Goal: Task Accomplishment & Management: Use online tool/utility

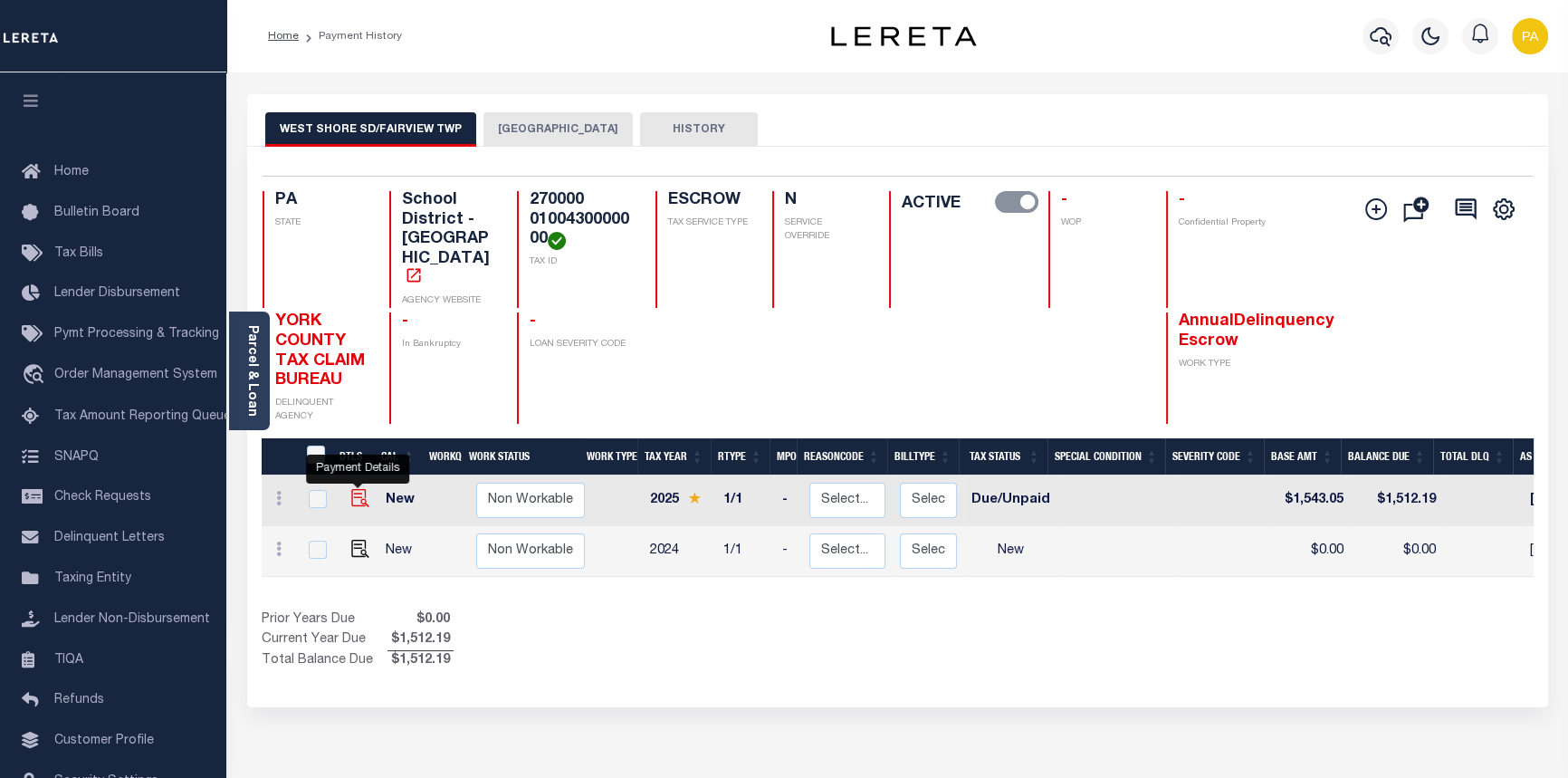
click at [357, 489] on img "" at bounding box center [360, 498] width 18 height 18
checkbox input "true"
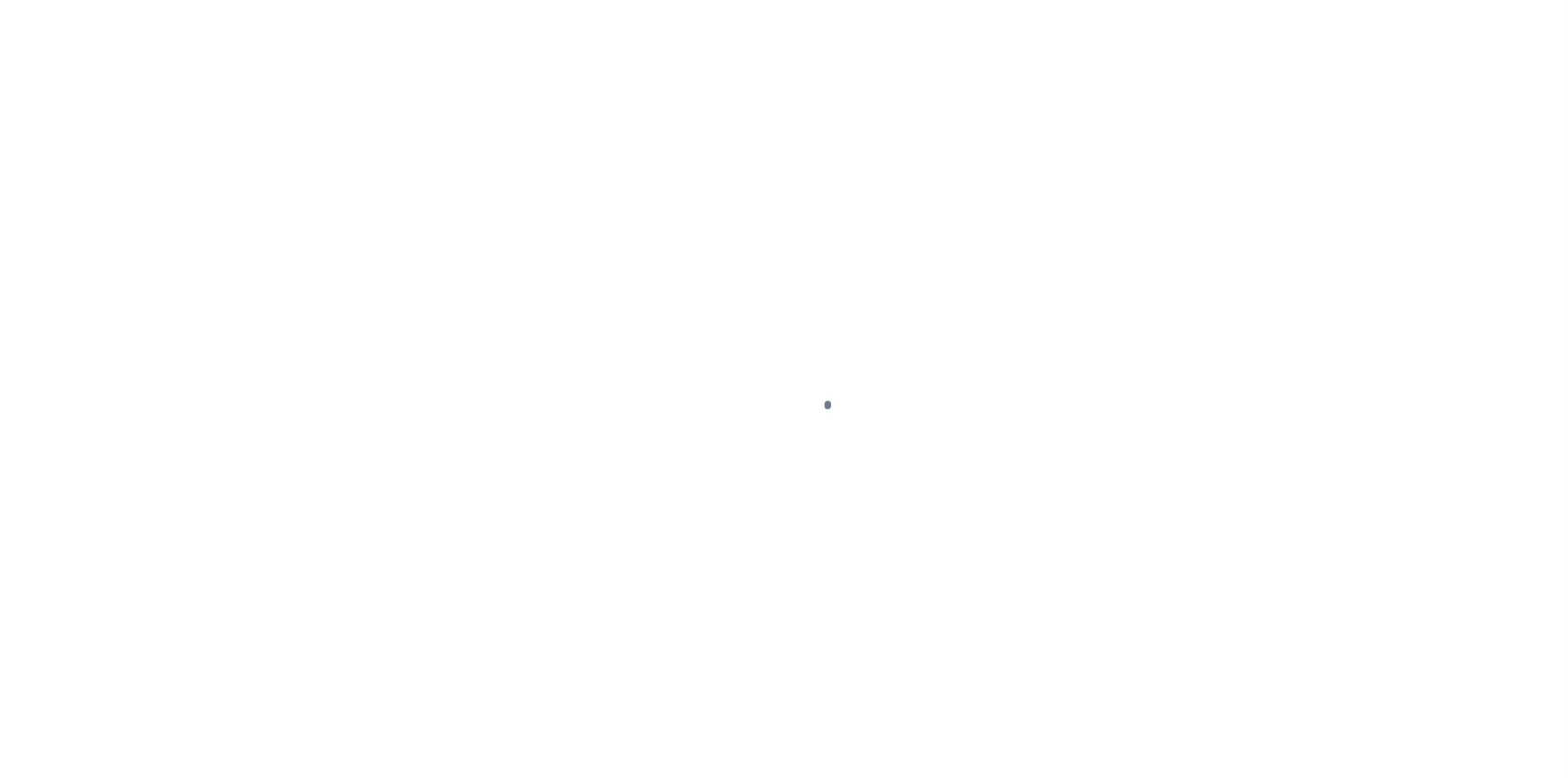
select select "DUE"
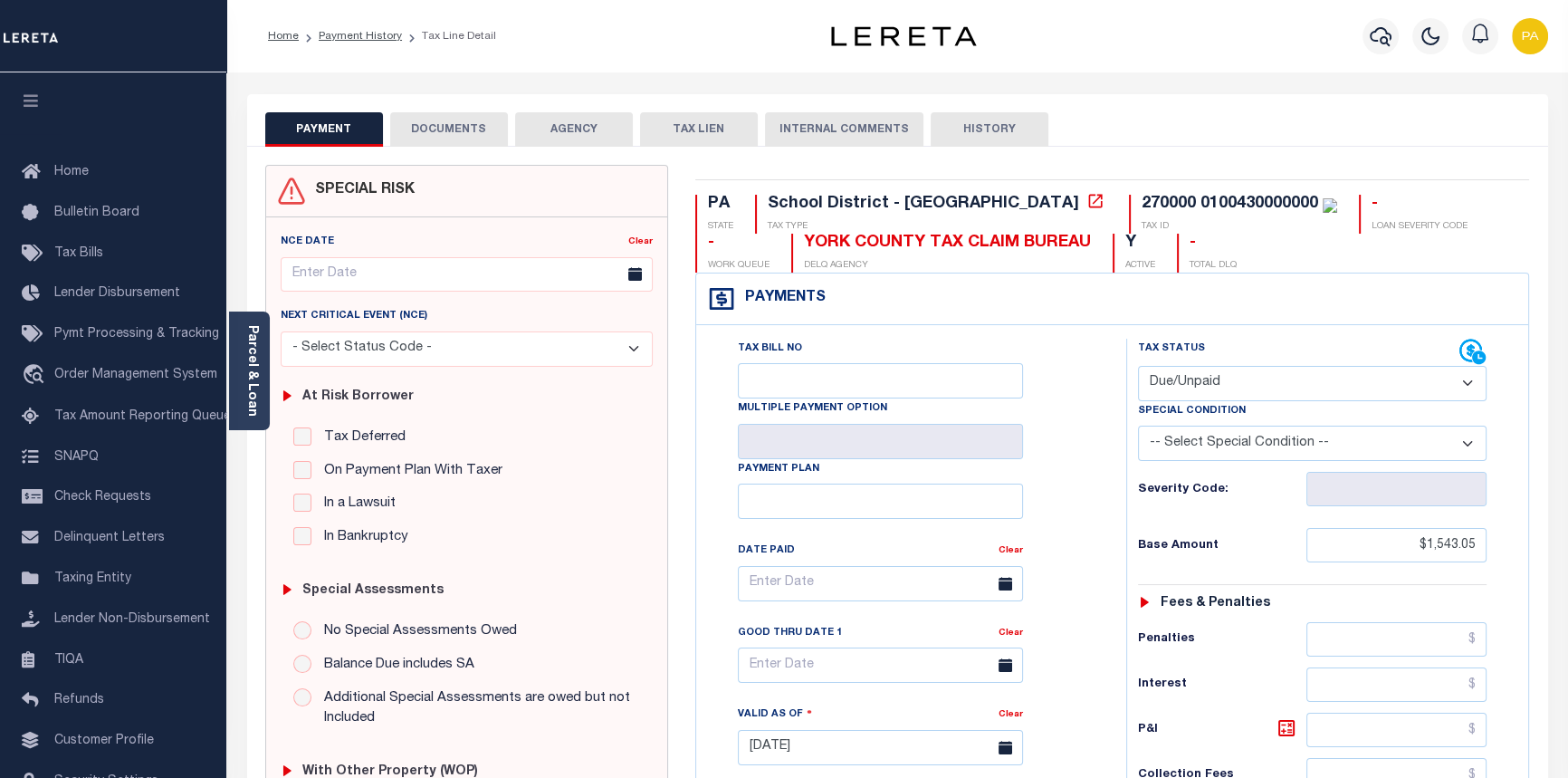
click at [438, 125] on button "DOCUMENTS" at bounding box center [449, 130] width 117 height 34
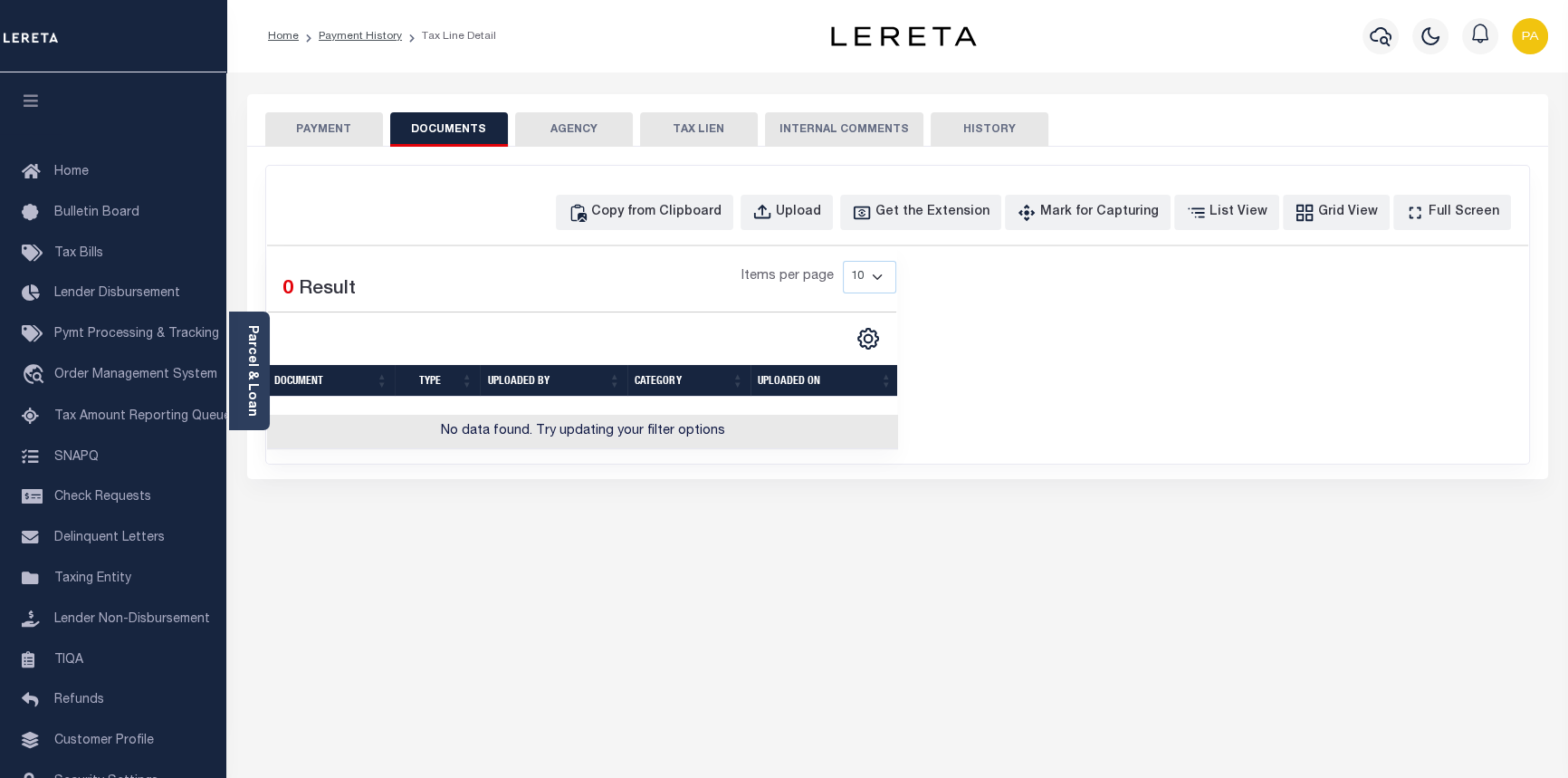
click at [982, 129] on button "HISTORY" at bounding box center [989, 130] width 117 height 34
select select "50"
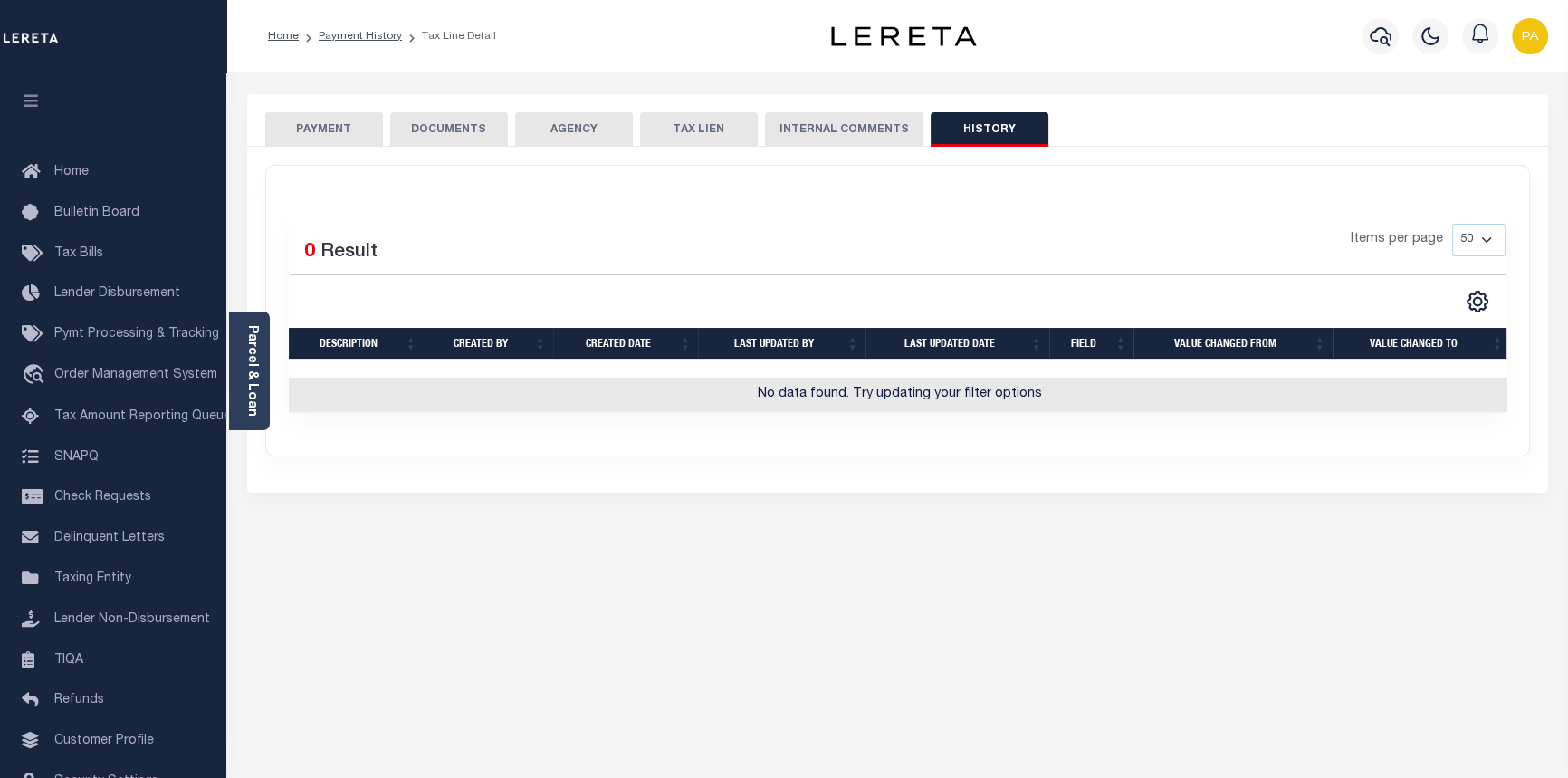
click at [853, 133] on button "INTERNAL COMMENTS" at bounding box center [843, 130] width 158 height 34
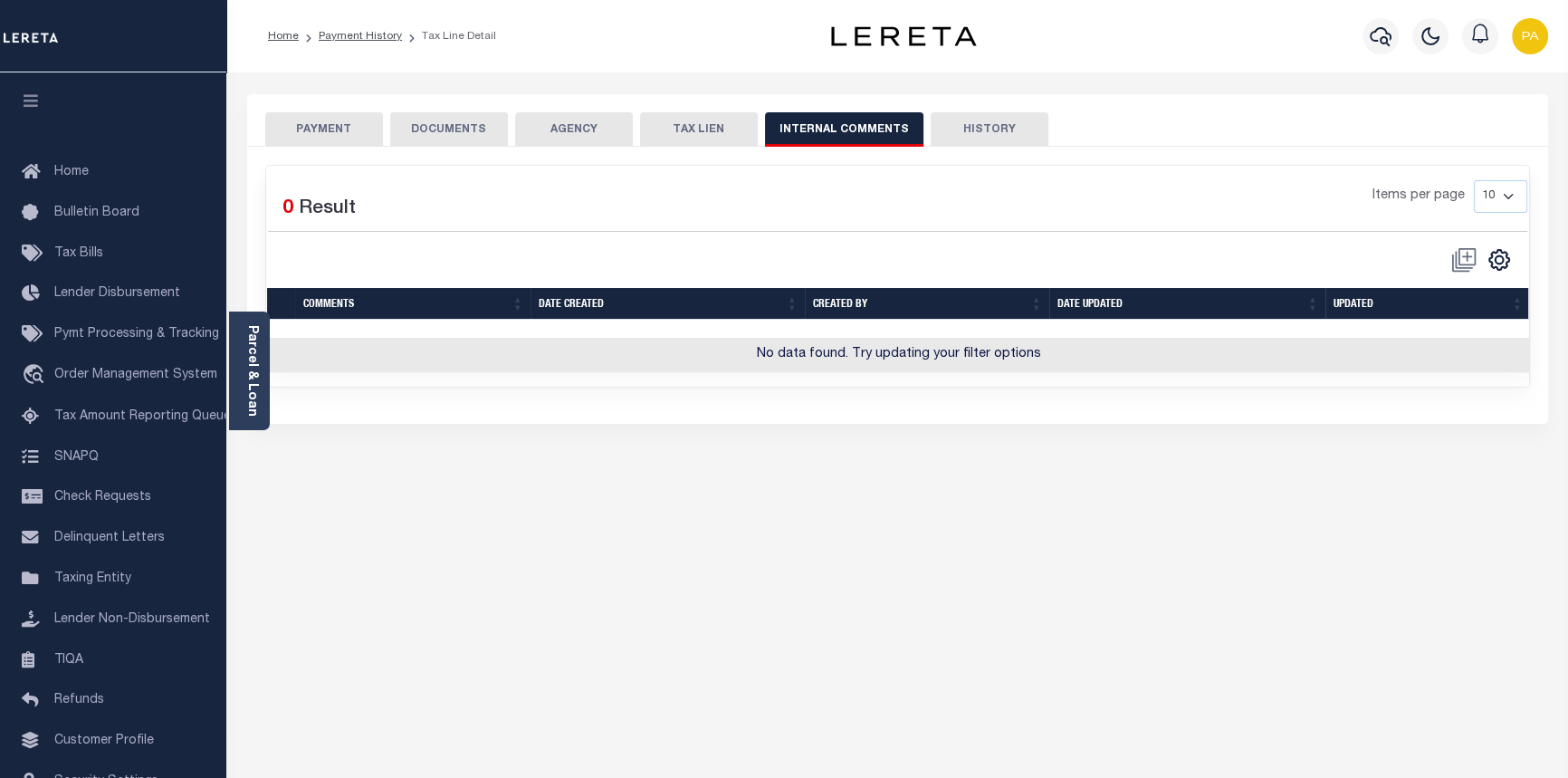
click at [662, 132] on button "TAX LIEN" at bounding box center [698, 130] width 117 height 34
checkbox input "false"
radio input "true"
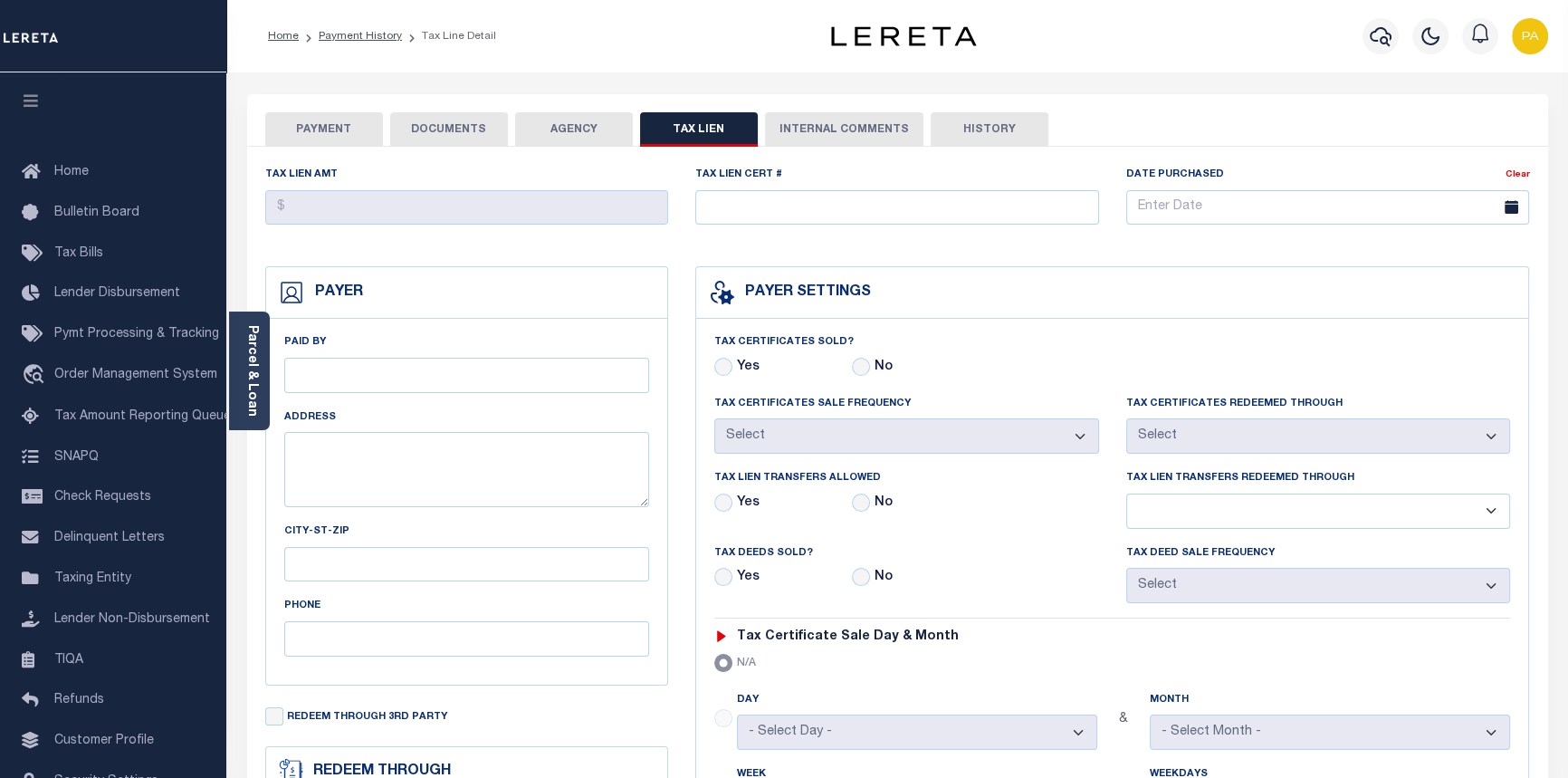
click at [575, 124] on button "AGENCY" at bounding box center [573, 130] width 117 height 34
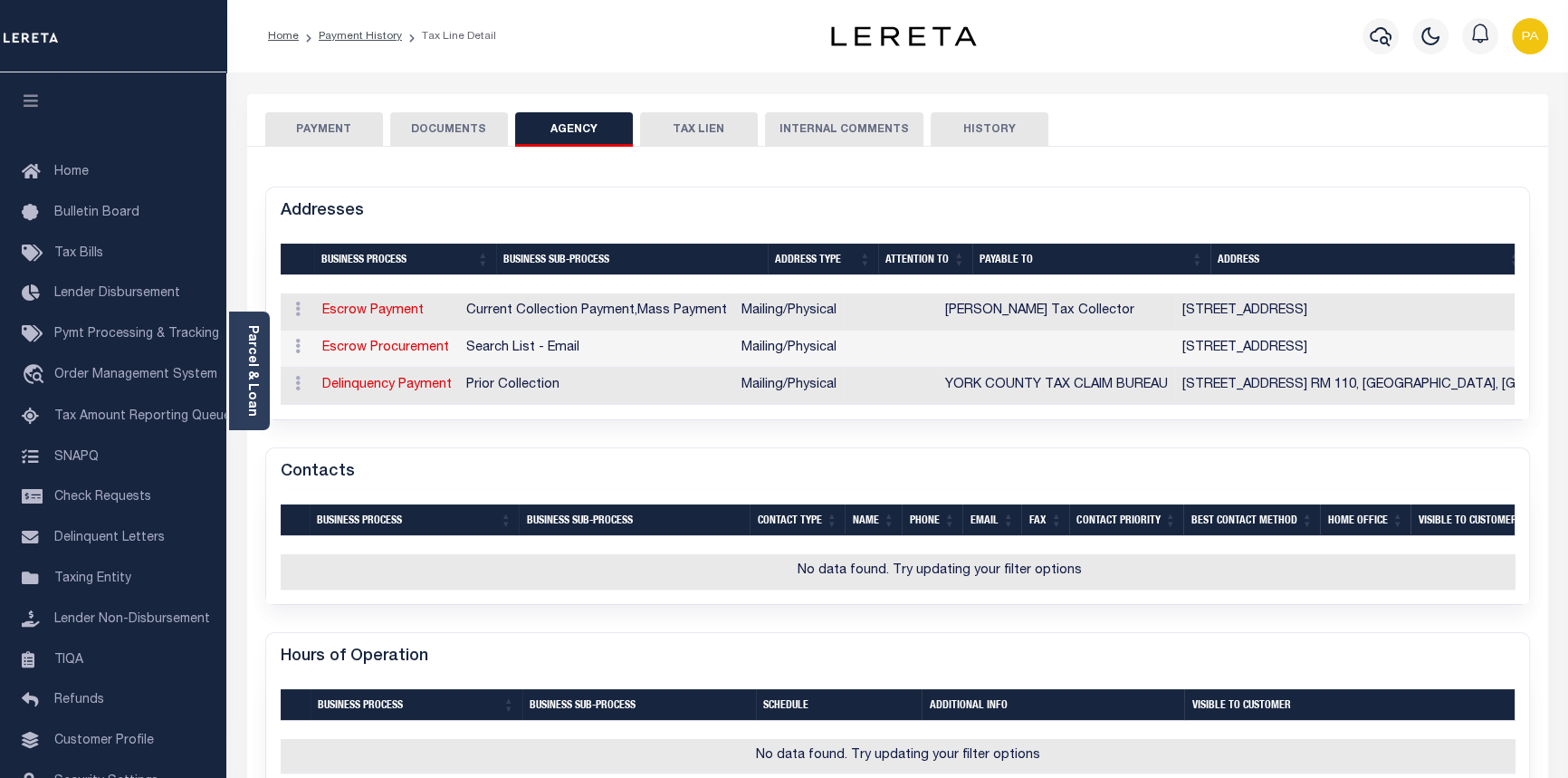
click at [427, 130] on button "DOCUMENTS" at bounding box center [449, 130] width 117 height 34
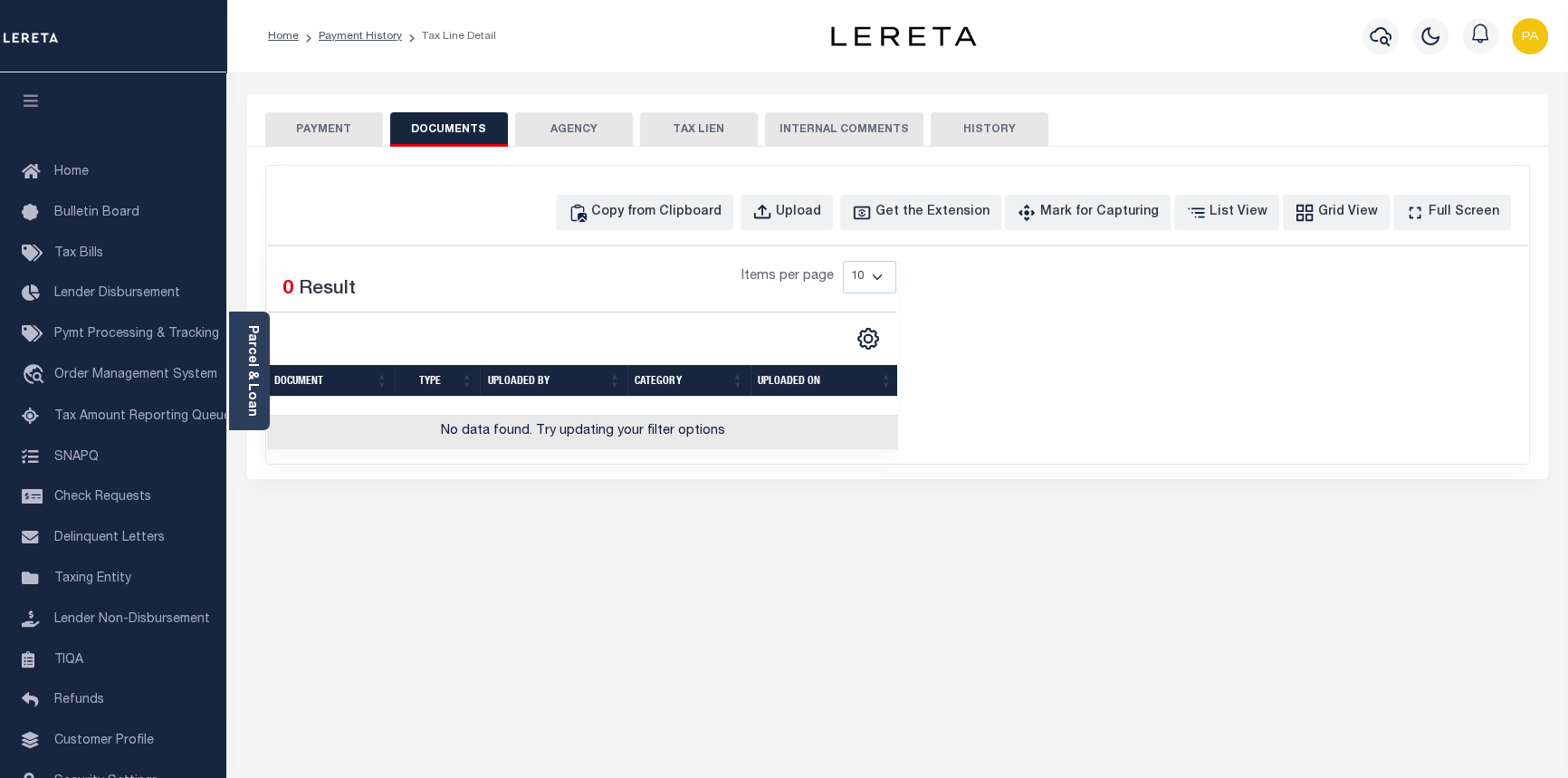
click at [306, 134] on button "PAYMENT" at bounding box center [324, 130] width 117 height 34
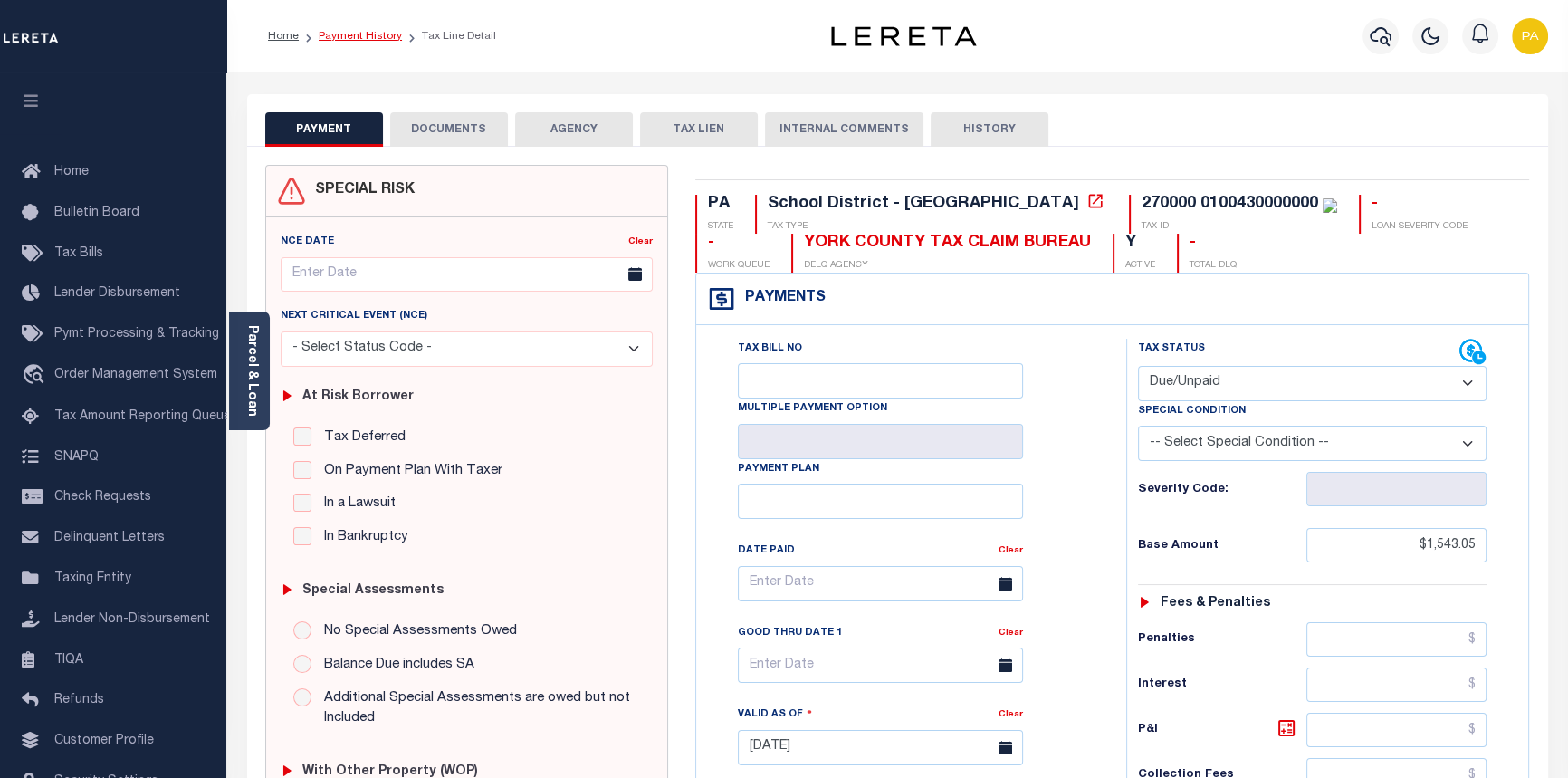
click at [344, 33] on link "Payment History" at bounding box center [361, 36] width 83 height 10
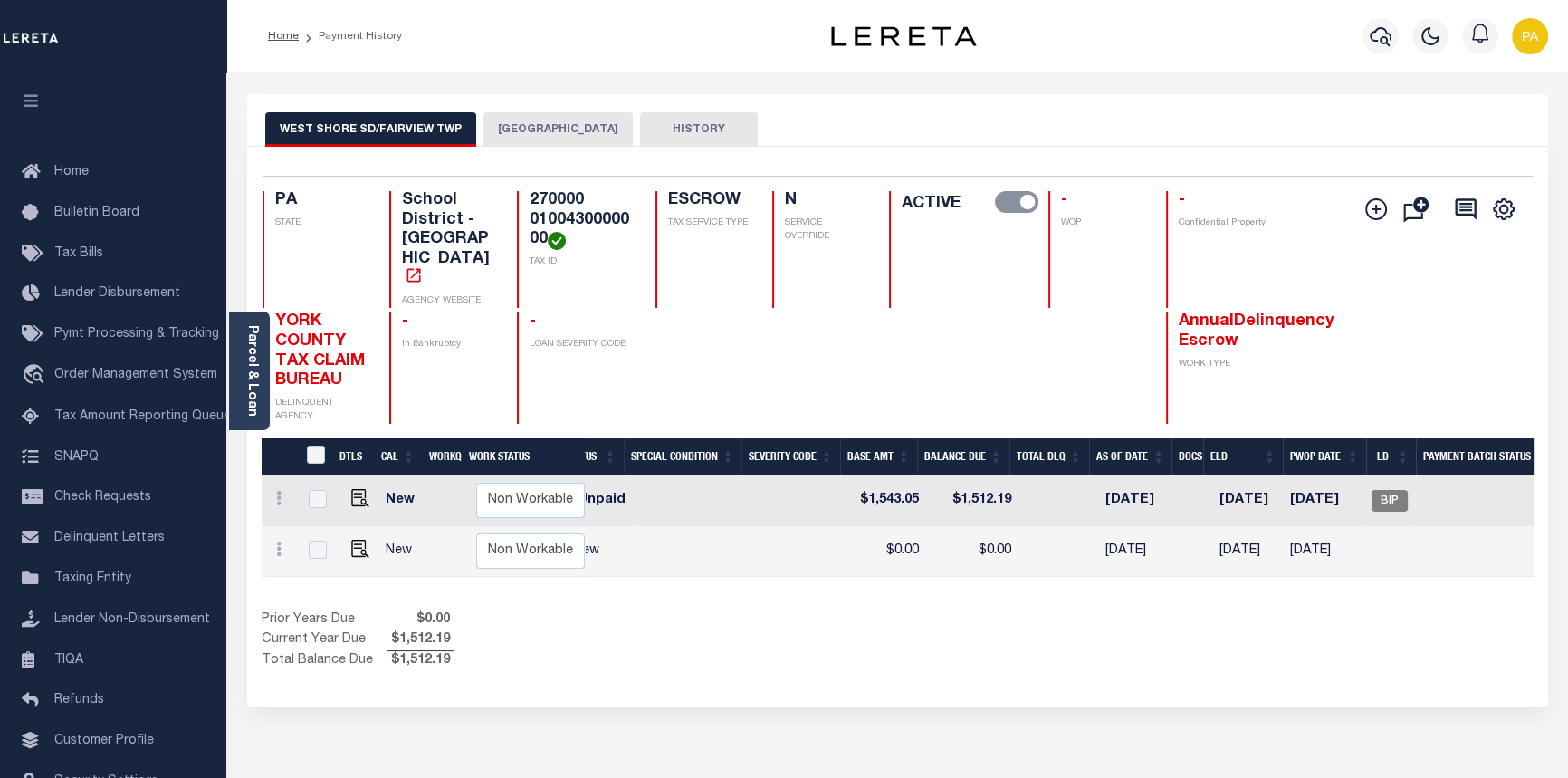
scroll to position [0, 425]
click at [358, 489] on img "" at bounding box center [360, 498] width 18 height 18
checkbox input "true"
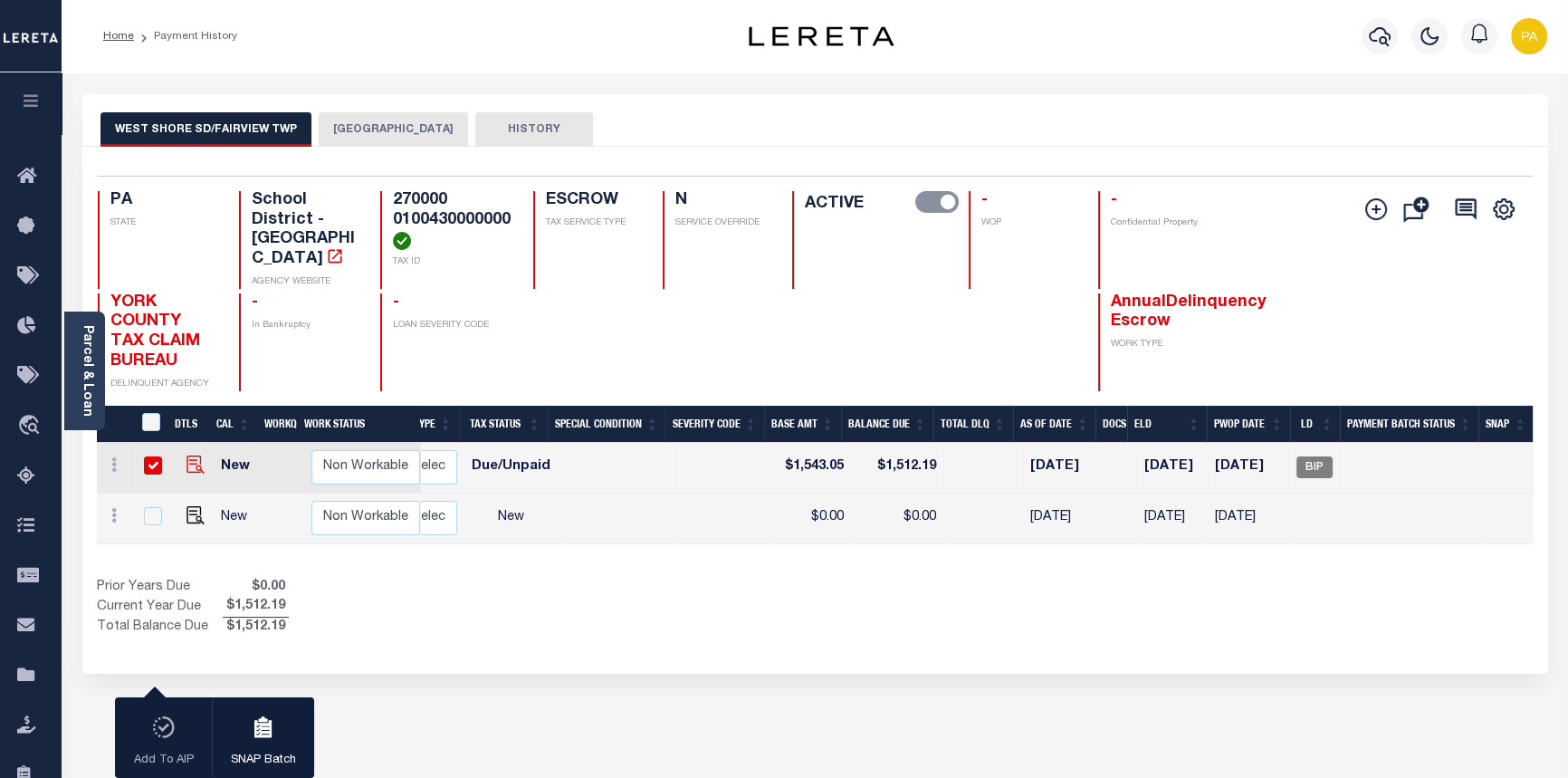
scroll to position [0, 335]
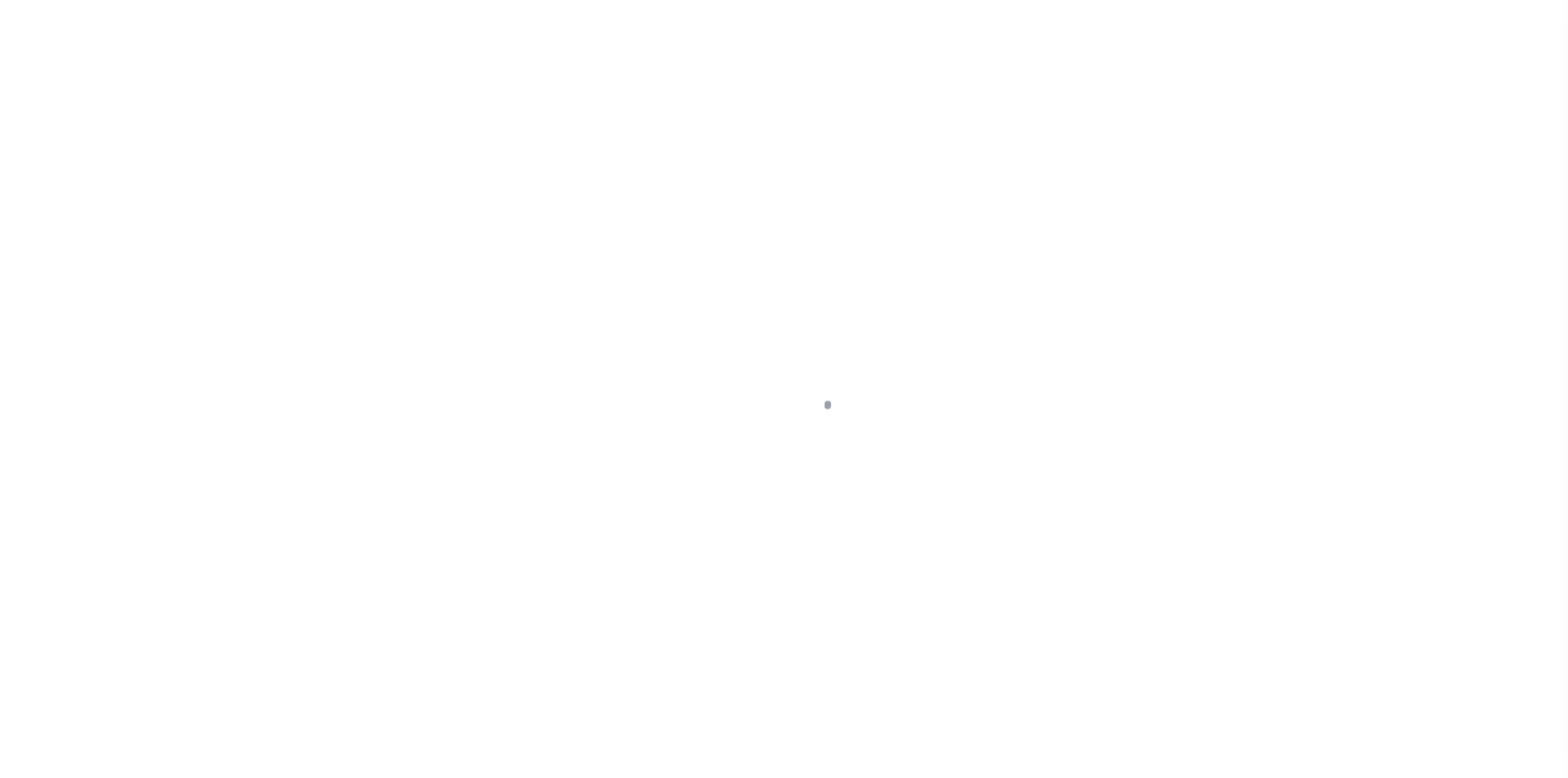
select select "DUE"
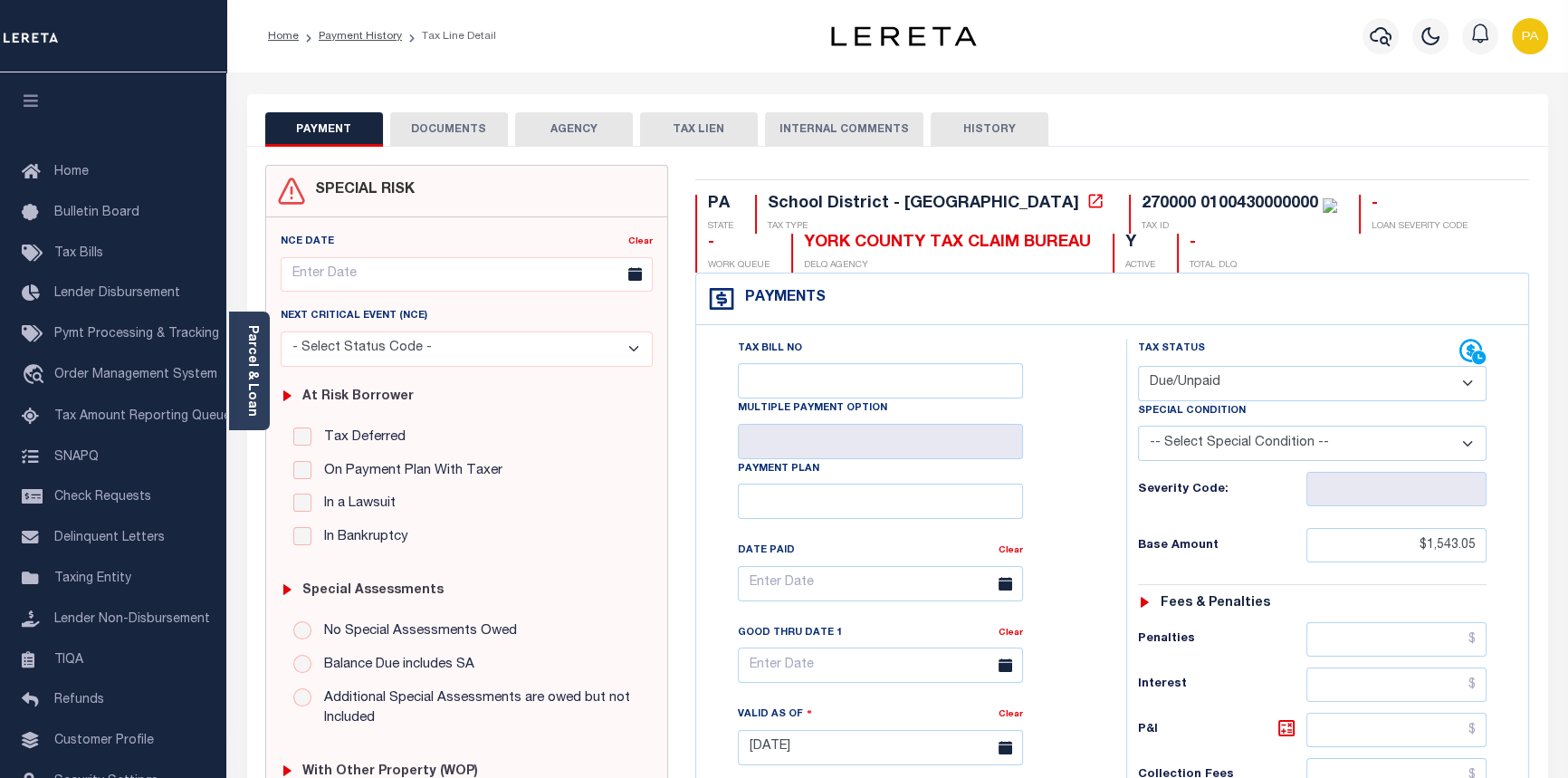
click at [571, 123] on button "AGENCY" at bounding box center [573, 130] width 117 height 34
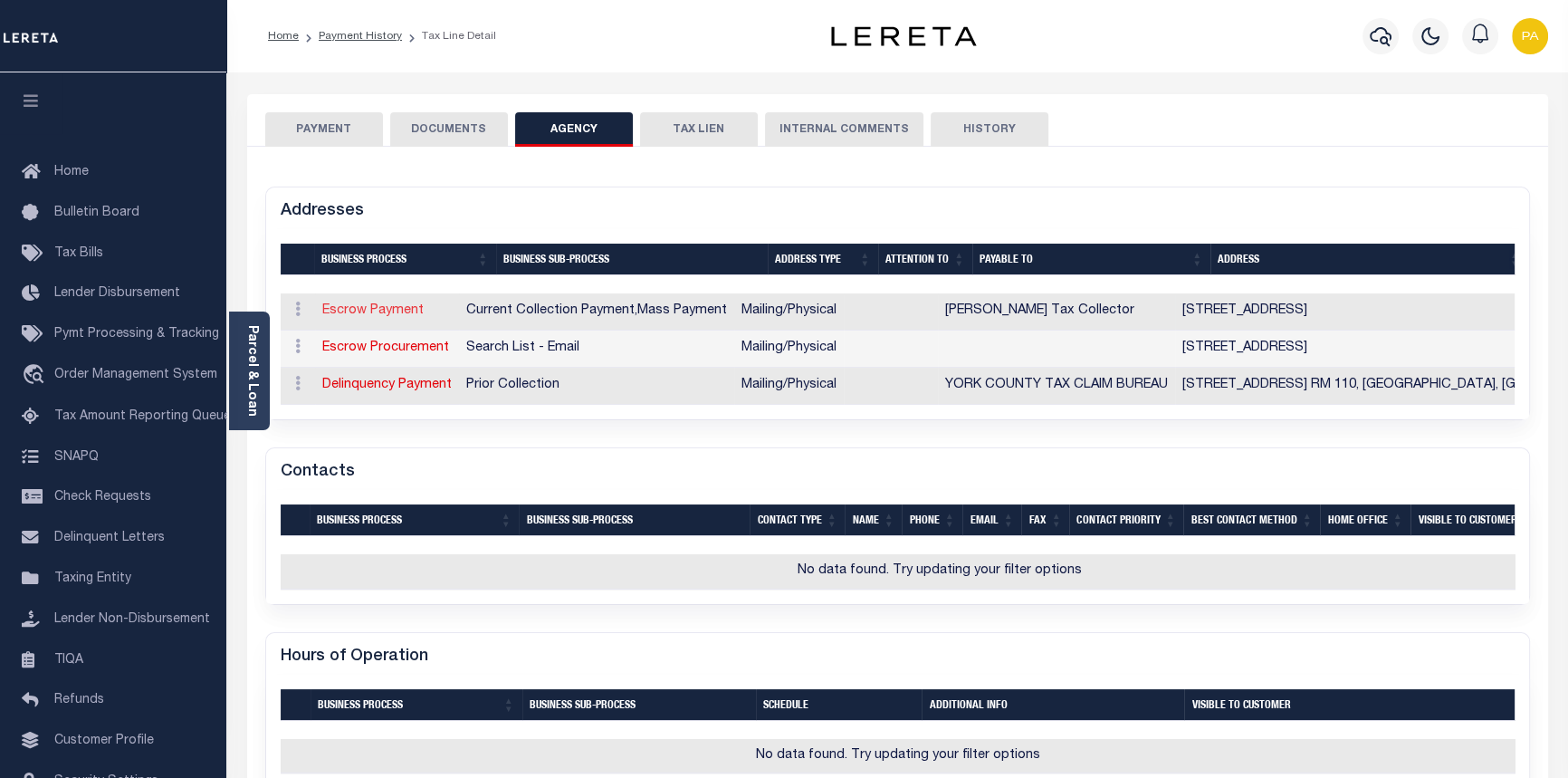
click at [357, 313] on link "Escrow Payment" at bounding box center [373, 309] width 101 height 12
select select "1"
checkbox input "false"
select select
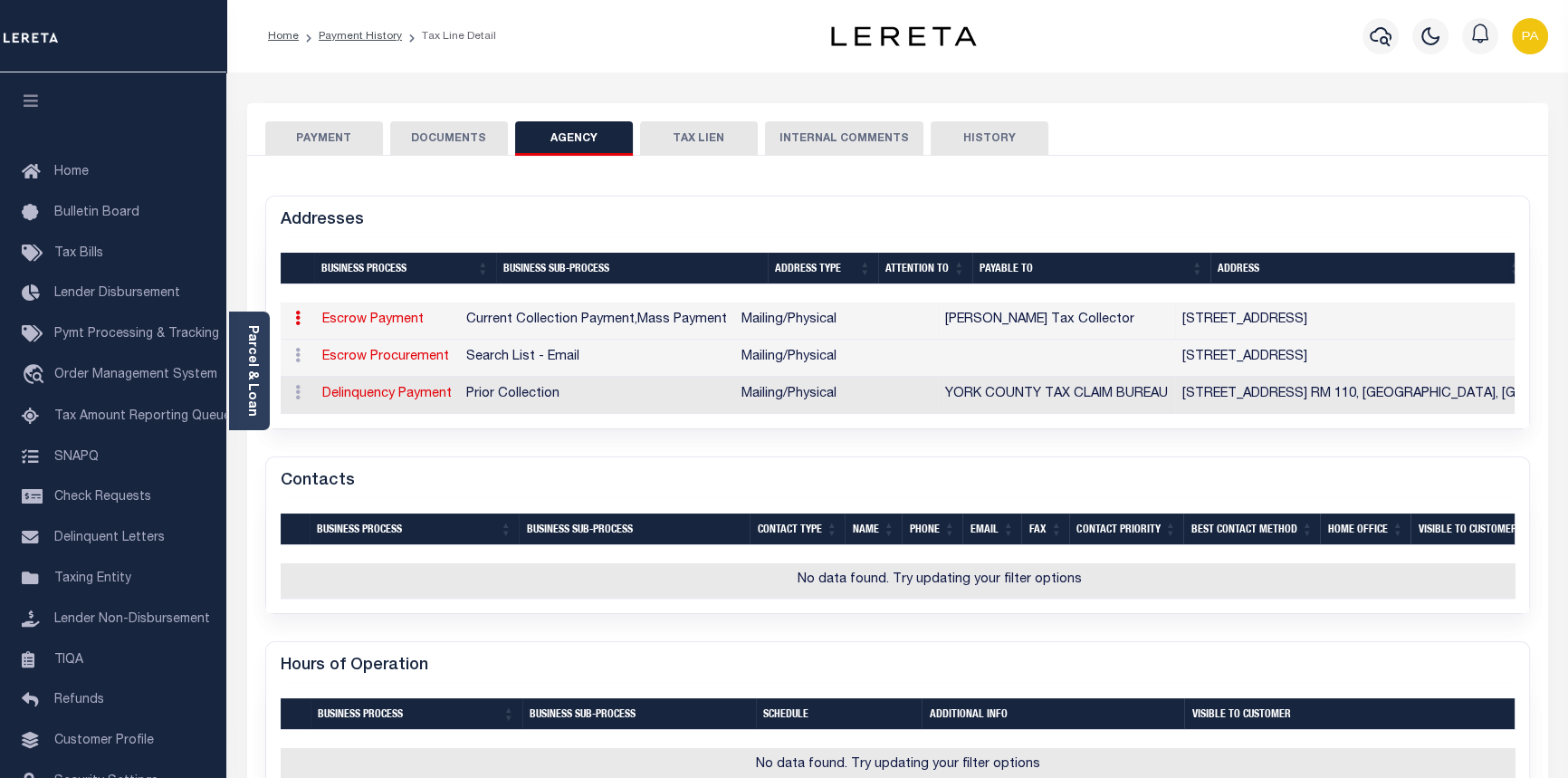
type input "712 SAW MILL RD"
type input "LEWISBERRY"
select select "PA"
type input "17339"
select select "5"
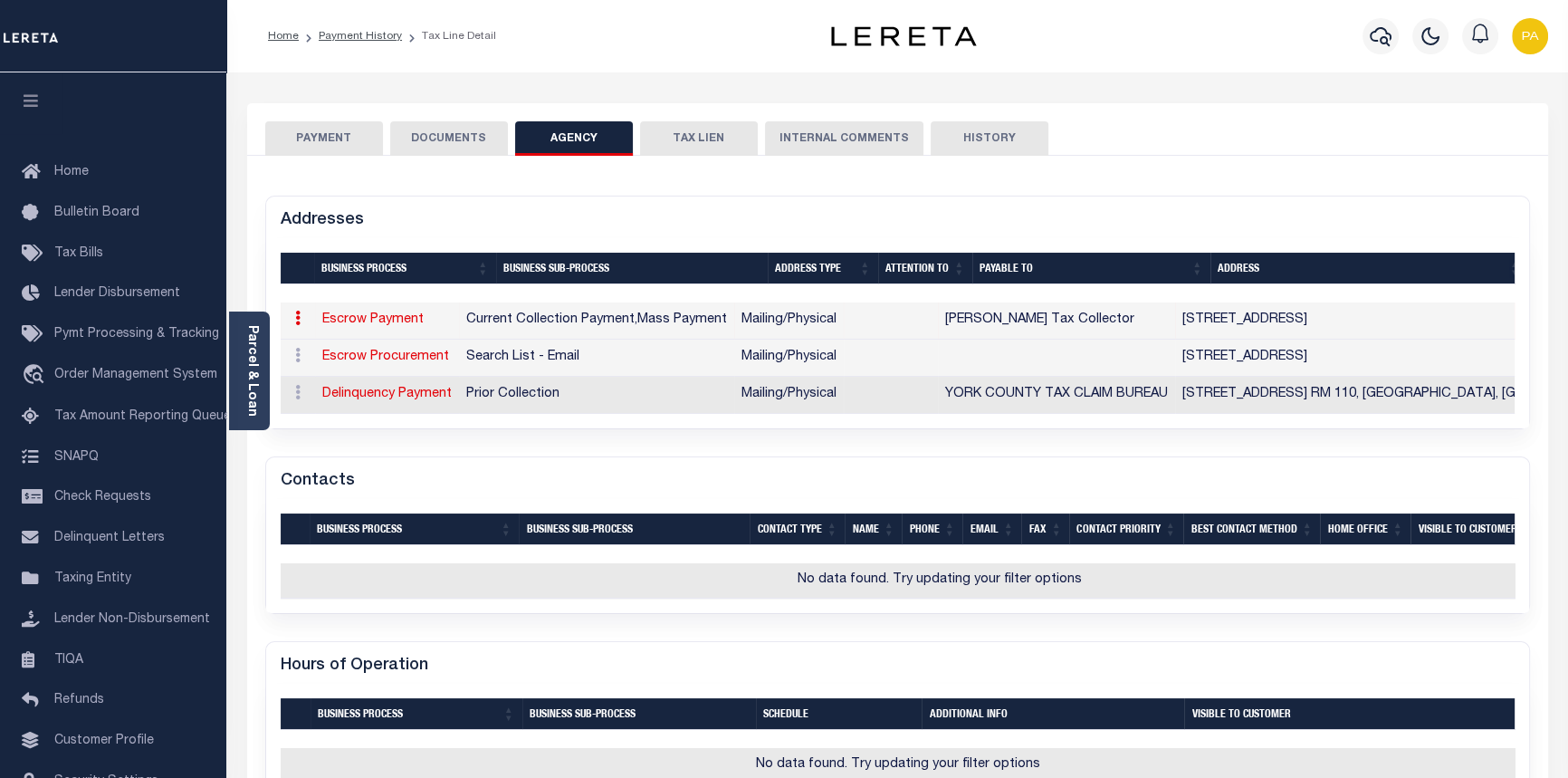
checkbox input "true"
type input "Kendra Allen Tax Collector"
select select "11"
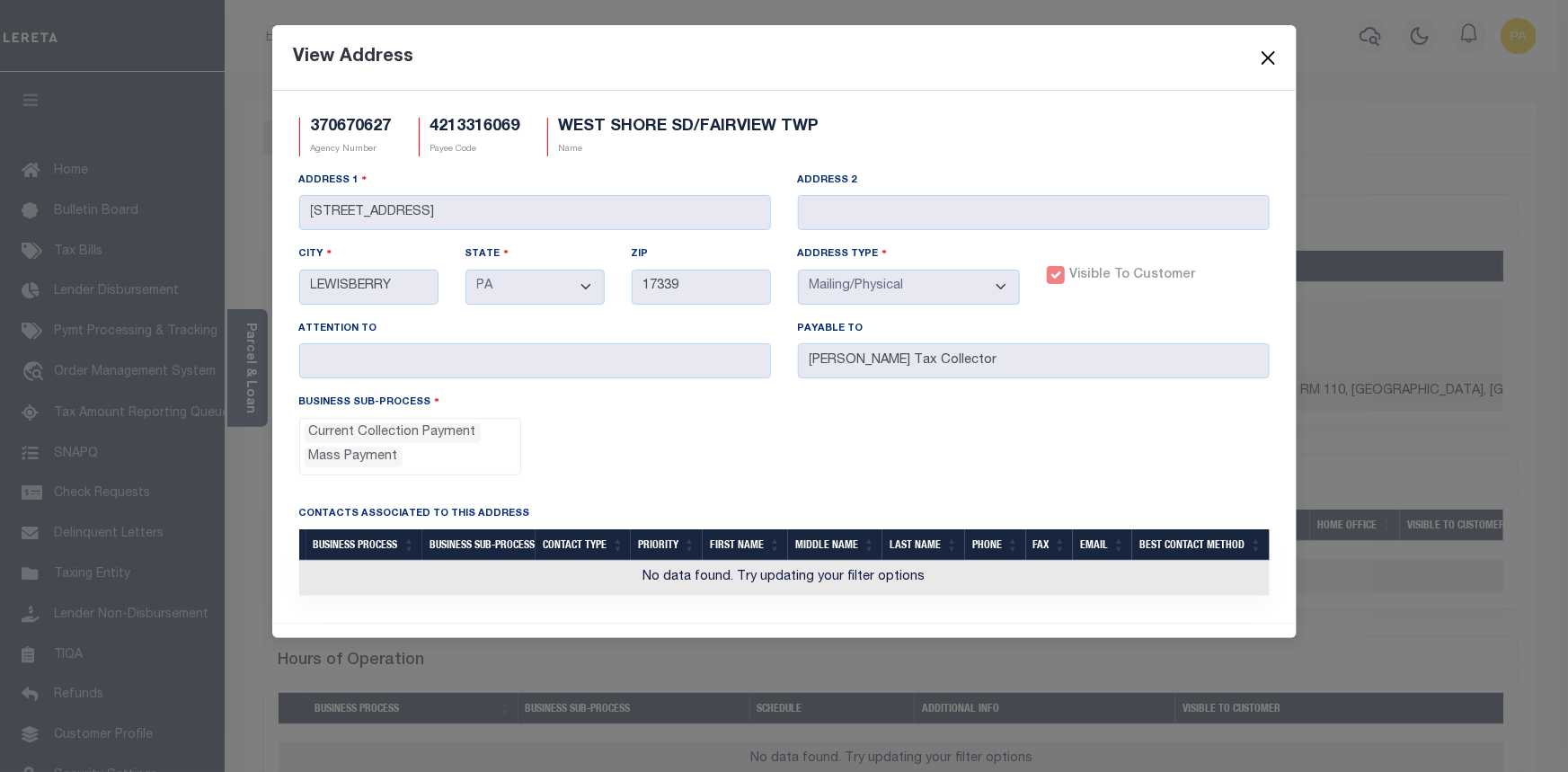
click at [1265, 54] on button "Close" at bounding box center [1267, 57] width 23 height 23
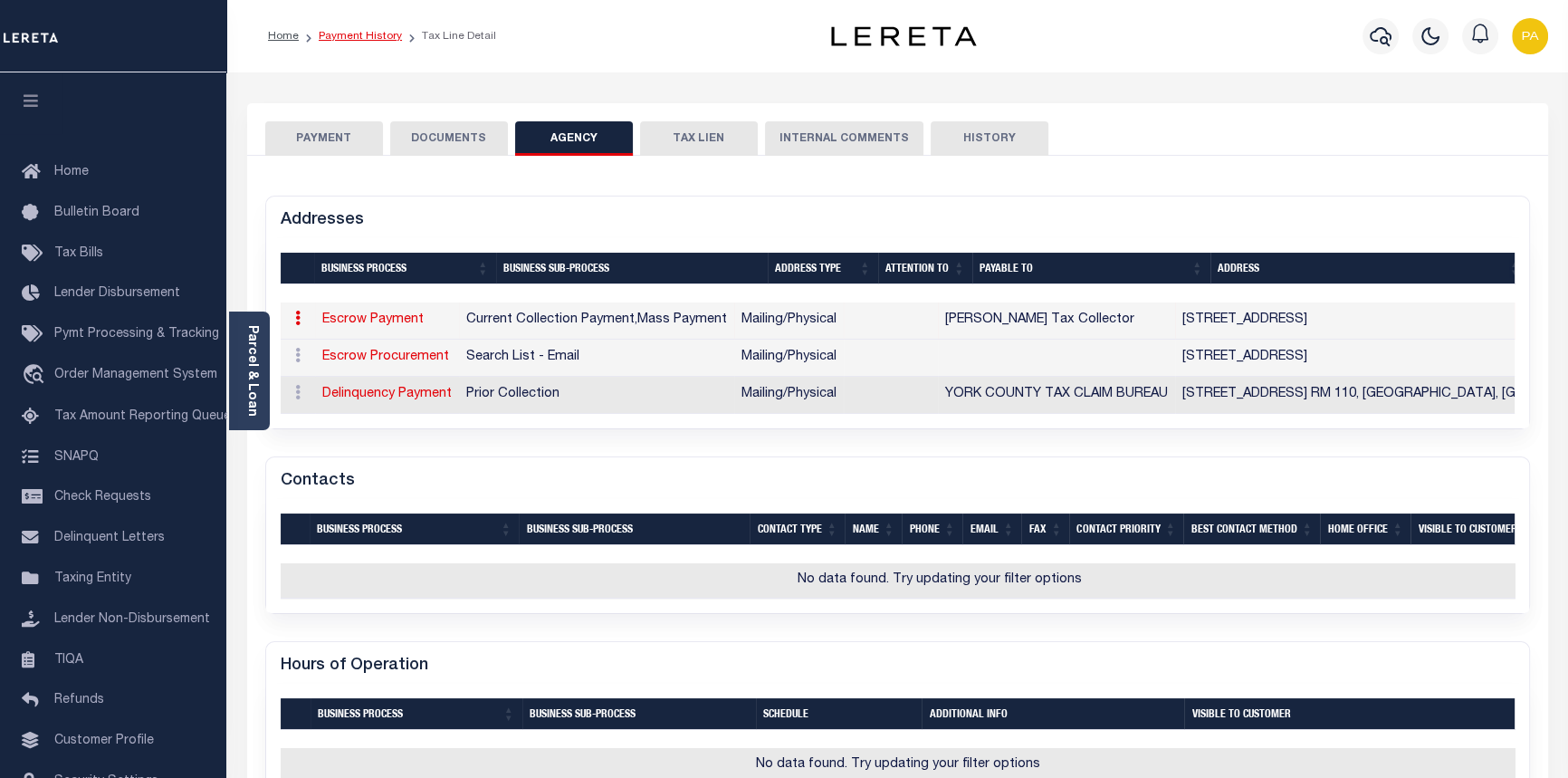
click at [343, 37] on link "Payment History" at bounding box center [361, 36] width 83 height 10
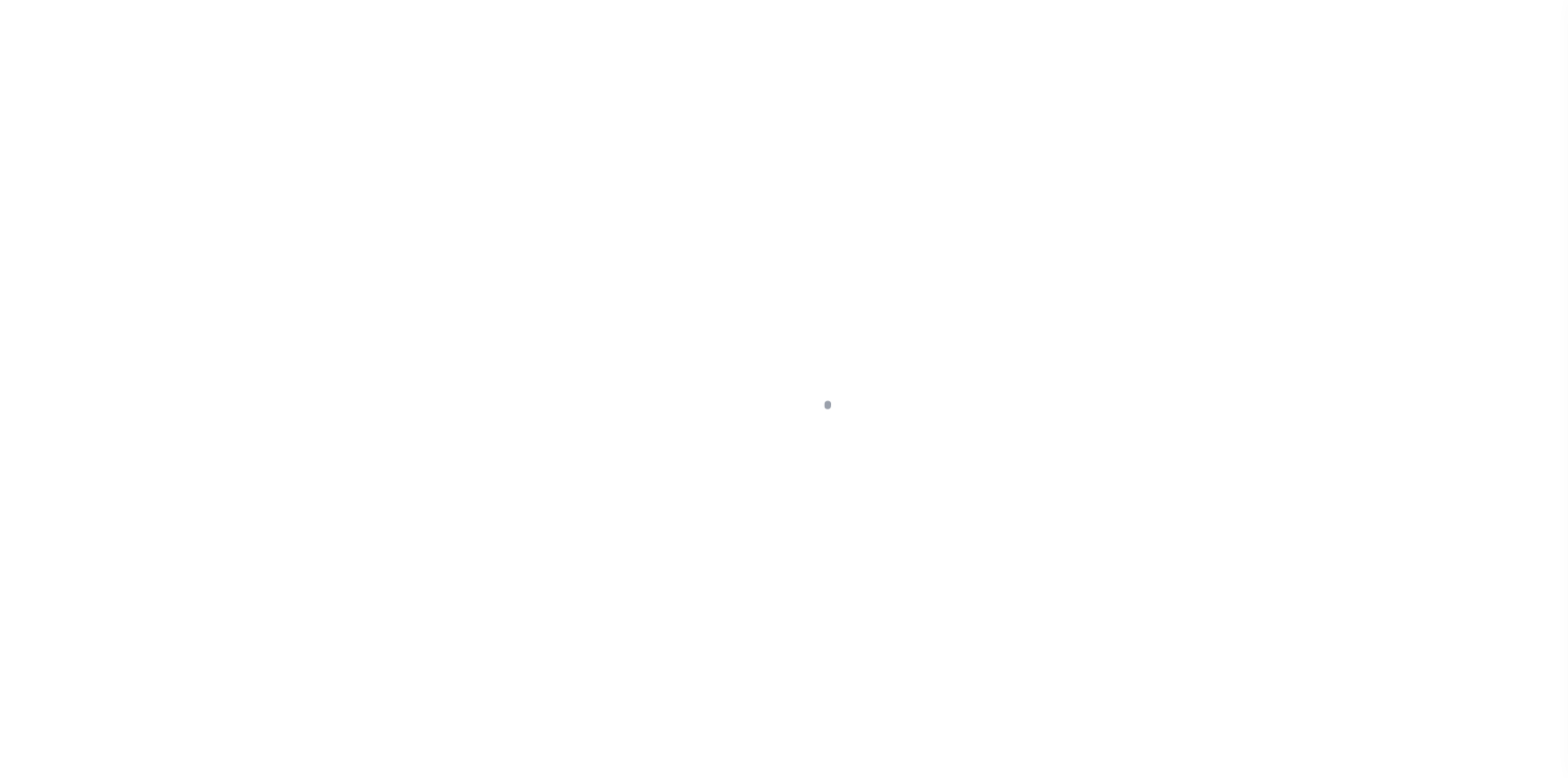
select select "Escrow"
select select
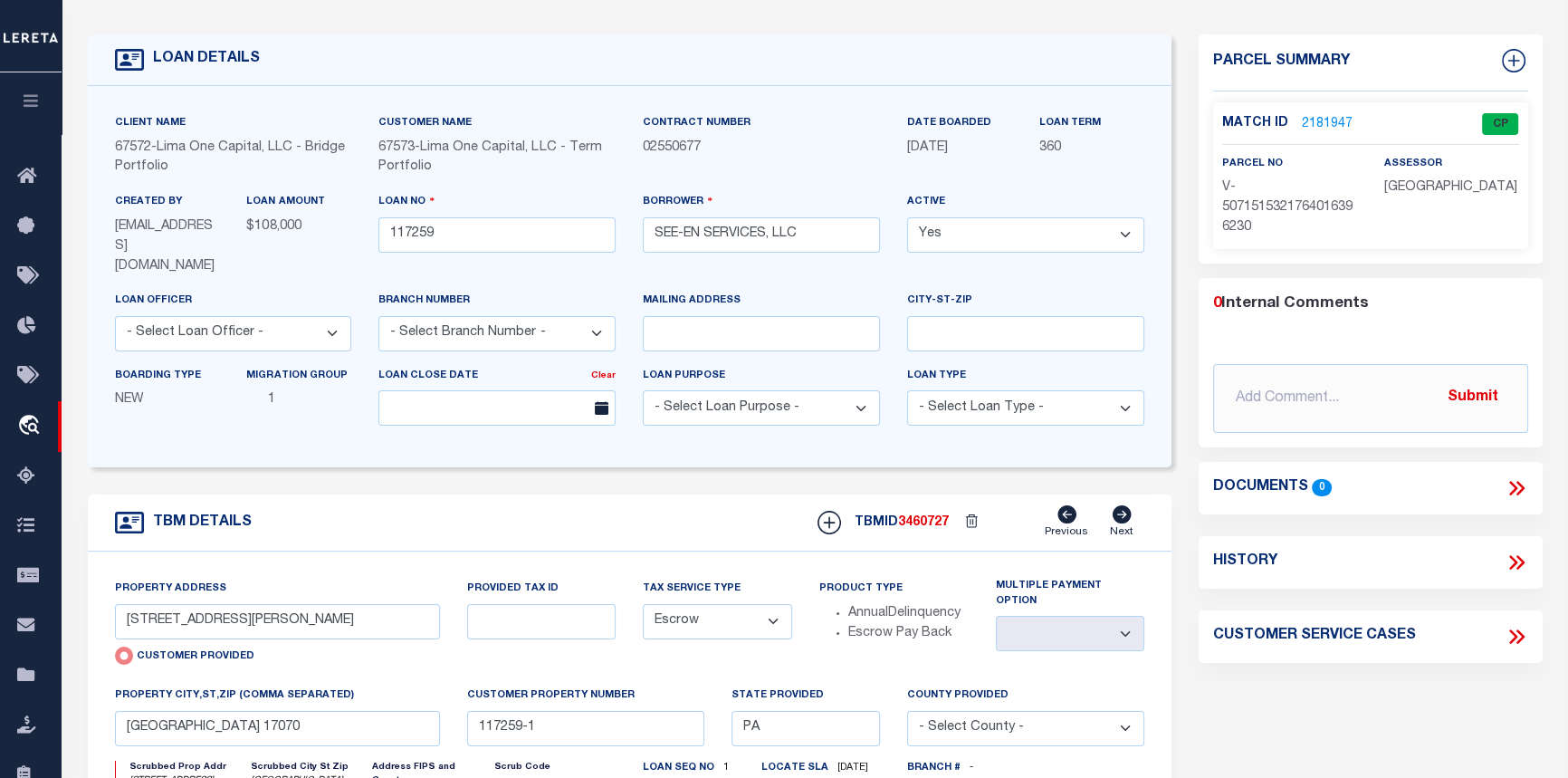
scroll to position [81, 0]
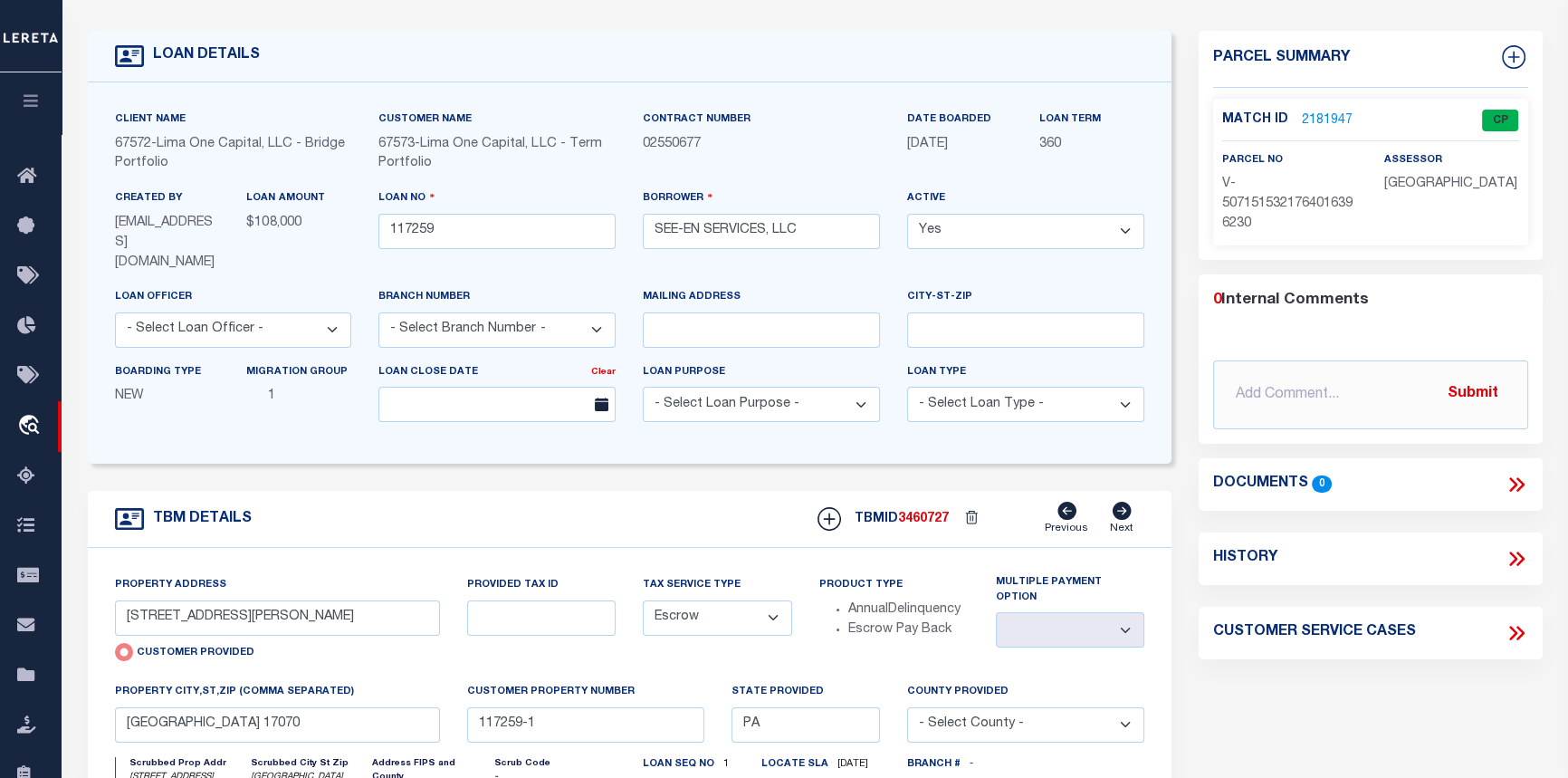
click at [1320, 115] on link "2181947" at bounding box center [1327, 121] width 51 height 19
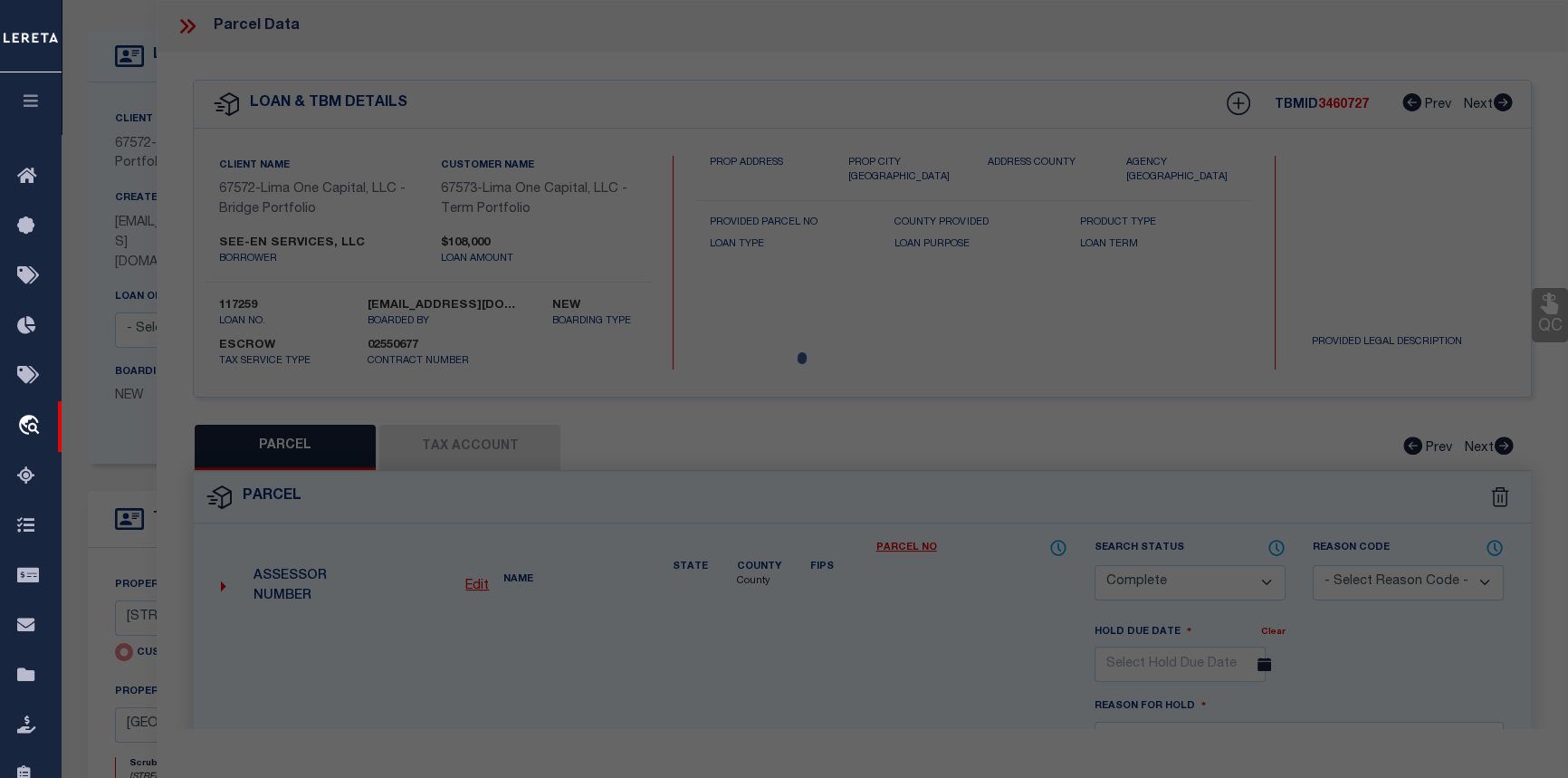
select select "AS"
checkbox input "false"
select select "CP"
type input "[STREET_ADDRESS][PERSON_NAME]"
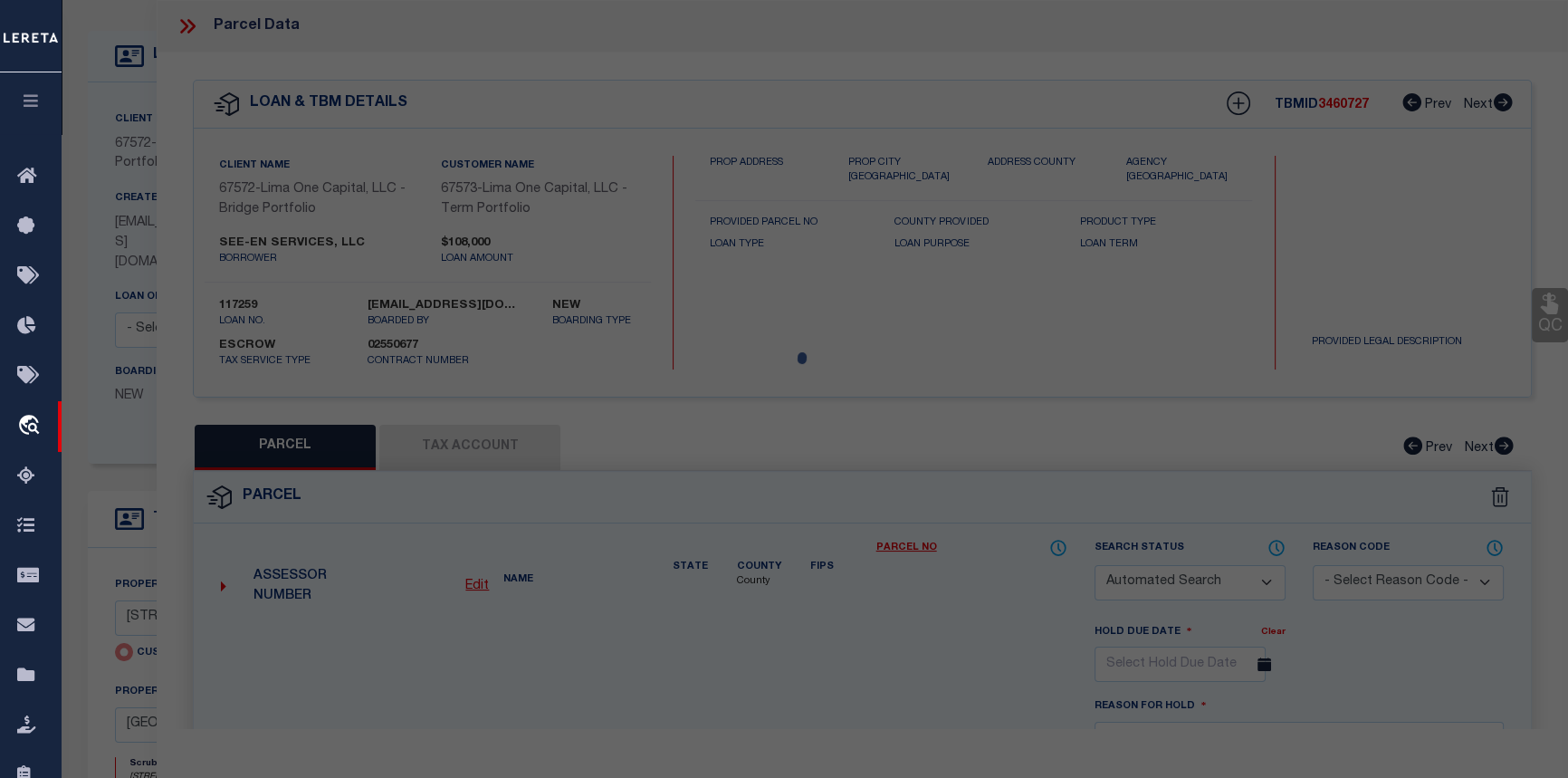
checkbox input "false"
type input "[GEOGRAPHIC_DATA] 17070"
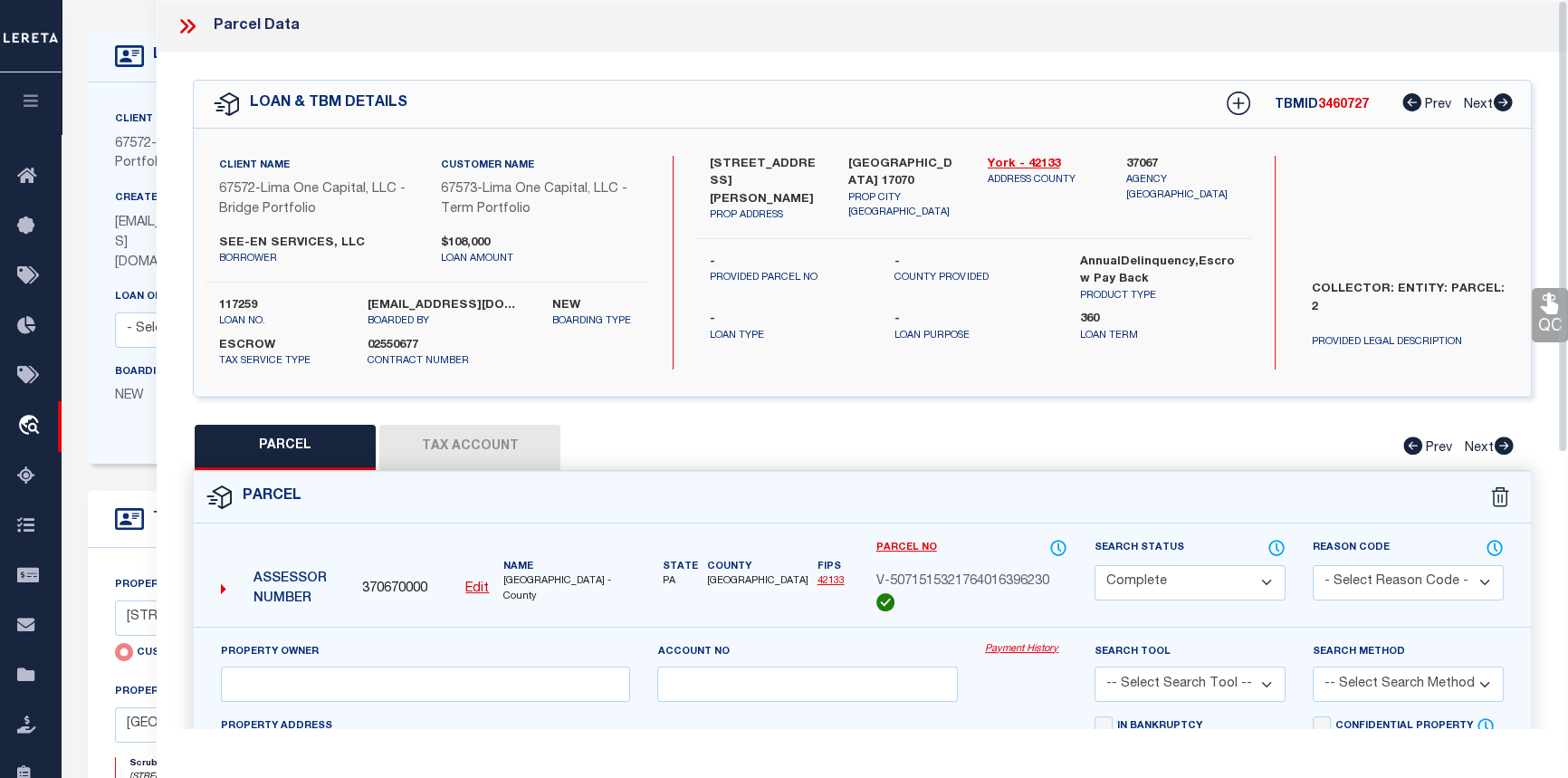
click at [1037, 652] on link "Payment History" at bounding box center [1026, 649] width 82 height 15
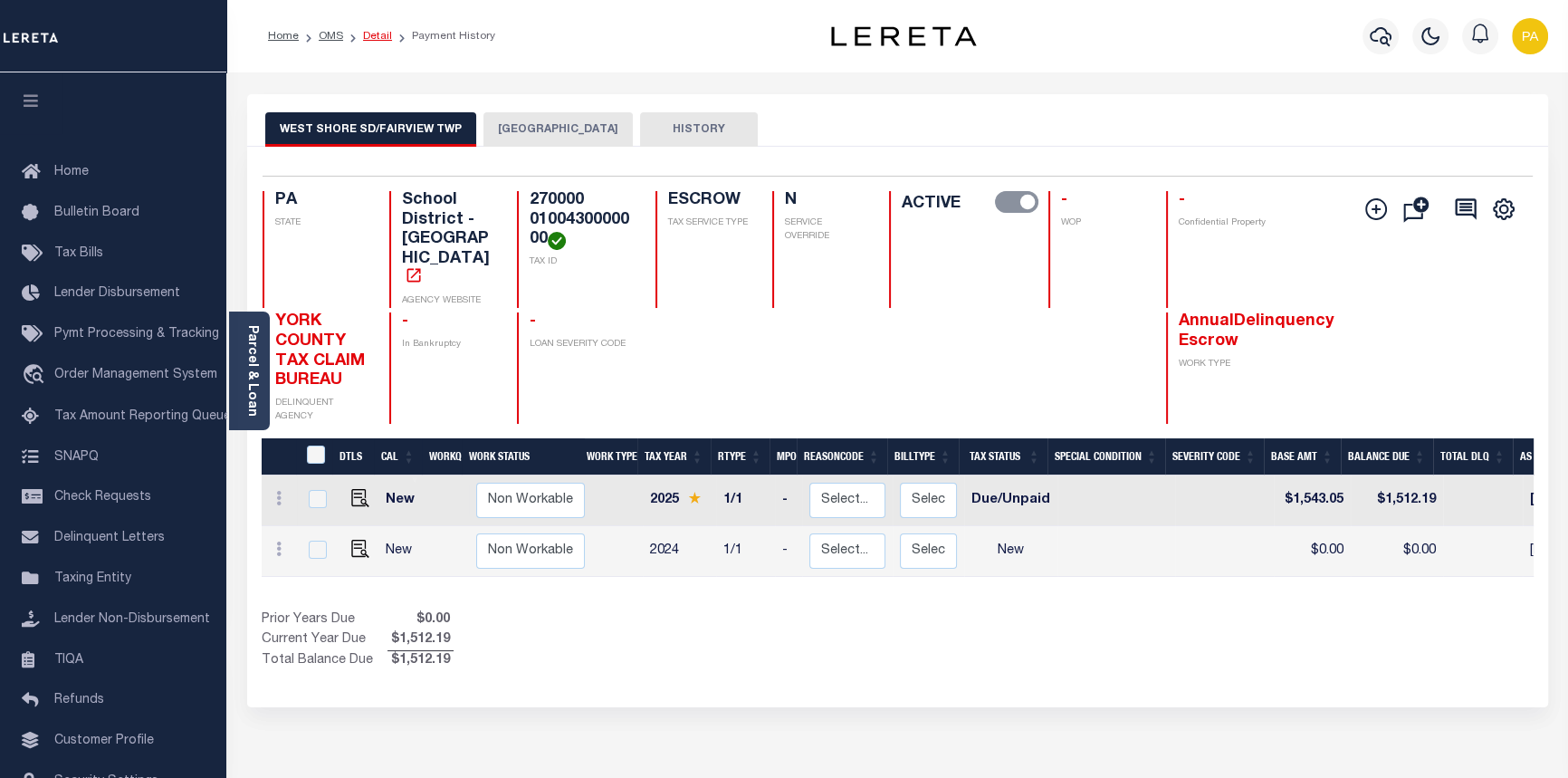
click at [371, 36] on link "Detail" at bounding box center [378, 36] width 29 height 10
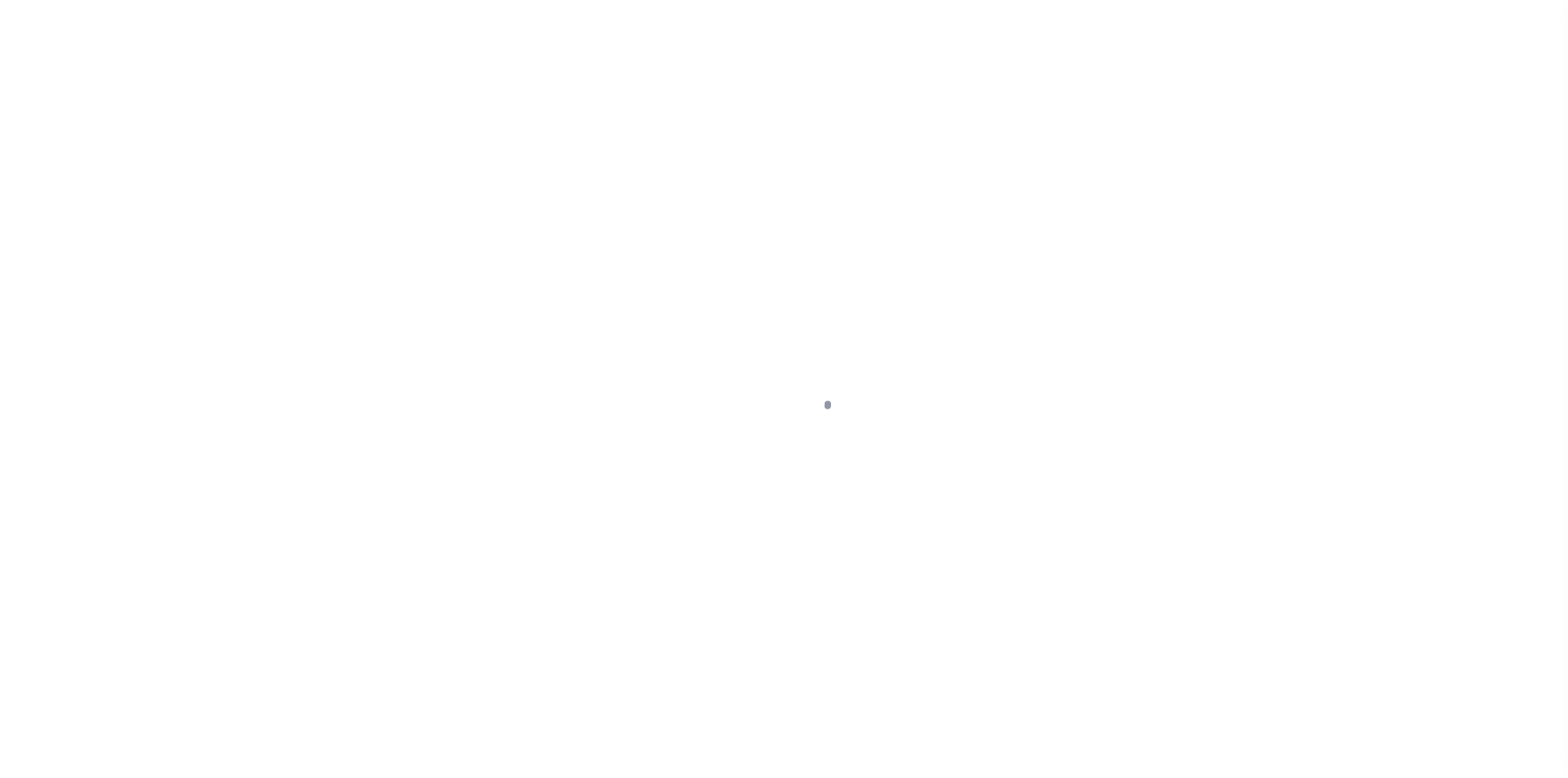
type input "[STREET_ADDRESS][PERSON_NAME]"
radio input "true"
select select "Escrow"
select select
type input "[GEOGRAPHIC_DATA] 17070"
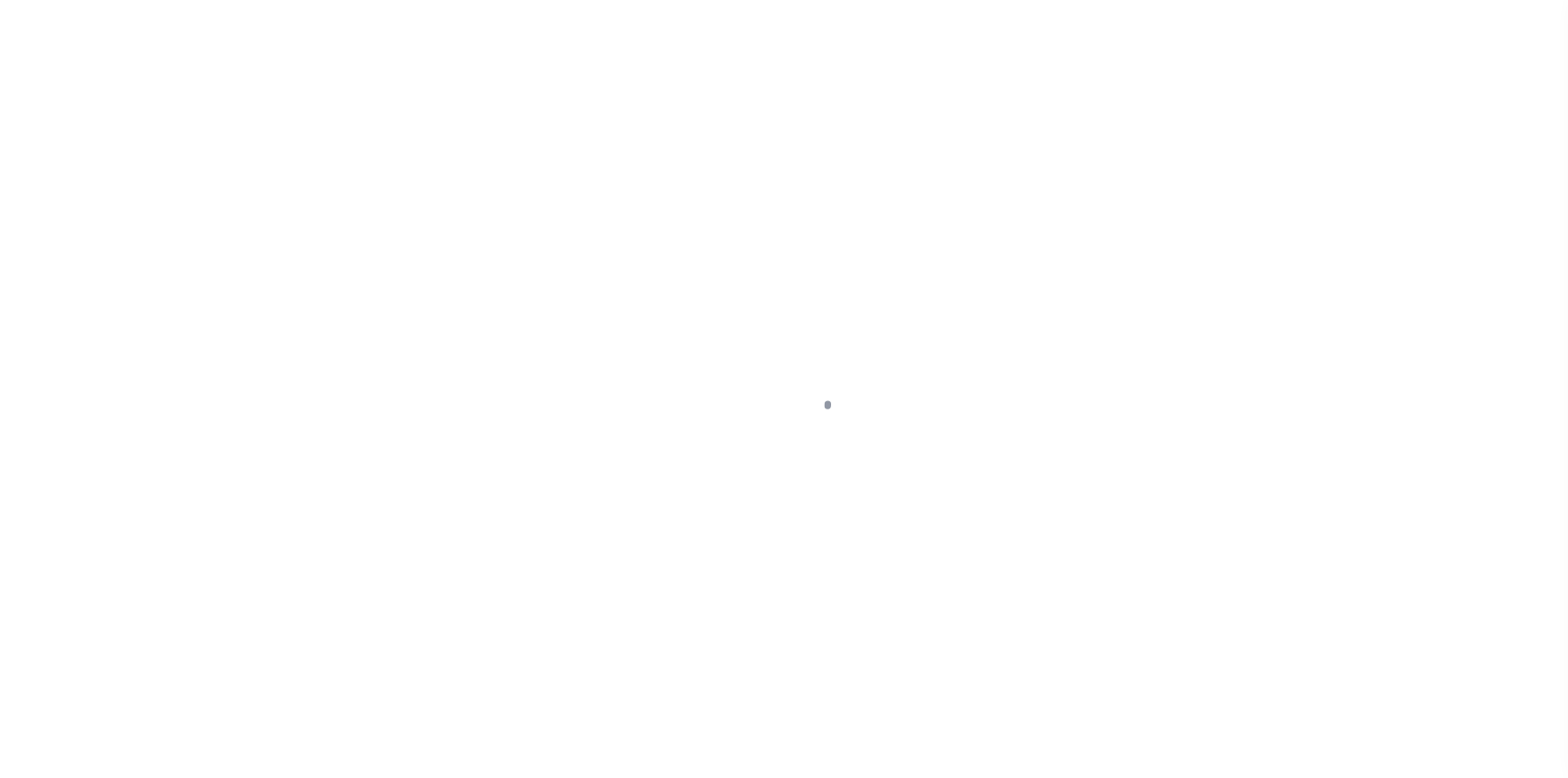
type input "117259-1"
type input "PA"
type textarea "COLLECTOR: ENTITY: PARCEL: 2"
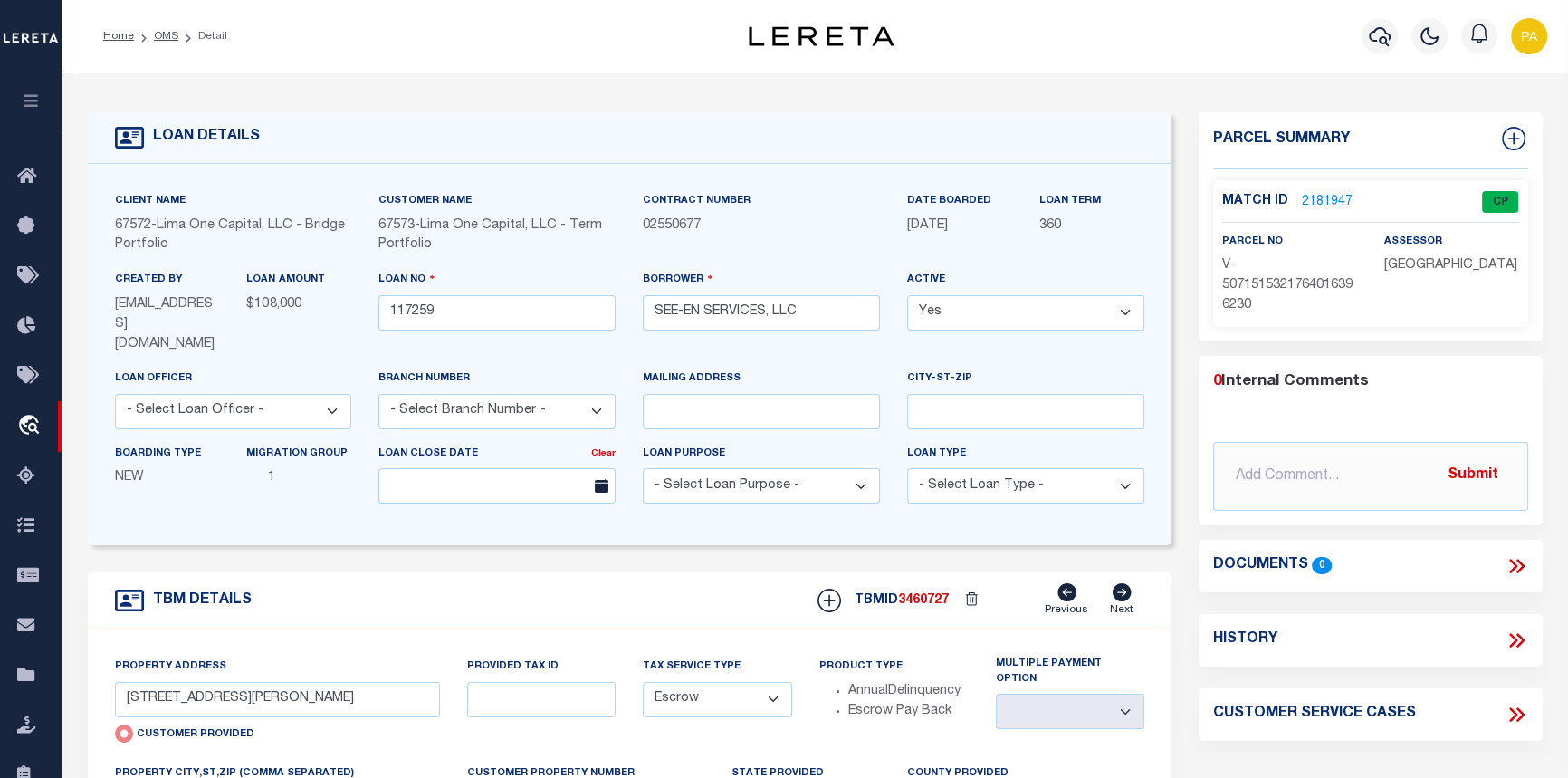
click at [1305, 203] on link "2181947" at bounding box center [1327, 203] width 51 height 19
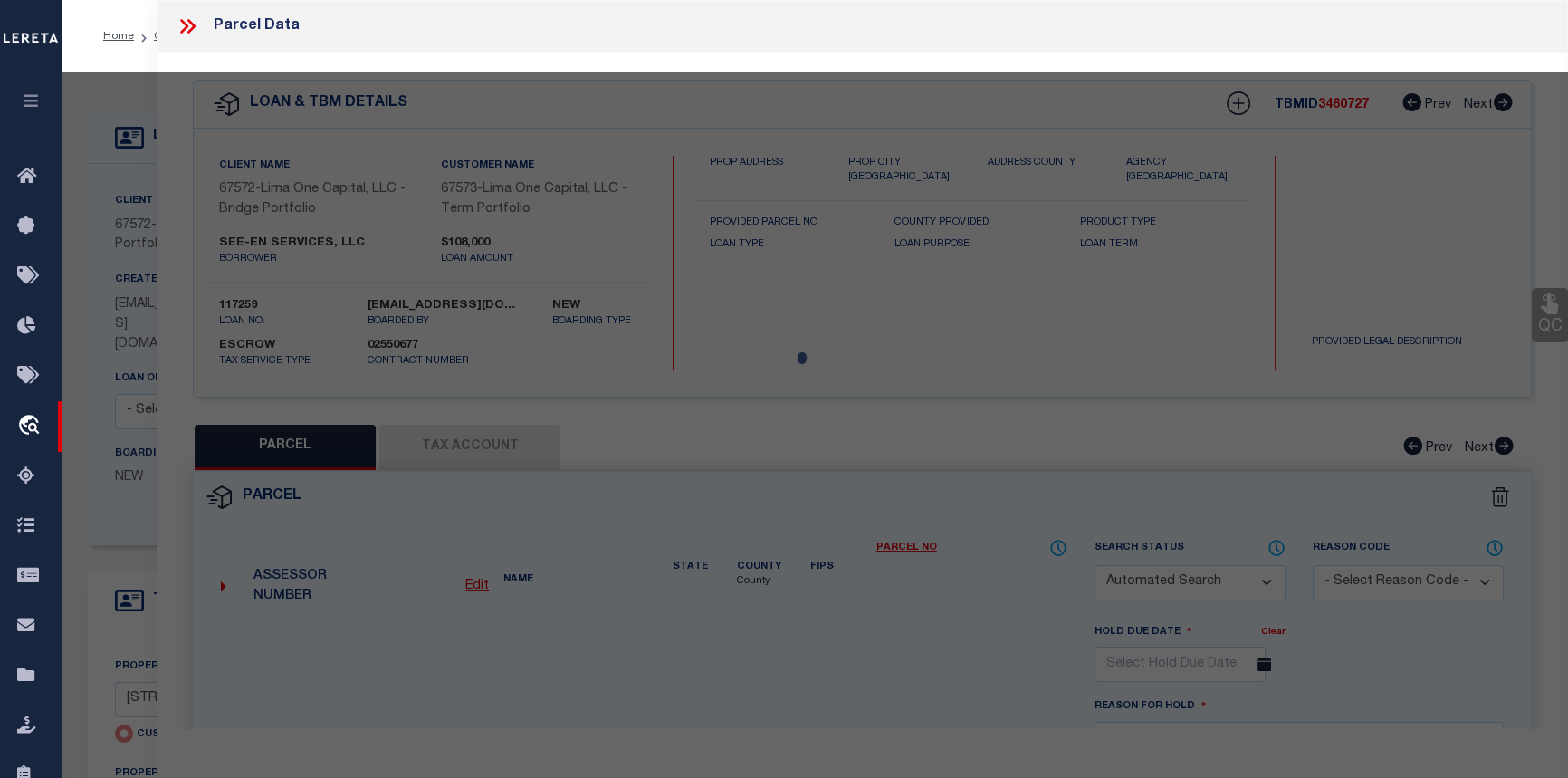
checkbox input "false"
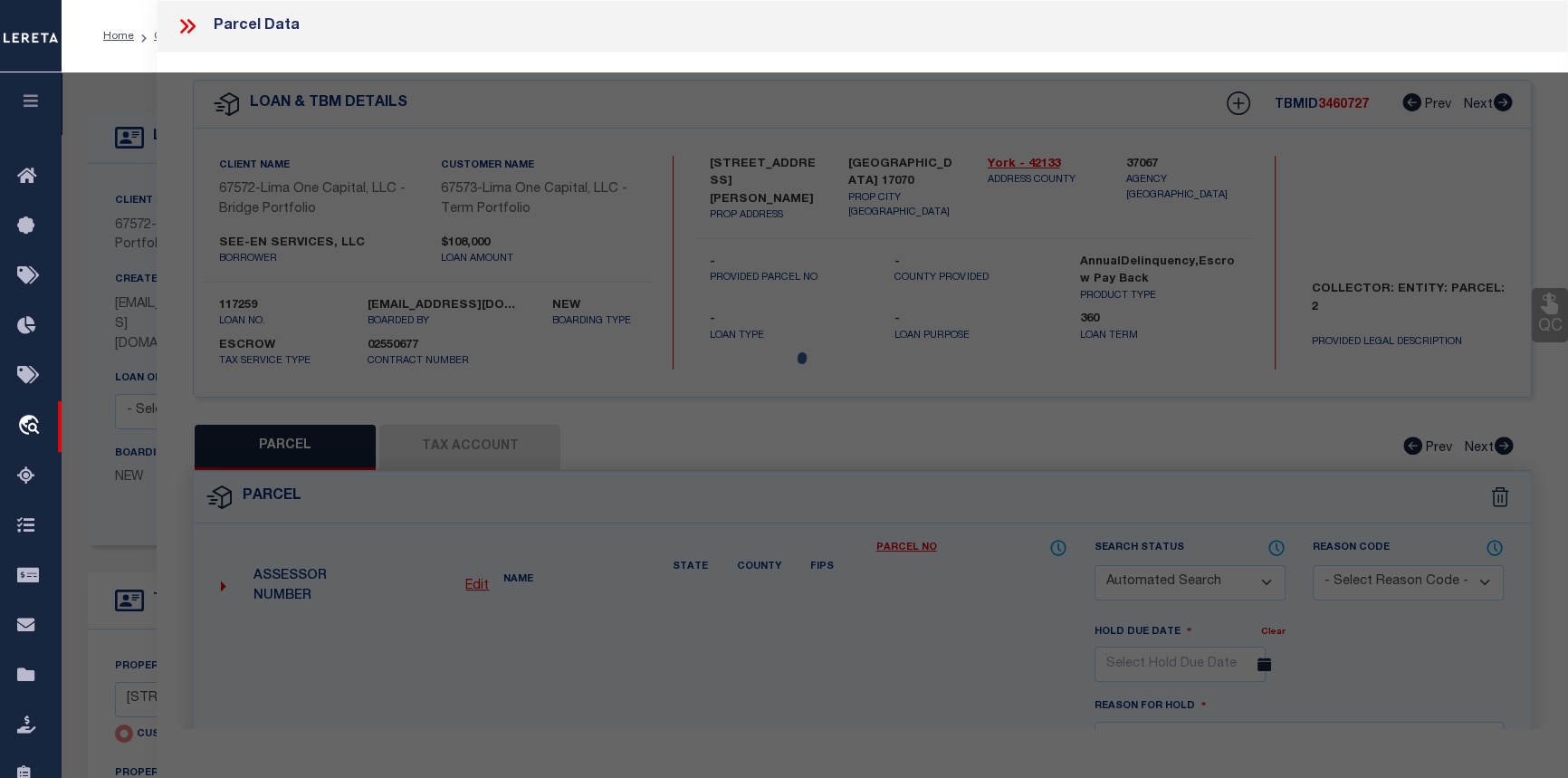
select select "CP"
type input "[STREET_ADDRESS][PERSON_NAME]"
checkbox input "false"
type input "NEW CUMBERLAND PA 17070"
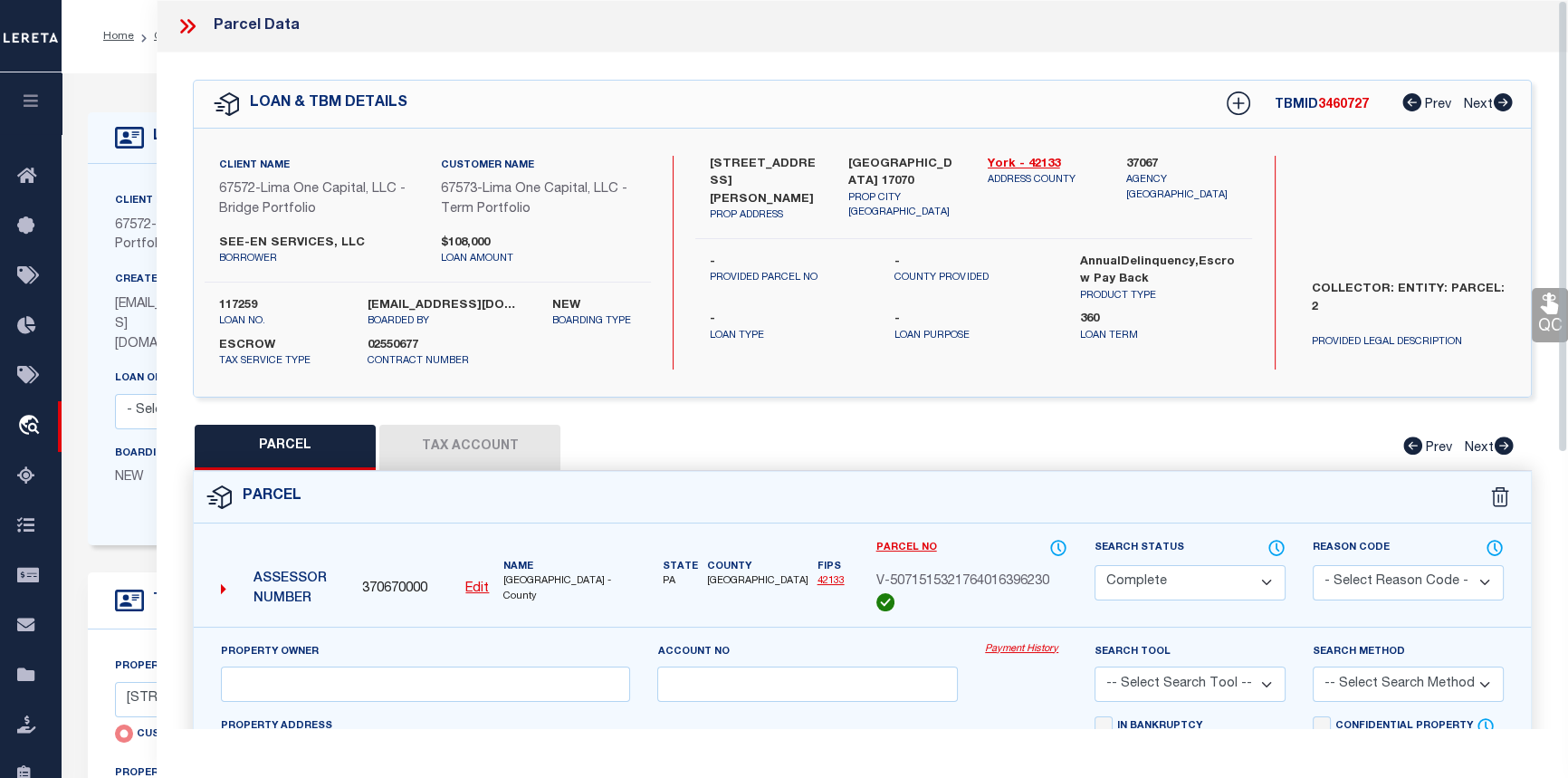
click at [1030, 651] on link "Payment History" at bounding box center [1026, 649] width 82 height 15
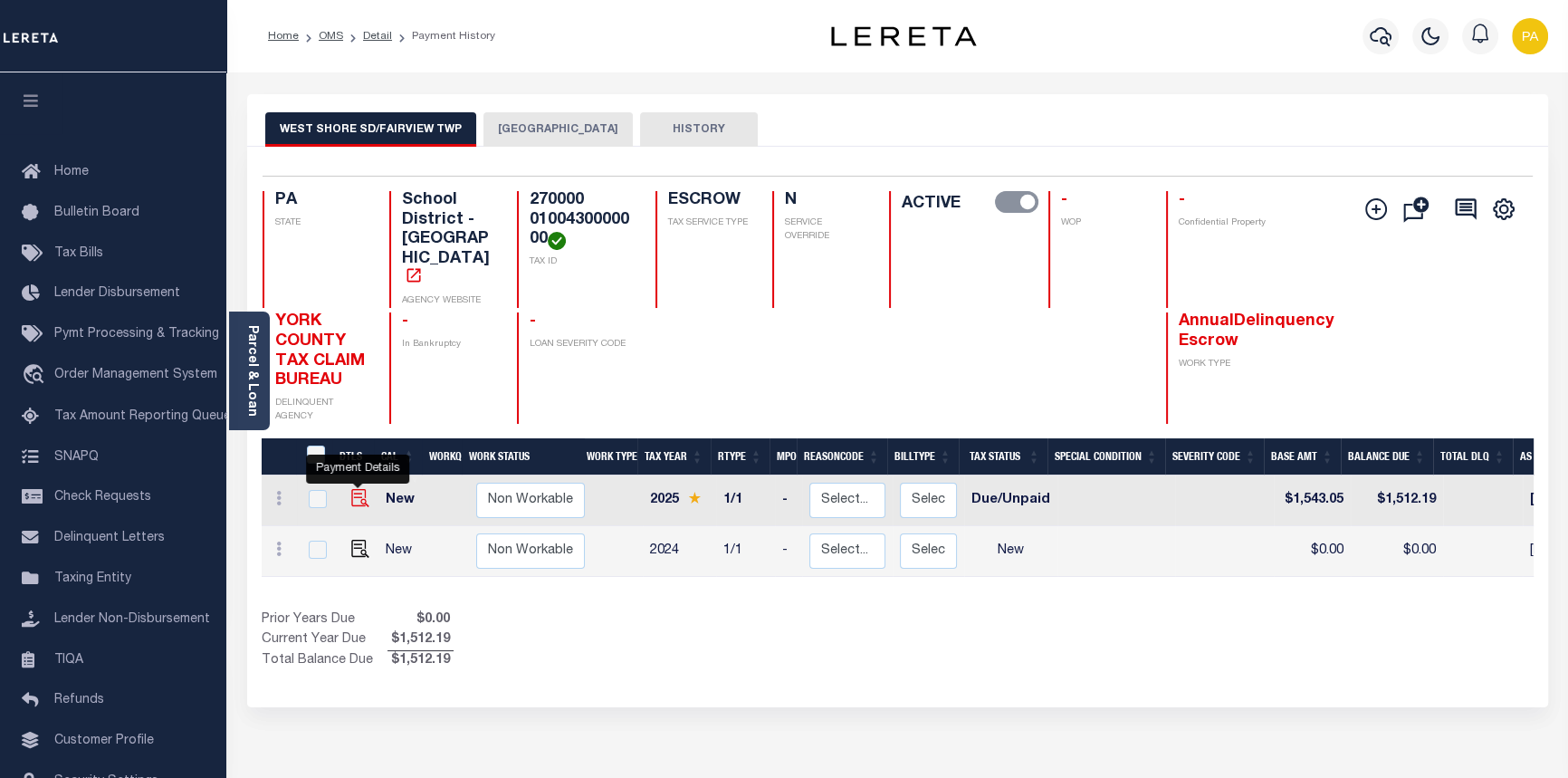
click at [354, 489] on img "" at bounding box center [360, 498] width 18 height 18
checkbox input "true"
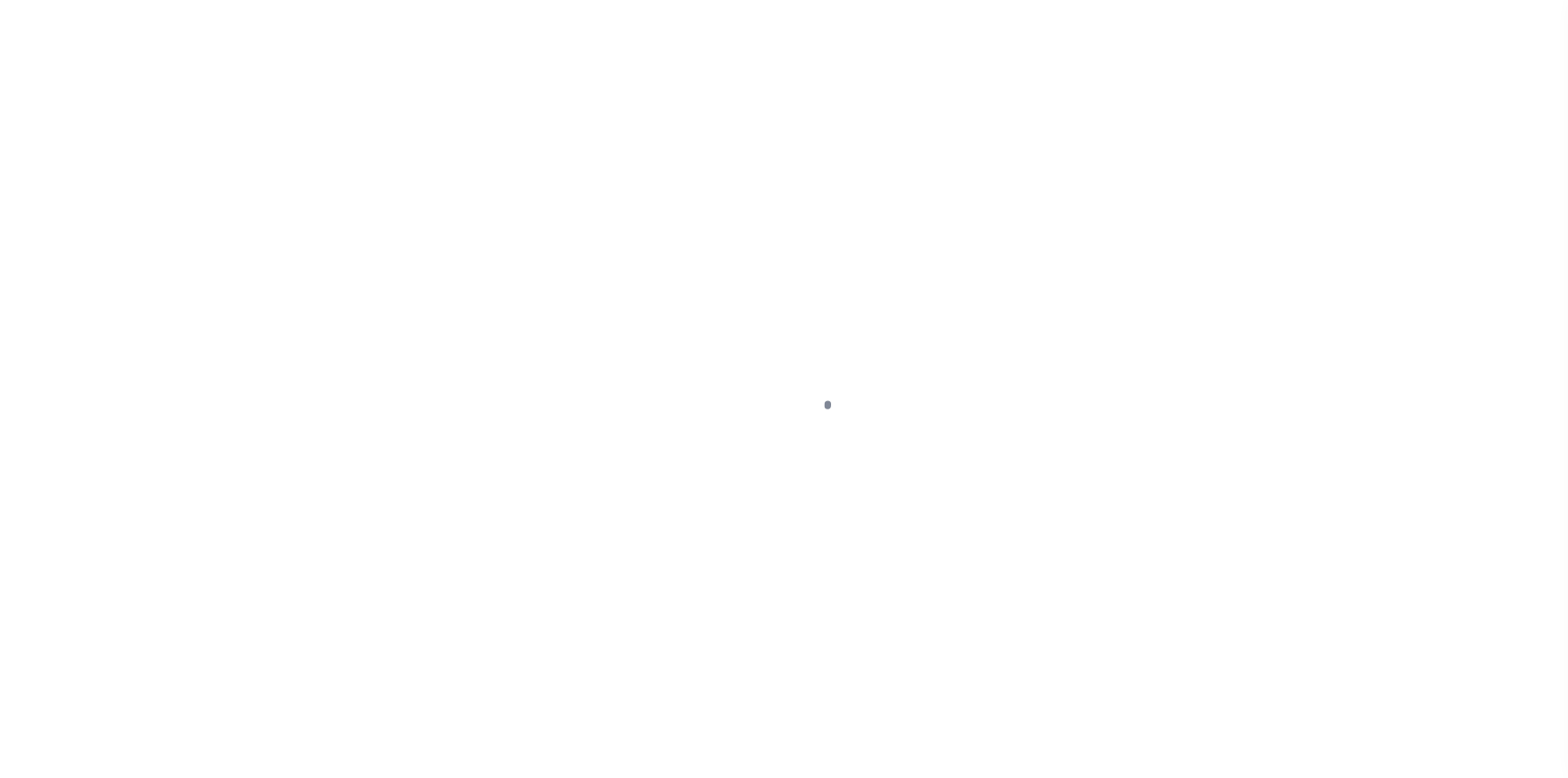
select select "DUE"
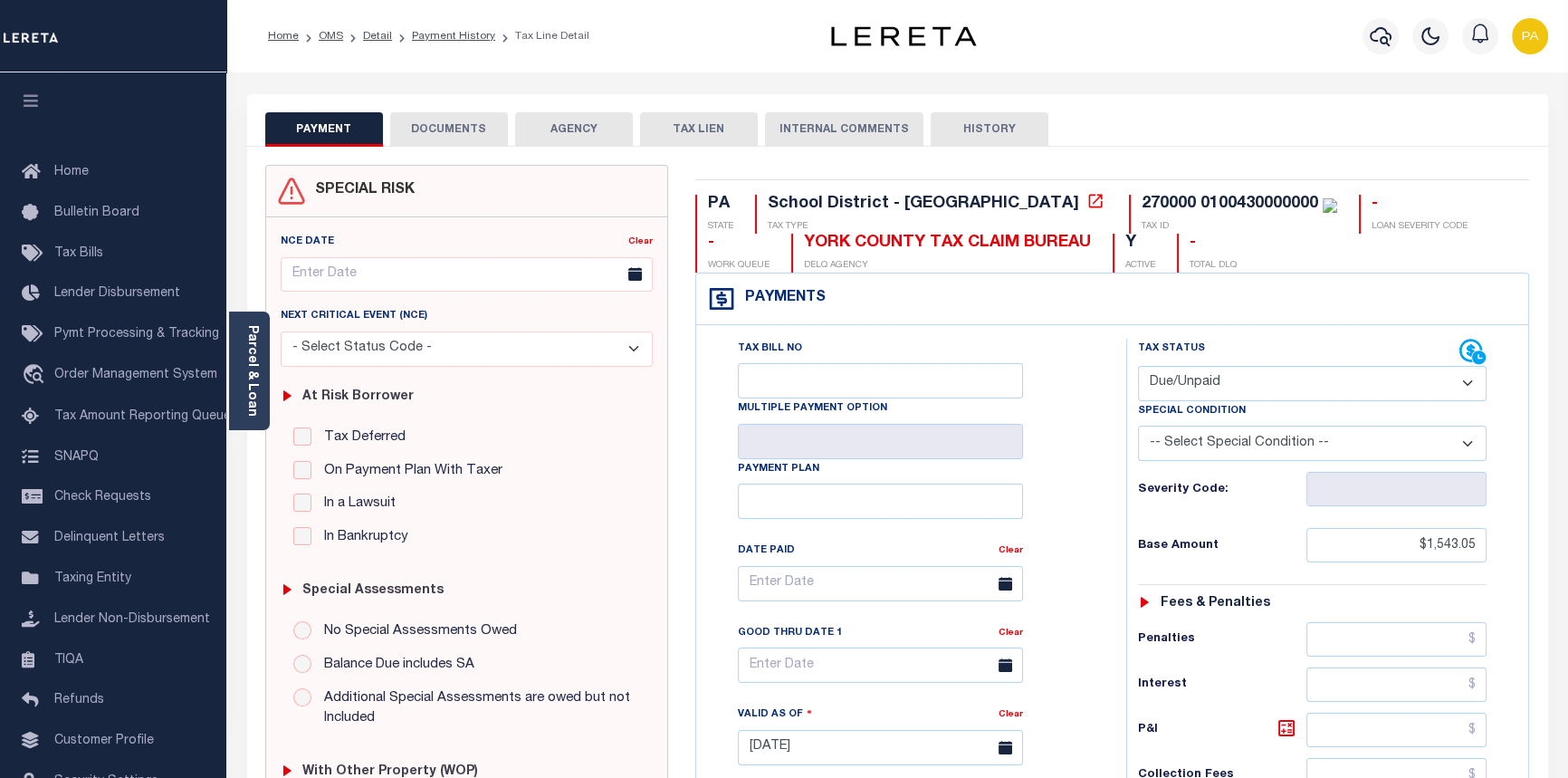
drag, startPoint x: 1095, startPoint y: 725, endPoint x: 1265, endPoint y: -73, distance: 815.9
click at [436, 36] on link "Payment History" at bounding box center [453, 36] width 83 height 10
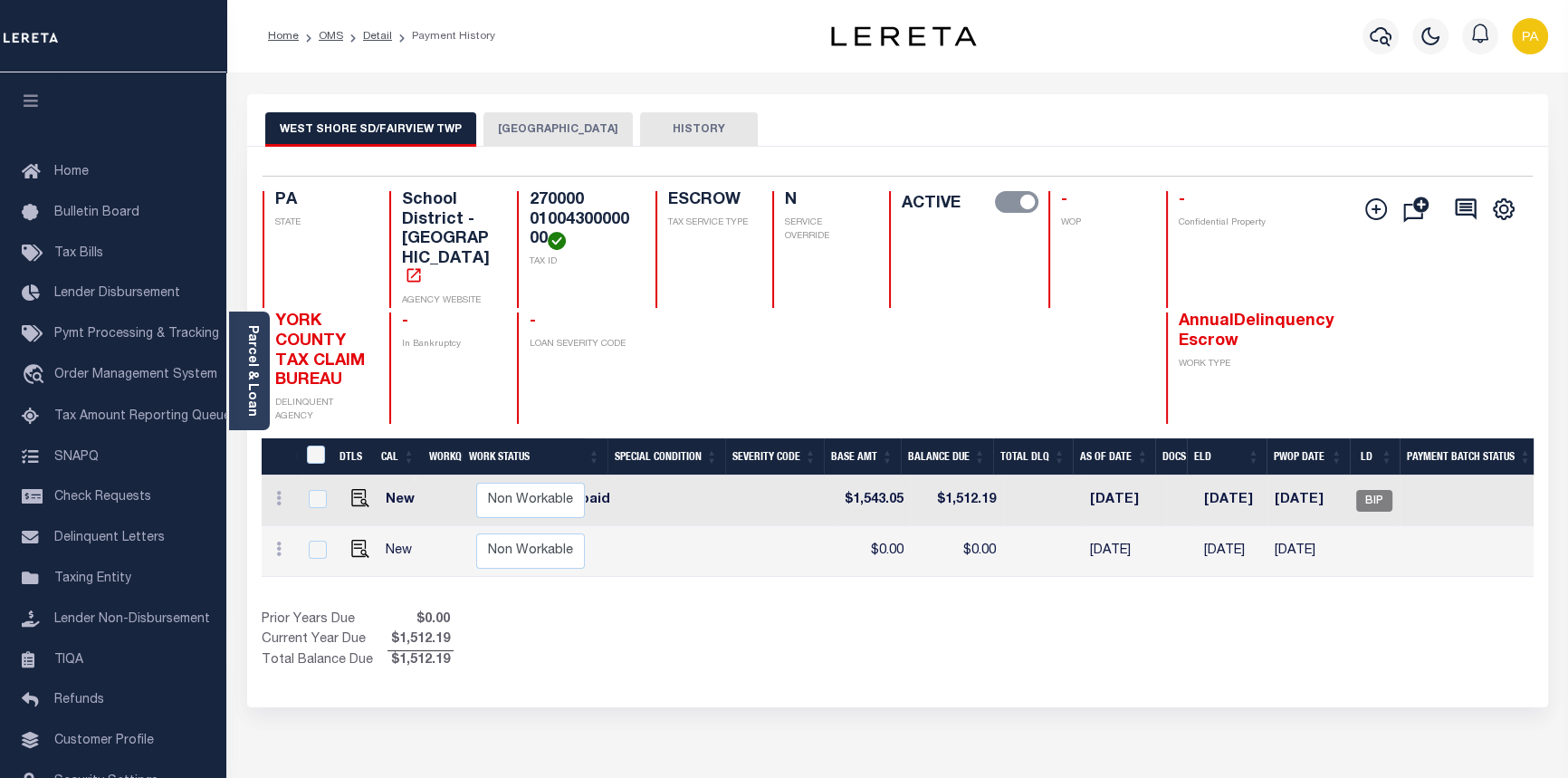
scroll to position [0, 499]
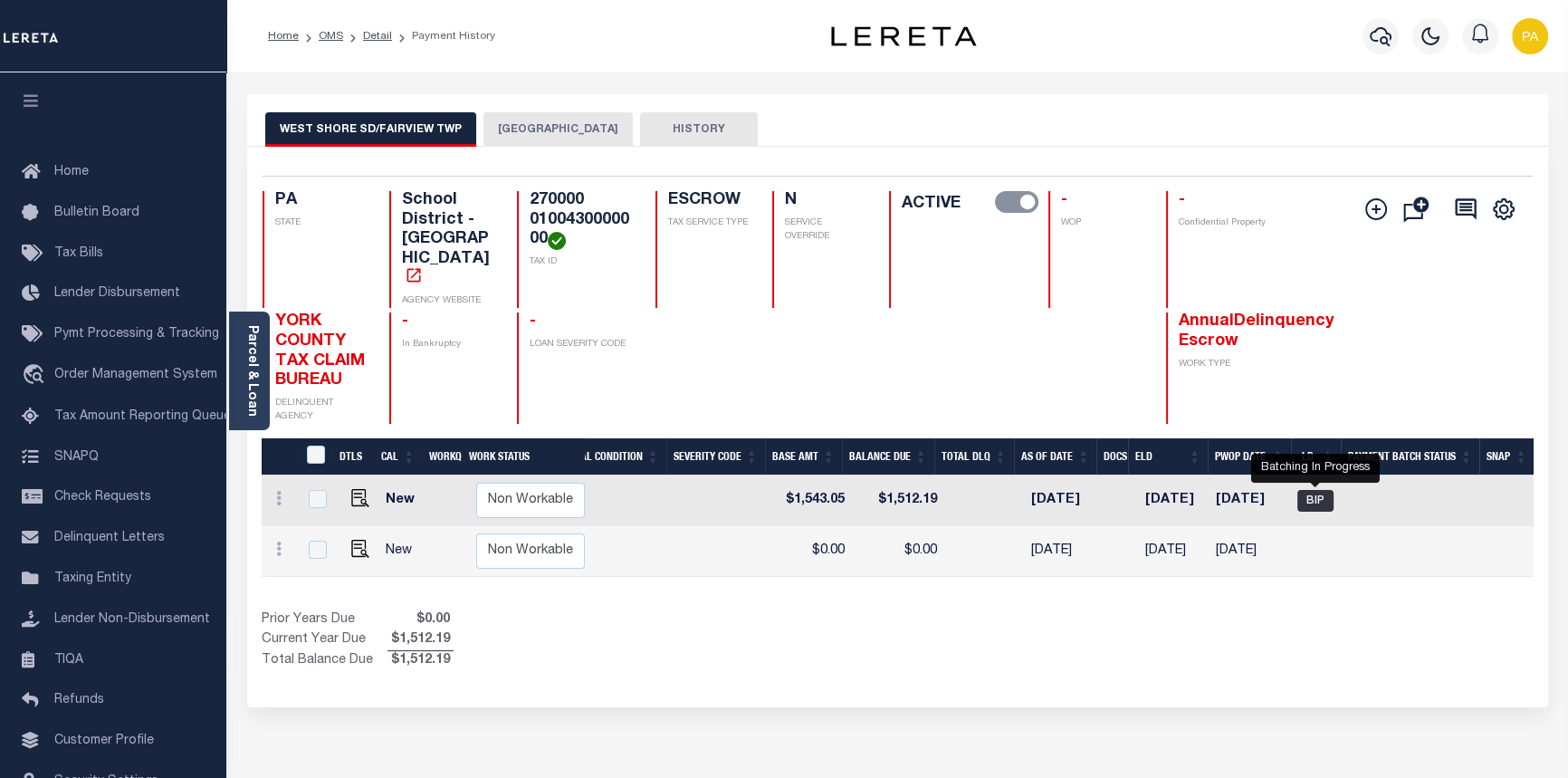
click at [1310, 489] on span "BIP" at bounding box center [1315, 500] width 36 height 22
checkbox input "true"
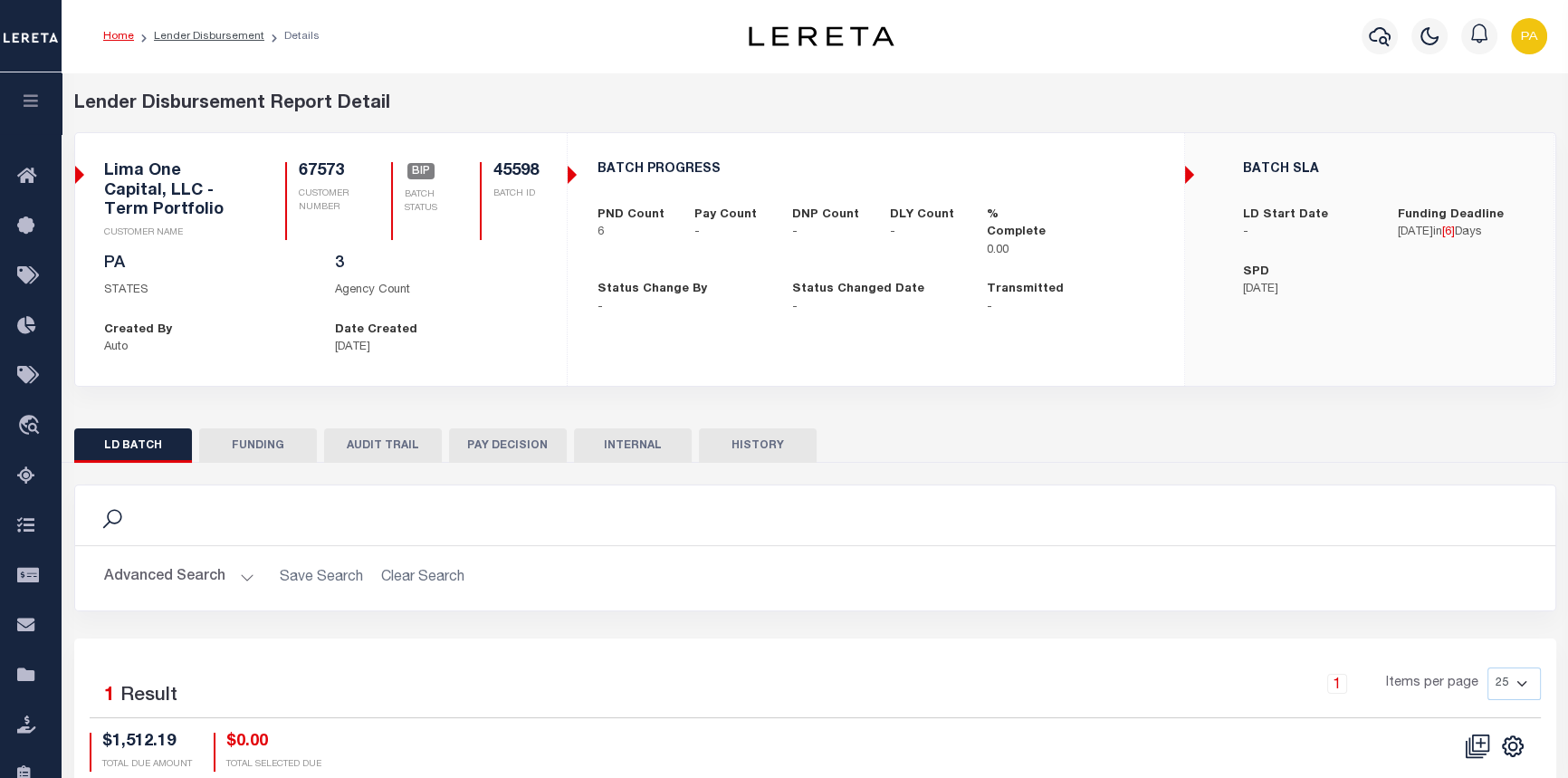
click at [113, 32] on link "Home" at bounding box center [118, 36] width 31 height 10
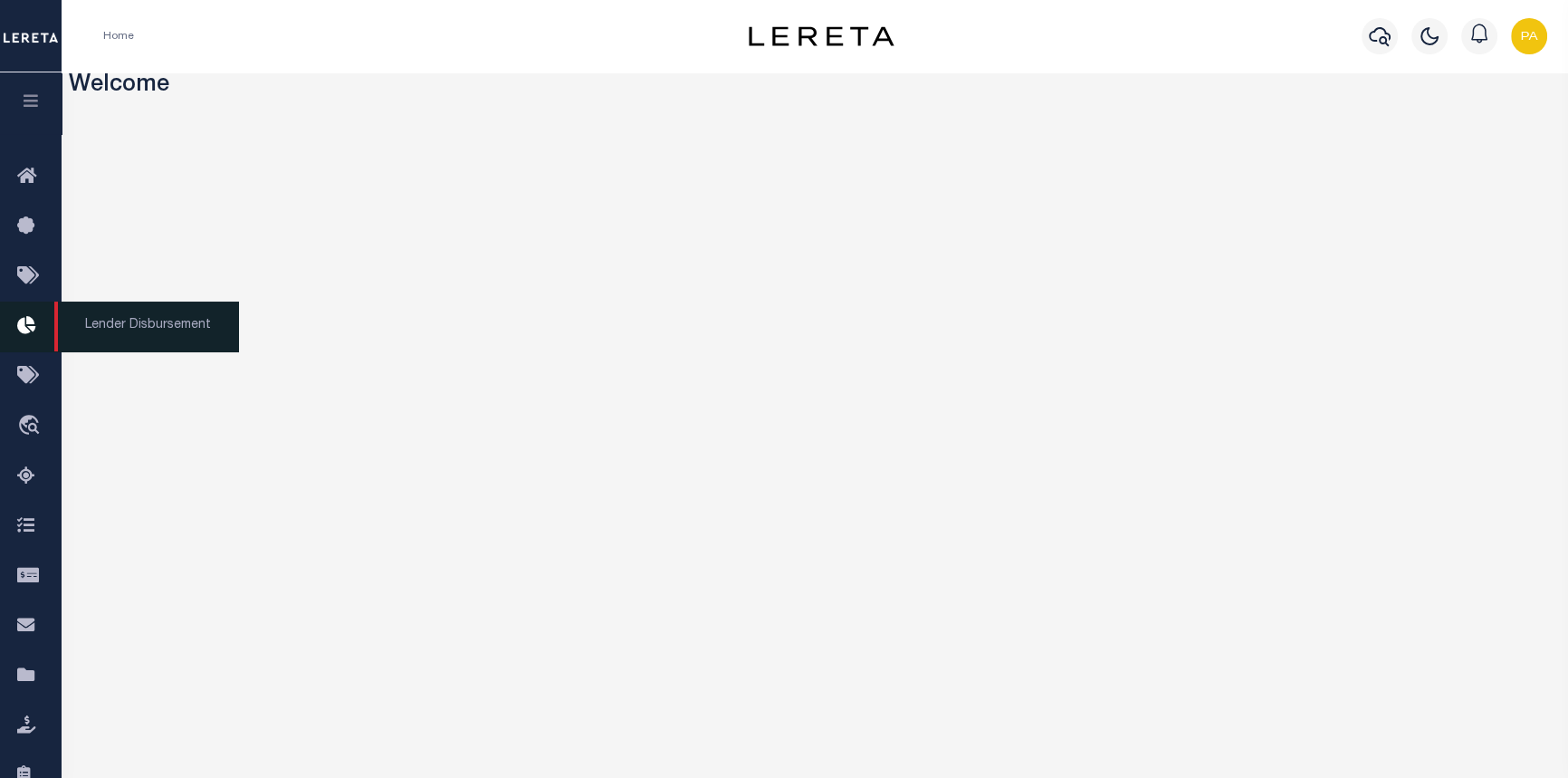
click at [124, 328] on span "Lender Disbursement" at bounding box center [146, 327] width 184 height 50
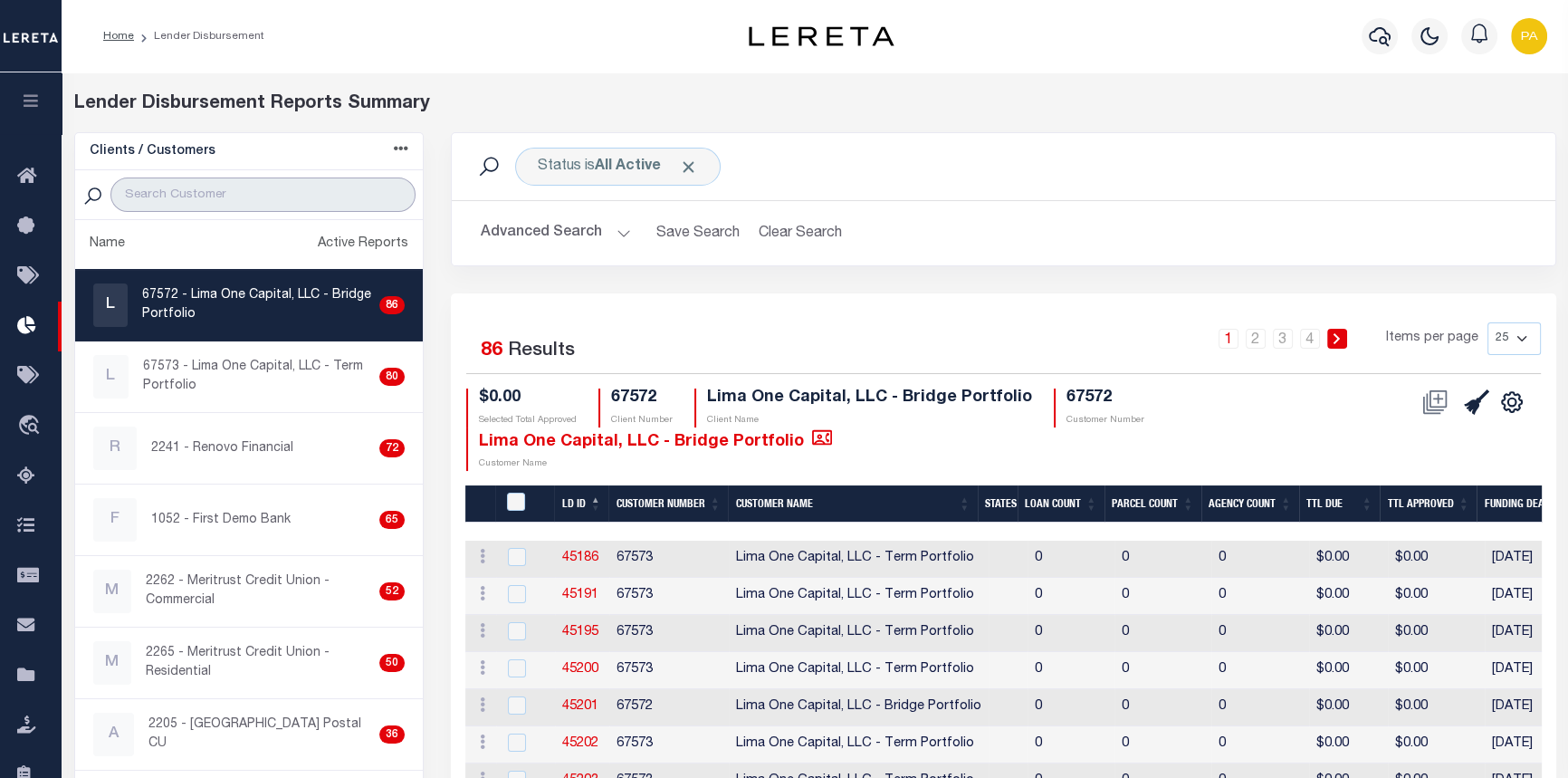
click at [164, 187] on input "search" at bounding box center [263, 194] width 305 height 34
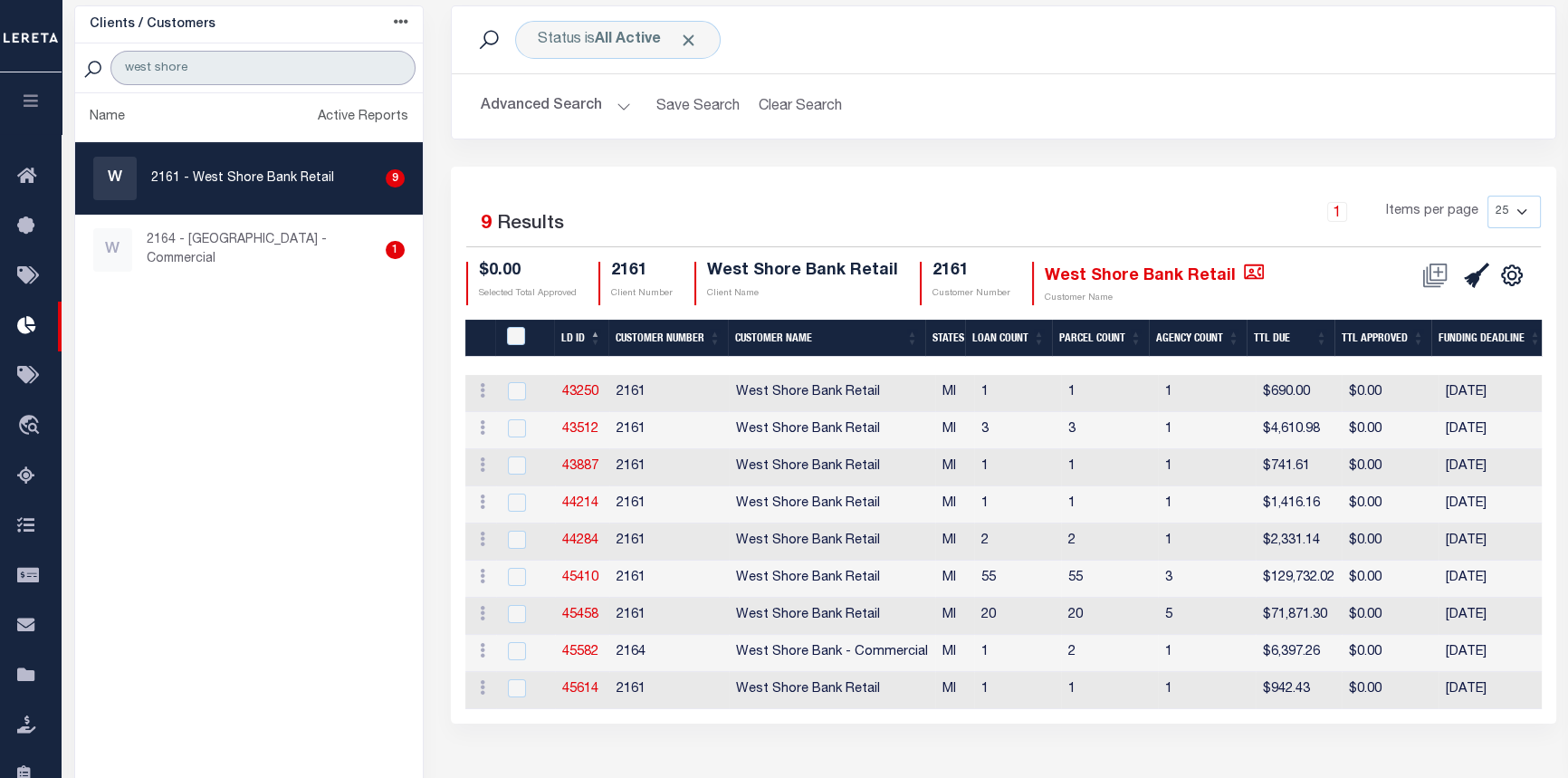
scroll to position [206, 0]
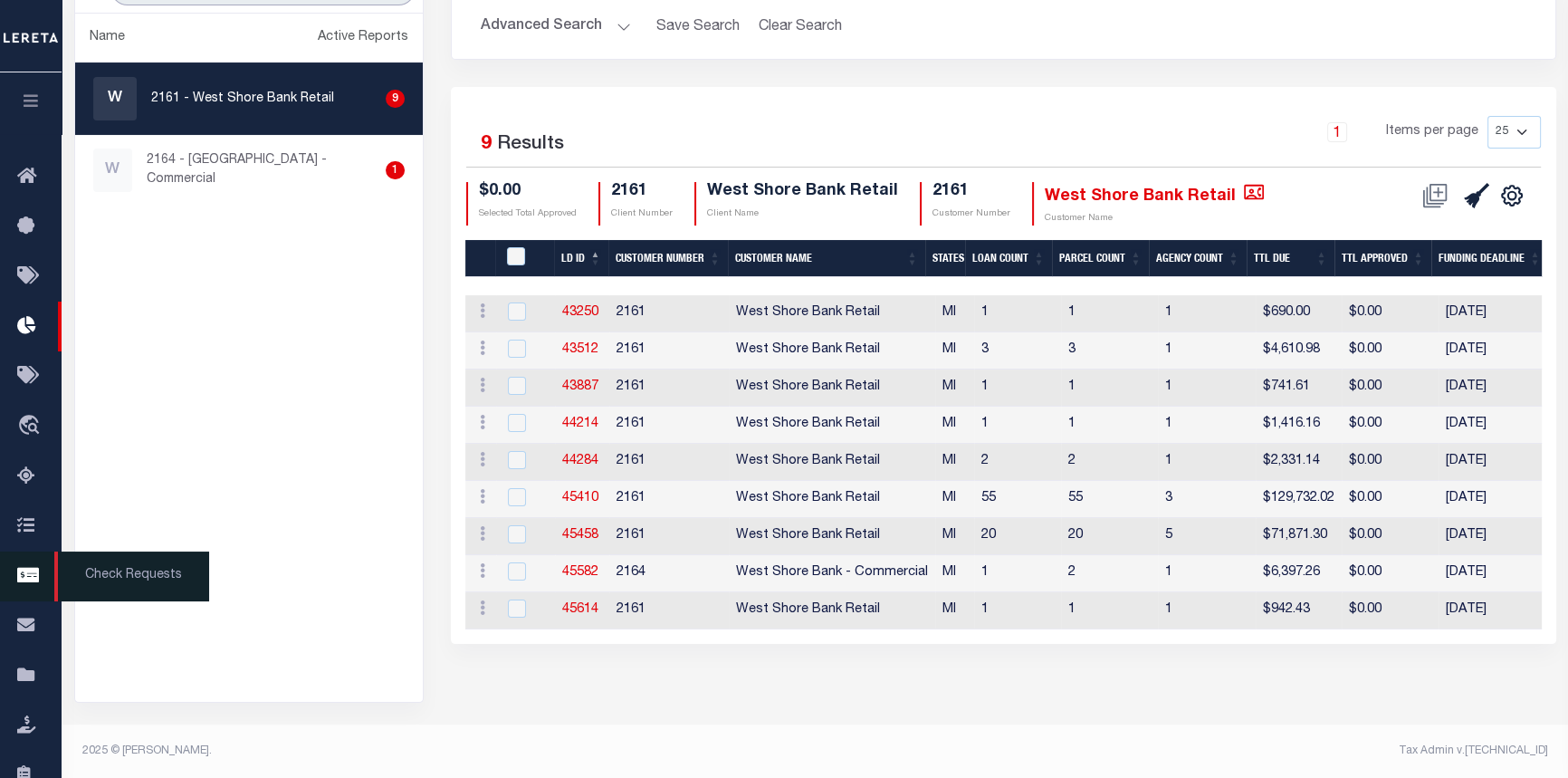
type input "west shore"
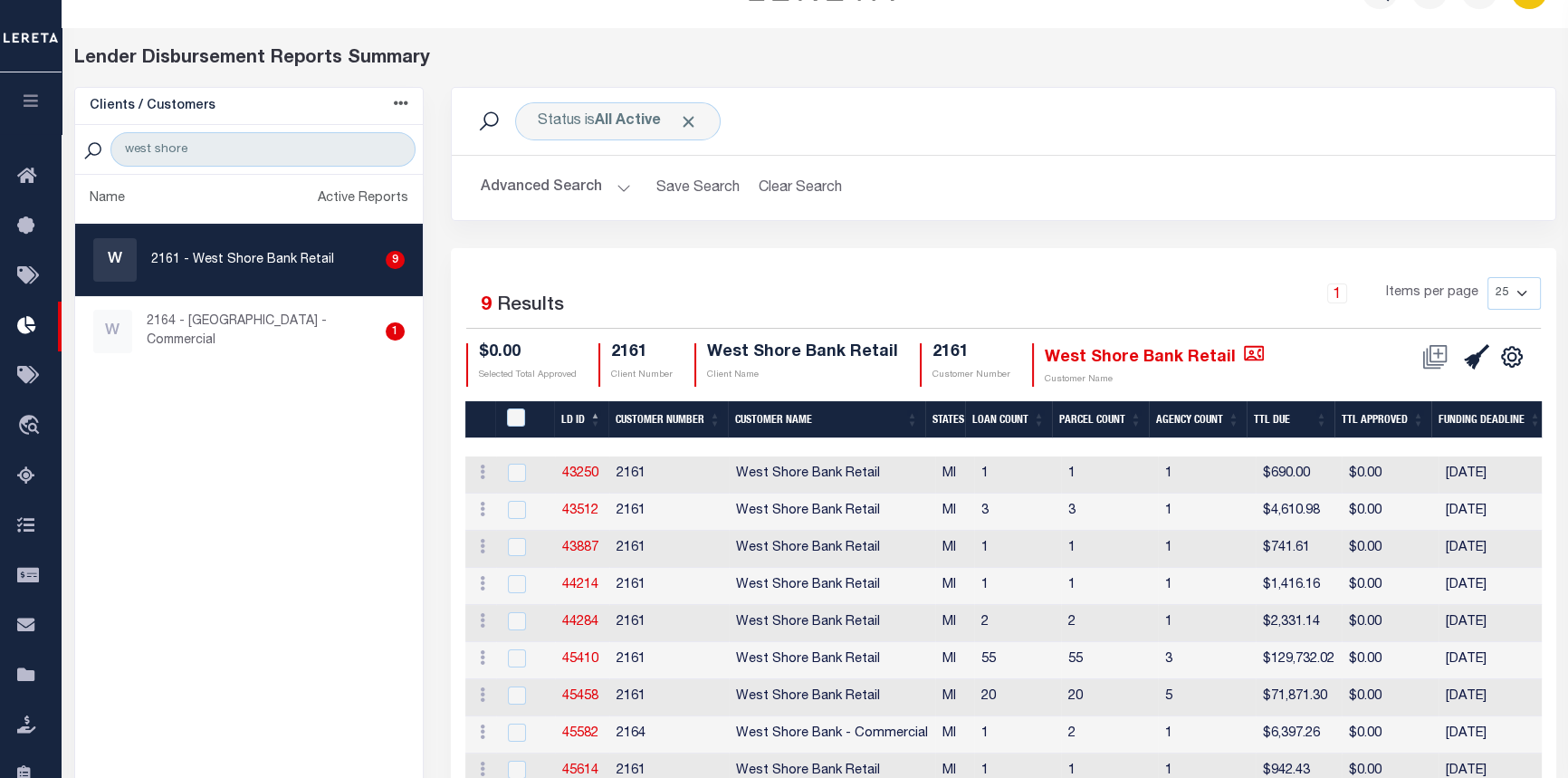
scroll to position [0, 0]
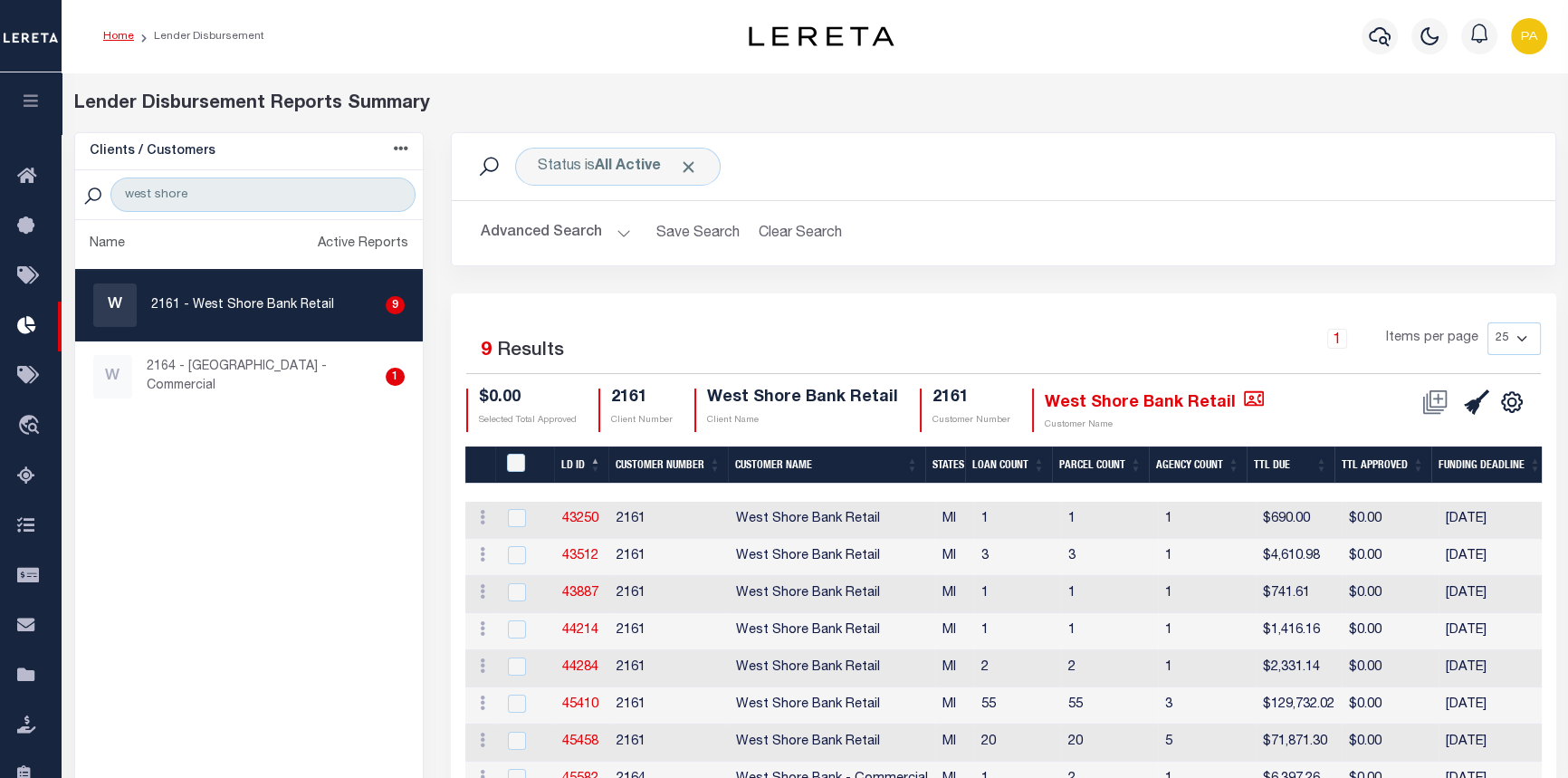
click at [115, 37] on link "Home" at bounding box center [118, 36] width 31 height 10
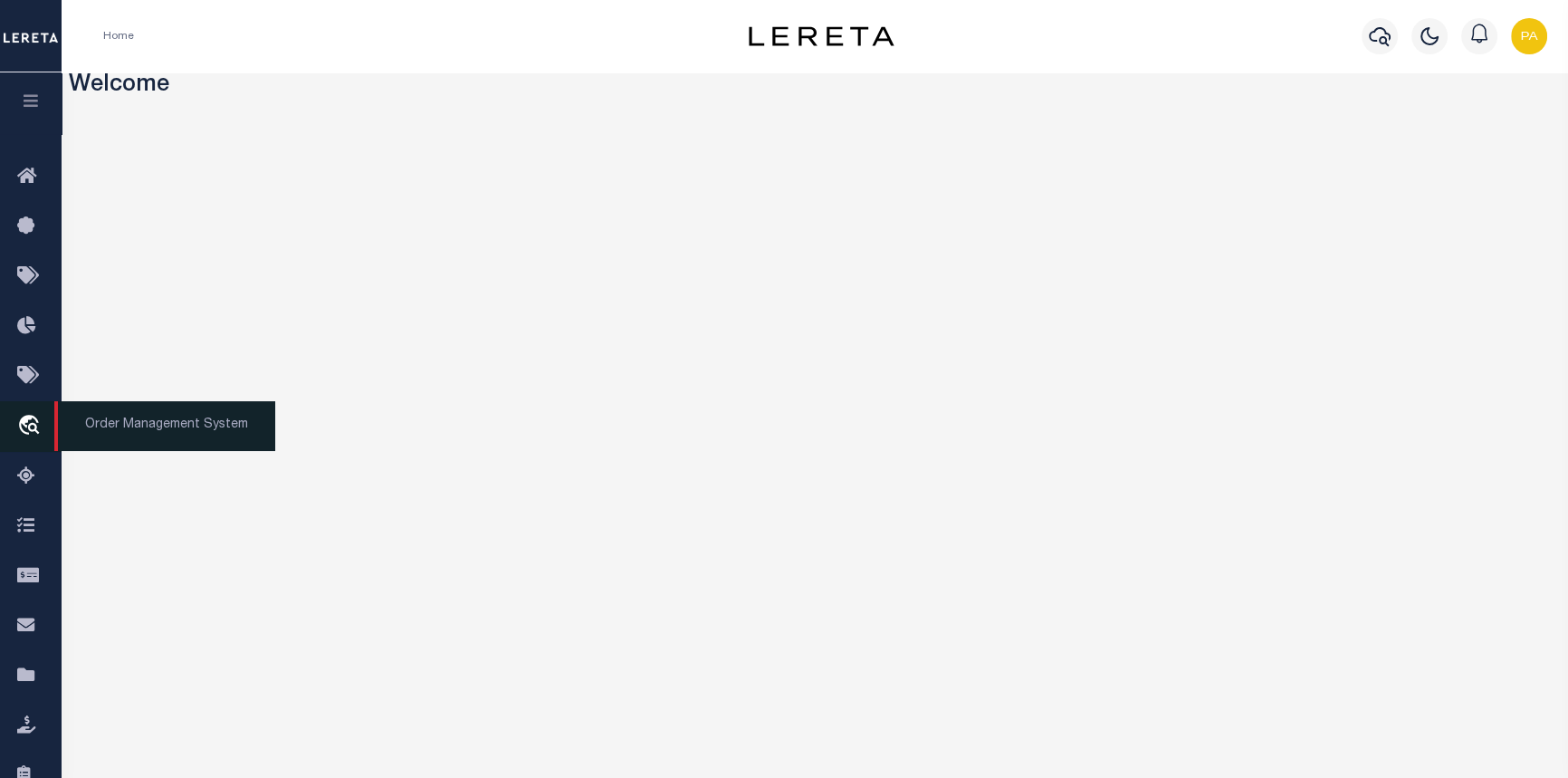
click at [83, 432] on span "Order Management System" at bounding box center [164, 426] width 220 height 50
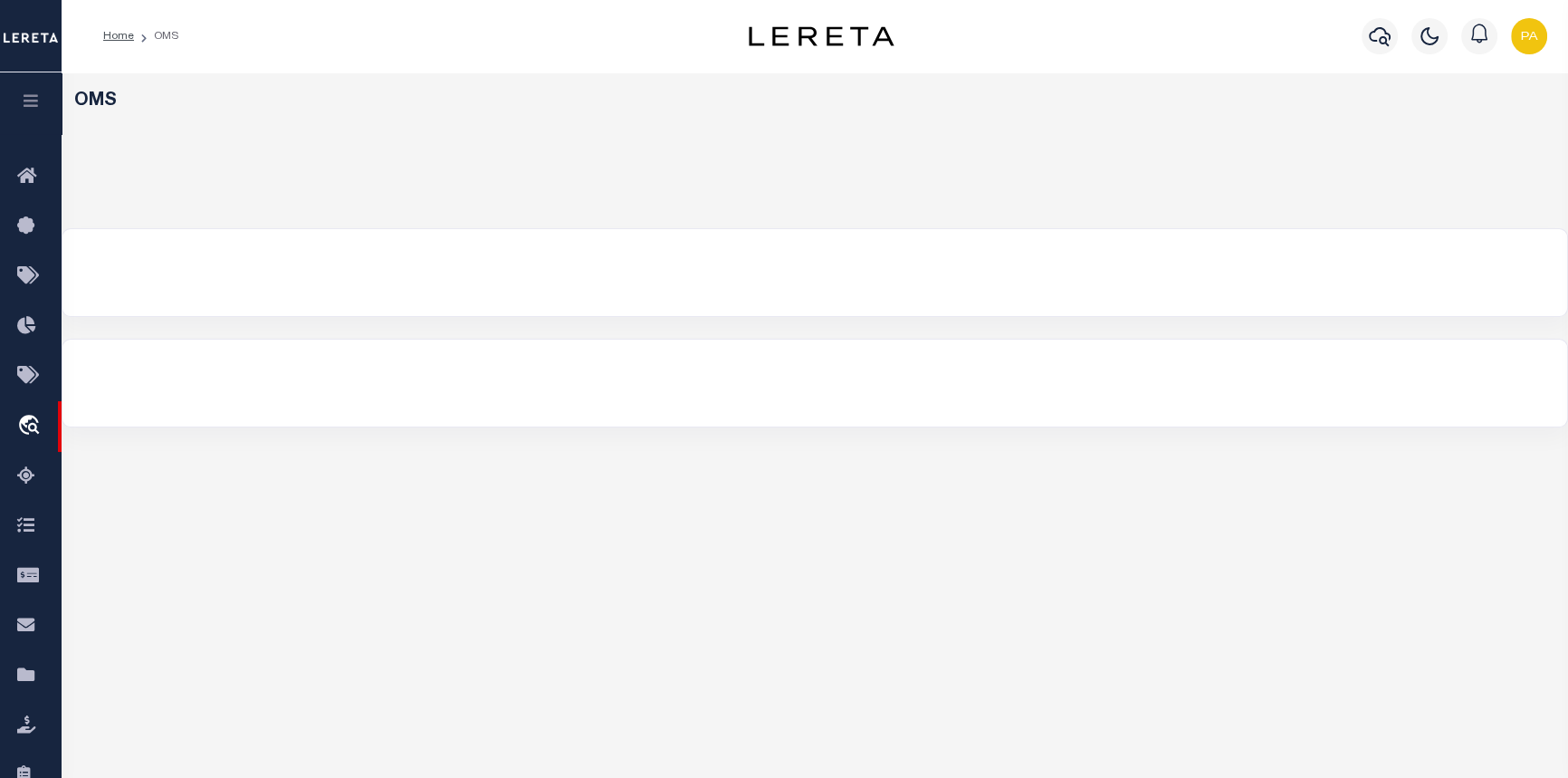
select select "200"
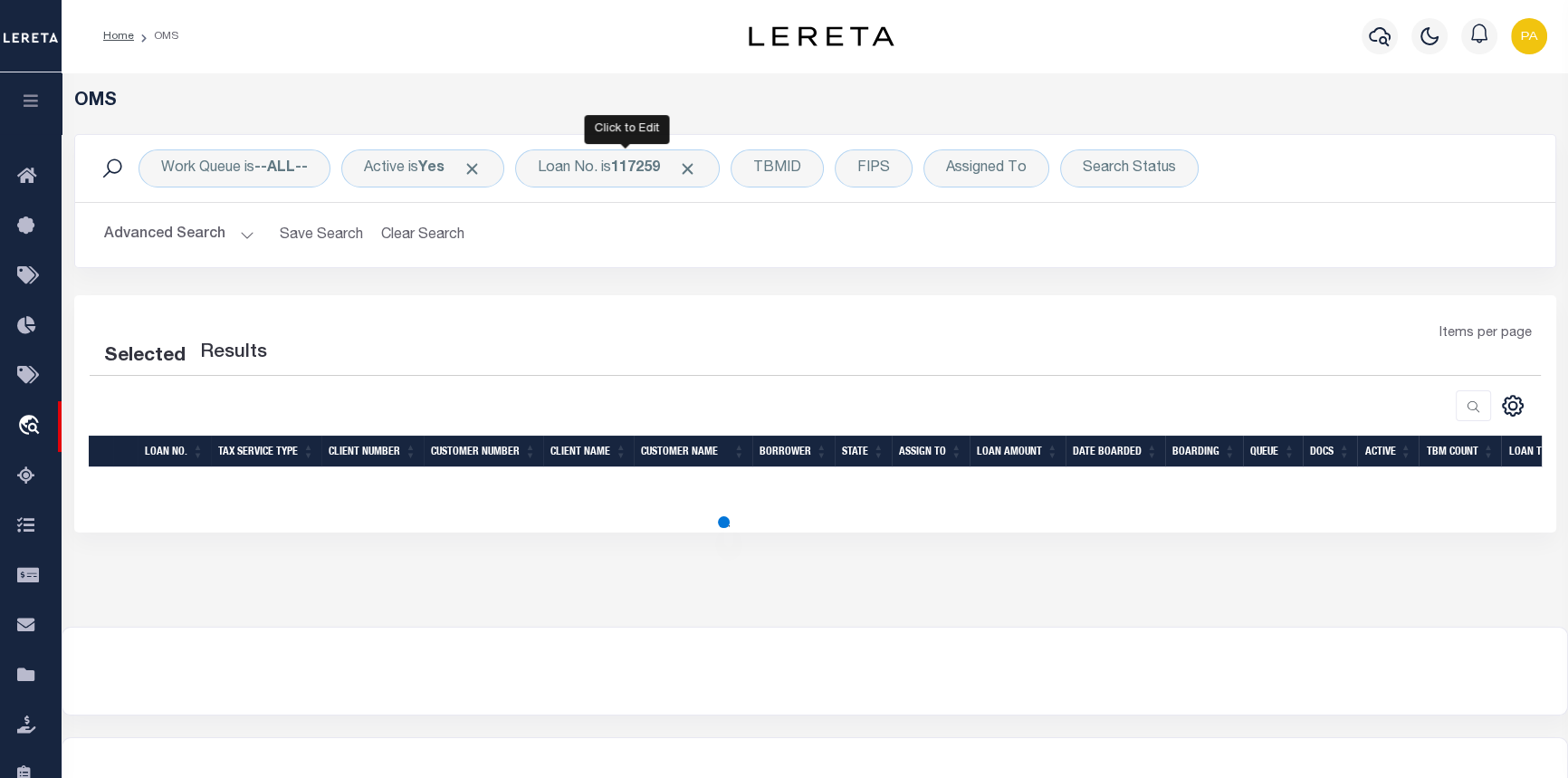
select select "200"
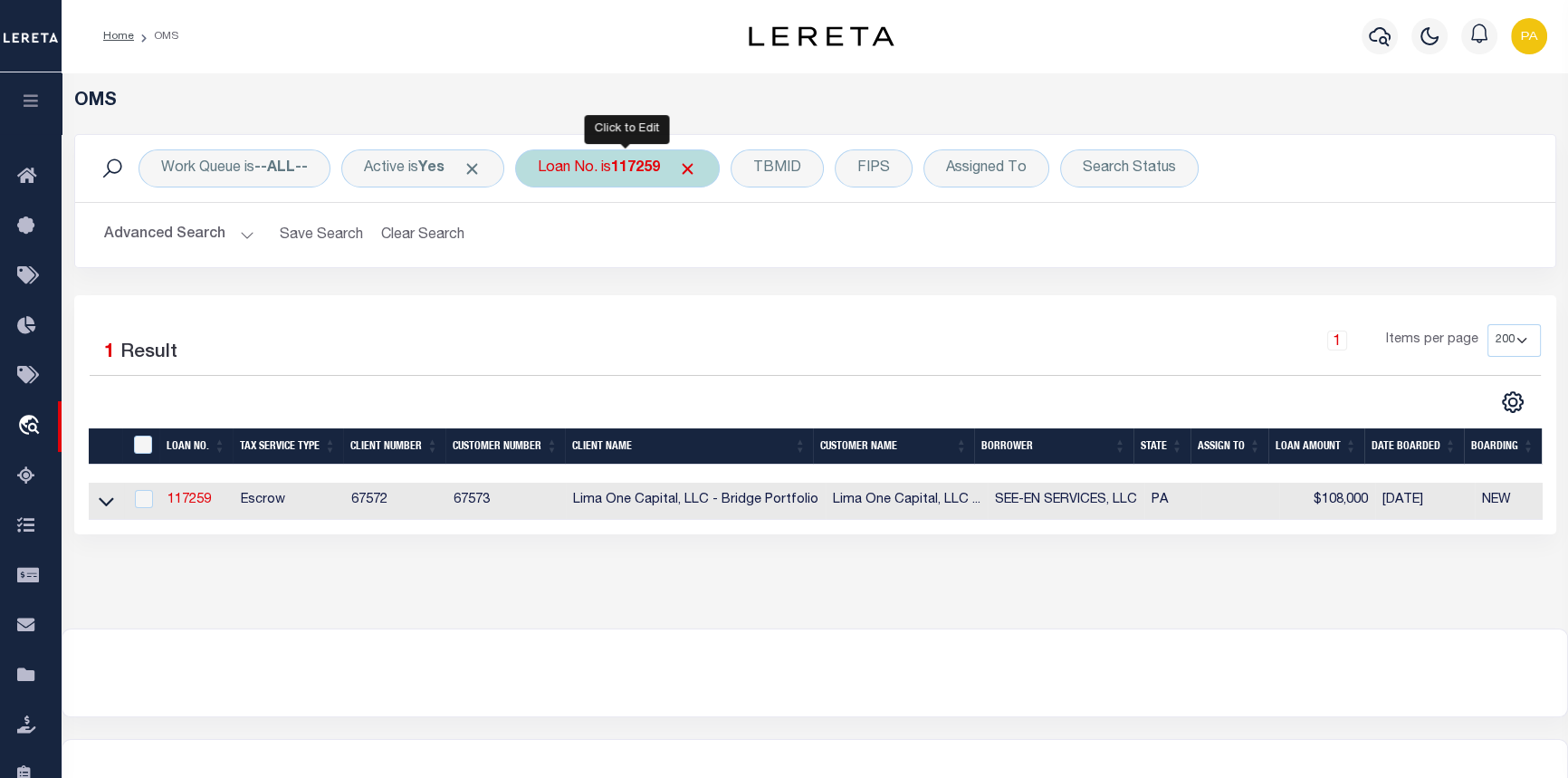
click at [639, 175] on b "117259" at bounding box center [636, 168] width 49 height 14
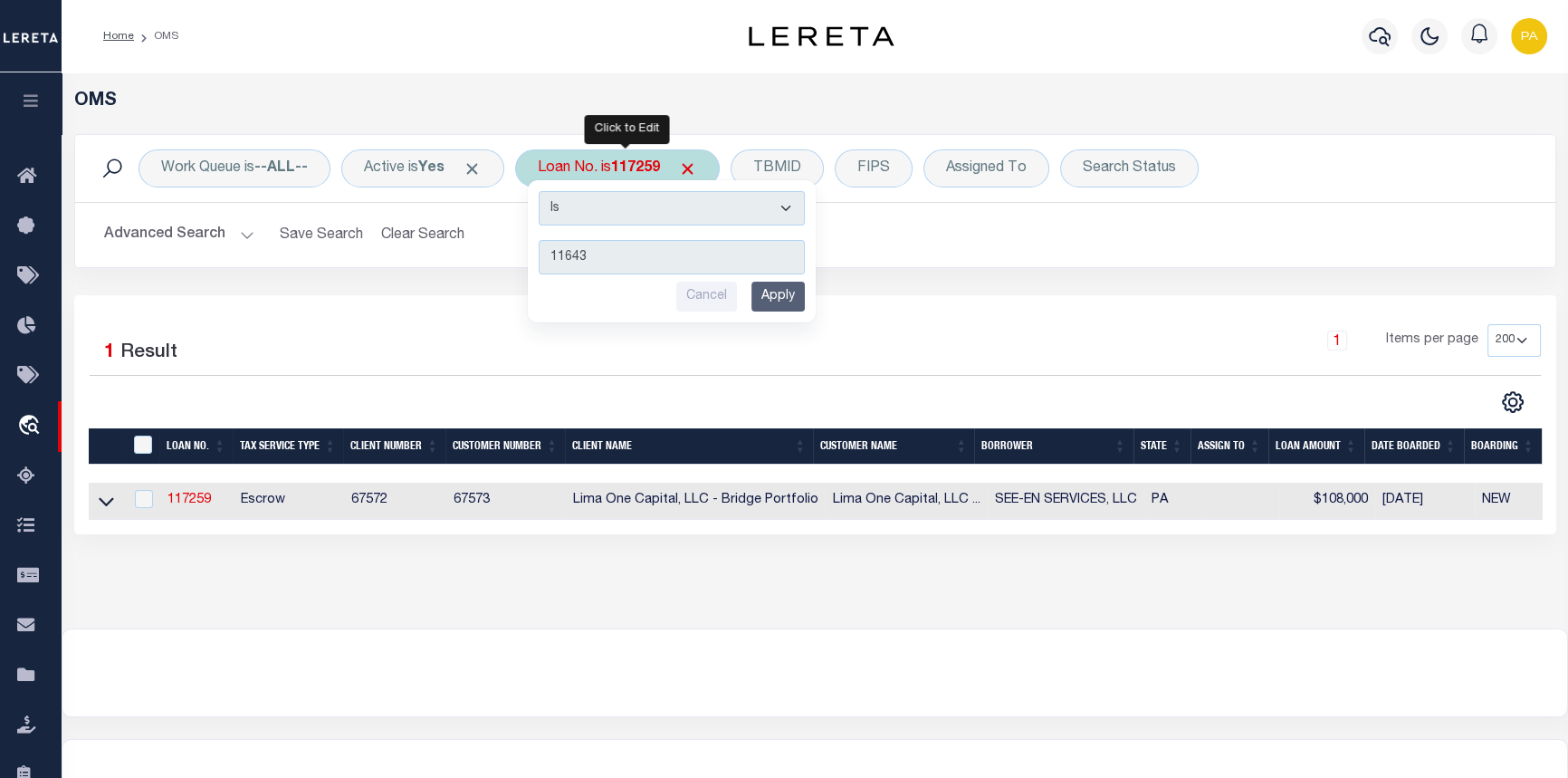
type input "116432"
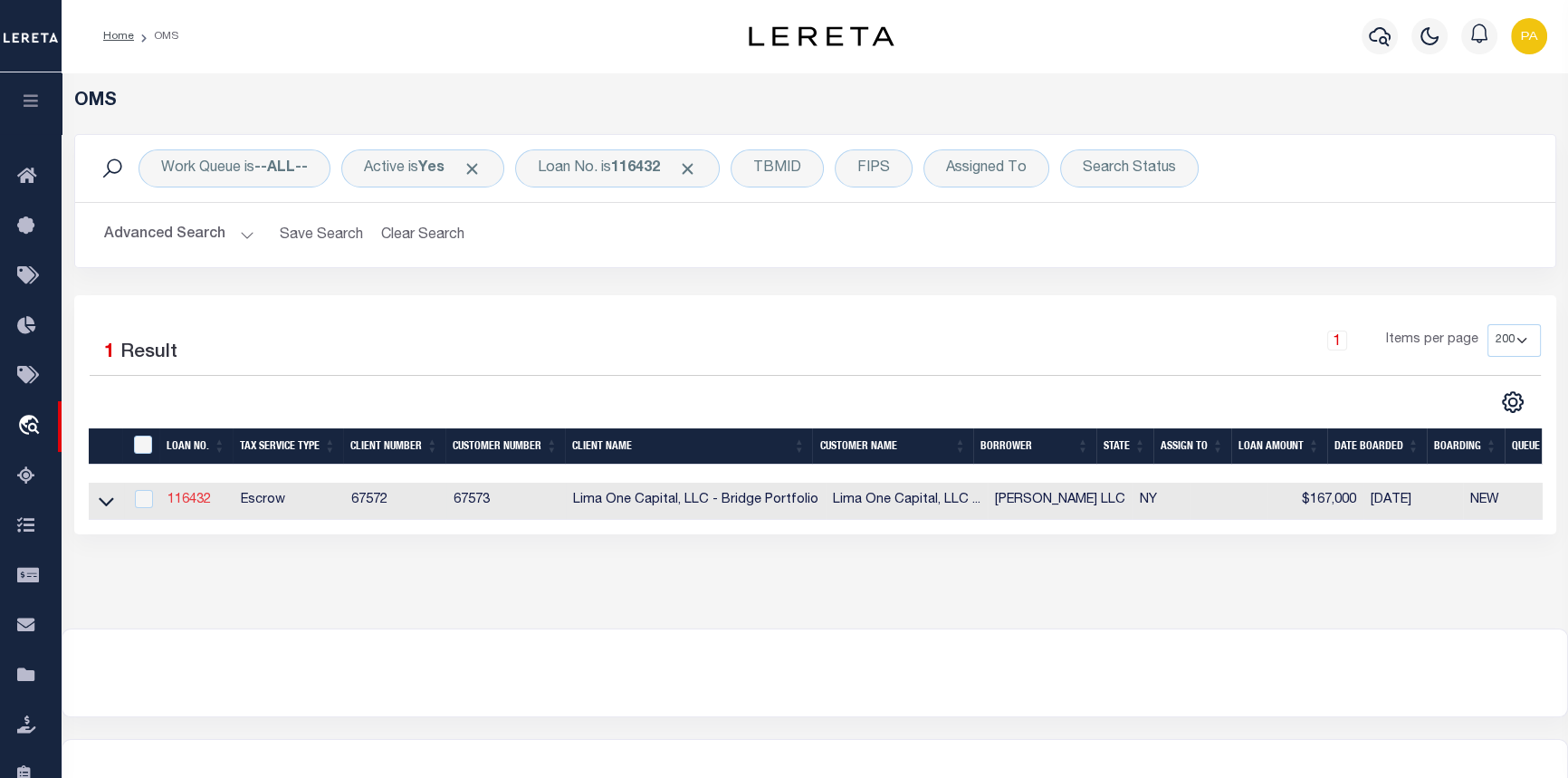
click at [189, 499] on link "116432" at bounding box center [189, 499] width 44 height 12
type input "116432"
type input "[PERSON_NAME] LLC"
select select
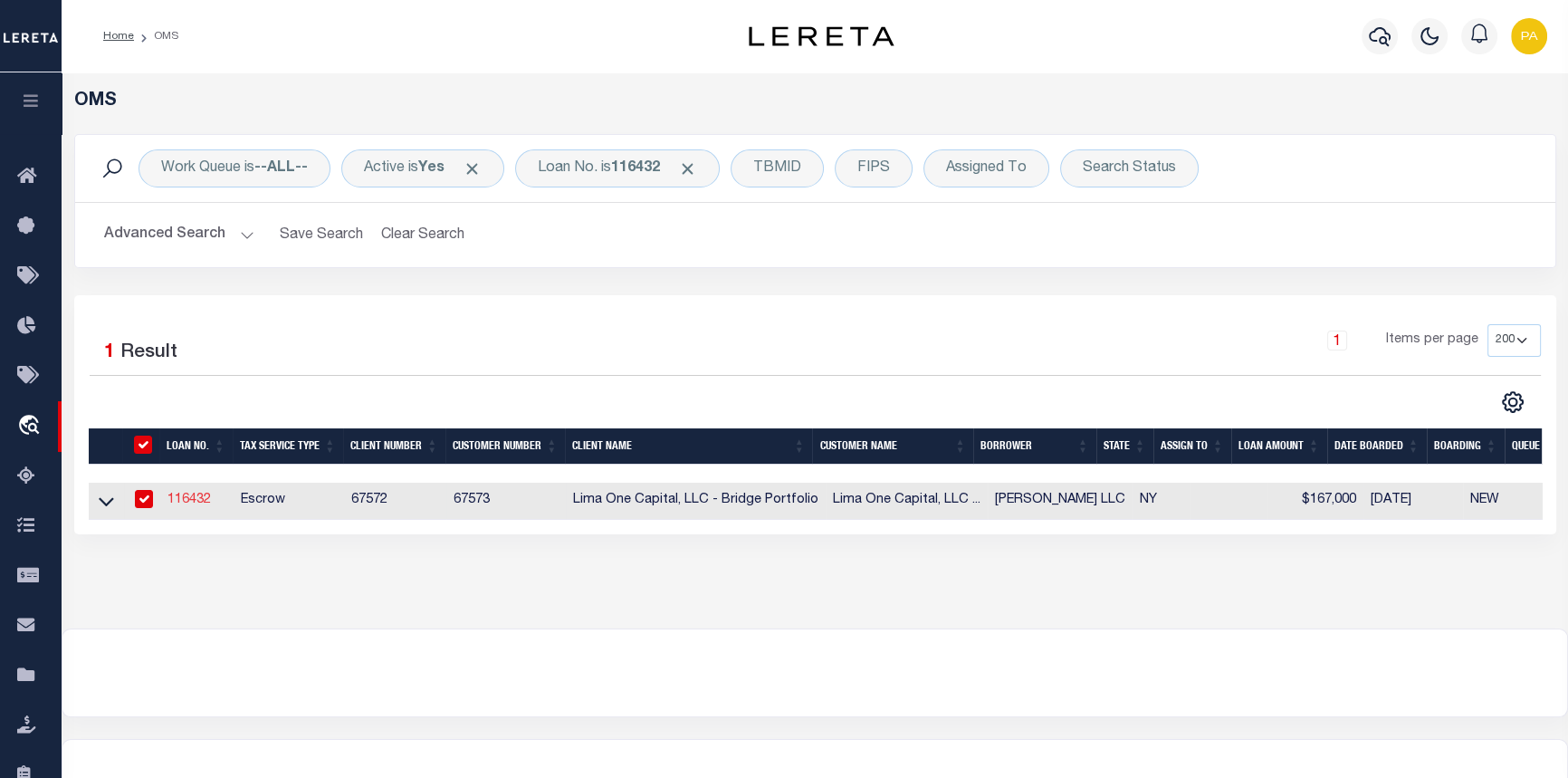
select select
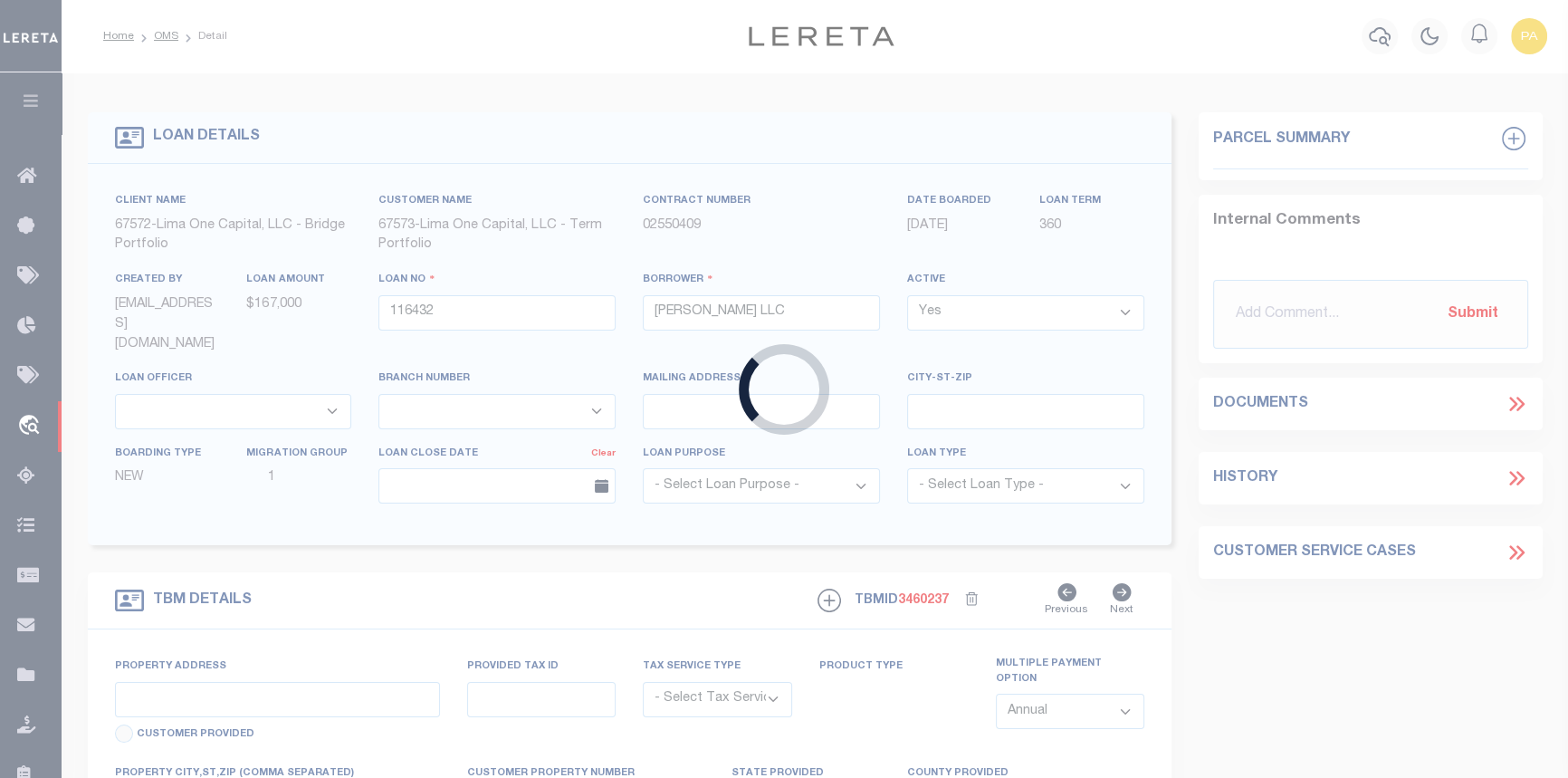
type input "[STREET_ADDRESS]"
radio input "true"
select select "Escrow"
type input "BUFFALO NY 14215"
type input "116432-1"
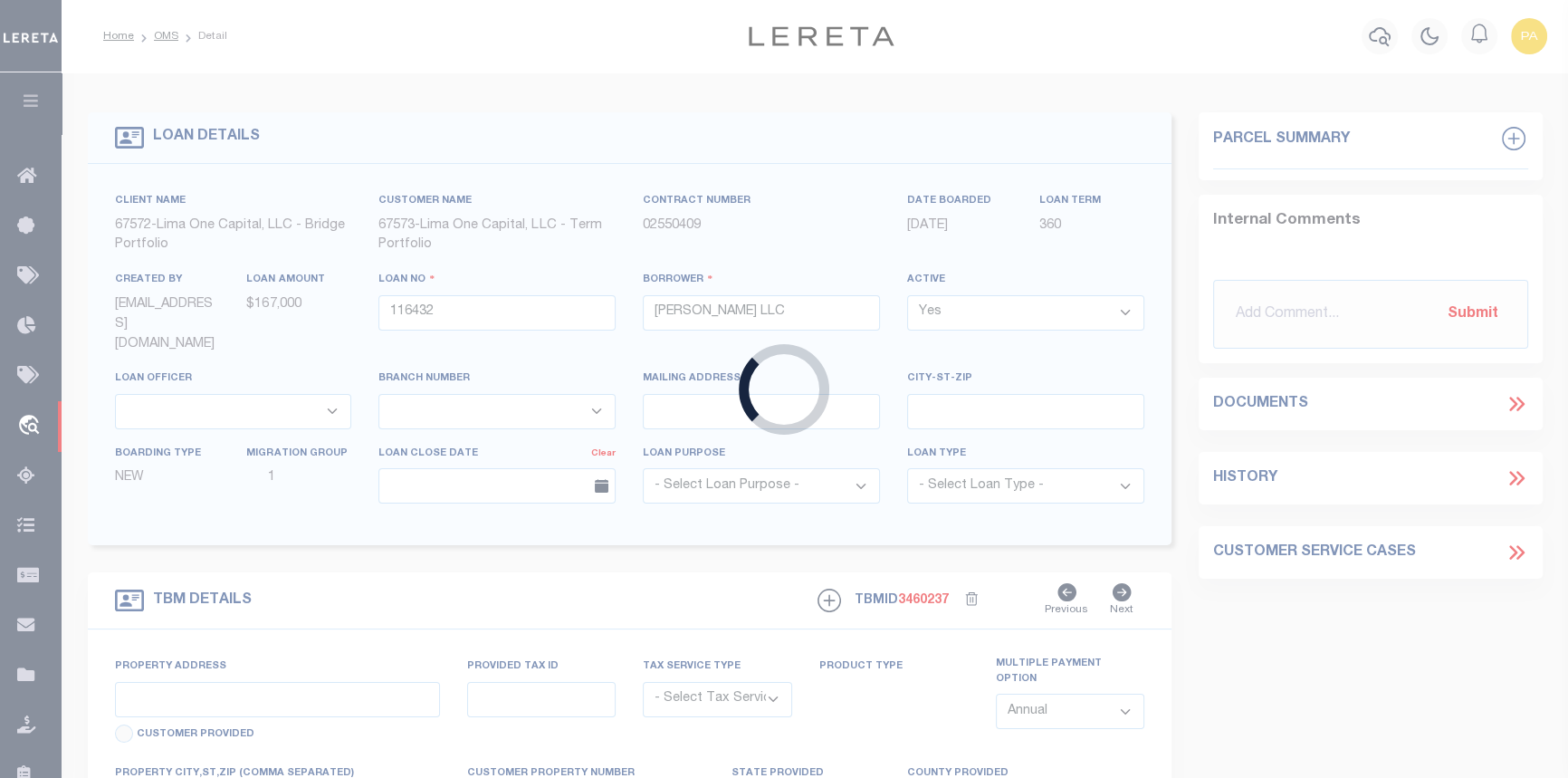
type input "NY"
type textarea "COLLECTOR: ENTITY: PARCEL: 0"
select select "4"
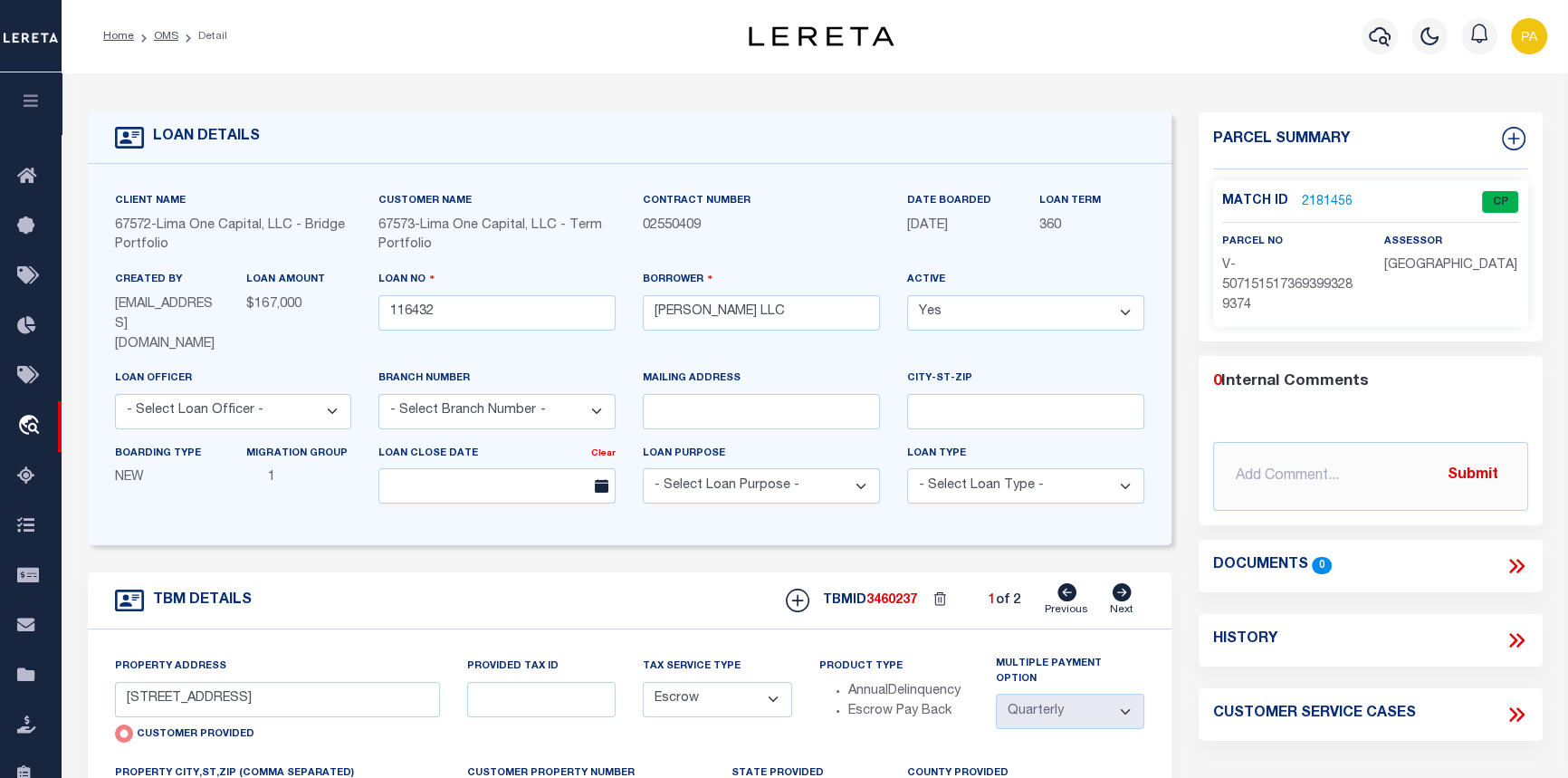
click at [1308, 194] on link "2181456" at bounding box center [1327, 203] width 51 height 19
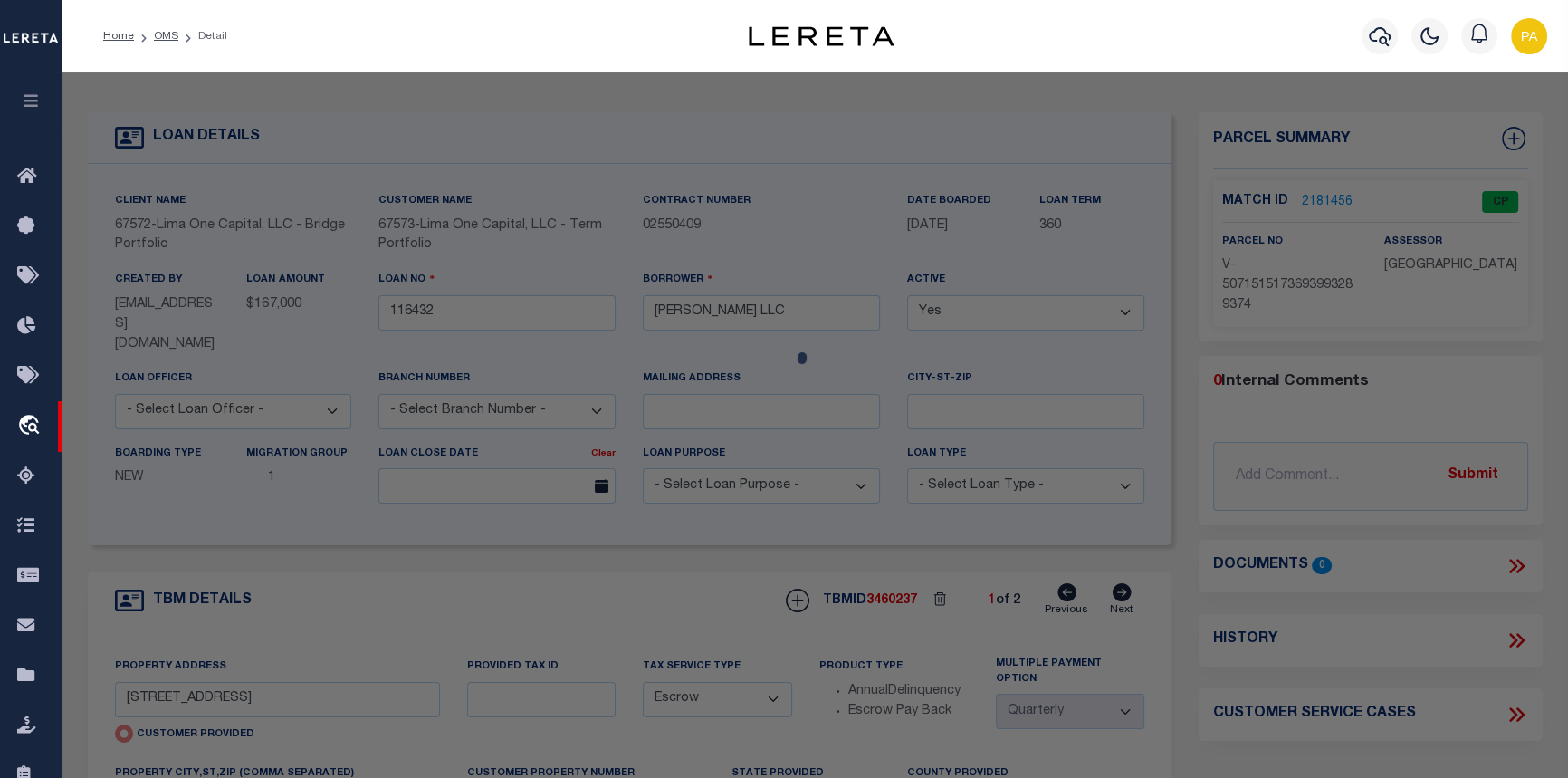
checkbox input "false"
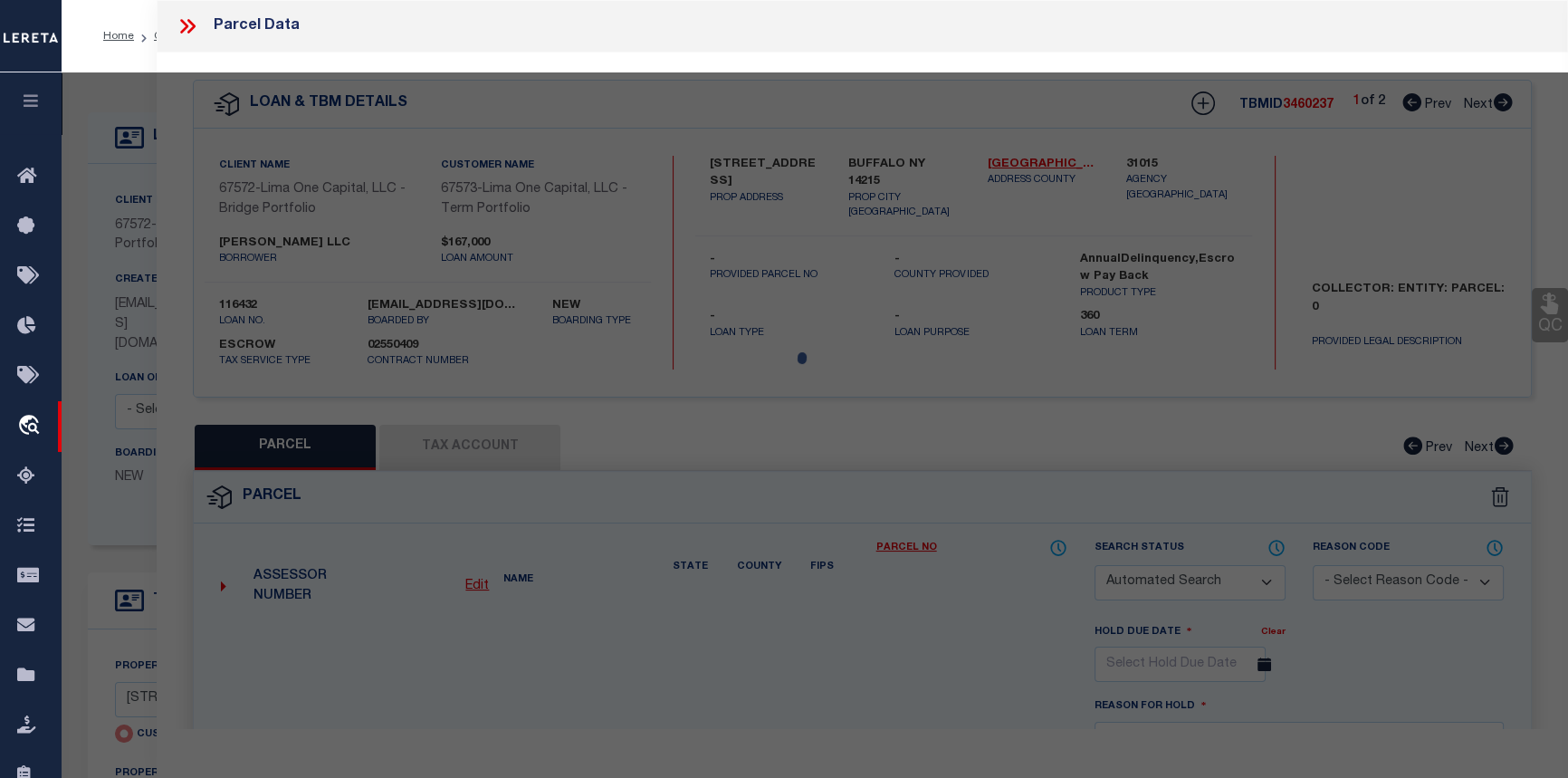
select select "CP"
select select "AGW"
select select
type input "[STREET_ADDRESS]"
checkbox input "false"
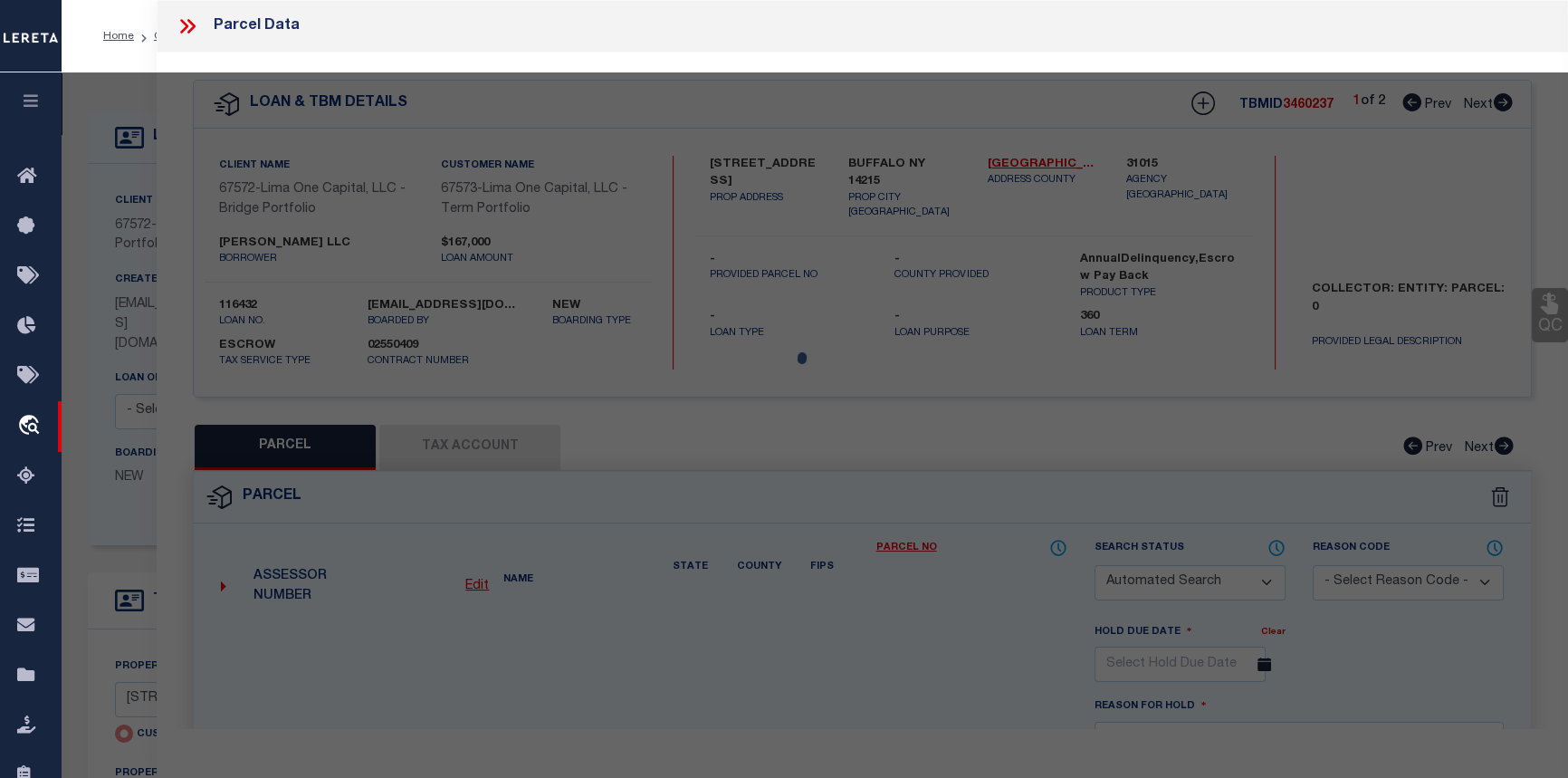
type input "BUFFALO NY 14215"
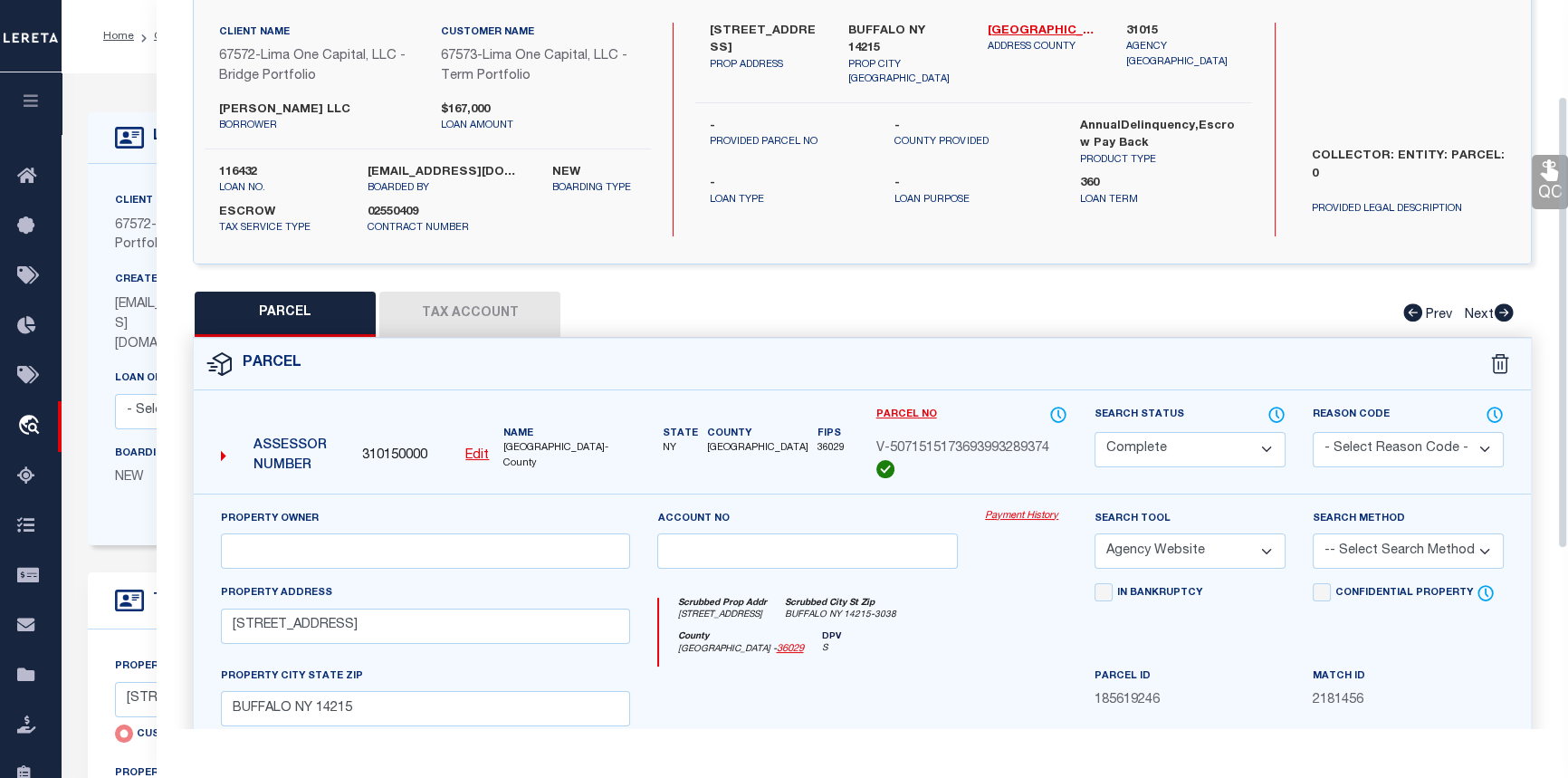
scroll to position [164, 0]
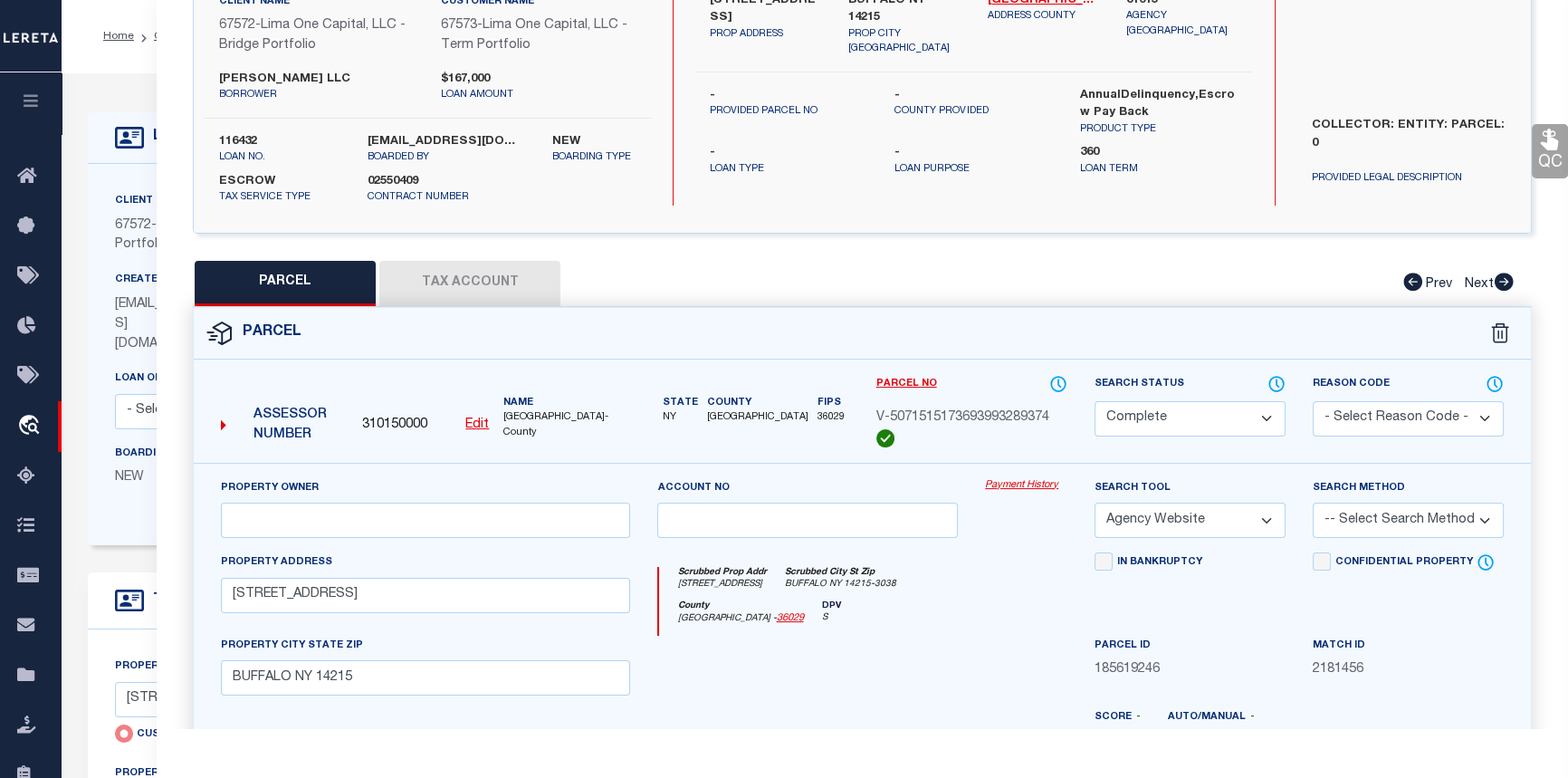
click at [1031, 480] on link "Payment History" at bounding box center [1026, 486] width 82 height 15
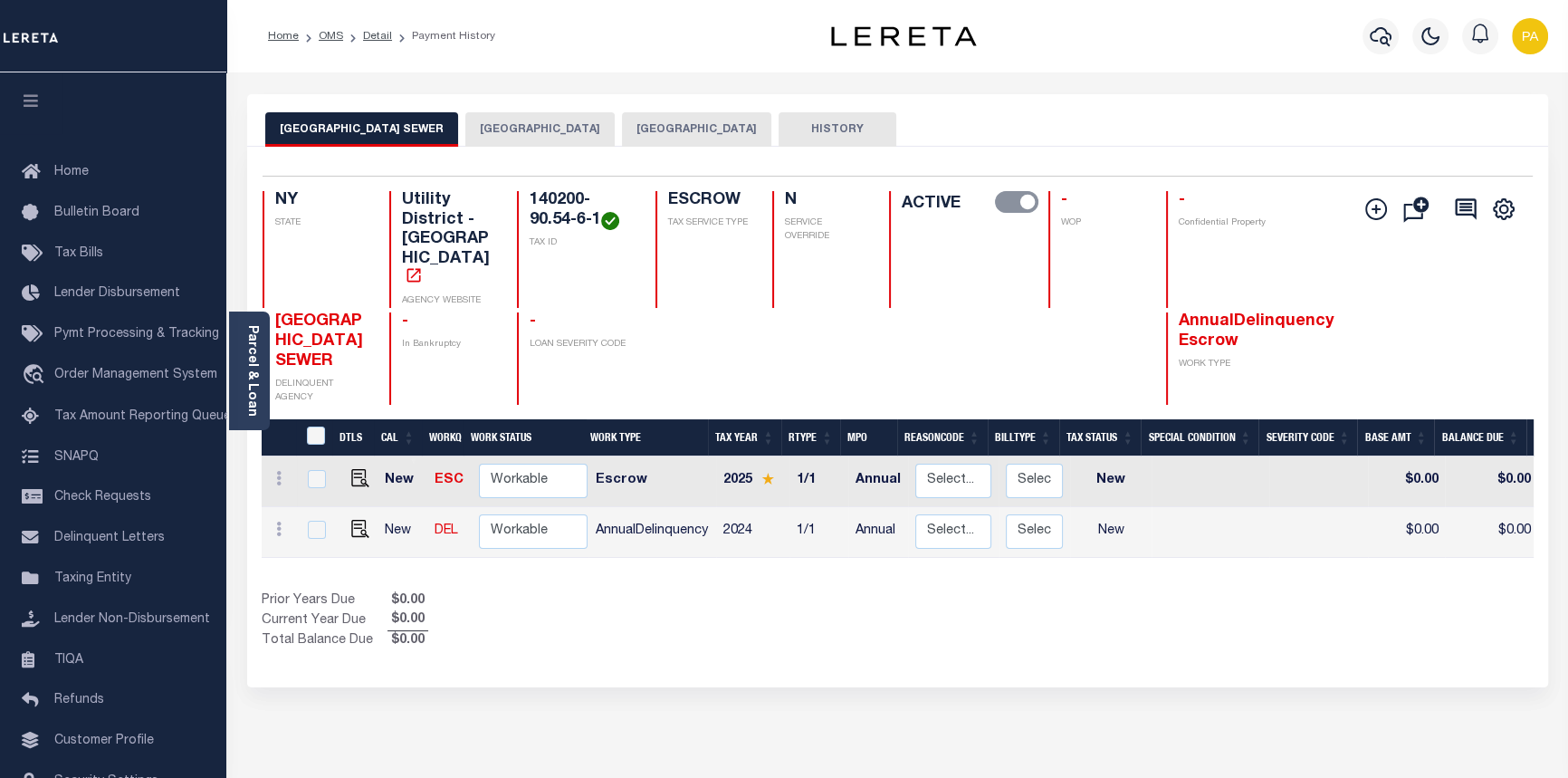
click at [489, 128] on button "BUFFALO CITY" at bounding box center [540, 130] width 150 height 34
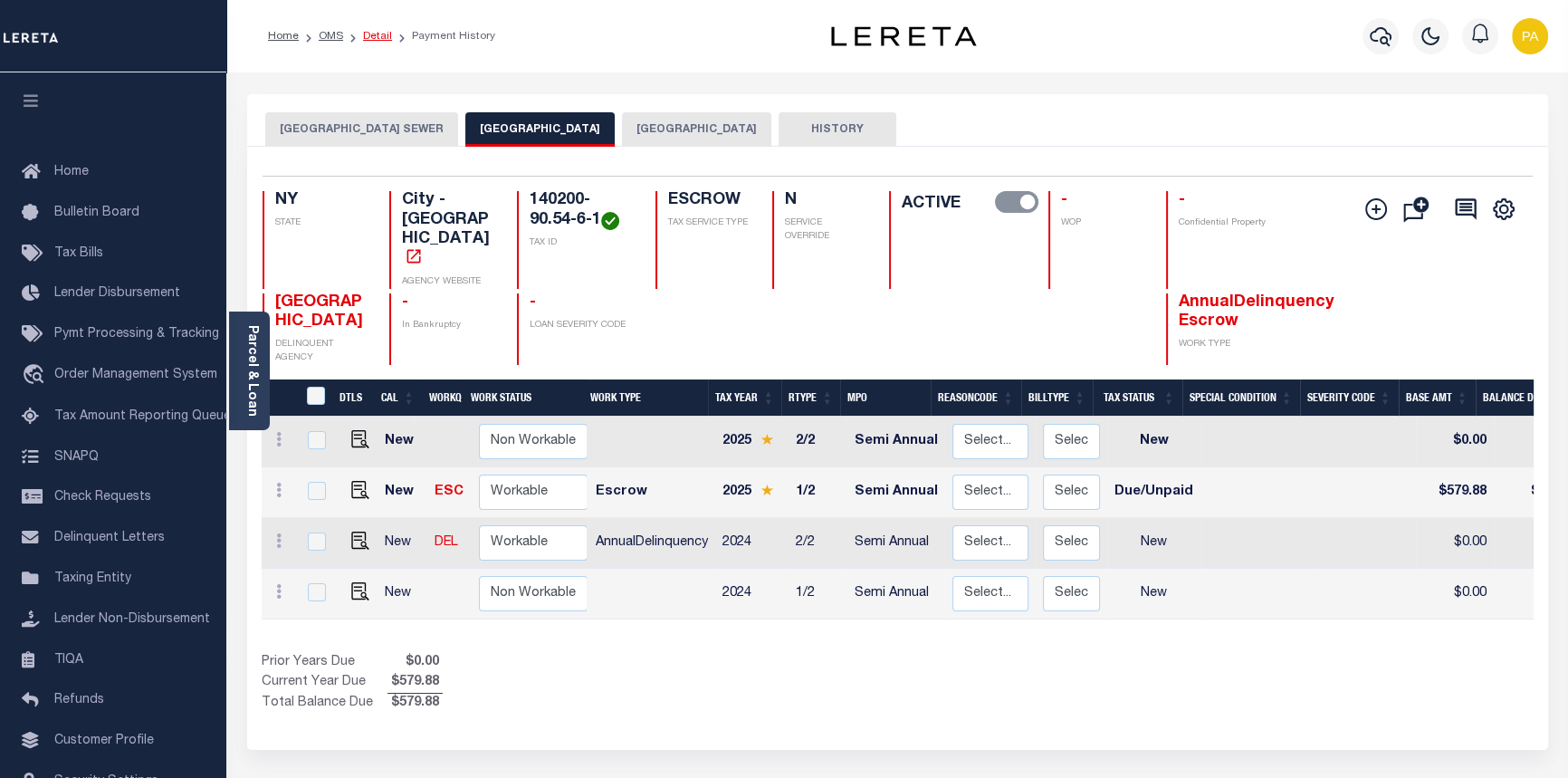
click at [371, 35] on link "Detail" at bounding box center [378, 36] width 29 height 10
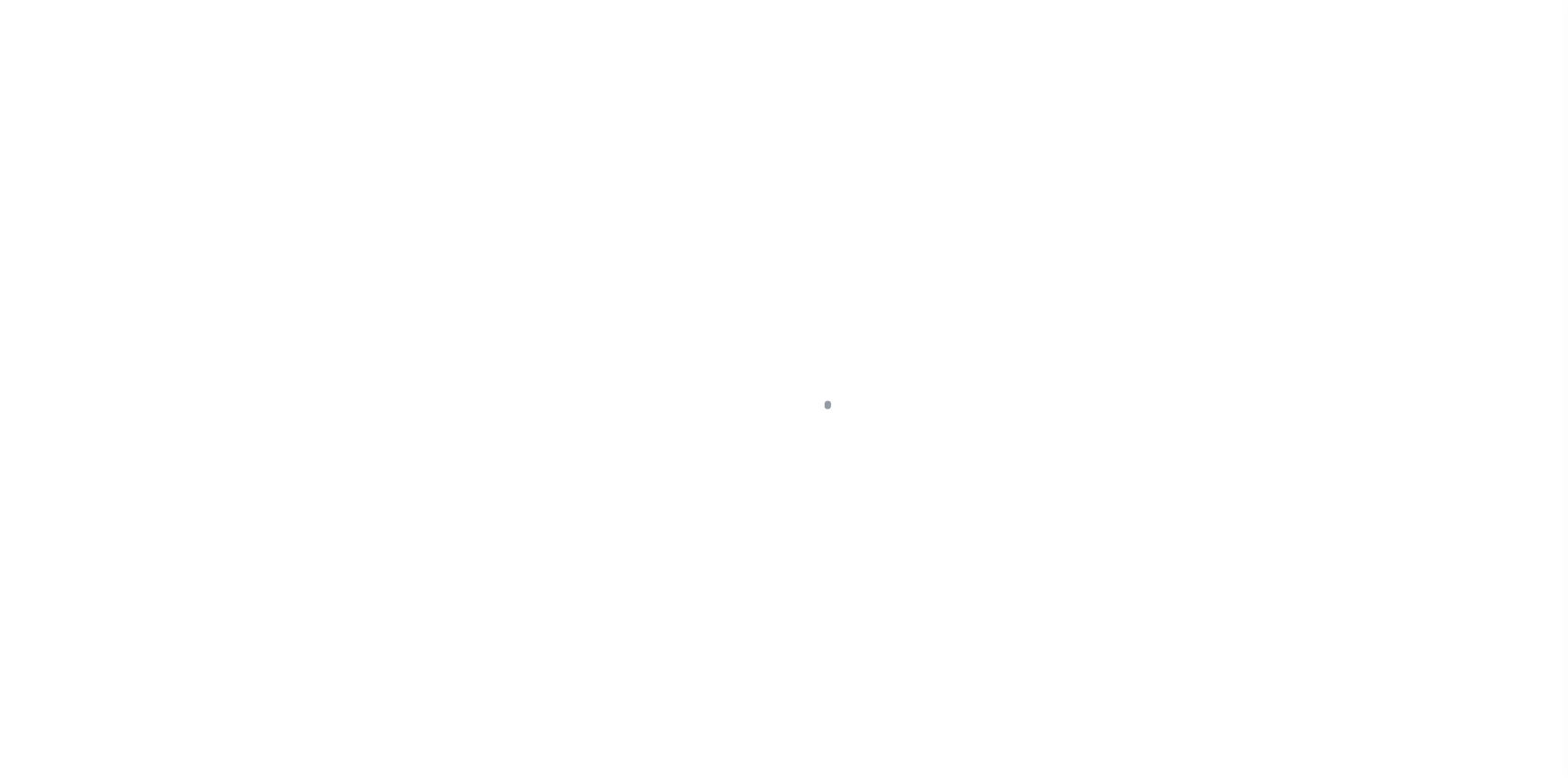
type input "[STREET_ADDRESS]"
radio input "true"
select select "Escrow"
type input "BUFFALO NY 14215"
type input "116432-1"
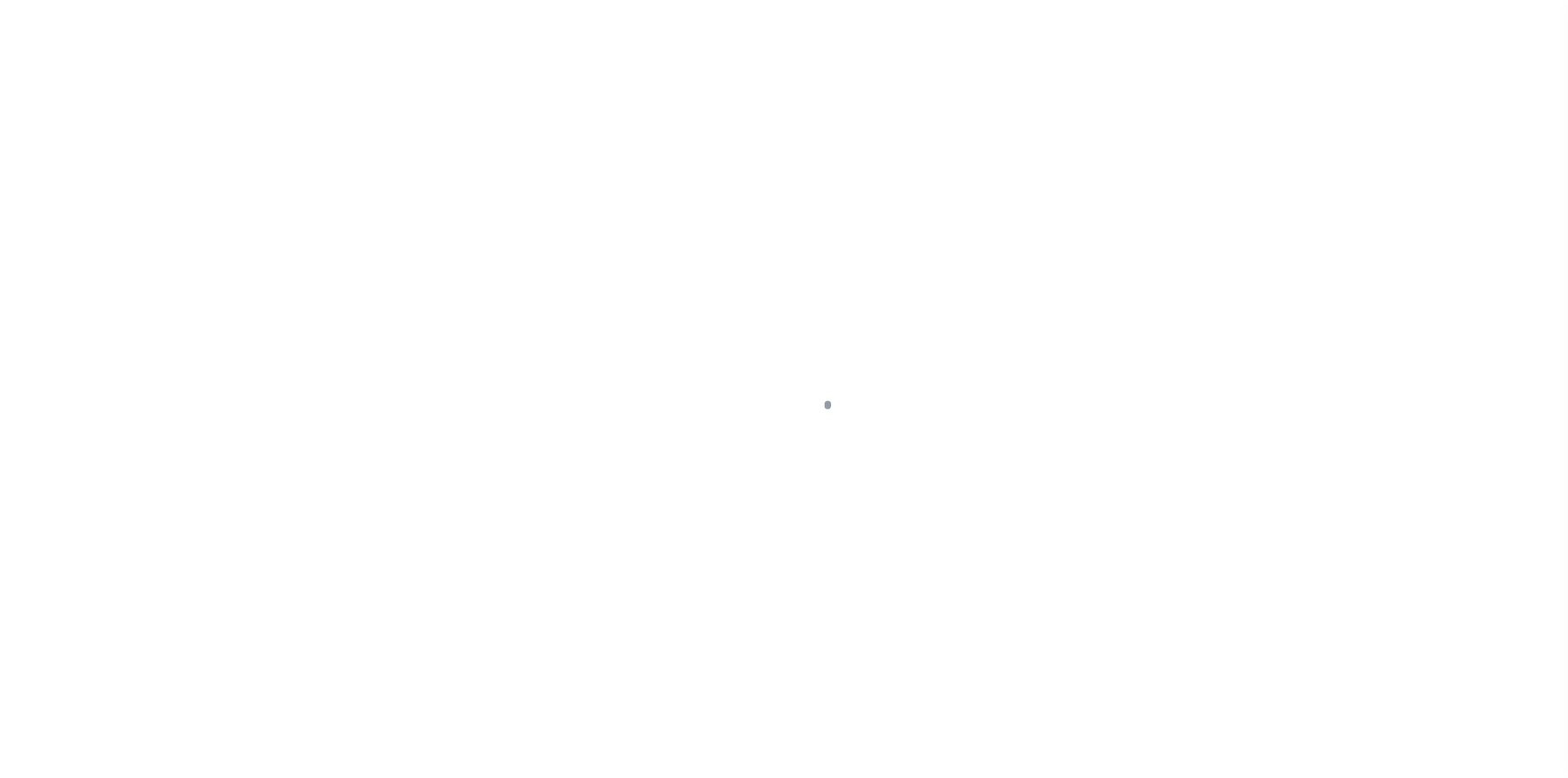
type input "NY"
type textarea "COLLECTOR: ENTITY: PARCEL: 0"
select select "4"
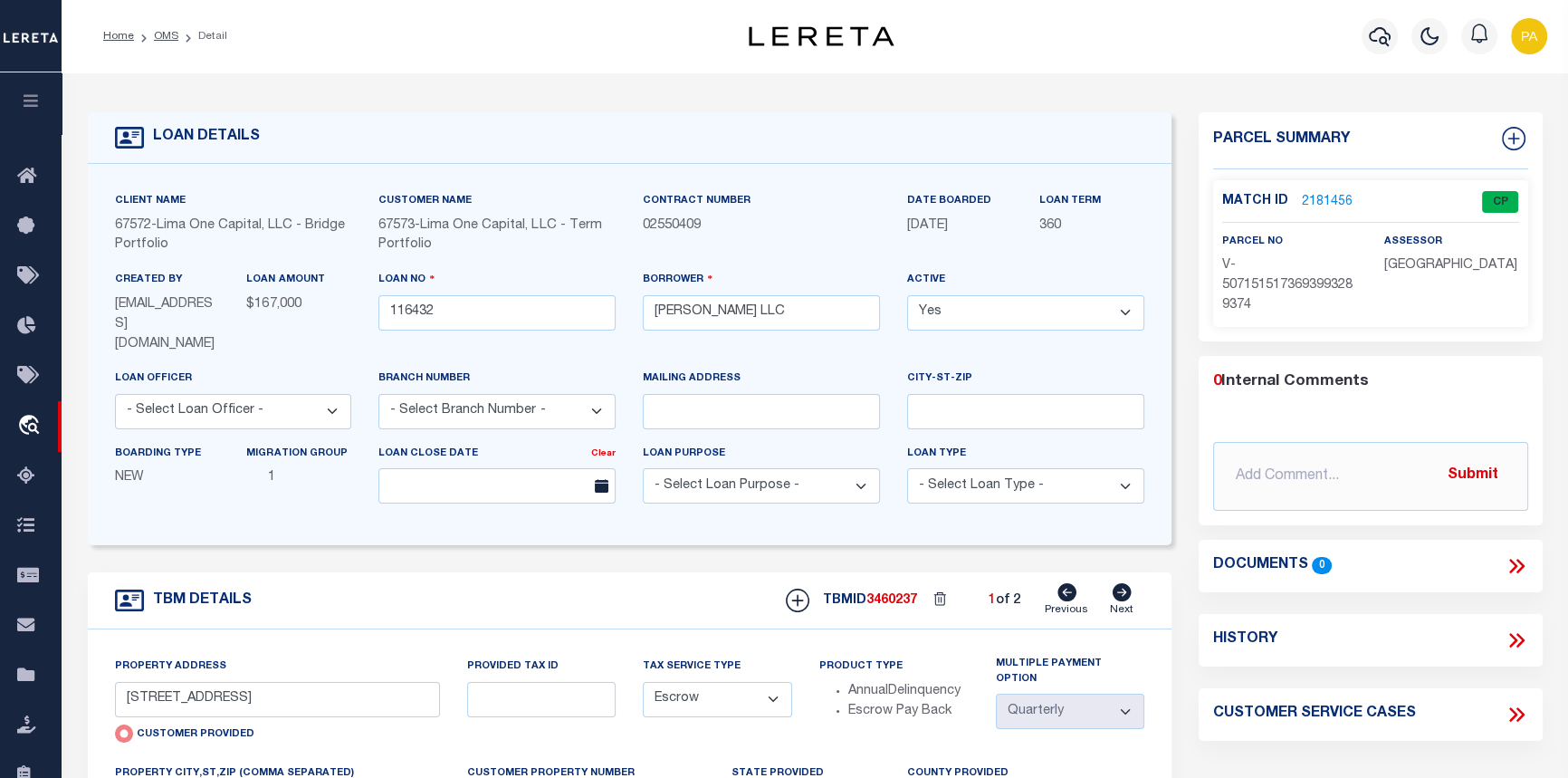
click at [1317, 198] on link "2181456" at bounding box center [1327, 203] width 51 height 19
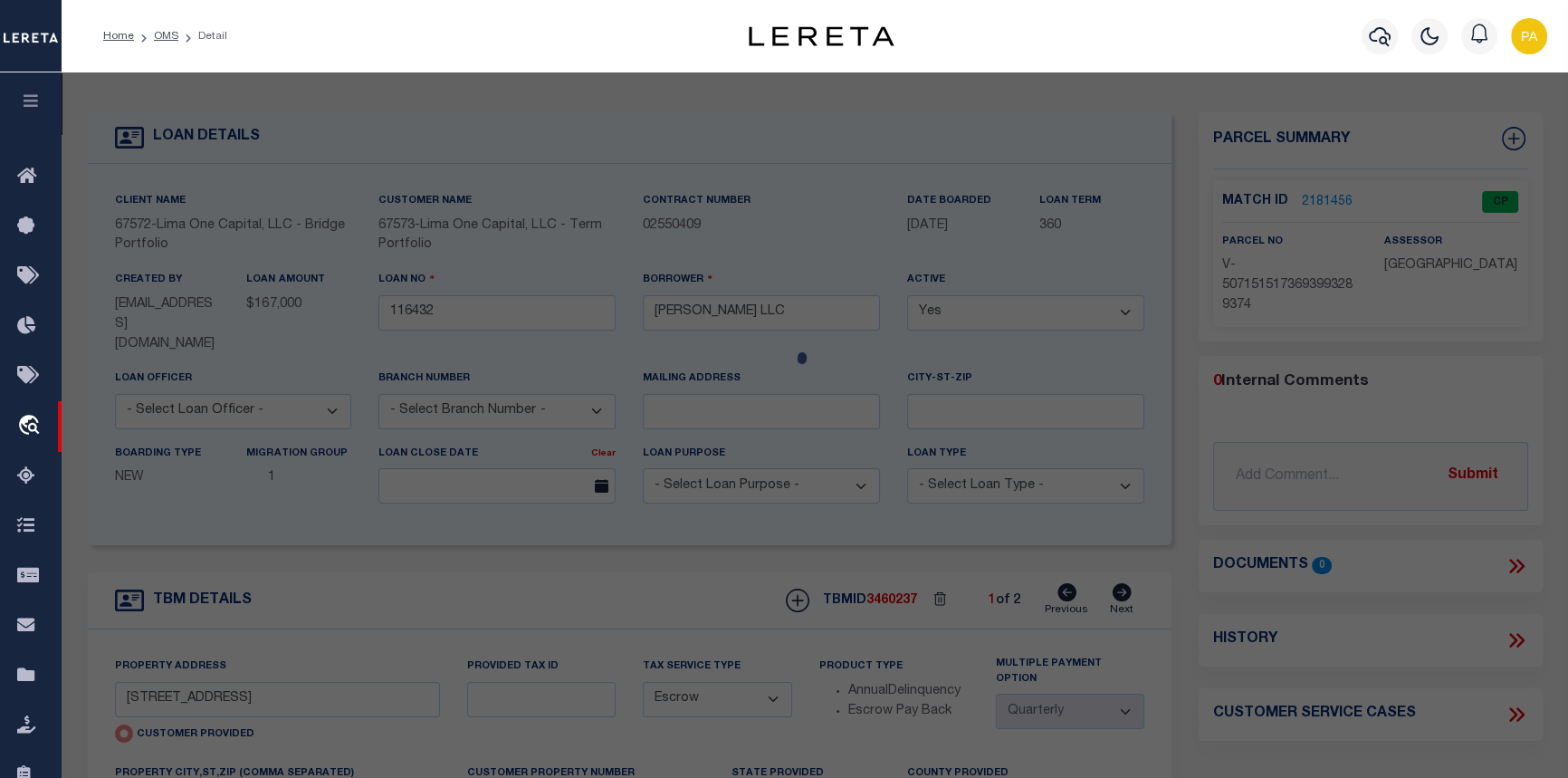
checkbox input "false"
select select "CP"
select select "AGW"
select select
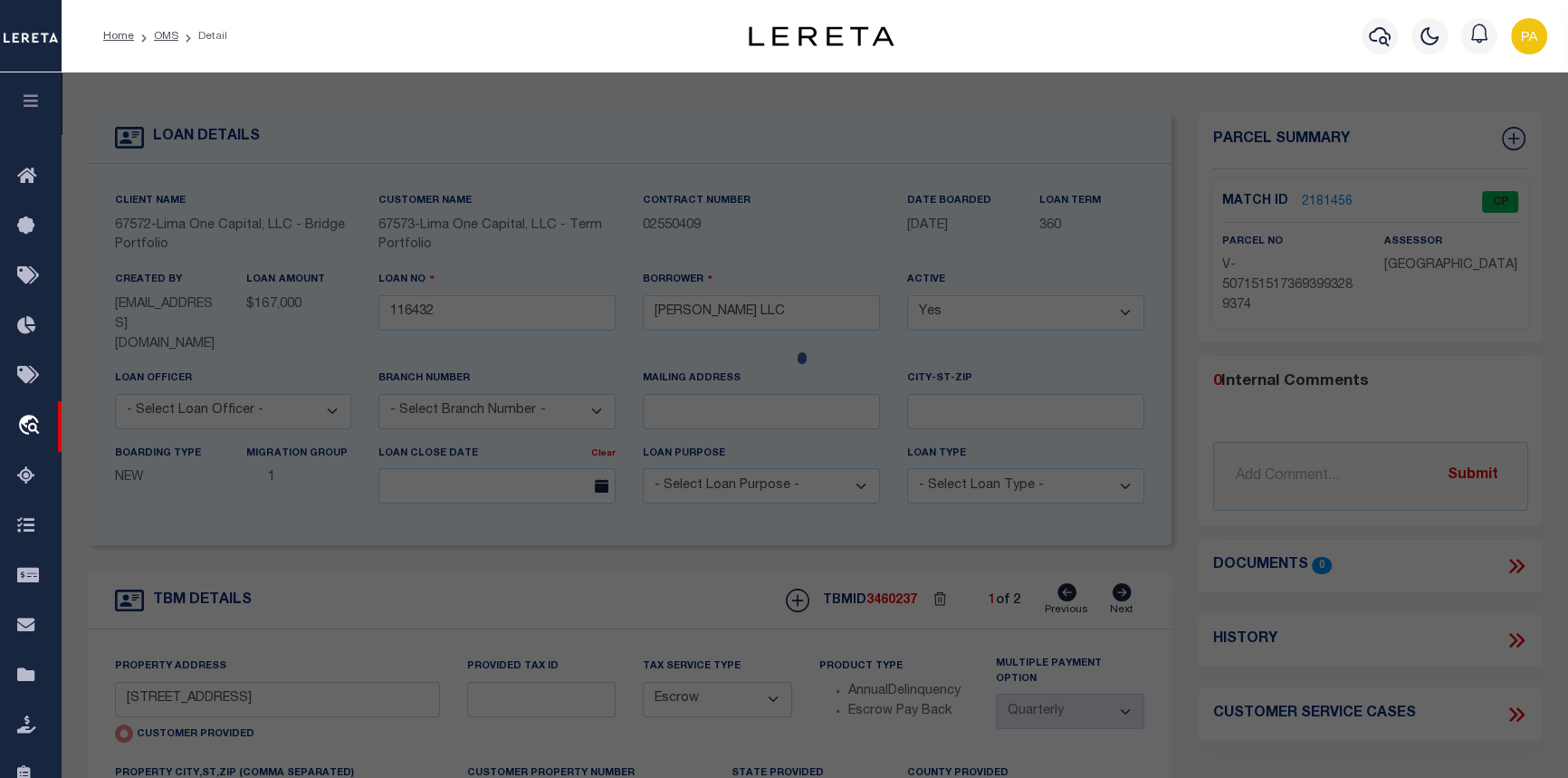
type input "[STREET_ADDRESS]"
checkbox input "false"
type input "BUFFALO NY 14215"
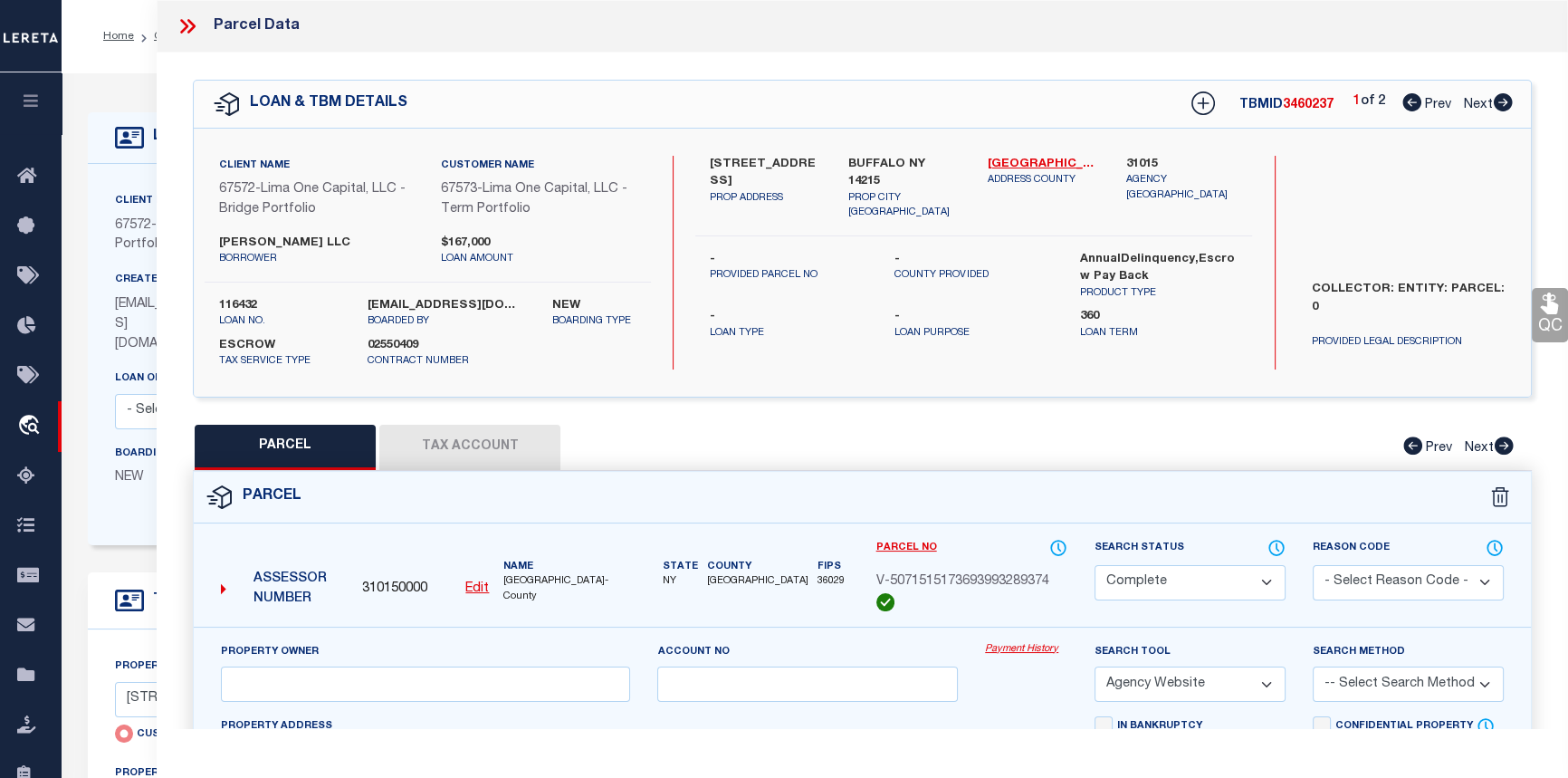
click at [1027, 645] on link "Payment History" at bounding box center [1026, 649] width 82 height 15
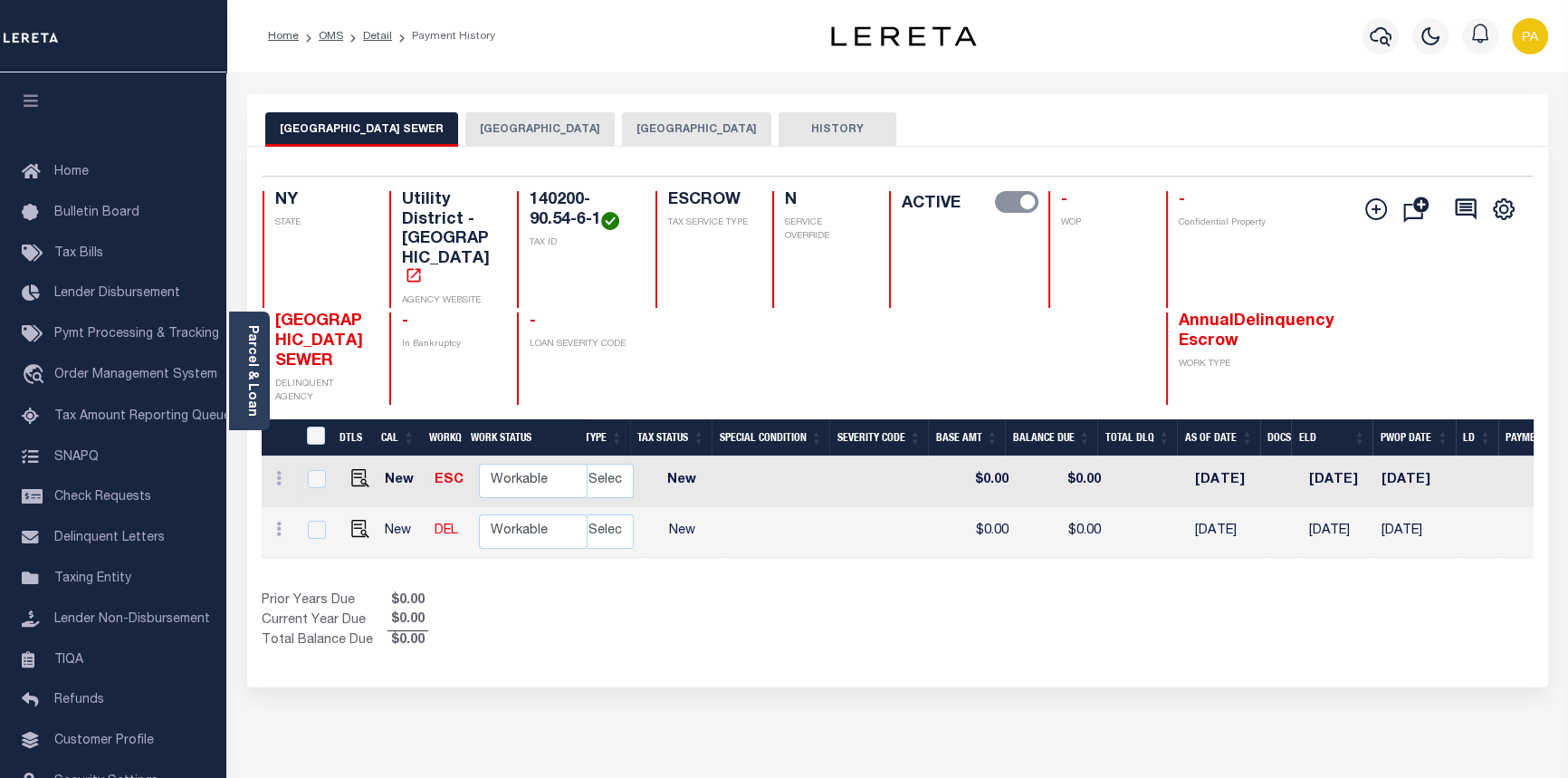
scroll to position [0, 588]
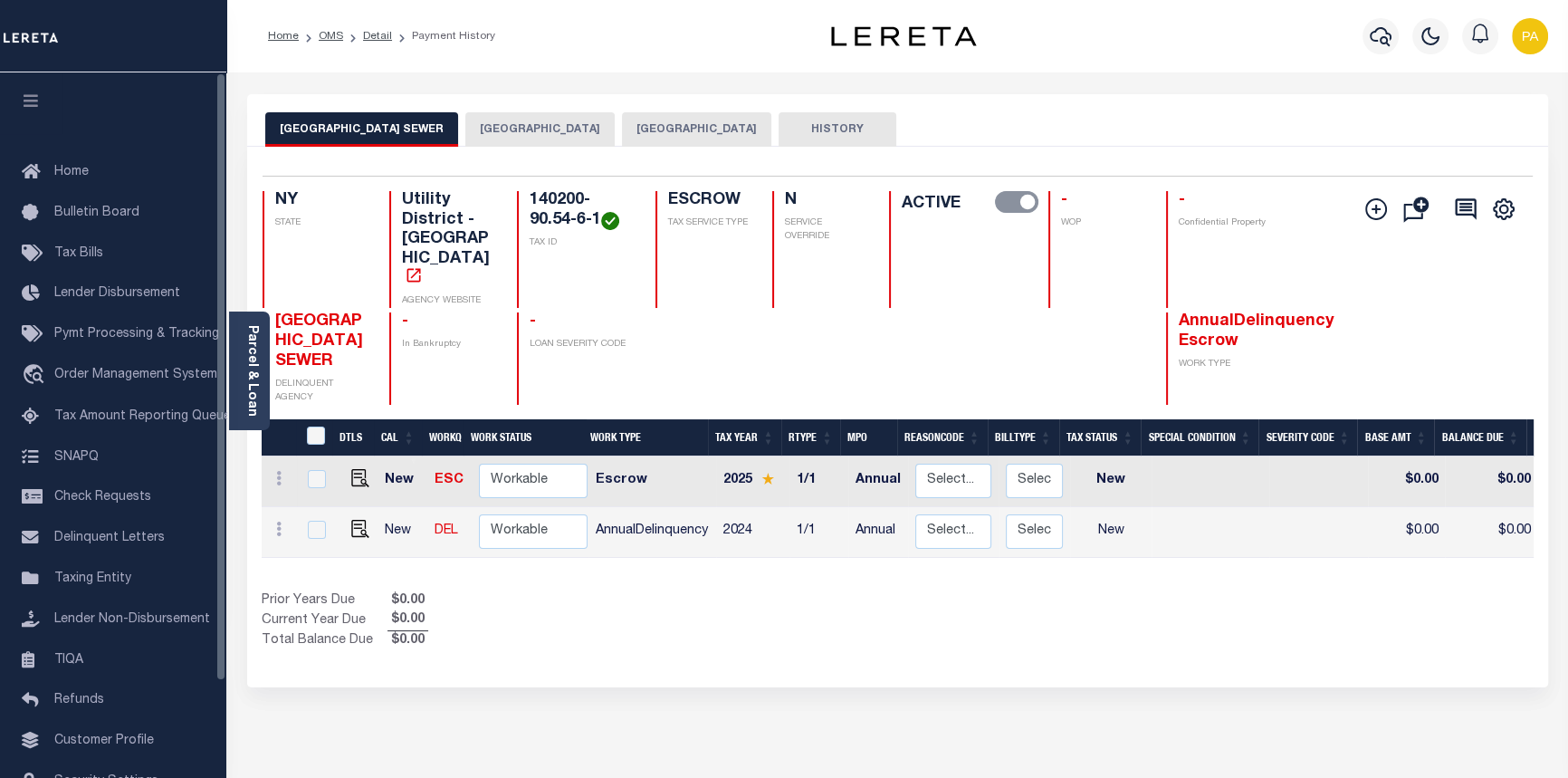
click at [467, 123] on button "[GEOGRAPHIC_DATA]" at bounding box center [540, 130] width 150 height 34
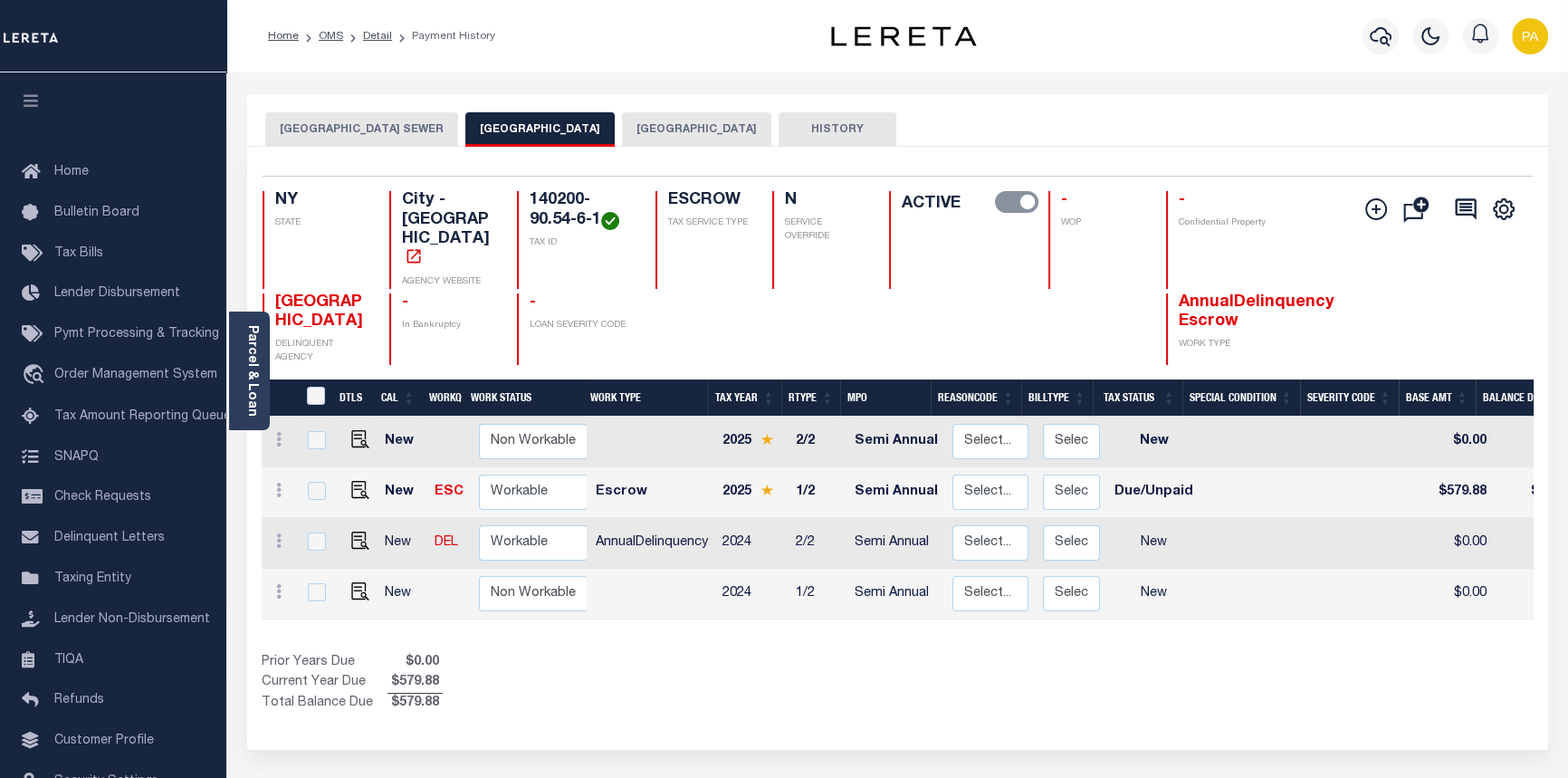
click at [300, 125] on button "[GEOGRAPHIC_DATA] SEWER" at bounding box center [361, 130] width 193 height 34
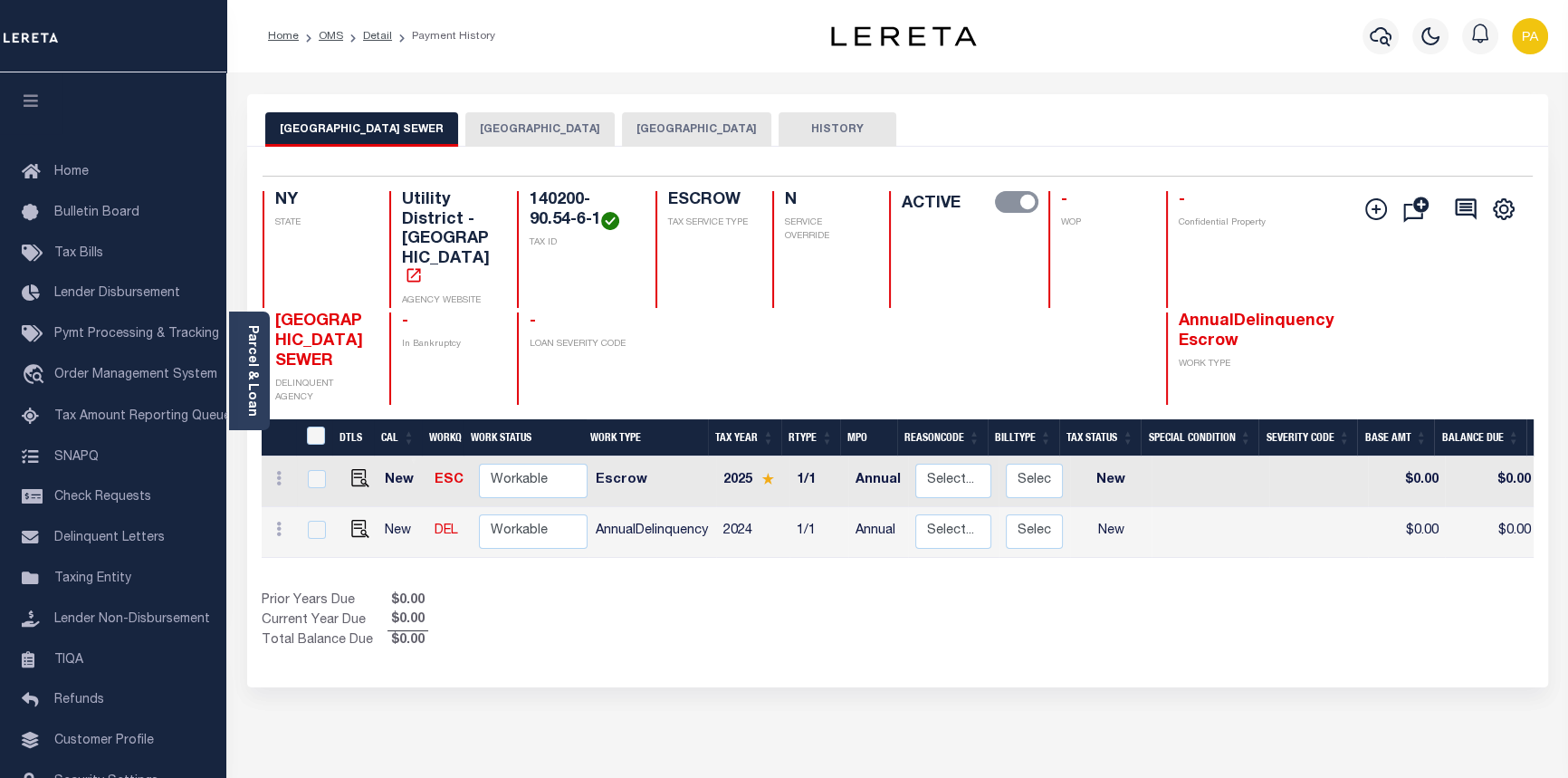
click at [494, 133] on button "[GEOGRAPHIC_DATA]" at bounding box center [540, 130] width 150 height 34
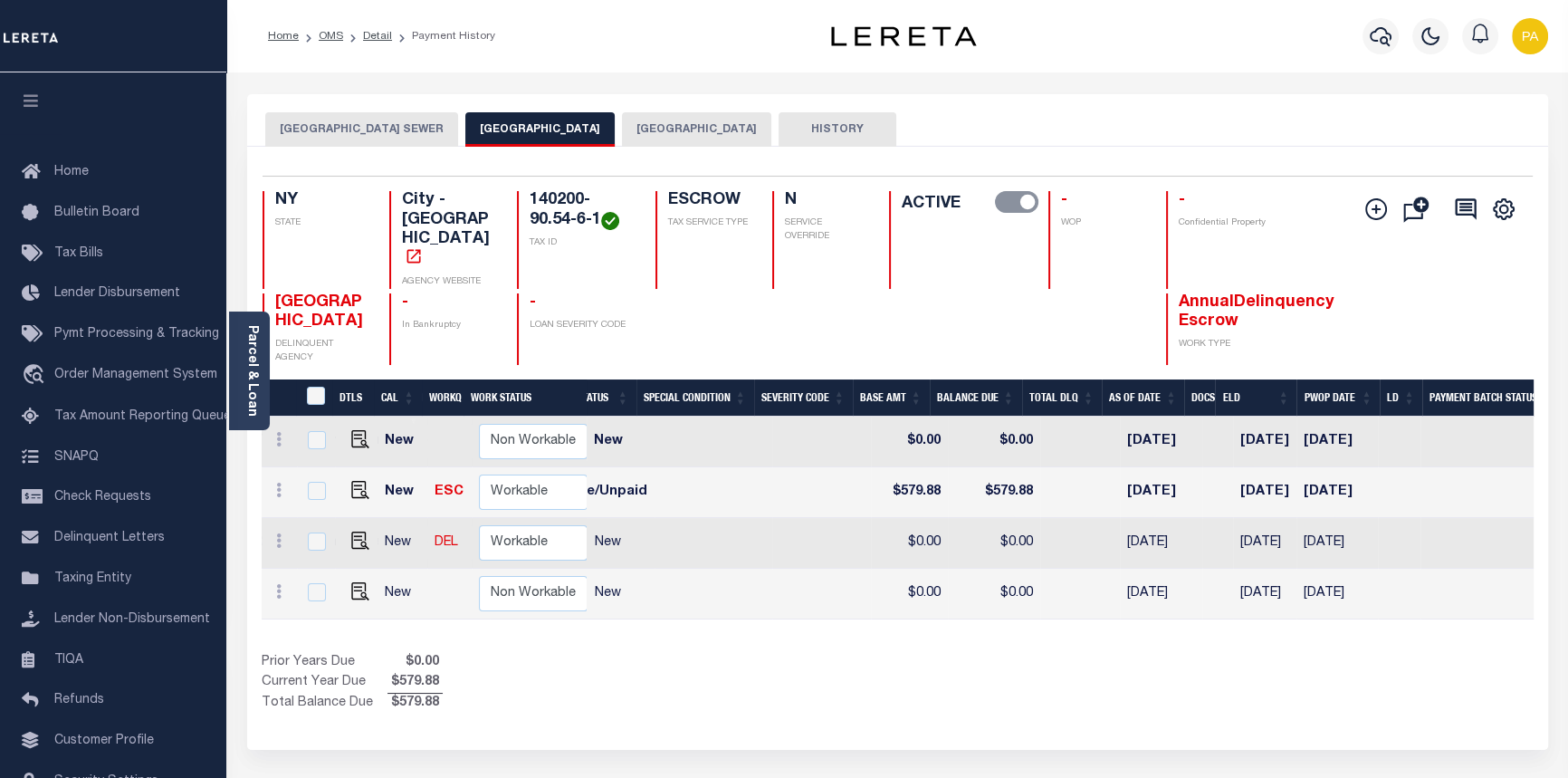
scroll to position [0, 548]
click at [377, 38] on link "Detail" at bounding box center [378, 36] width 29 height 10
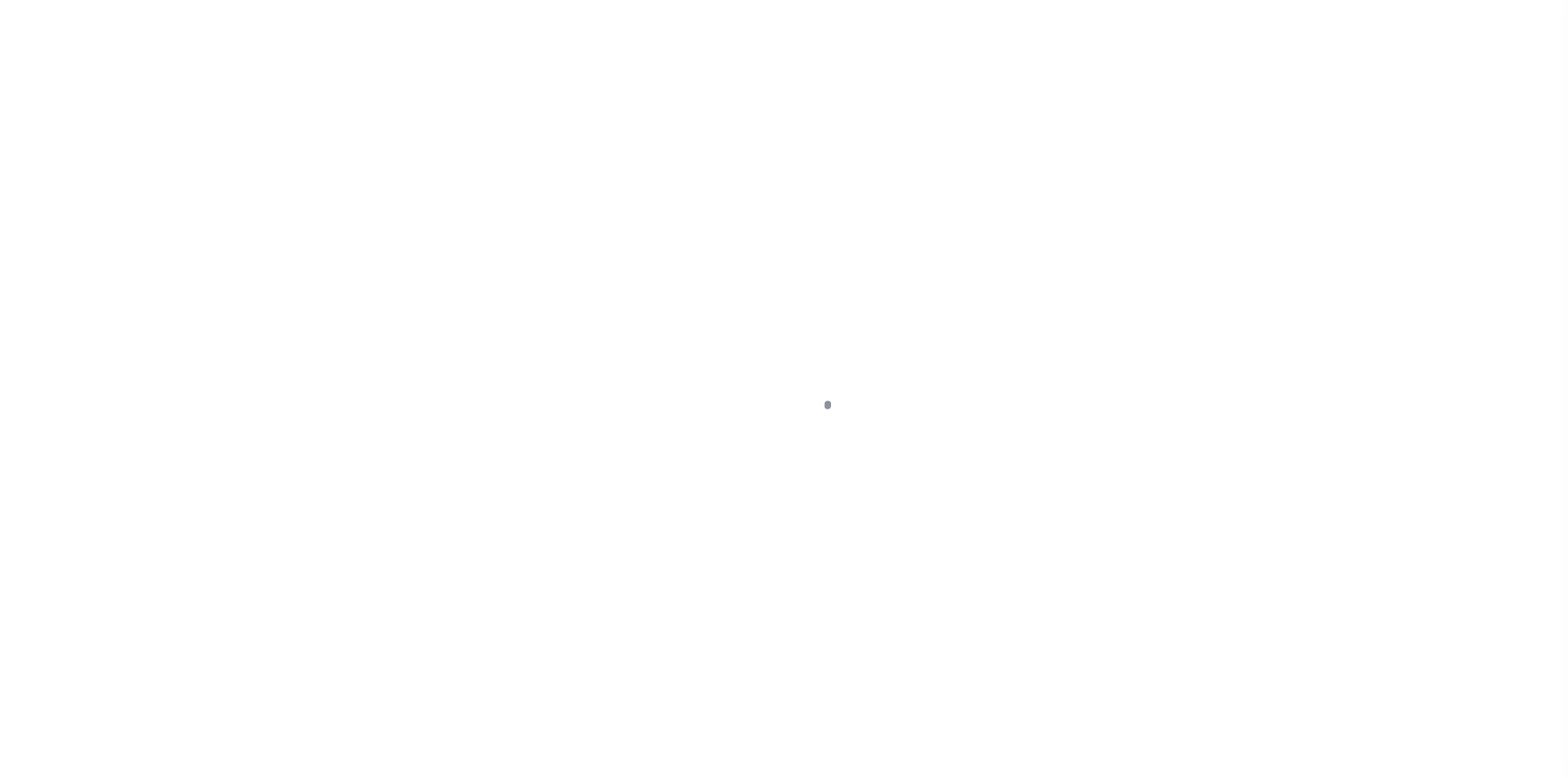
type input "[STREET_ADDRESS]"
radio input "true"
select select "Escrow"
type input "BUFFALO NY 14215"
type input "116432-1"
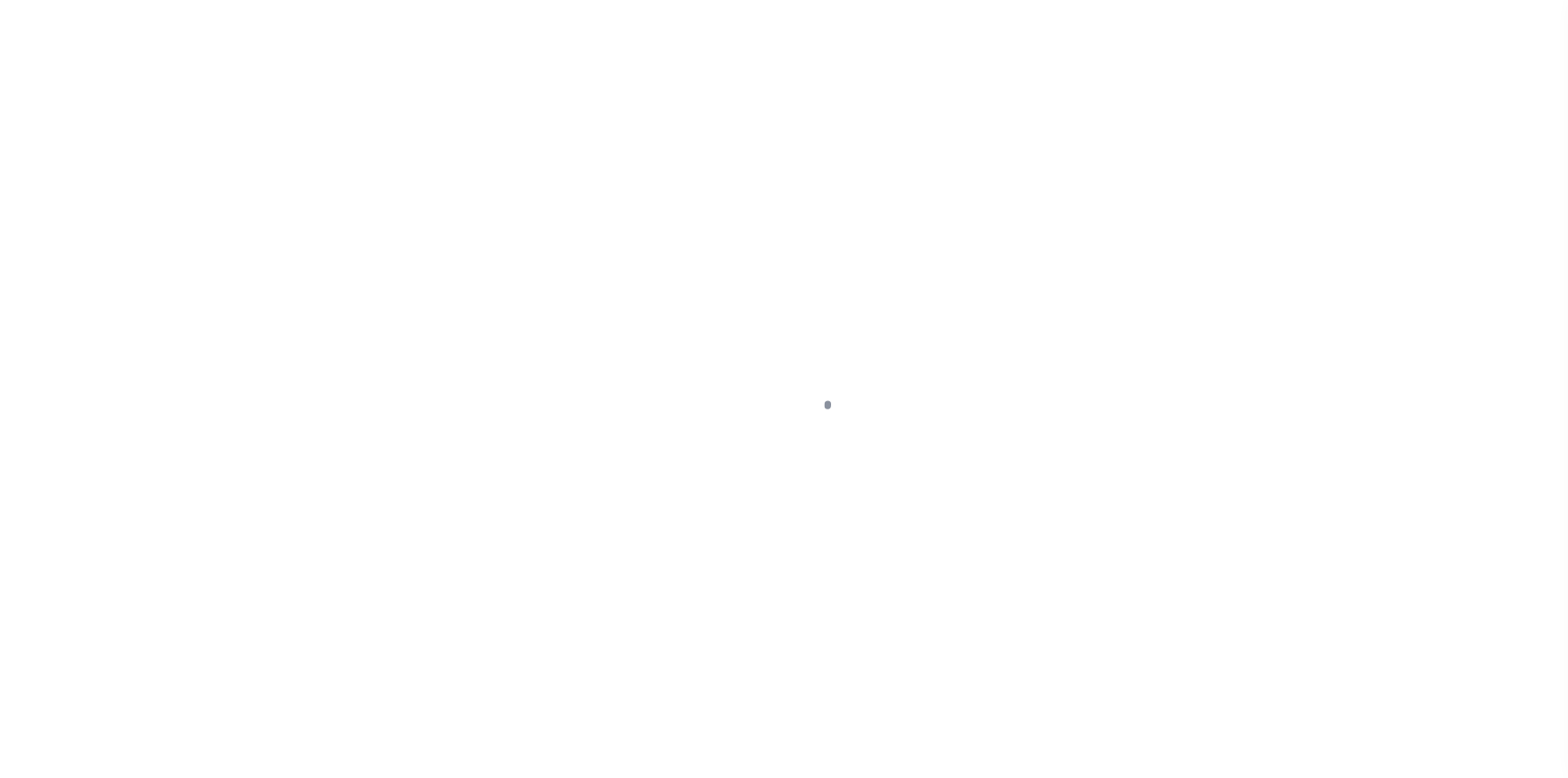
type input "NY"
type textarea "COLLECTOR: ENTITY: PARCEL: 0"
select select "4"
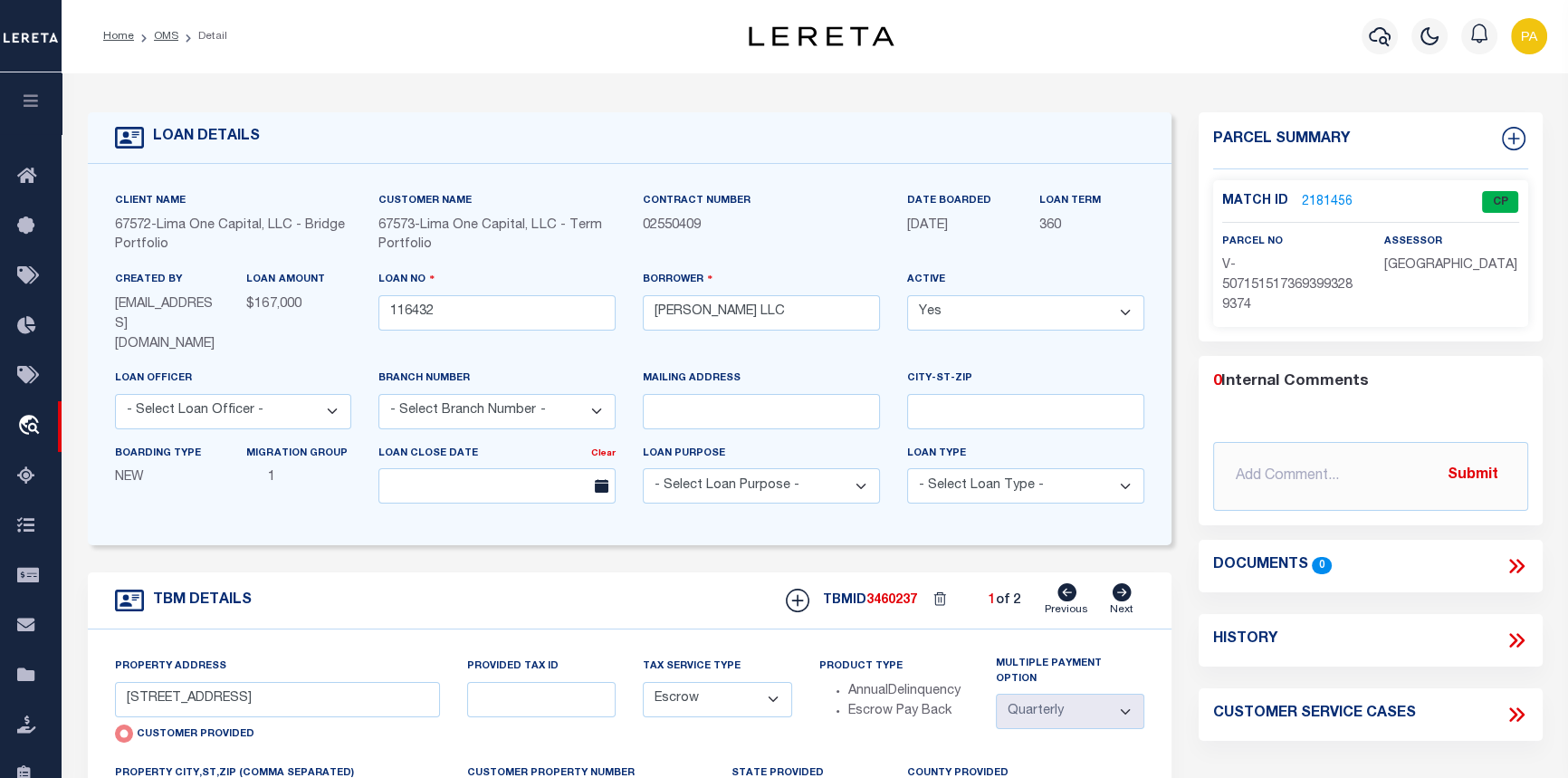
click at [1322, 198] on link "2181456" at bounding box center [1327, 203] width 51 height 19
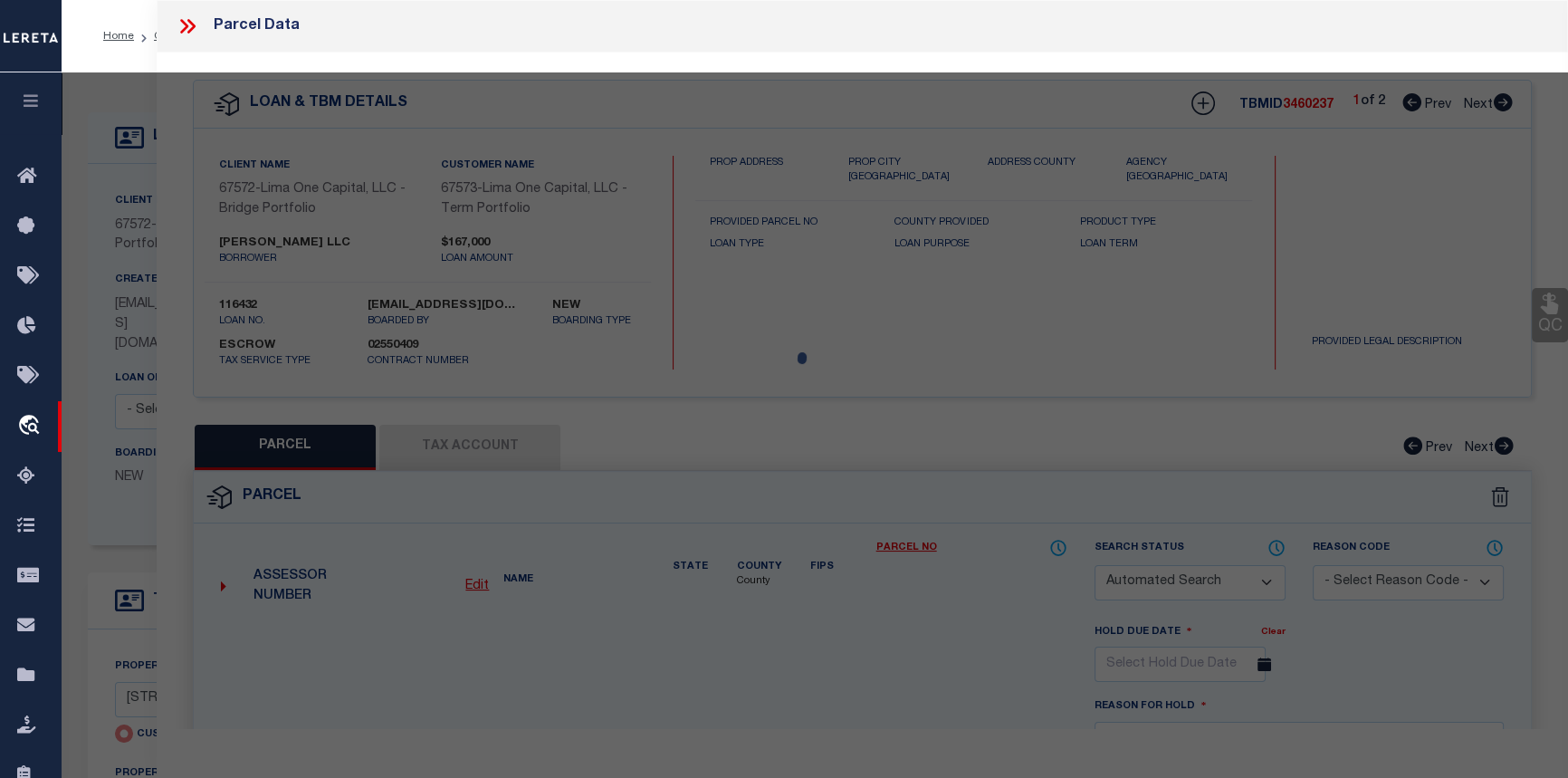
checkbox input "false"
select select "CP"
select select "AGW"
select select
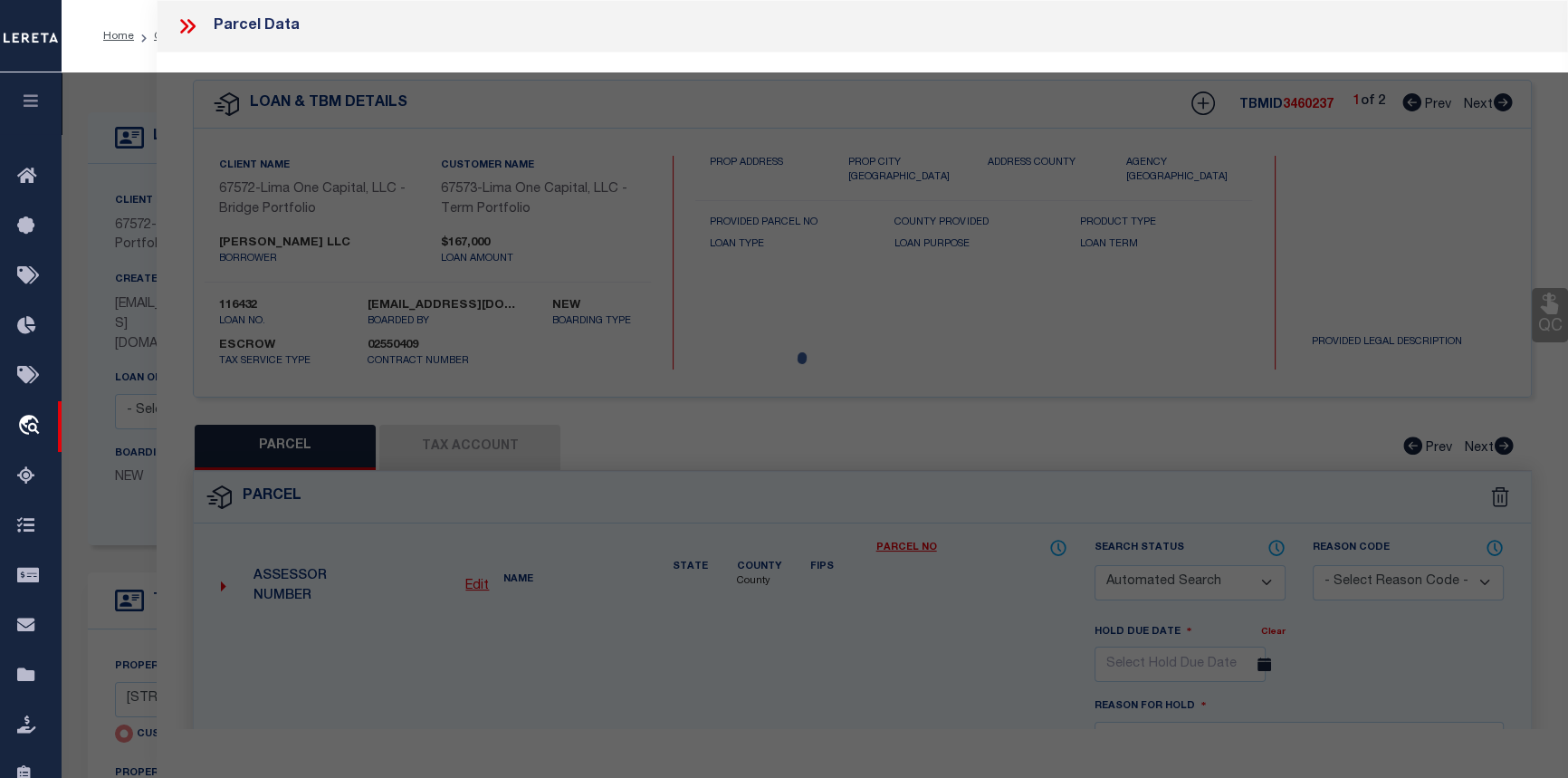
type input "[STREET_ADDRESS]"
checkbox input "false"
type input "BUFFALO NY 14215"
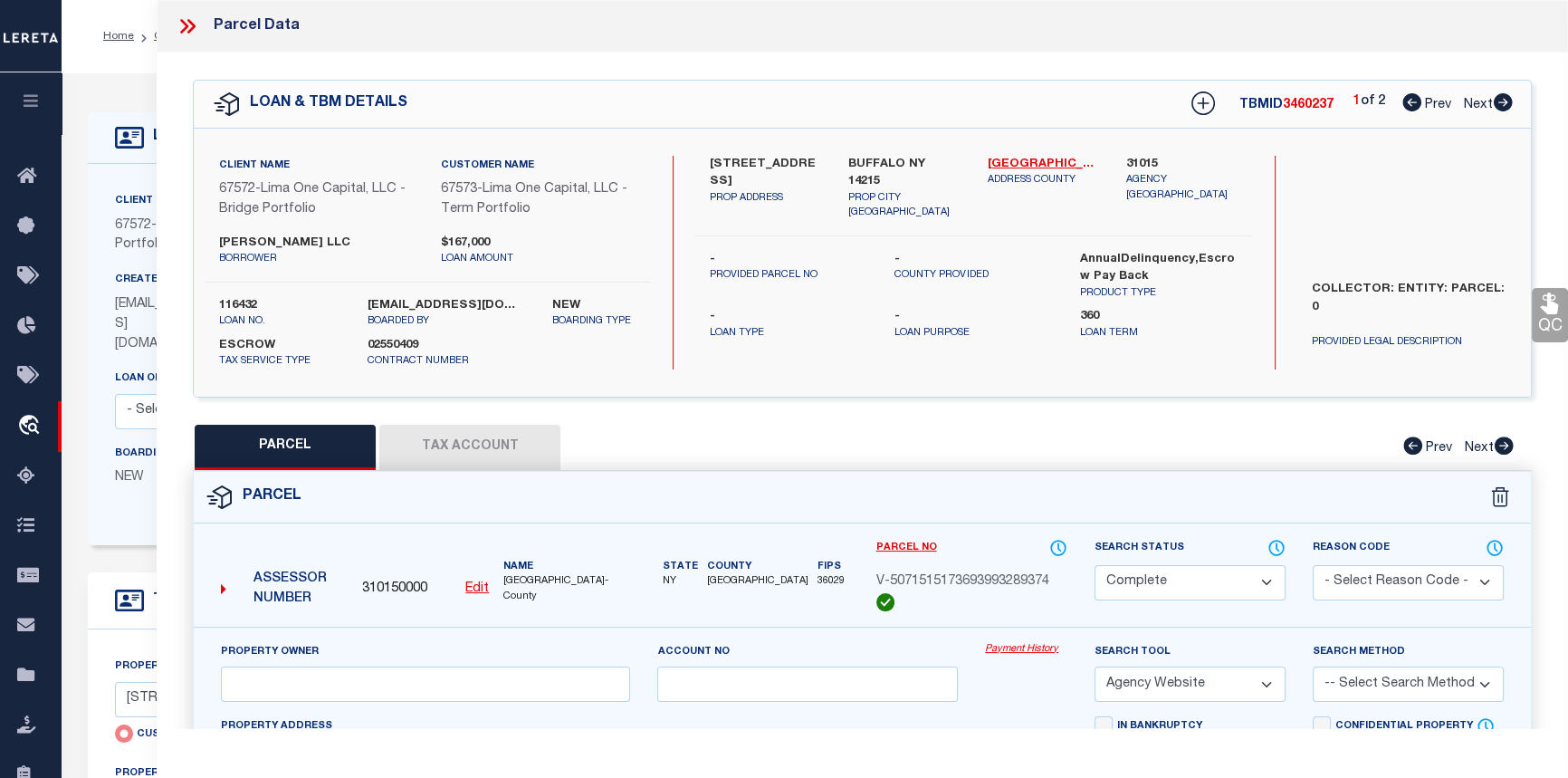
click at [1005, 649] on link "Payment History" at bounding box center [1026, 649] width 82 height 15
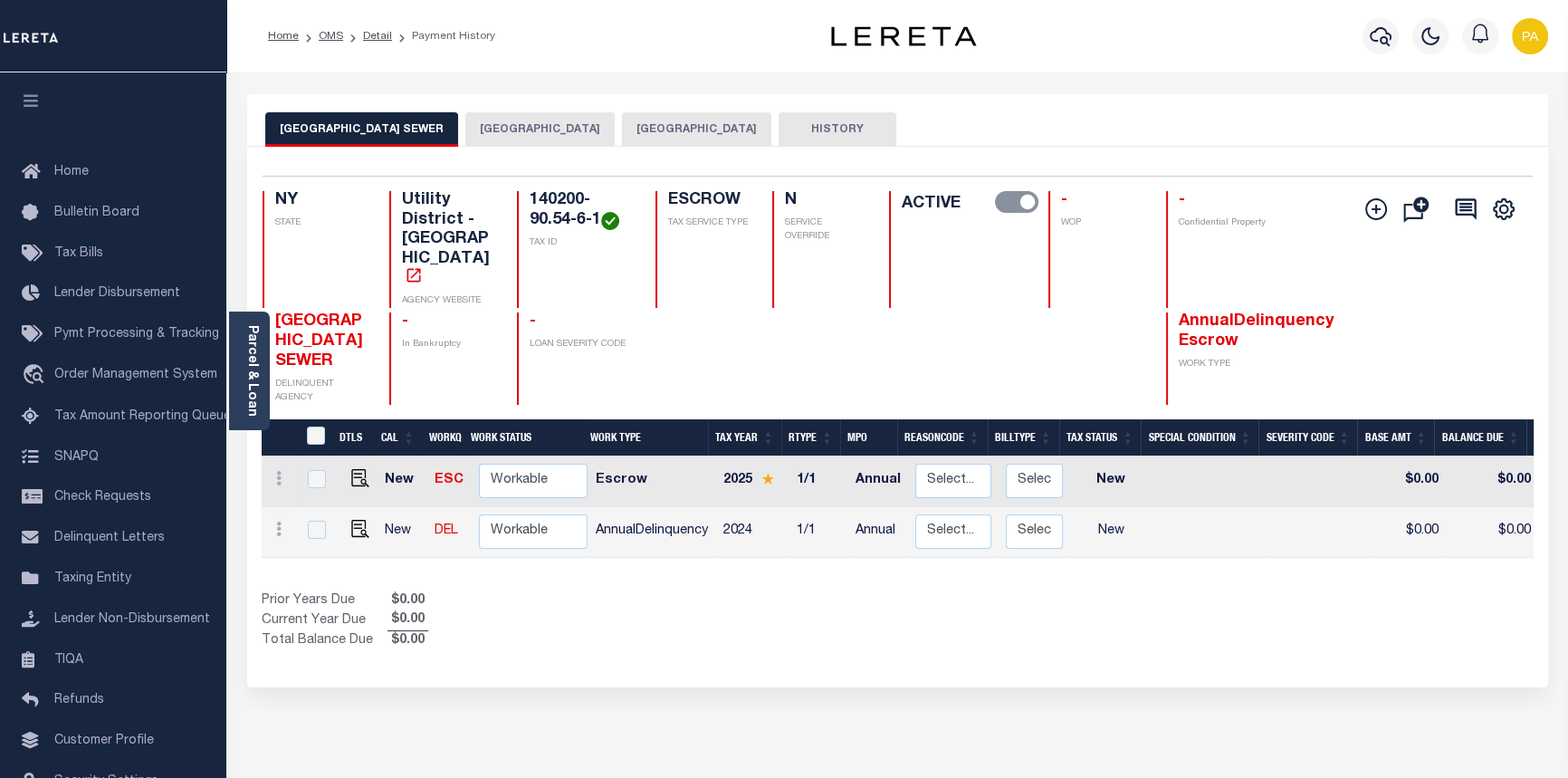
click at [472, 125] on button "[GEOGRAPHIC_DATA]" at bounding box center [540, 130] width 150 height 34
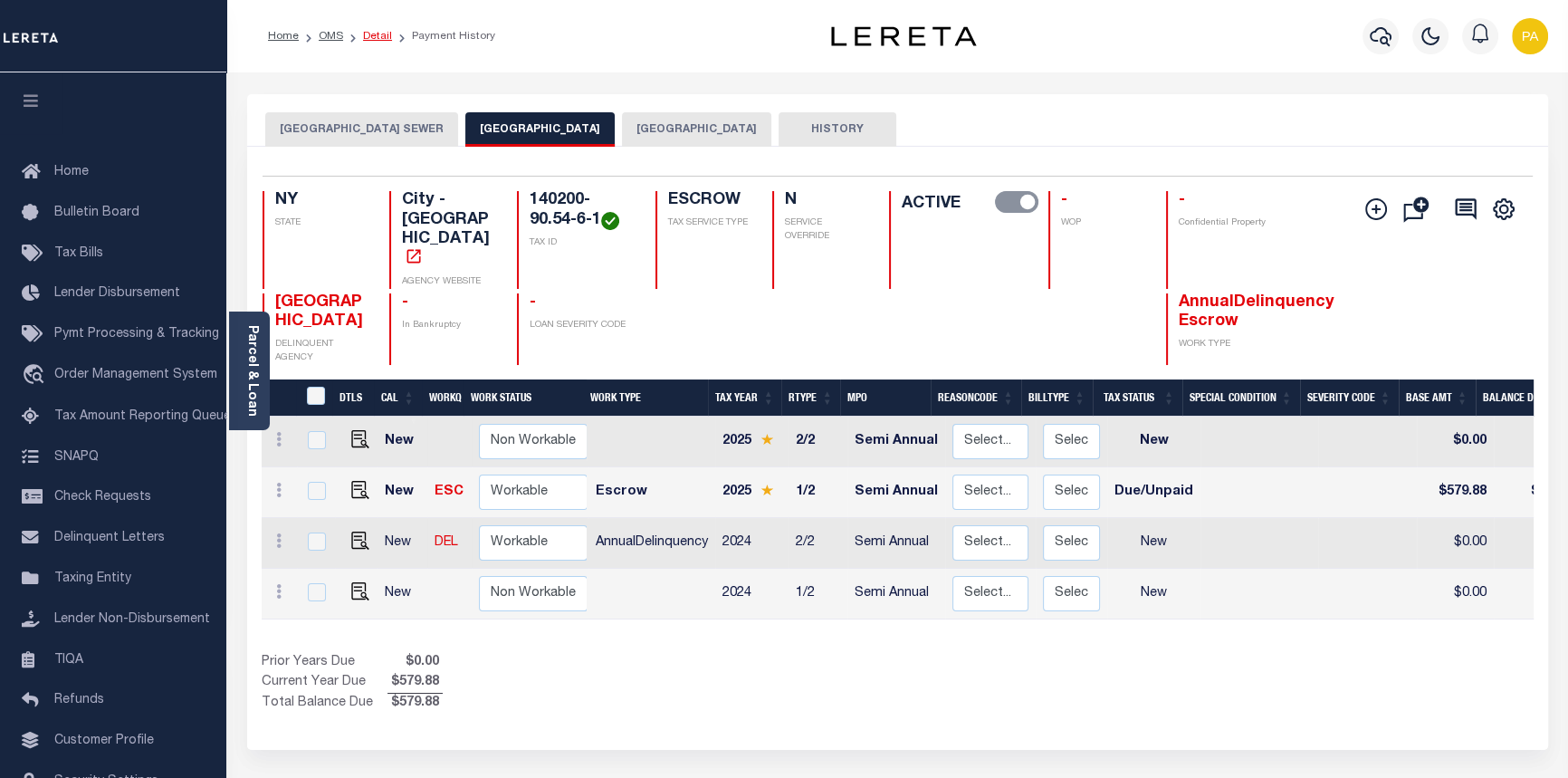
click at [385, 38] on link "Detail" at bounding box center [378, 36] width 29 height 10
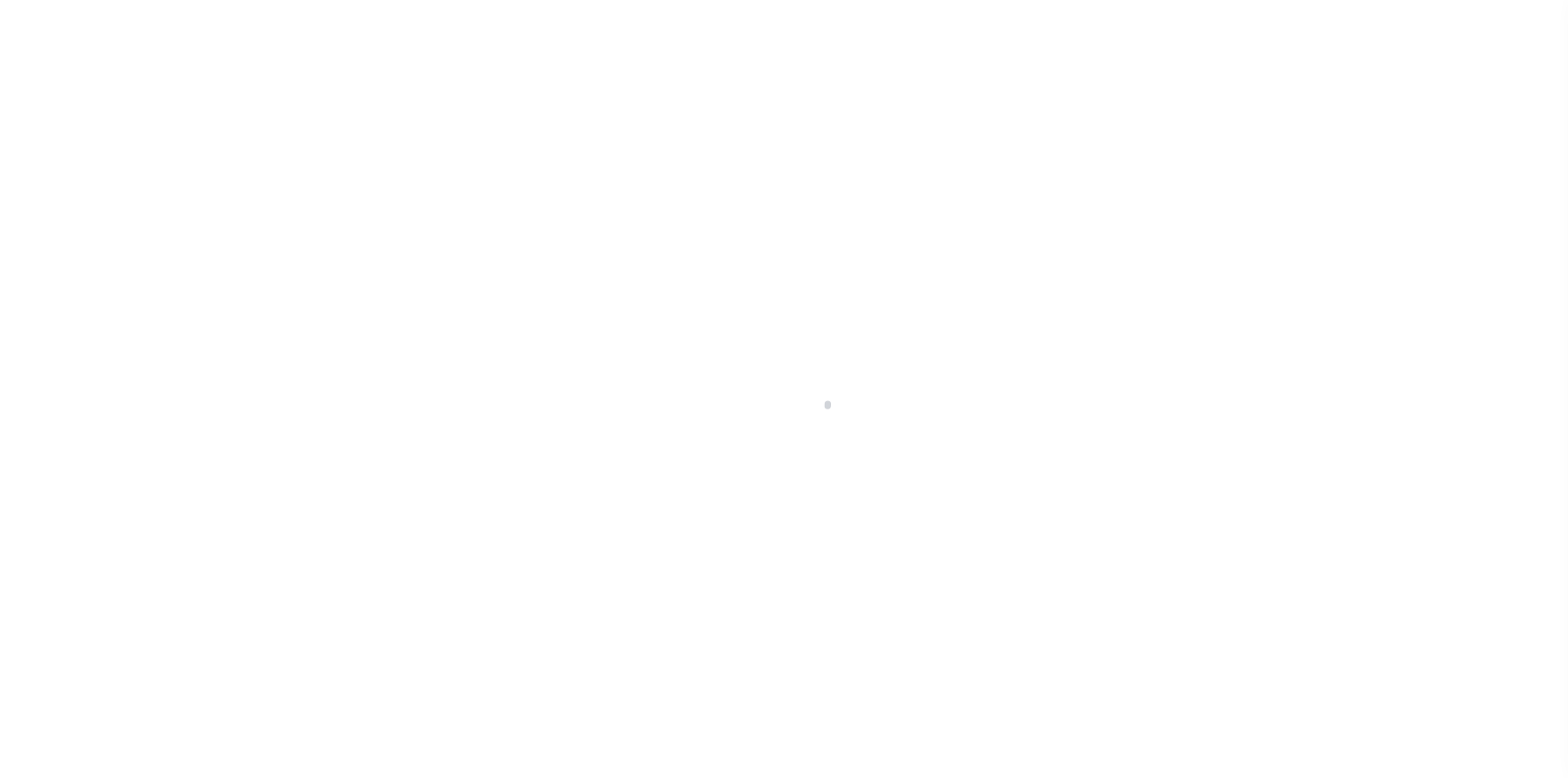
type input "[STREET_ADDRESS]"
radio input "true"
select select "Escrow"
type input "BUFFALO NY 14215"
type input "116432-1"
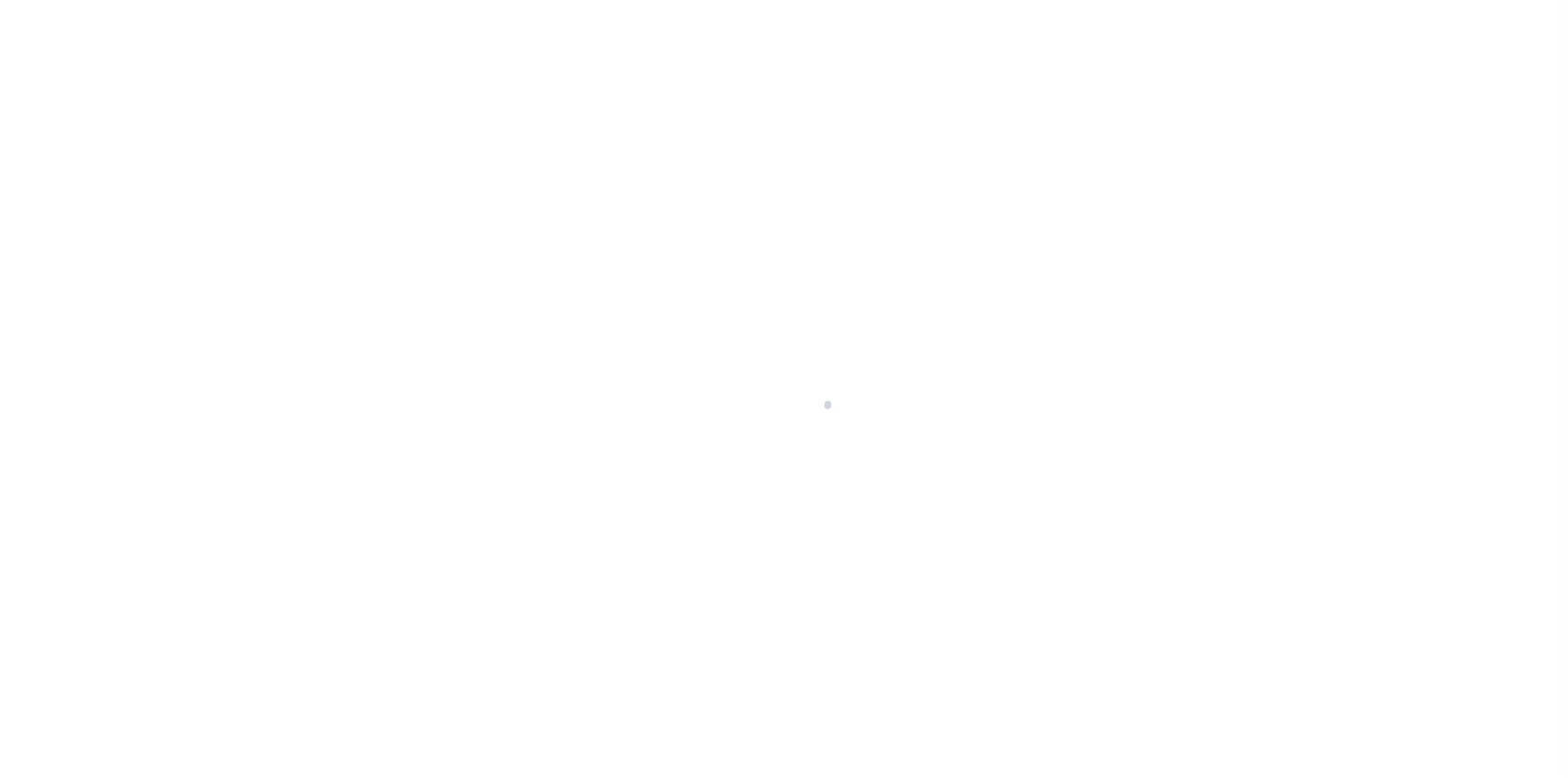
type input "NY"
type textarea "COLLECTOR: ENTITY: PARCEL: 0"
select select "4"
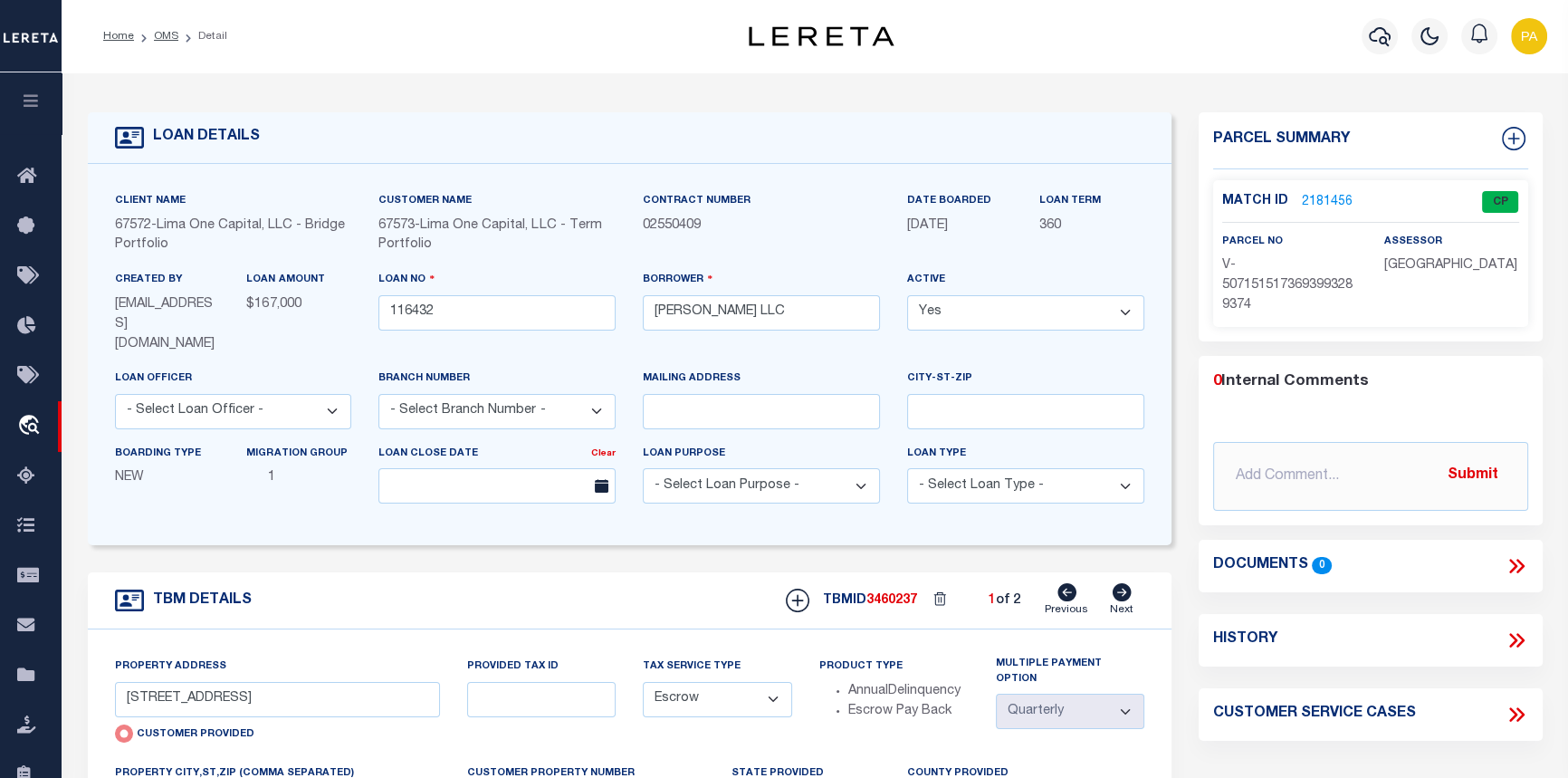
click at [1115, 583] on icon at bounding box center [1122, 592] width 19 height 18
type input "[STREET_ADDRESS]"
radio input "false"
type input "116432-2"
click at [1305, 198] on link "2181457" at bounding box center [1327, 203] width 51 height 19
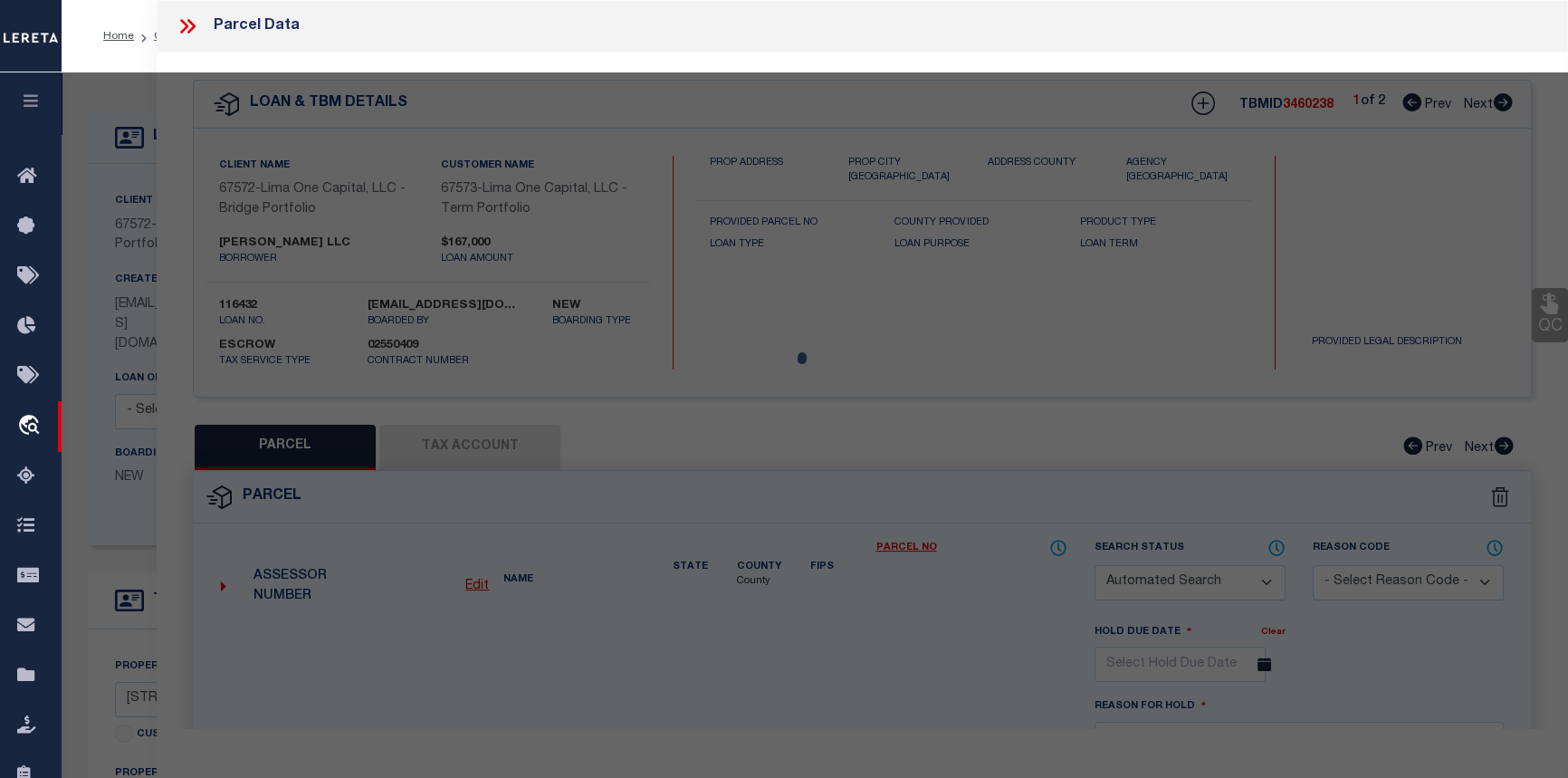
checkbox input "false"
select select "CP"
select select "AGW"
select select
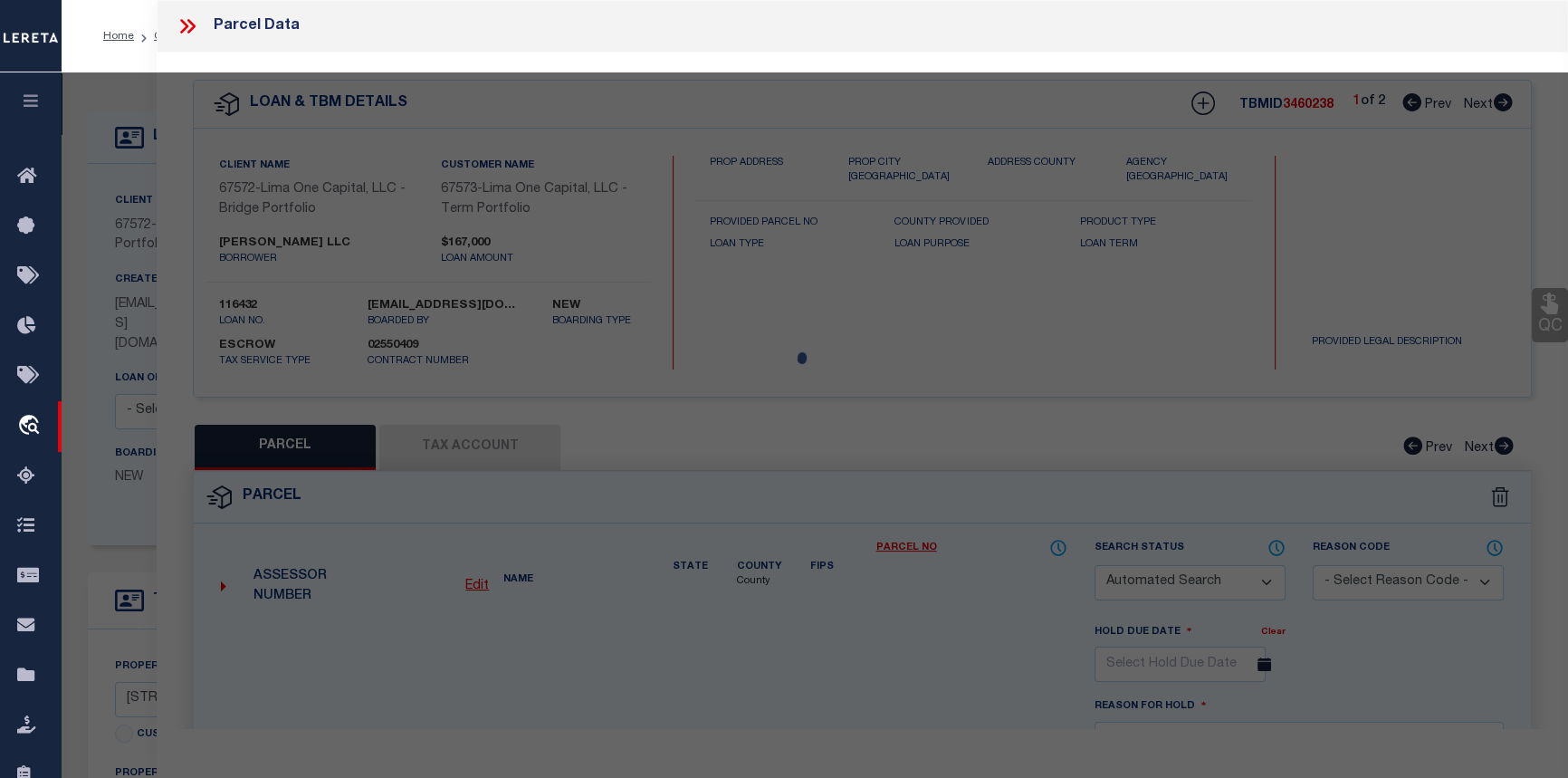
type input "[STREET_ADDRESS]"
checkbox input "false"
type input "BUFFALO NY 14215"
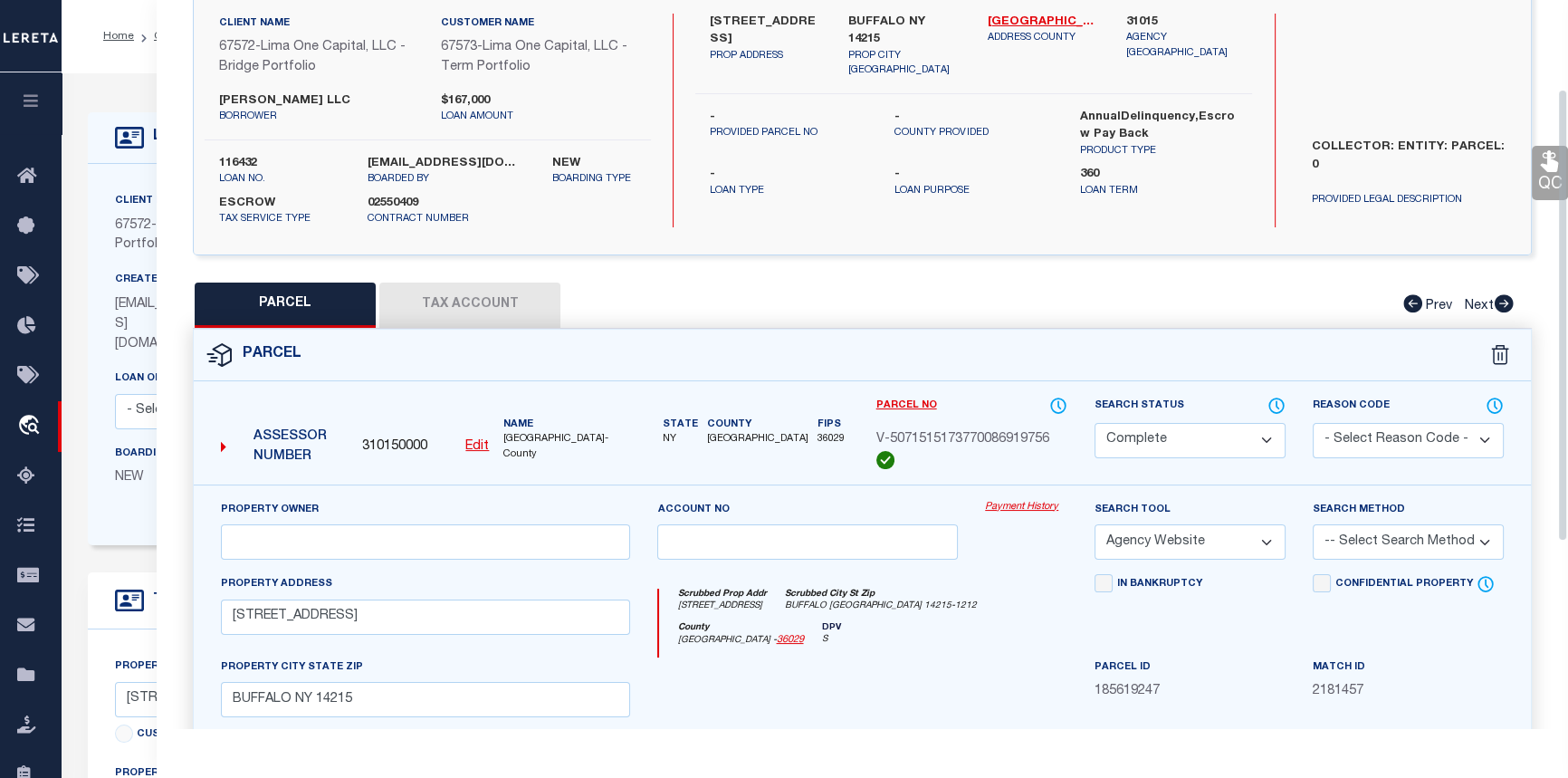
scroll to position [246, 0]
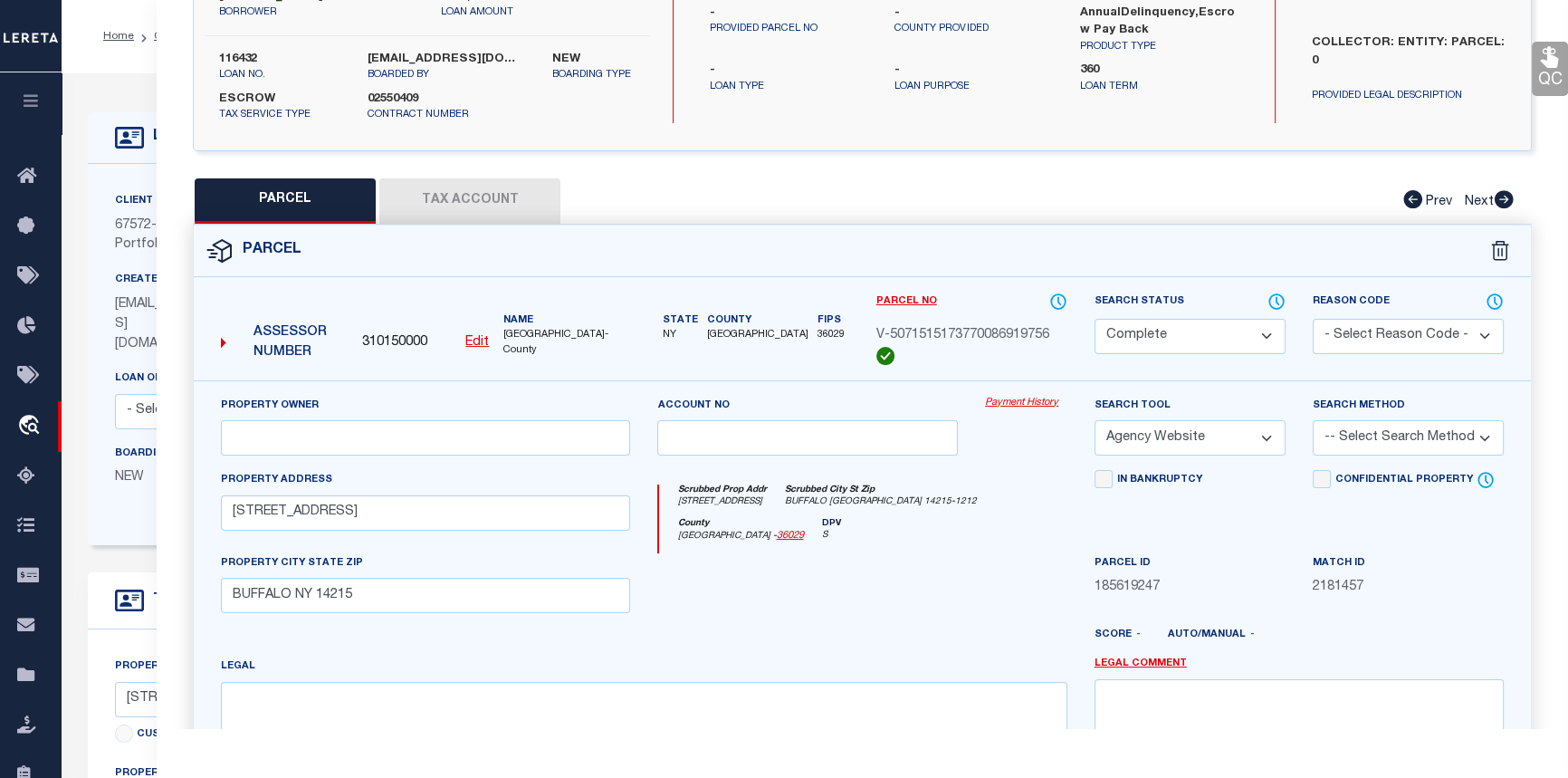
click at [1012, 400] on link "Payment History" at bounding box center [1026, 403] width 82 height 15
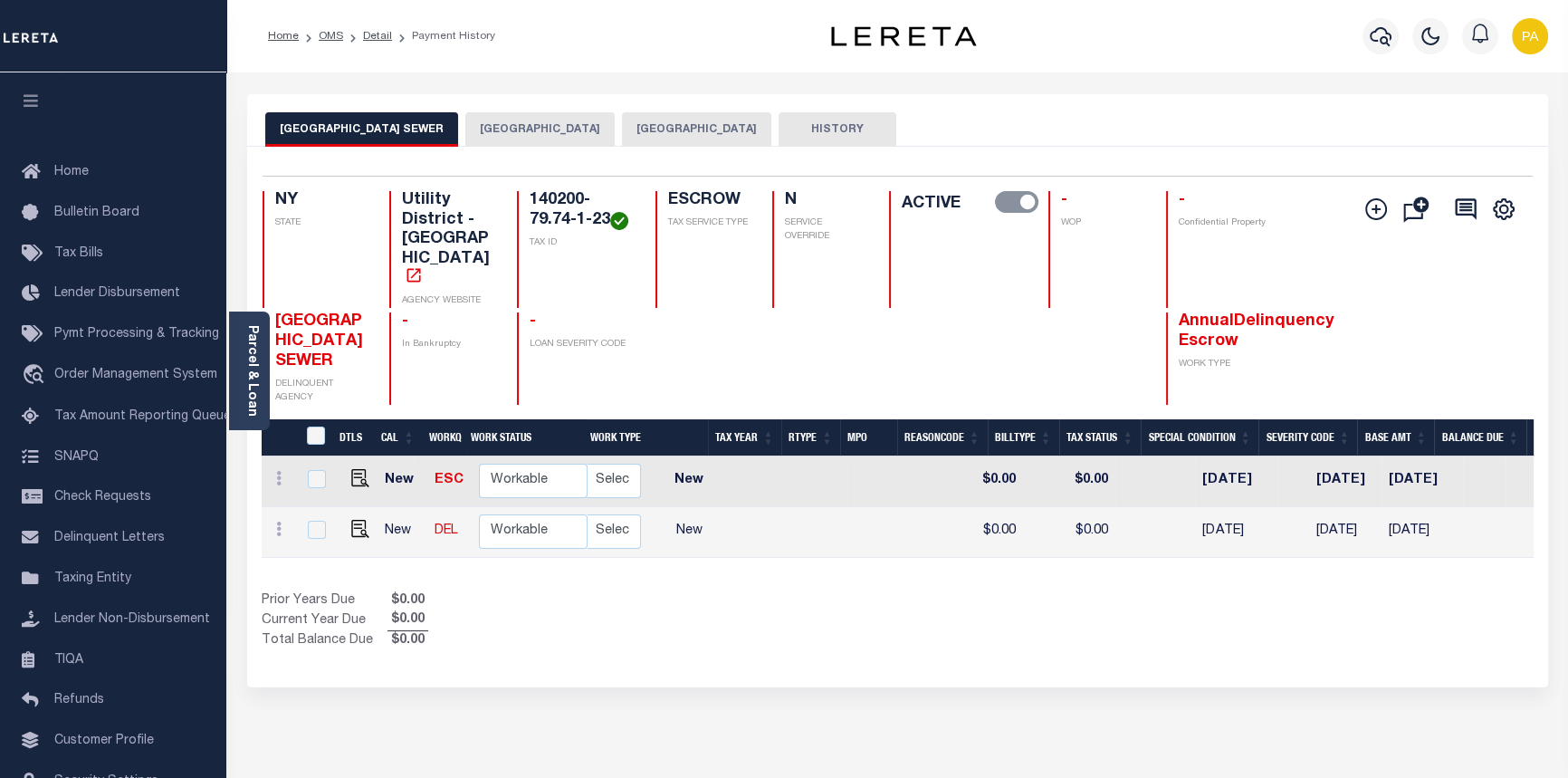
scroll to position [0, 588]
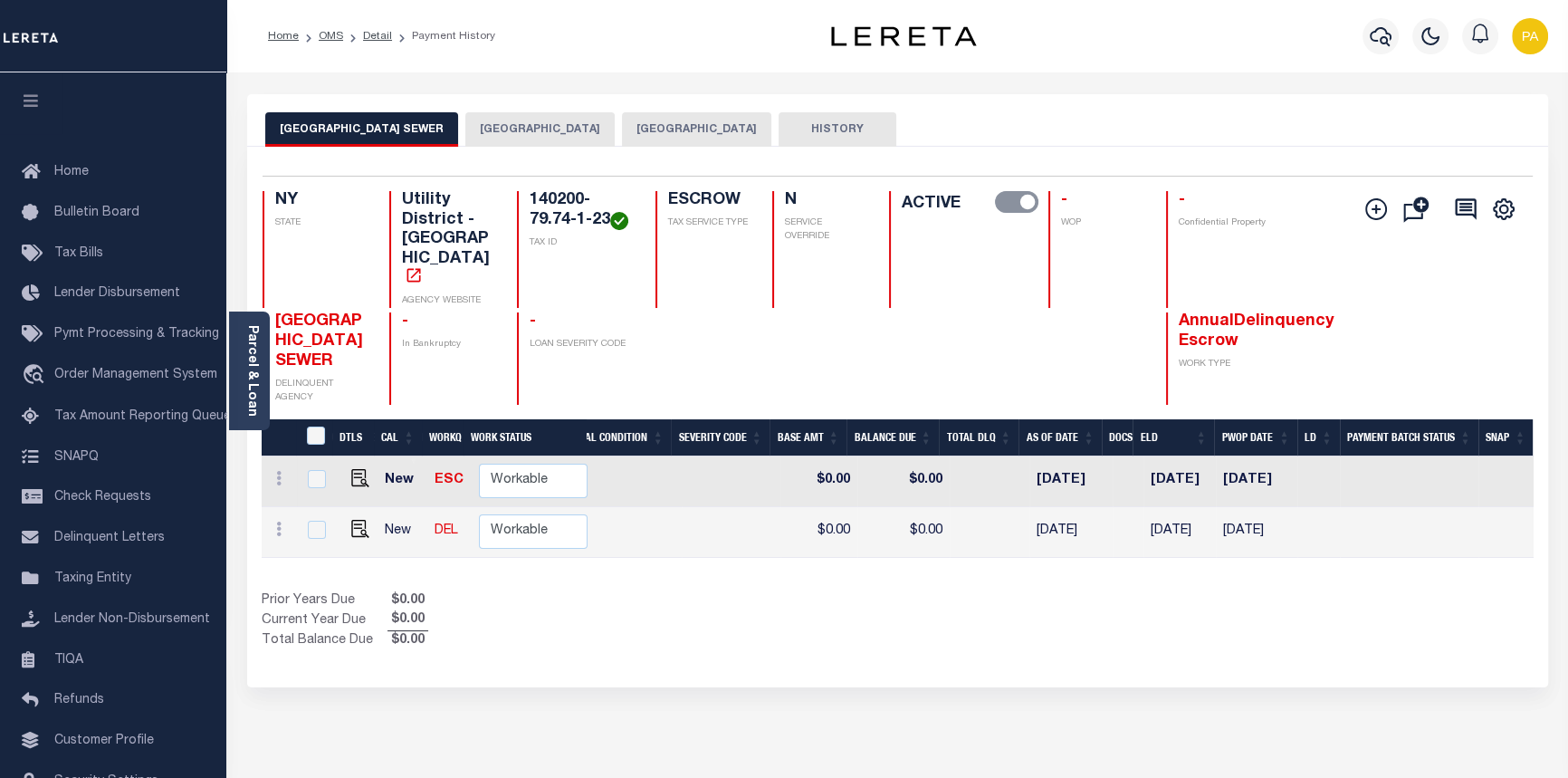
click at [476, 131] on button "[GEOGRAPHIC_DATA]" at bounding box center [540, 130] width 150 height 34
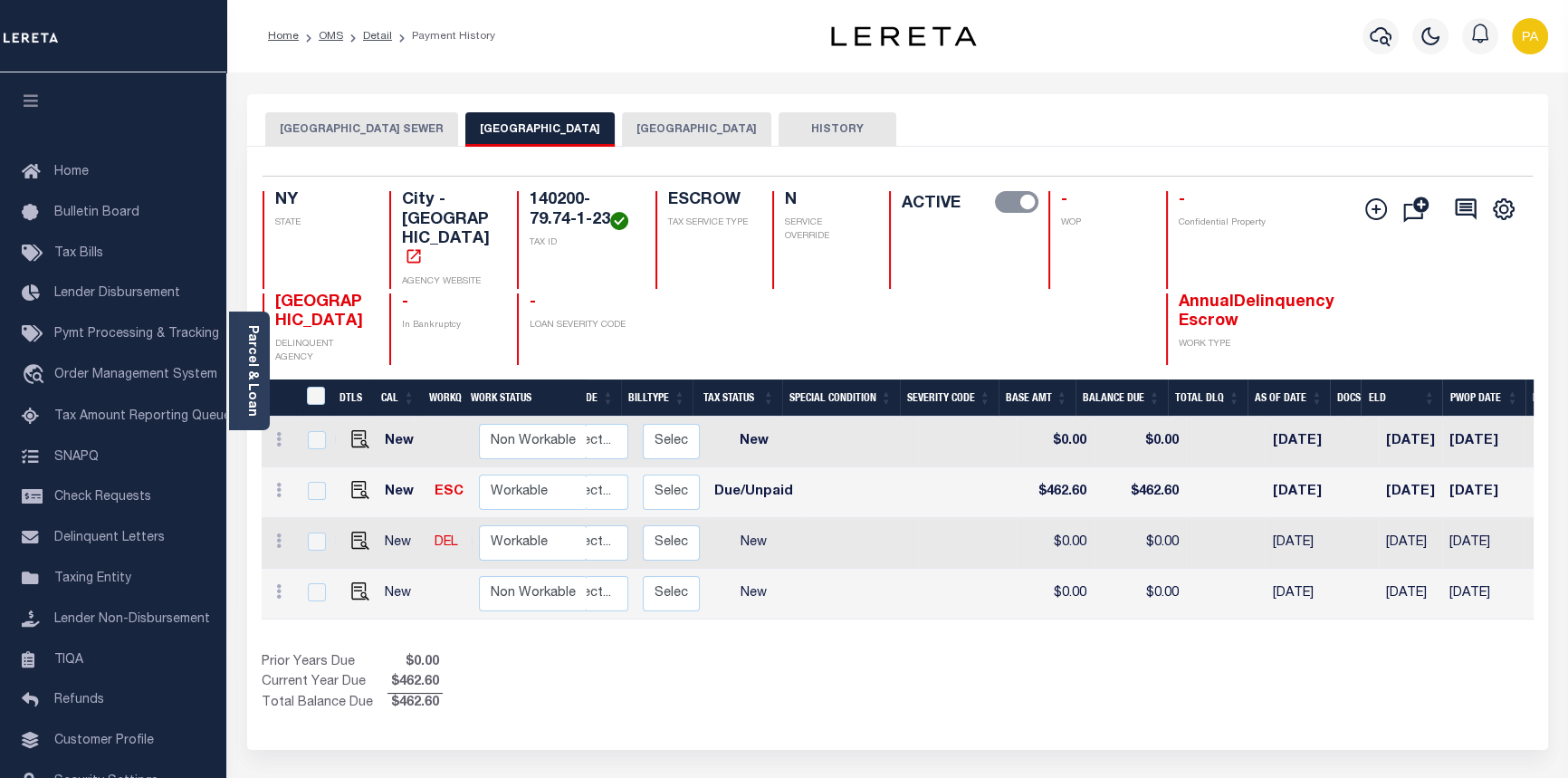
scroll to position [0, 508]
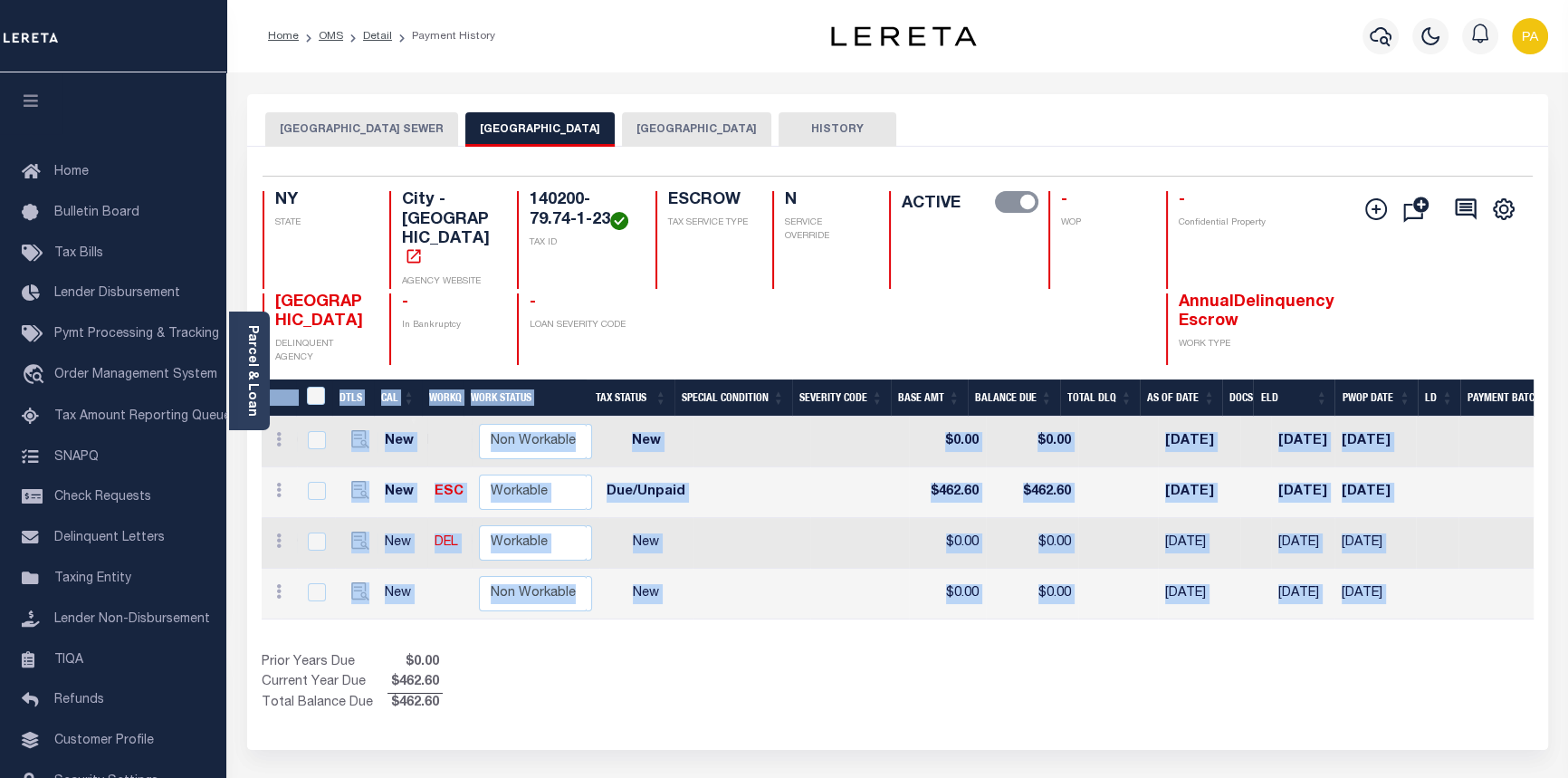
drag, startPoint x: 994, startPoint y: 594, endPoint x: 638, endPoint y: 603, distance: 356.1
click at [638, 603] on div "DTLS CAL WorkQ Work Status Work Type Tax Year RType MPO ReasonCode BillType Tax…" at bounding box center [897, 546] width 1272 height 334
click at [706, 653] on div "Prior Years Due $0.00 Current Year Due $462.60 Total Balance Due $462.60" at bounding box center [579, 683] width 636 height 61
click at [716, 614] on div "DTLS CAL WorkQ Work Status Work Type Tax Year RType MPO ReasonCode BillType Tax…" at bounding box center [897, 546] width 1272 height 334
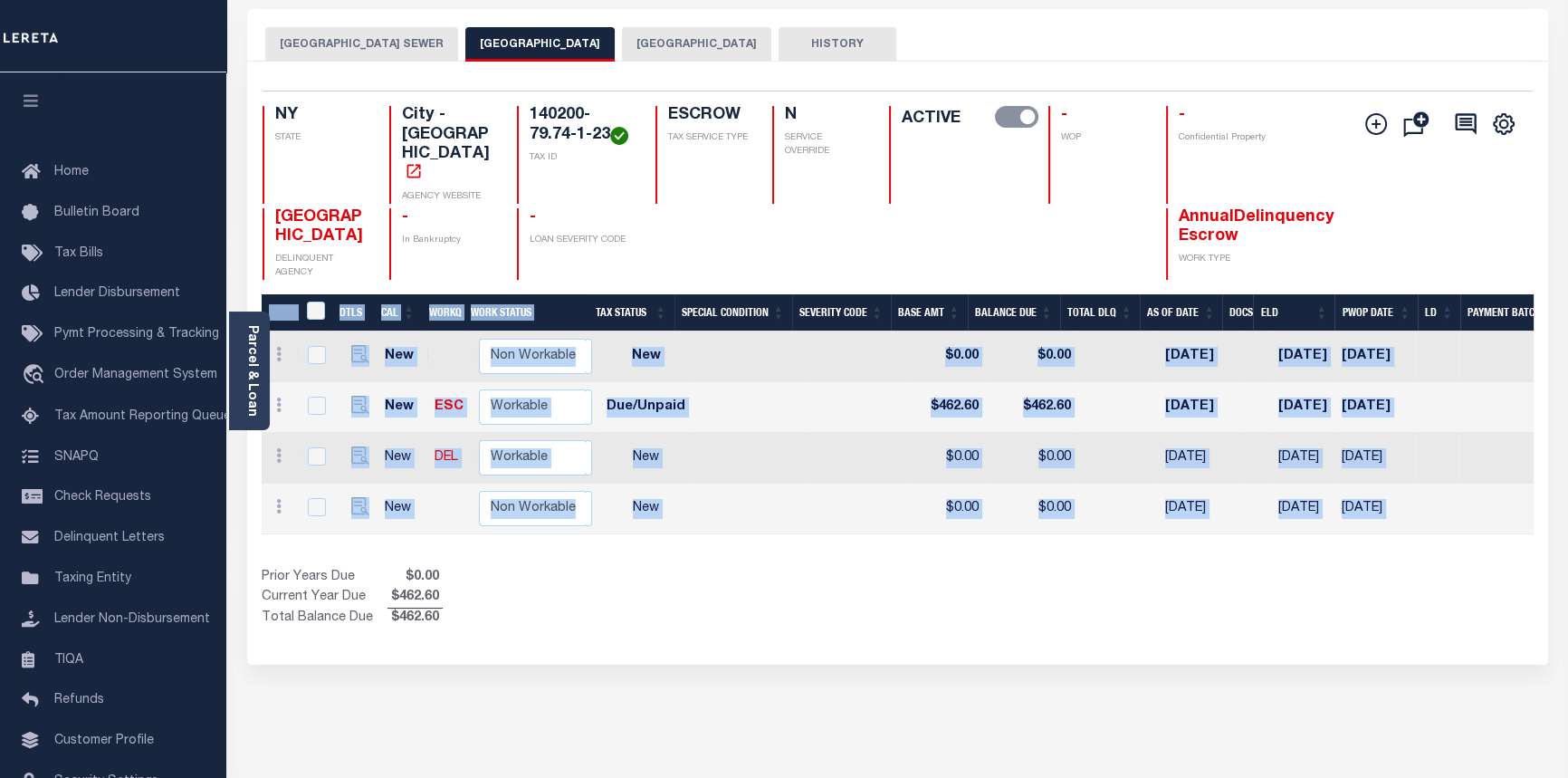
scroll to position [0, 0]
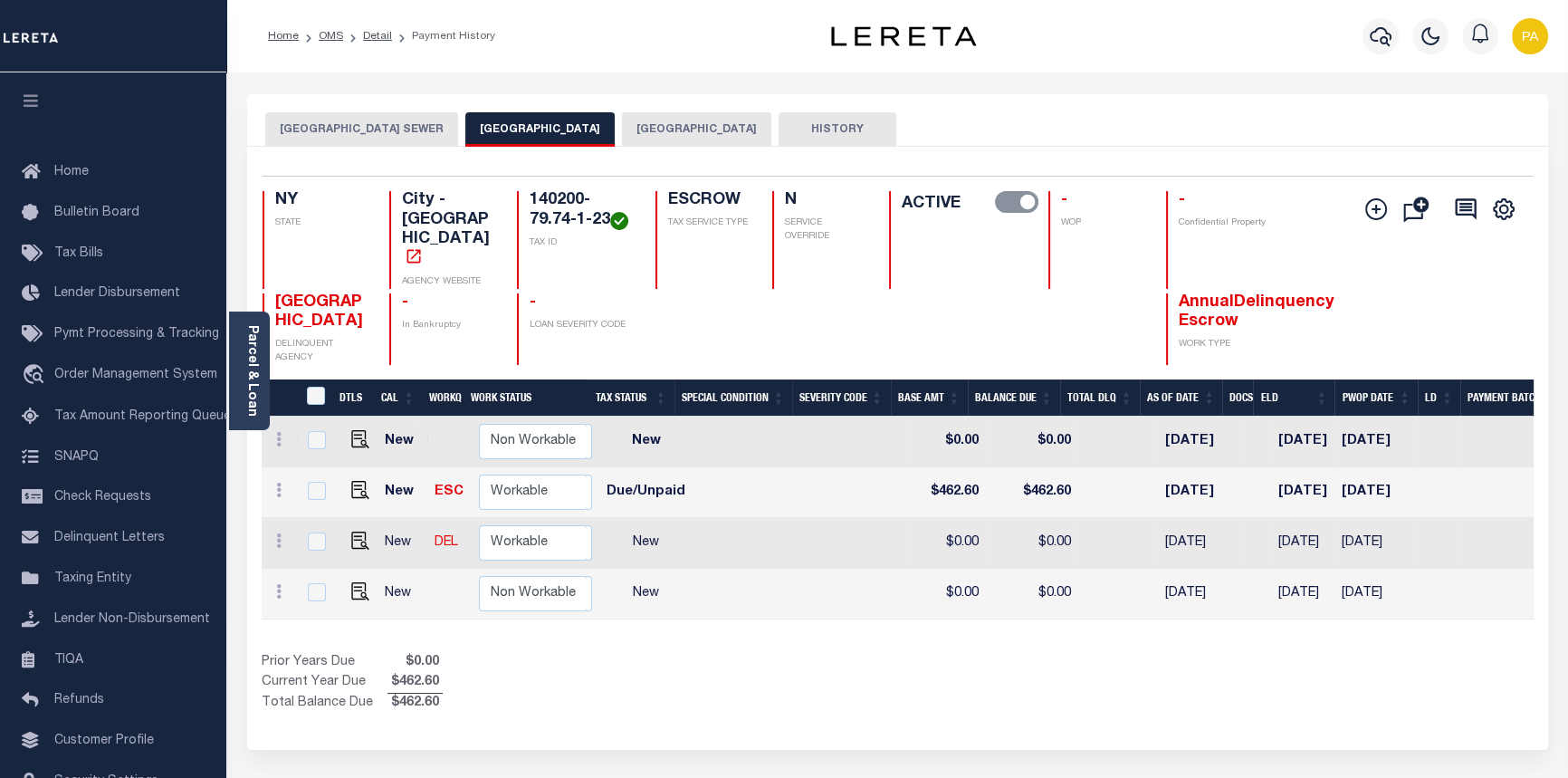
click at [721, 468] on td at bounding box center [751, 493] width 117 height 51
checkbox input "true"
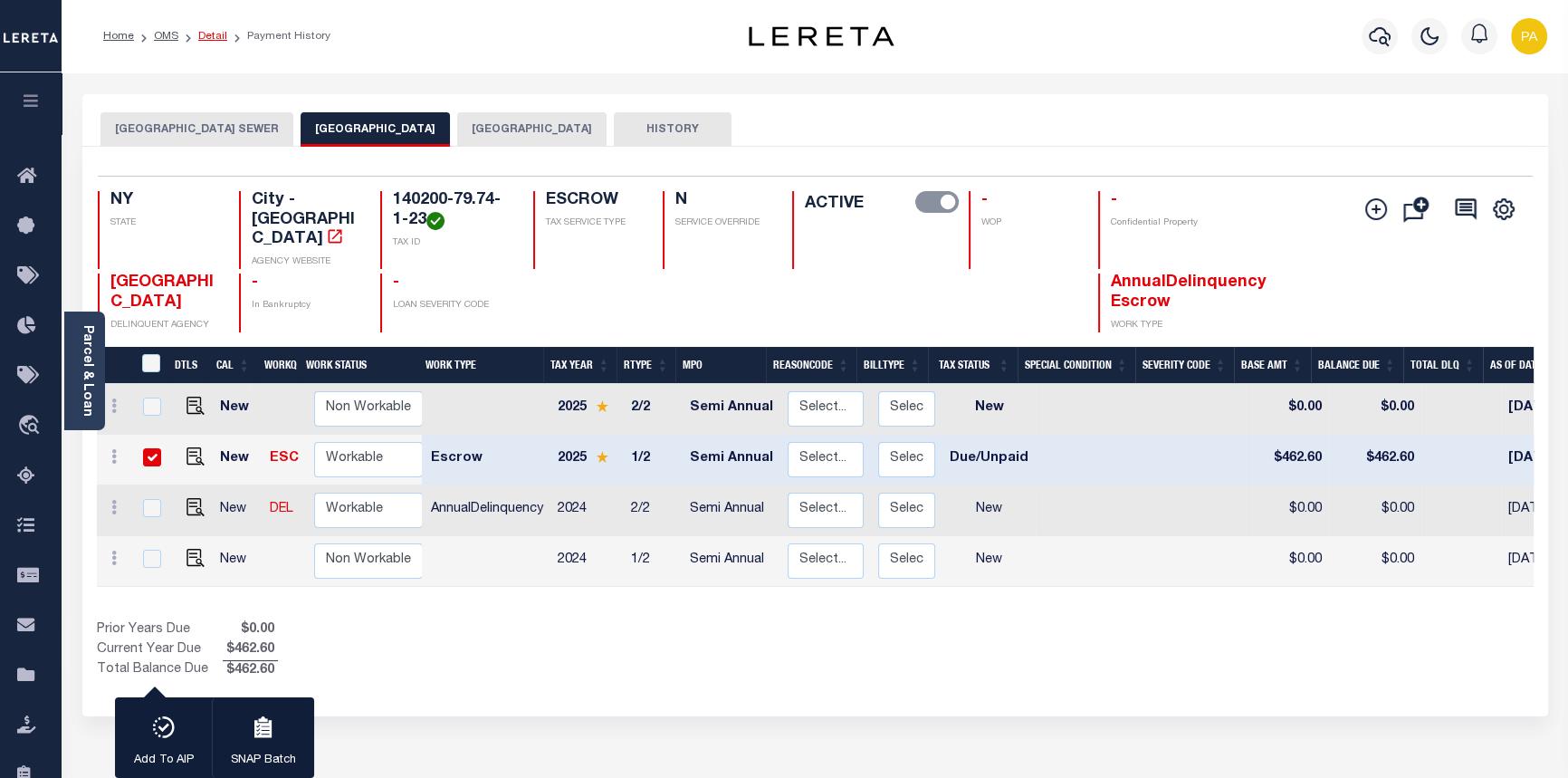
click at [206, 31] on link "Detail" at bounding box center [212, 36] width 29 height 10
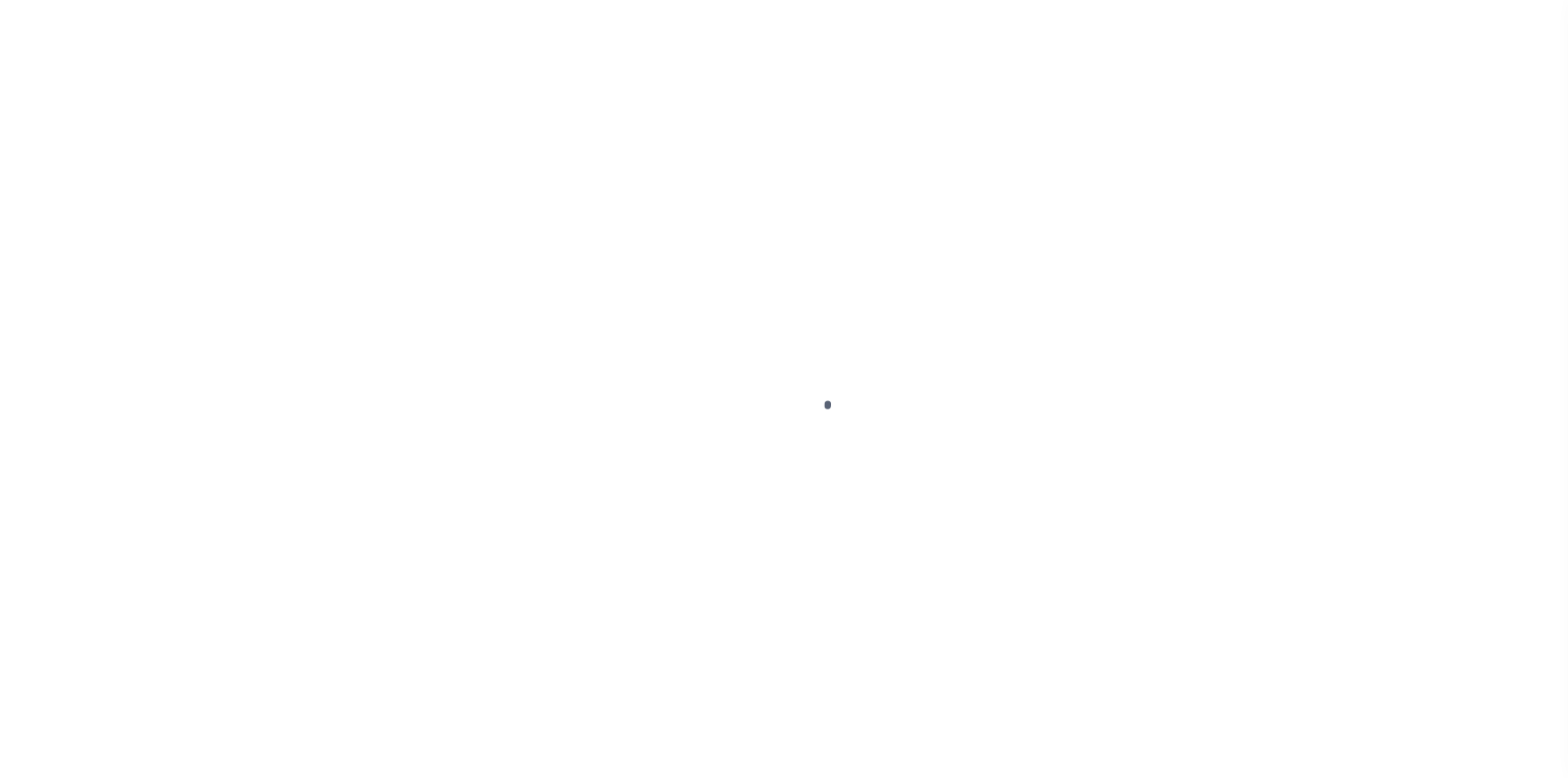
type input "[STREET_ADDRESS]"
select select "Escrow"
type input "BUFFALO NY 14215"
type input "116432-2"
type input "NY"
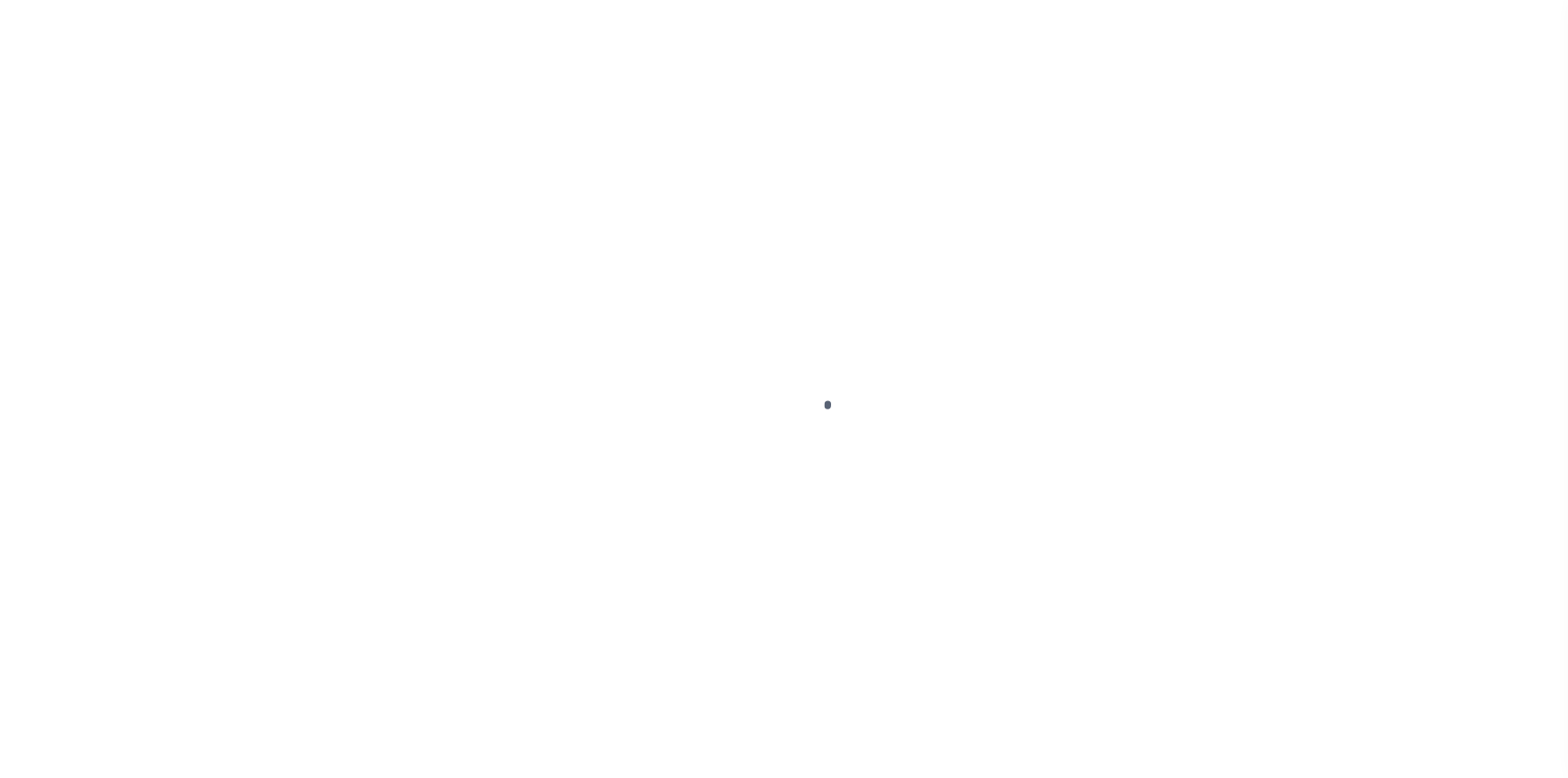
type textarea "COLLECTOR: ENTITY: PARCEL: 0"
select select "4"
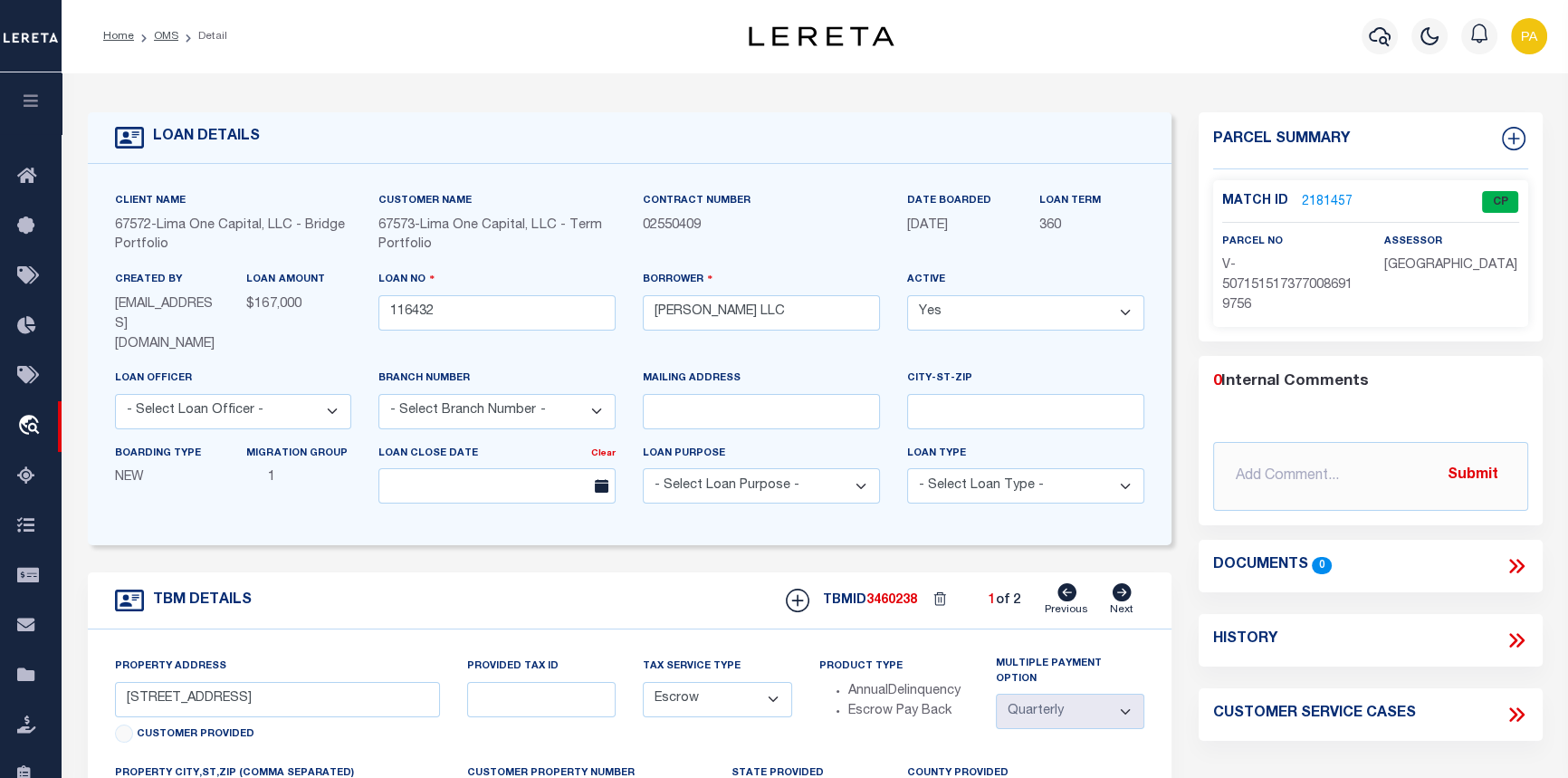
click at [1321, 199] on link "2181457" at bounding box center [1327, 203] width 51 height 19
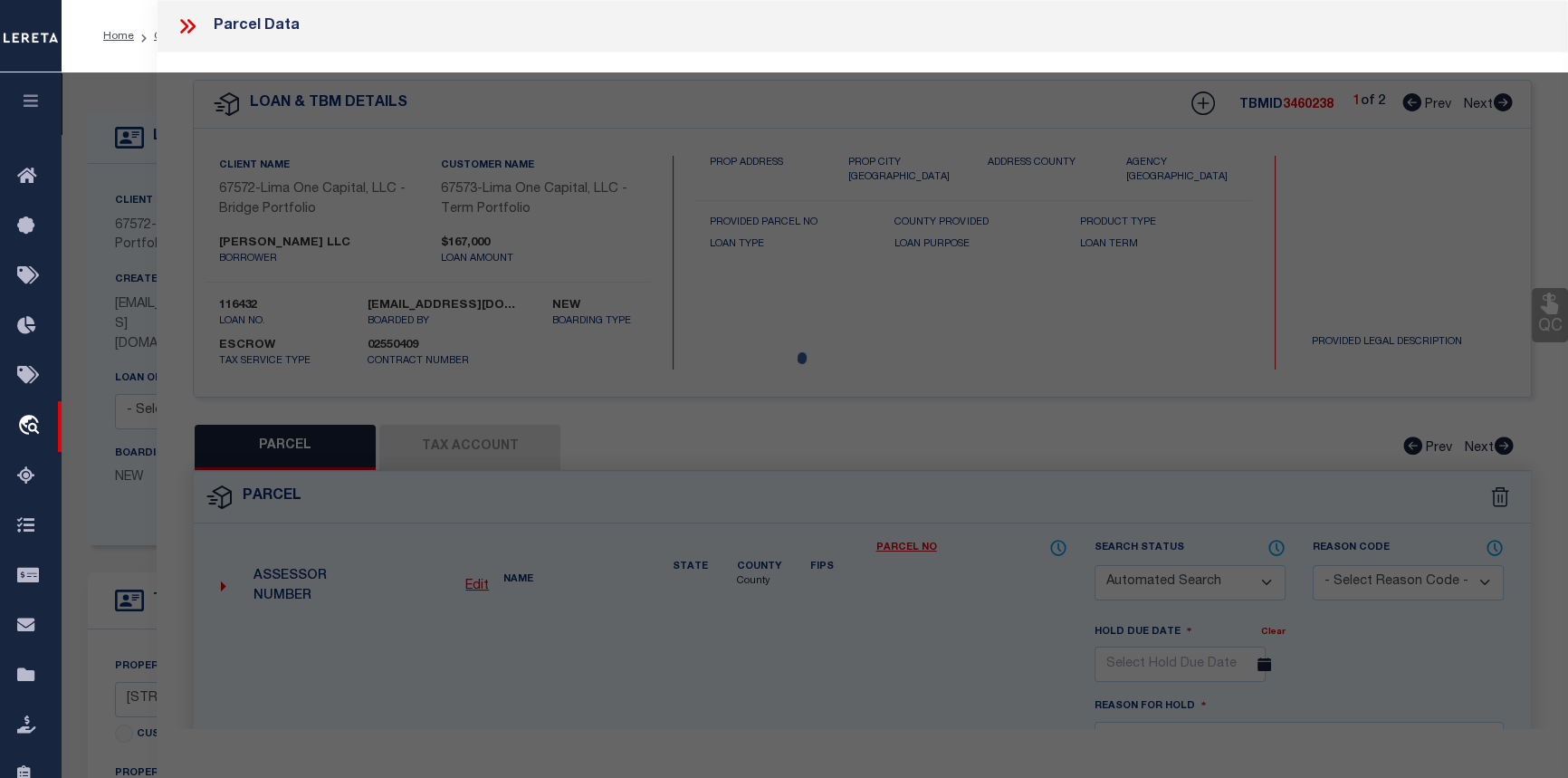
checkbox input "false"
select select "CP"
select select "AGW"
select select
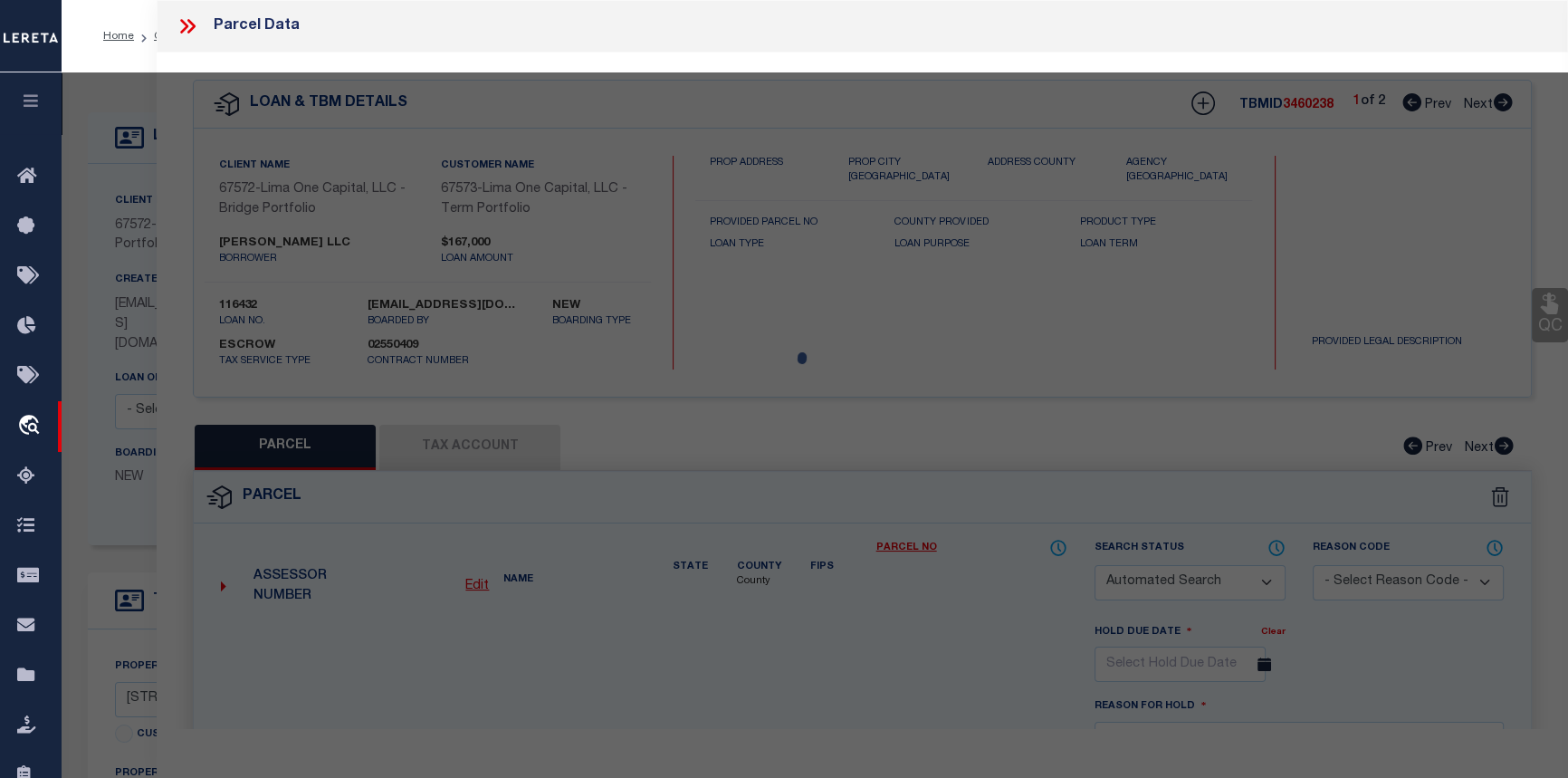
type input "[STREET_ADDRESS]"
checkbox input "false"
type input "BUFFALO NY 14215"
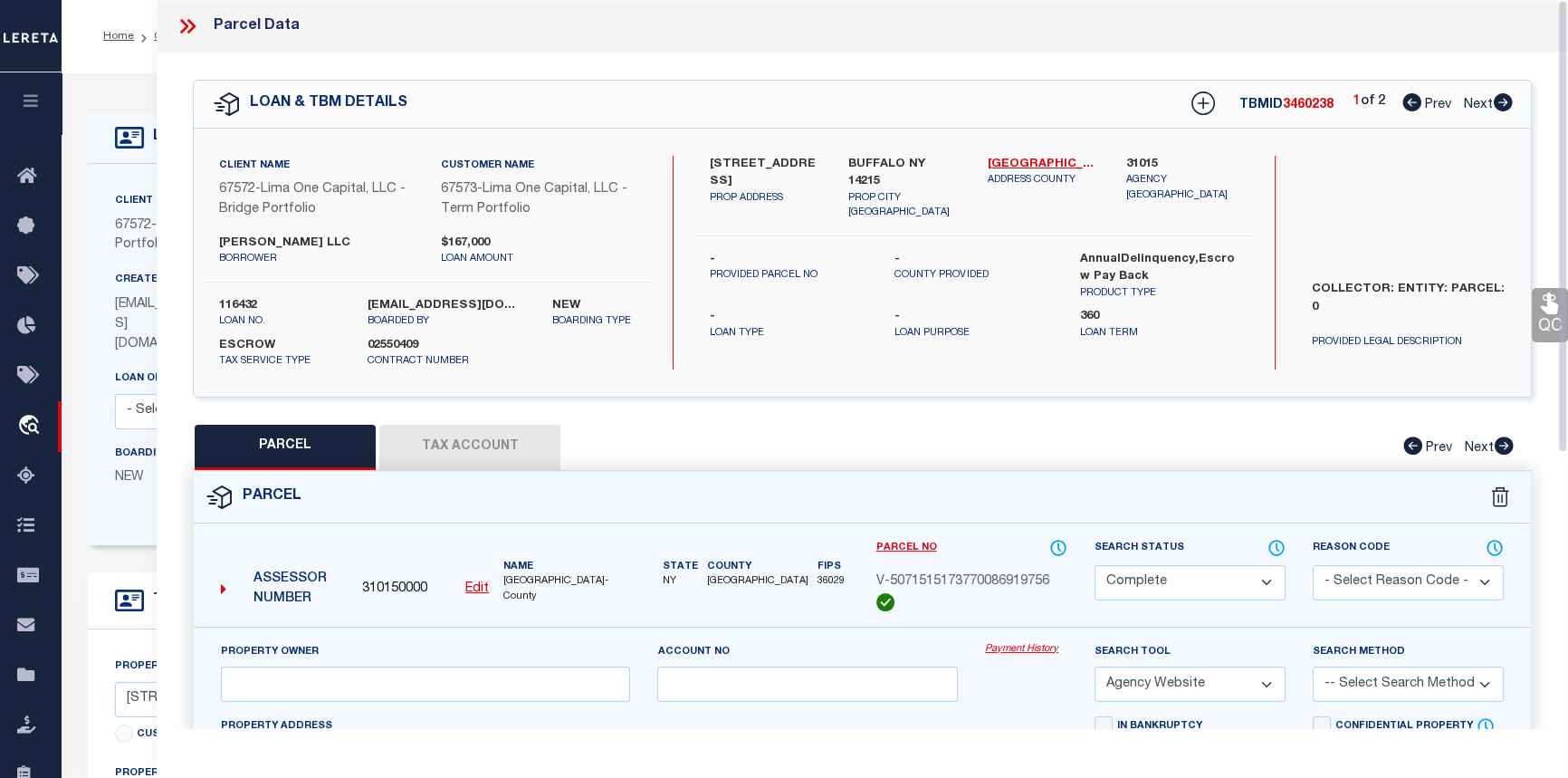
click at [1014, 645] on link "Payment History" at bounding box center [1026, 649] width 82 height 15
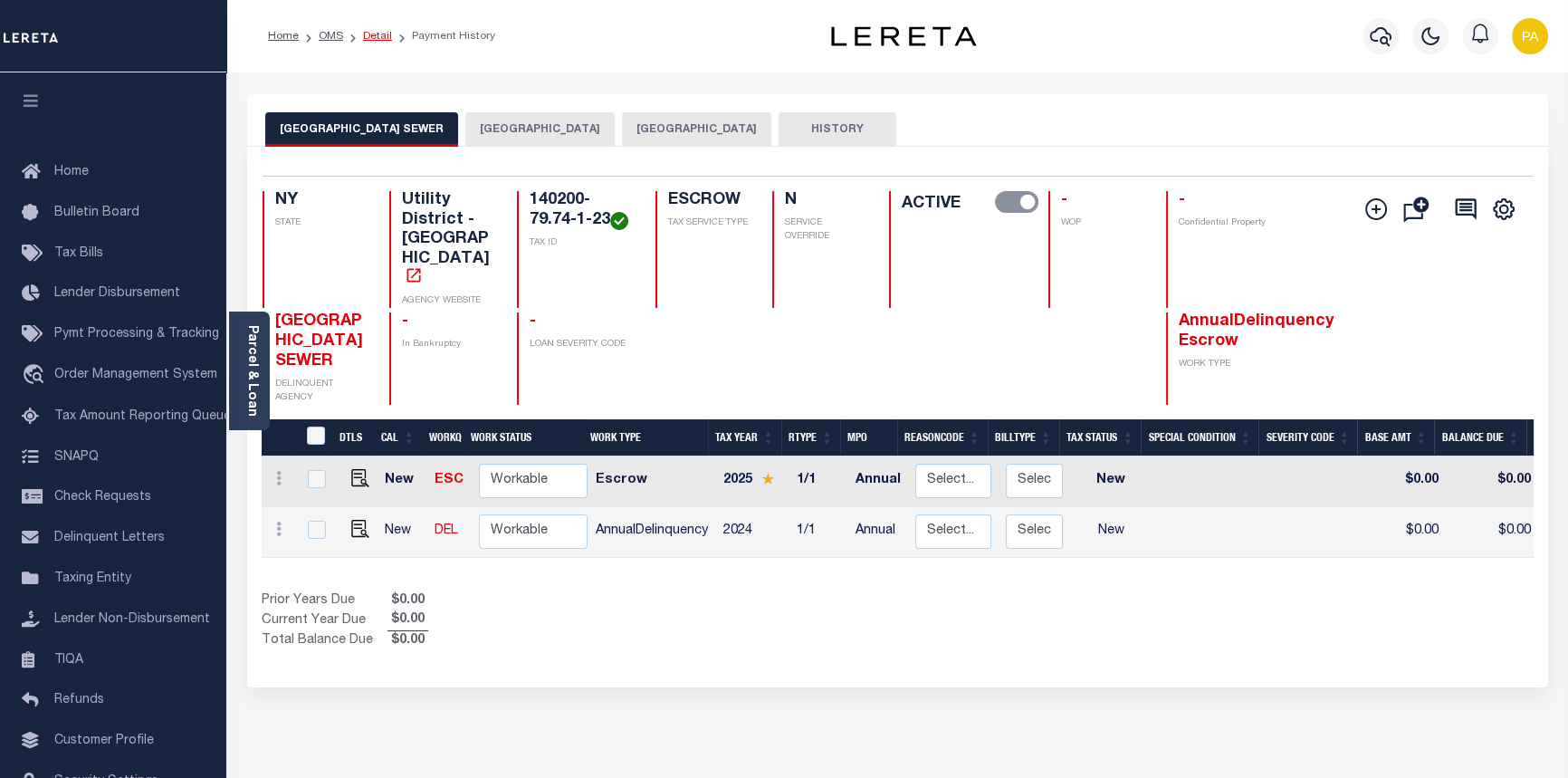
click at [384, 34] on link "Detail" at bounding box center [378, 36] width 29 height 10
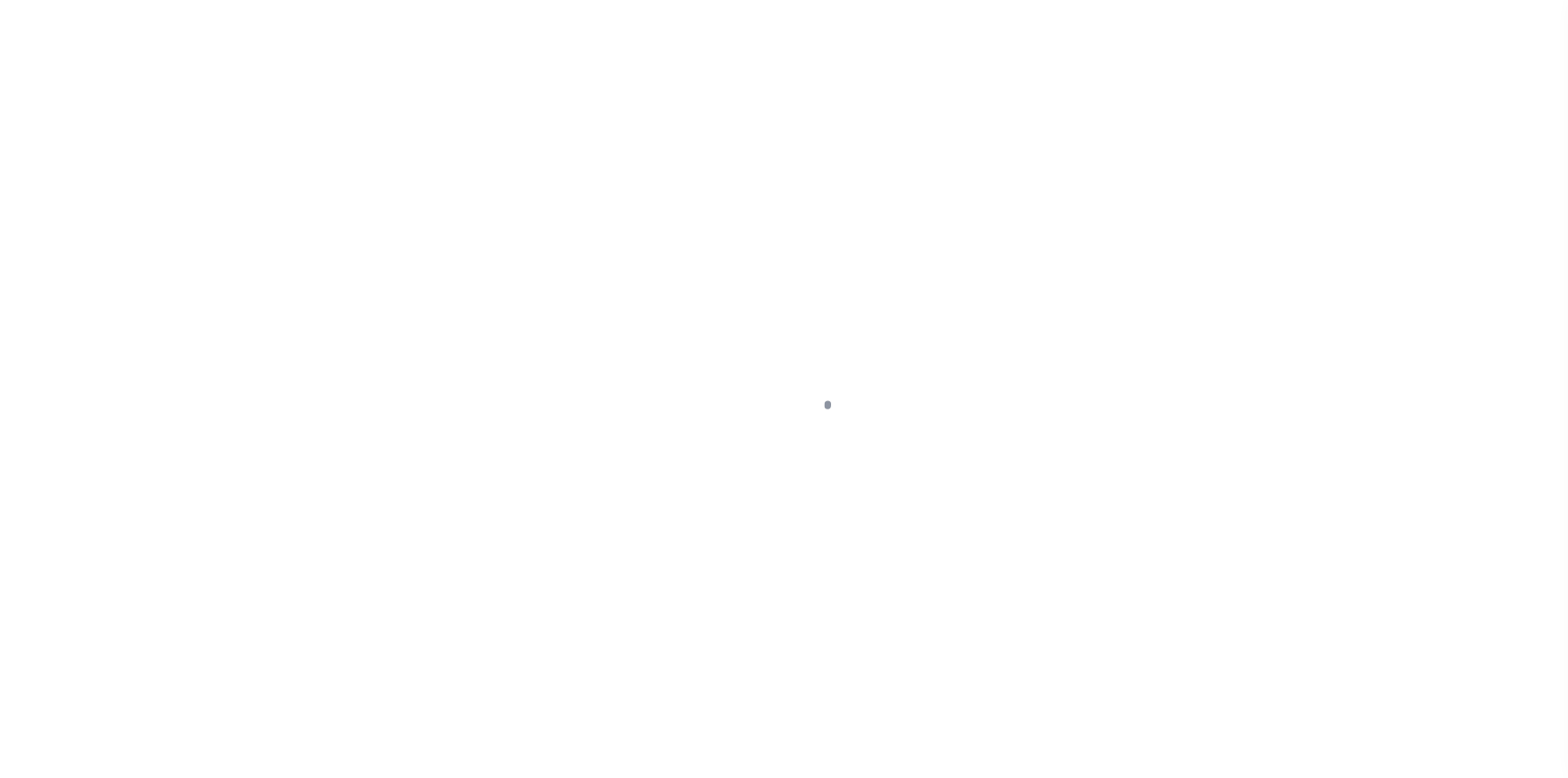
type input "554 LISBON AVE"
select select "Escrow"
type input "BUFFALO NY 14215"
type input "116432-2"
type input "NY"
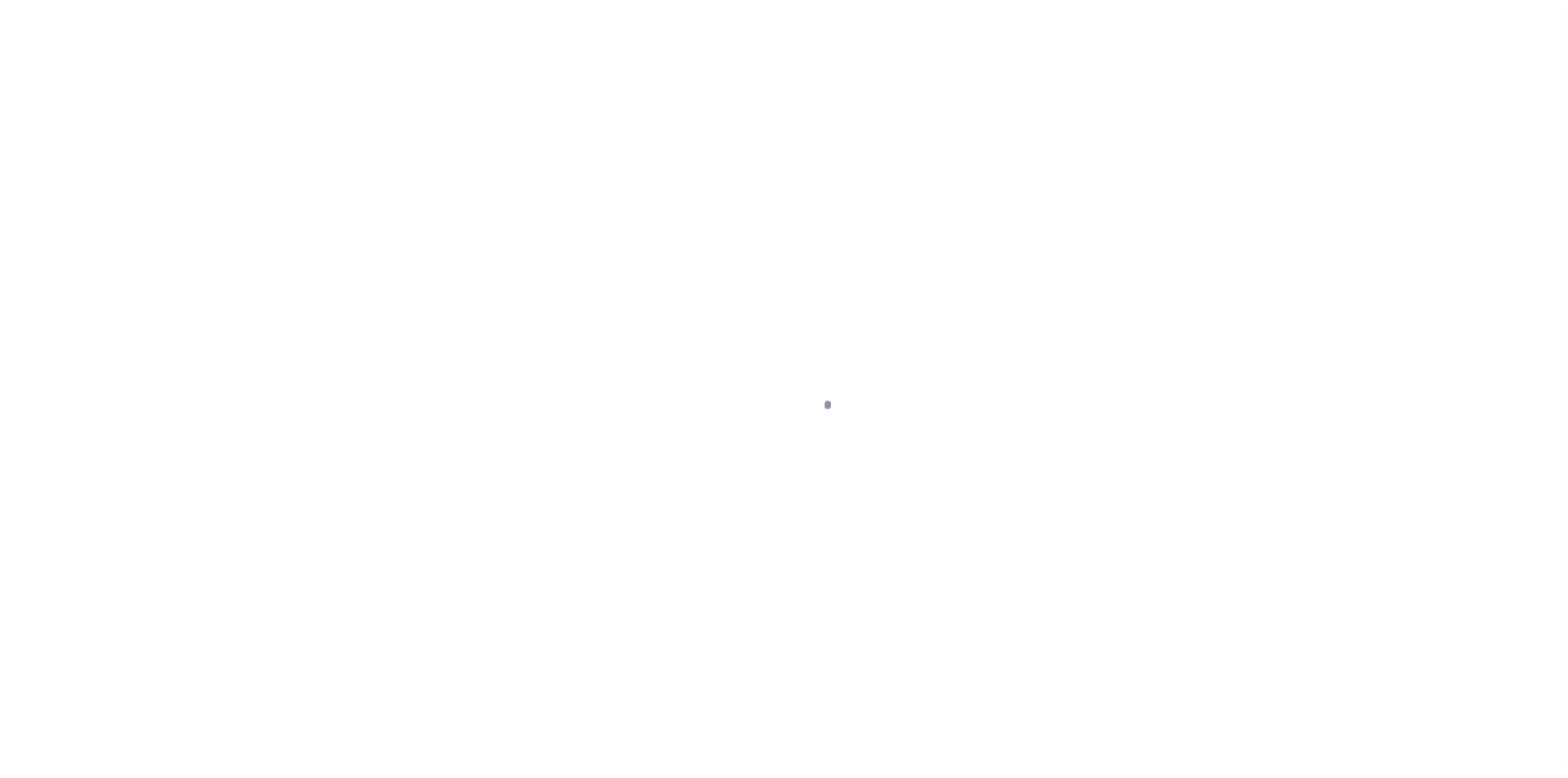
type textarea "COLLECTOR: ENTITY: PARCEL: 0"
select select "4"
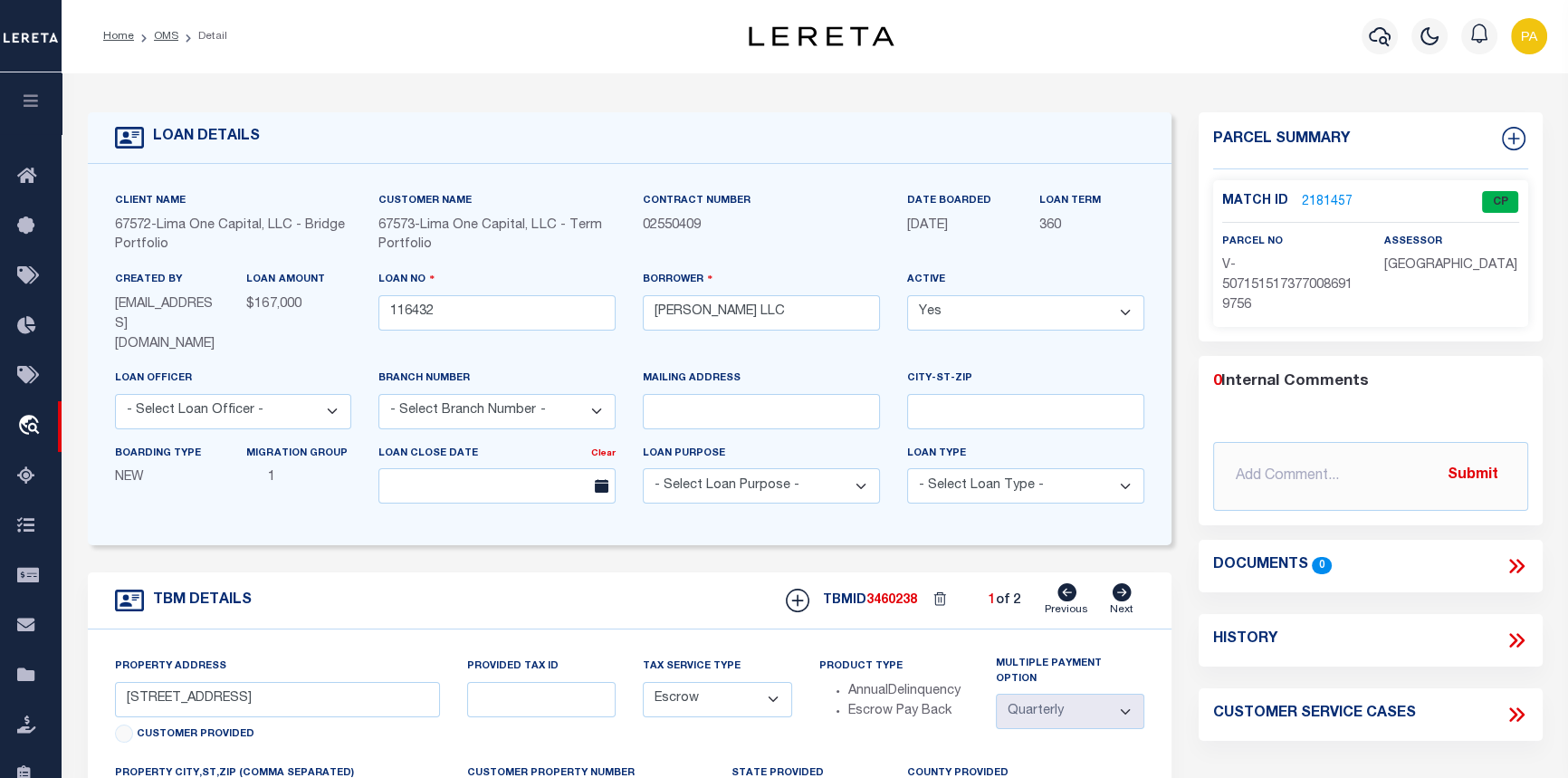
click at [1324, 198] on link "2181457" at bounding box center [1327, 203] width 51 height 19
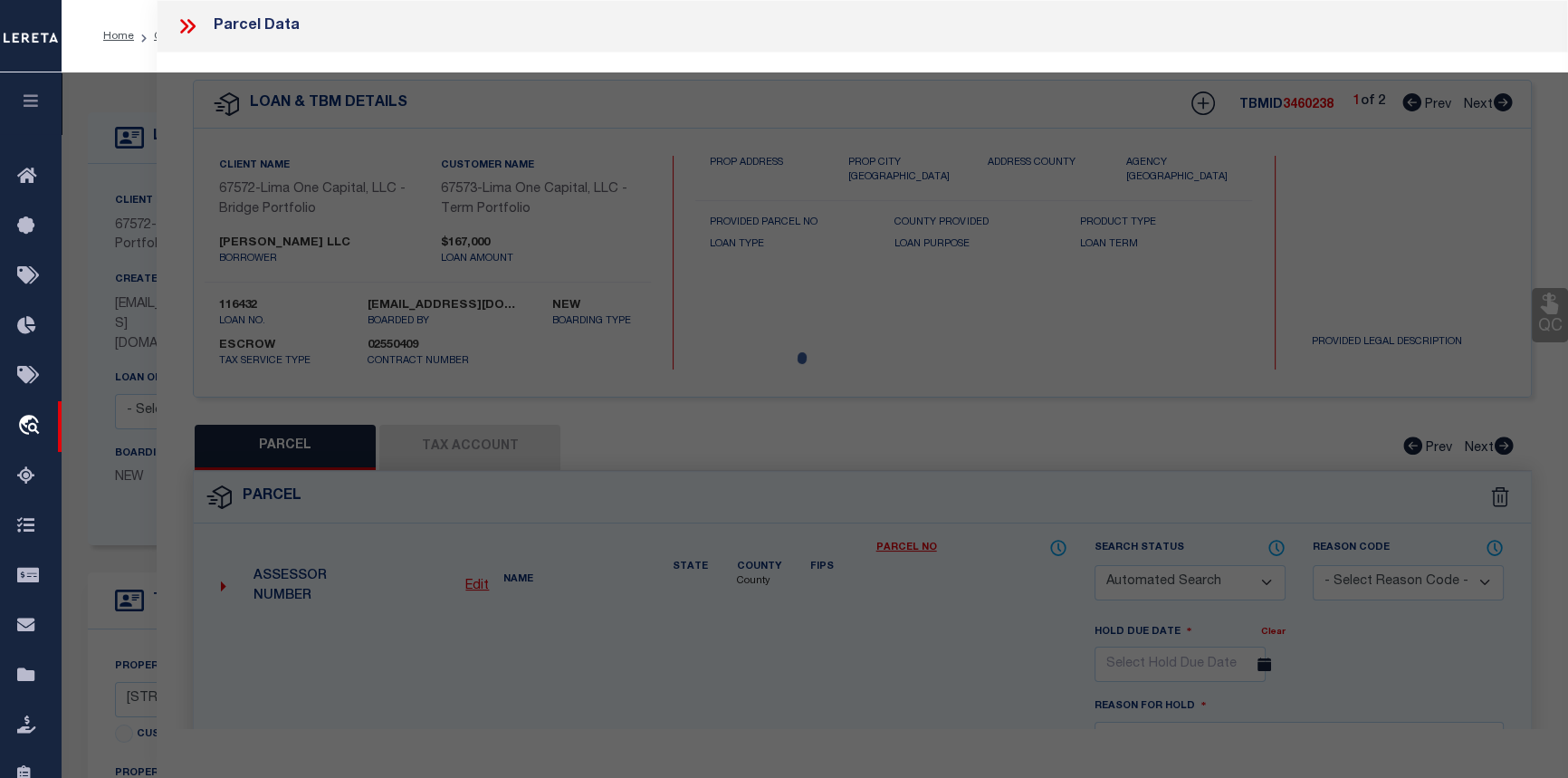
checkbox input "false"
select select "CP"
select select "AGW"
select select
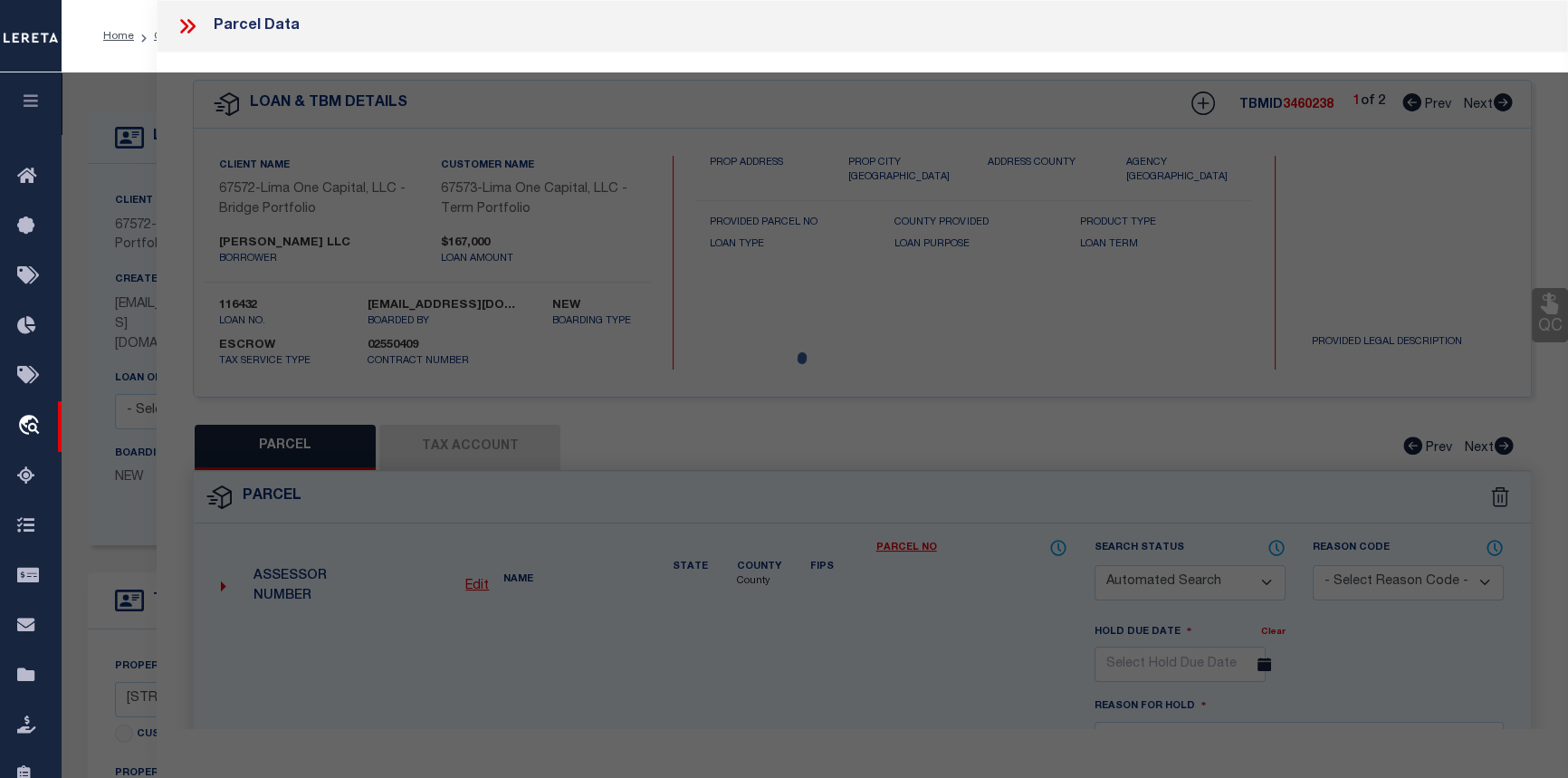
type input "554 LISBON AVE"
checkbox input "false"
type input "BUFFALO NY 14215"
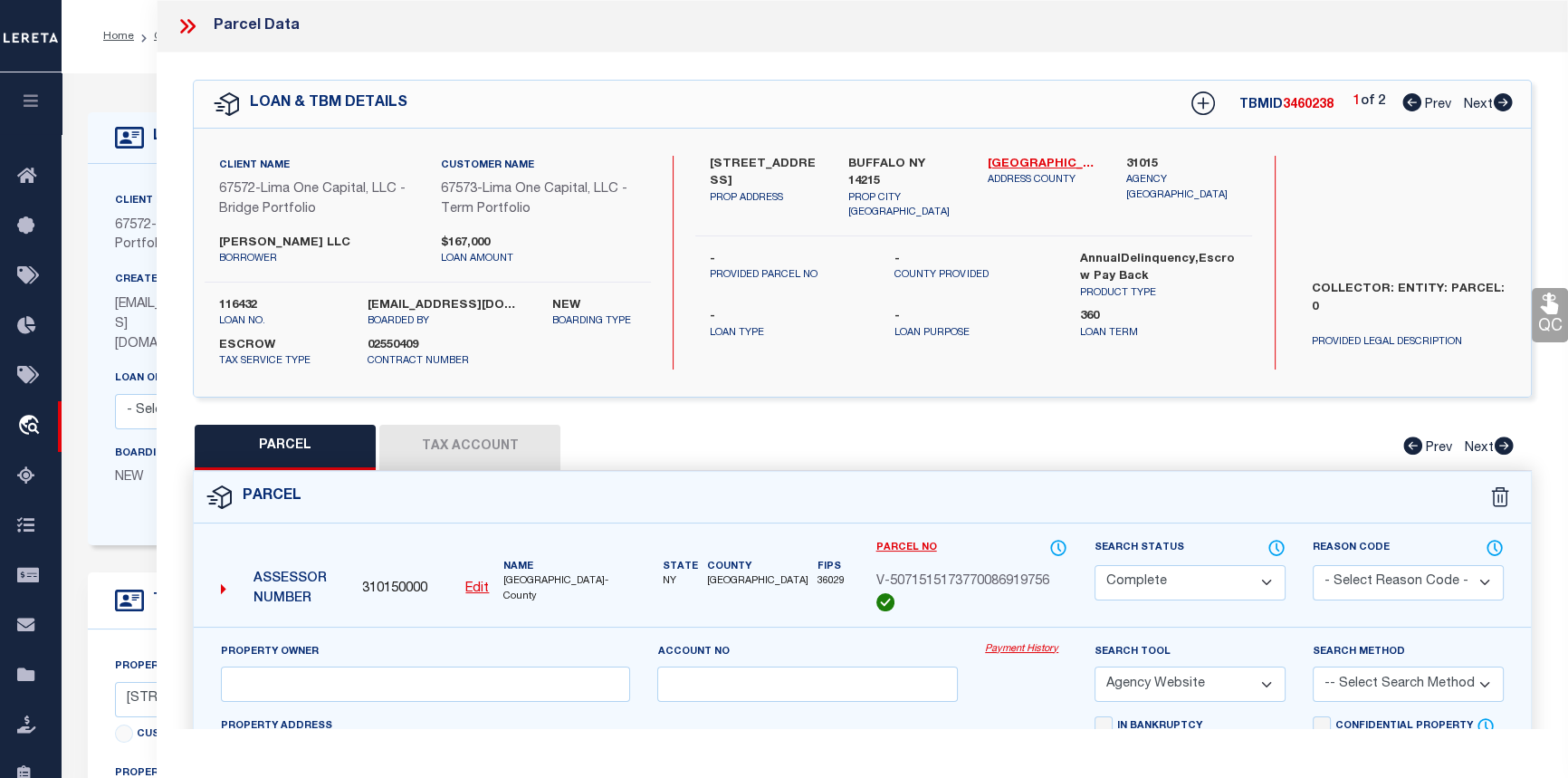
click at [1500, 100] on icon at bounding box center [1503, 102] width 19 height 18
select select "AS"
select select
checkbox input "false"
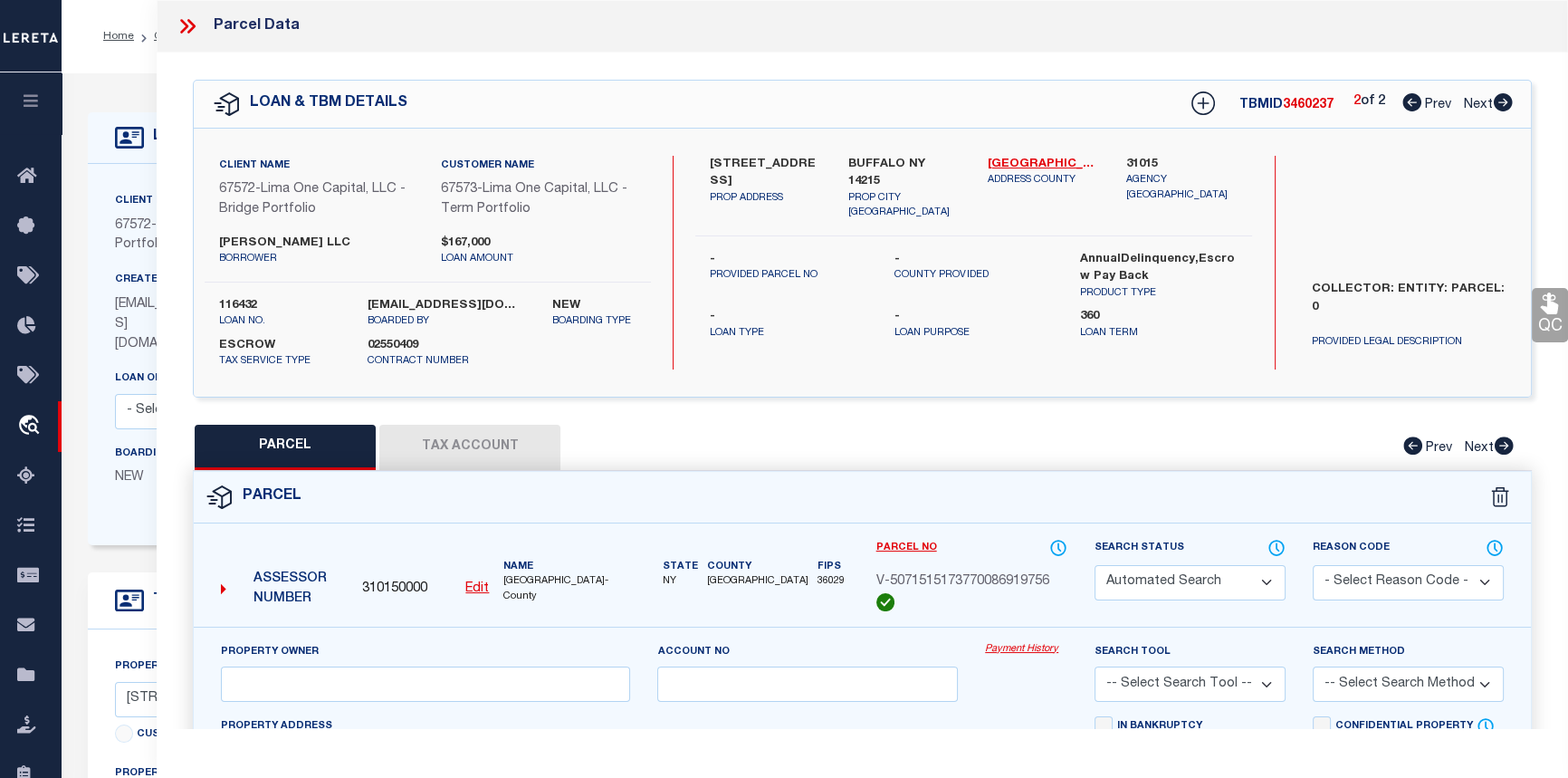
select select "CP"
select select "AGW"
select select
type input "[STREET_ADDRESS]"
checkbox input "false"
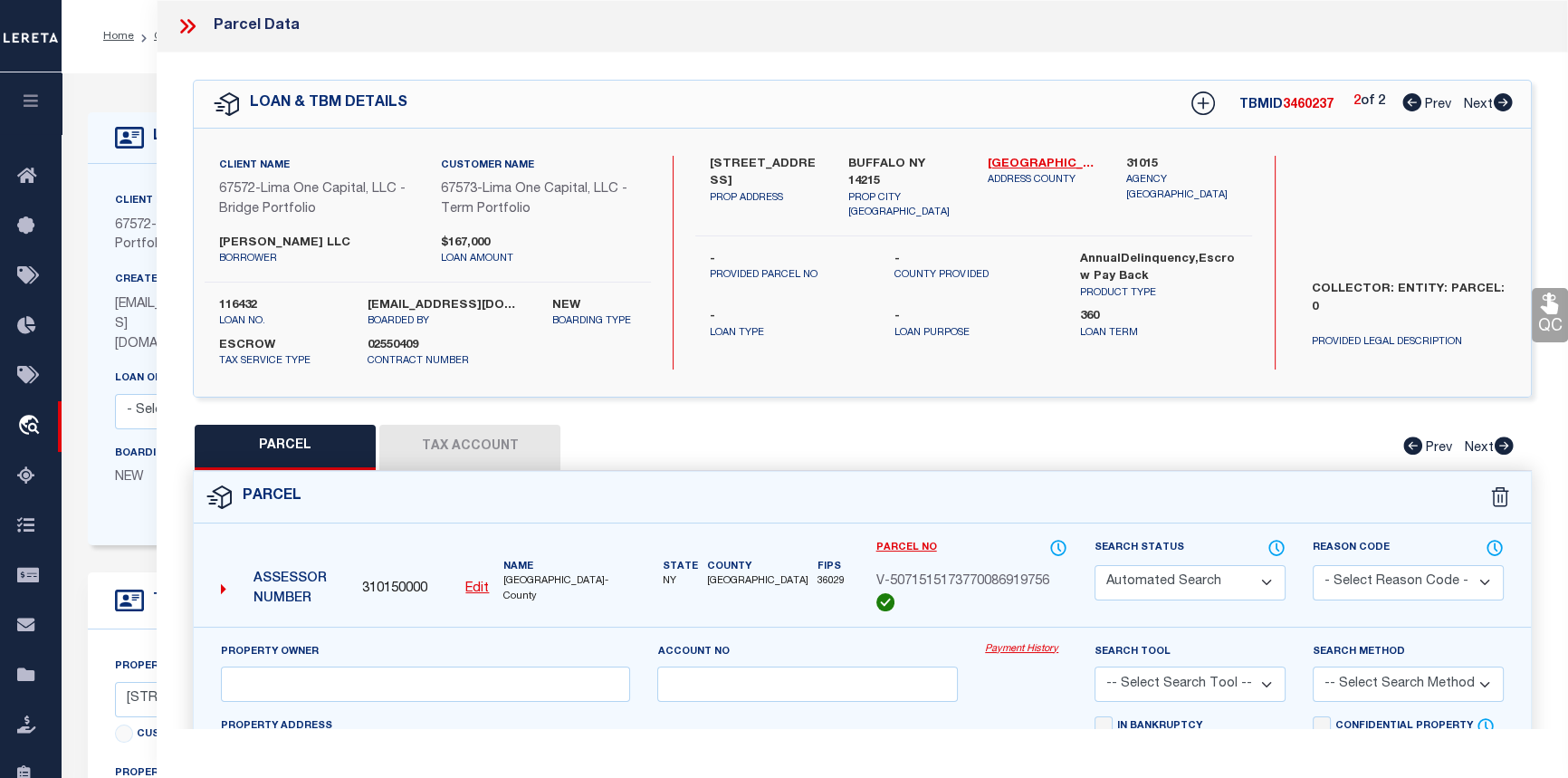
type input "BUFFALO NY 14215"
click at [1020, 649] on link "Payment History" at bounding box center [1026, 649] width 82 height 15
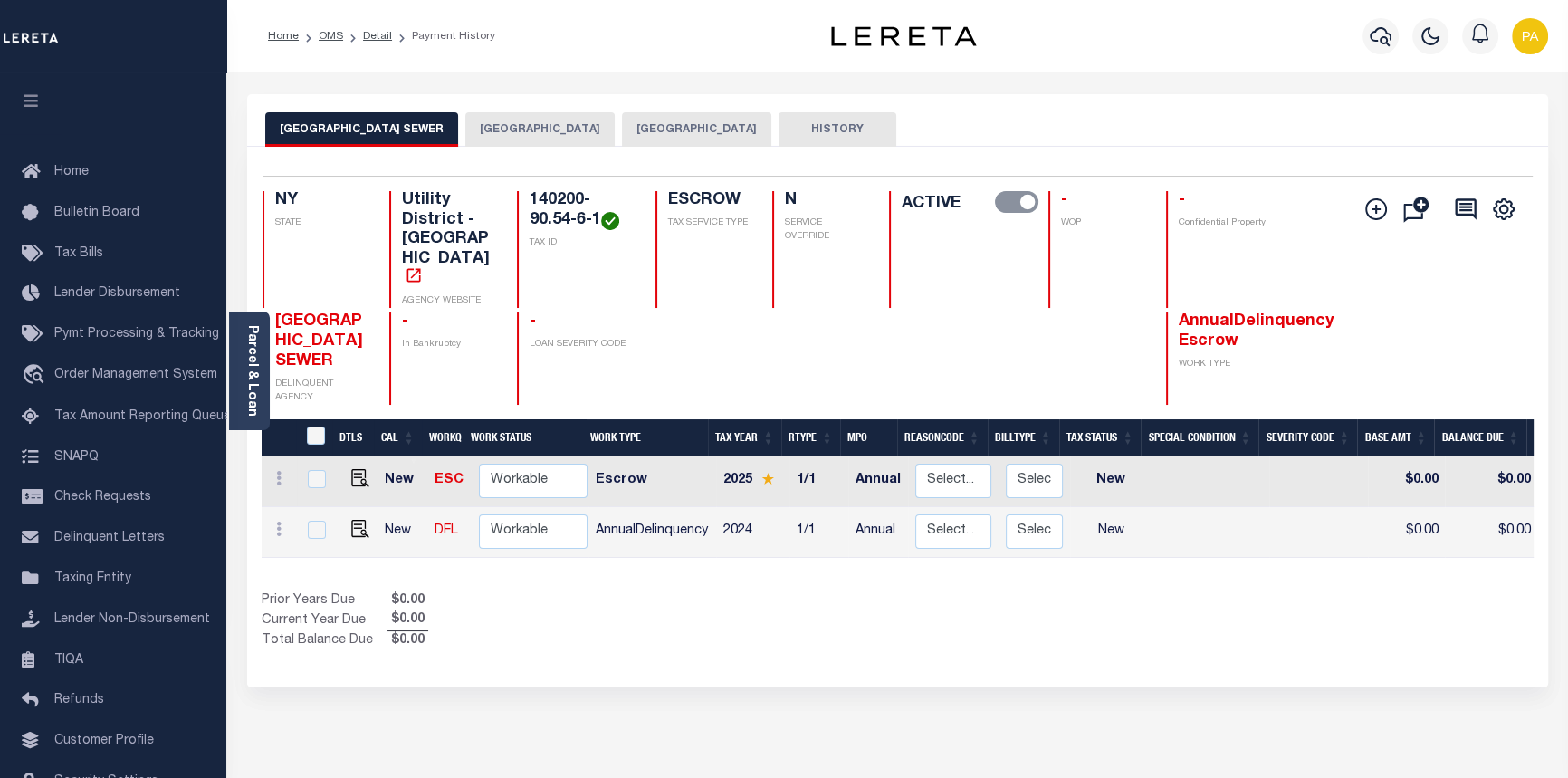
drag, startPoint x: 468, startPoint y: 122, endPoint x: 473, endPoint y: 134, distance: 13.0
click at [469, 126] on button "[GEOGRAPHIC_DATA]" at bounding box center [540, 130] width 150 height 34
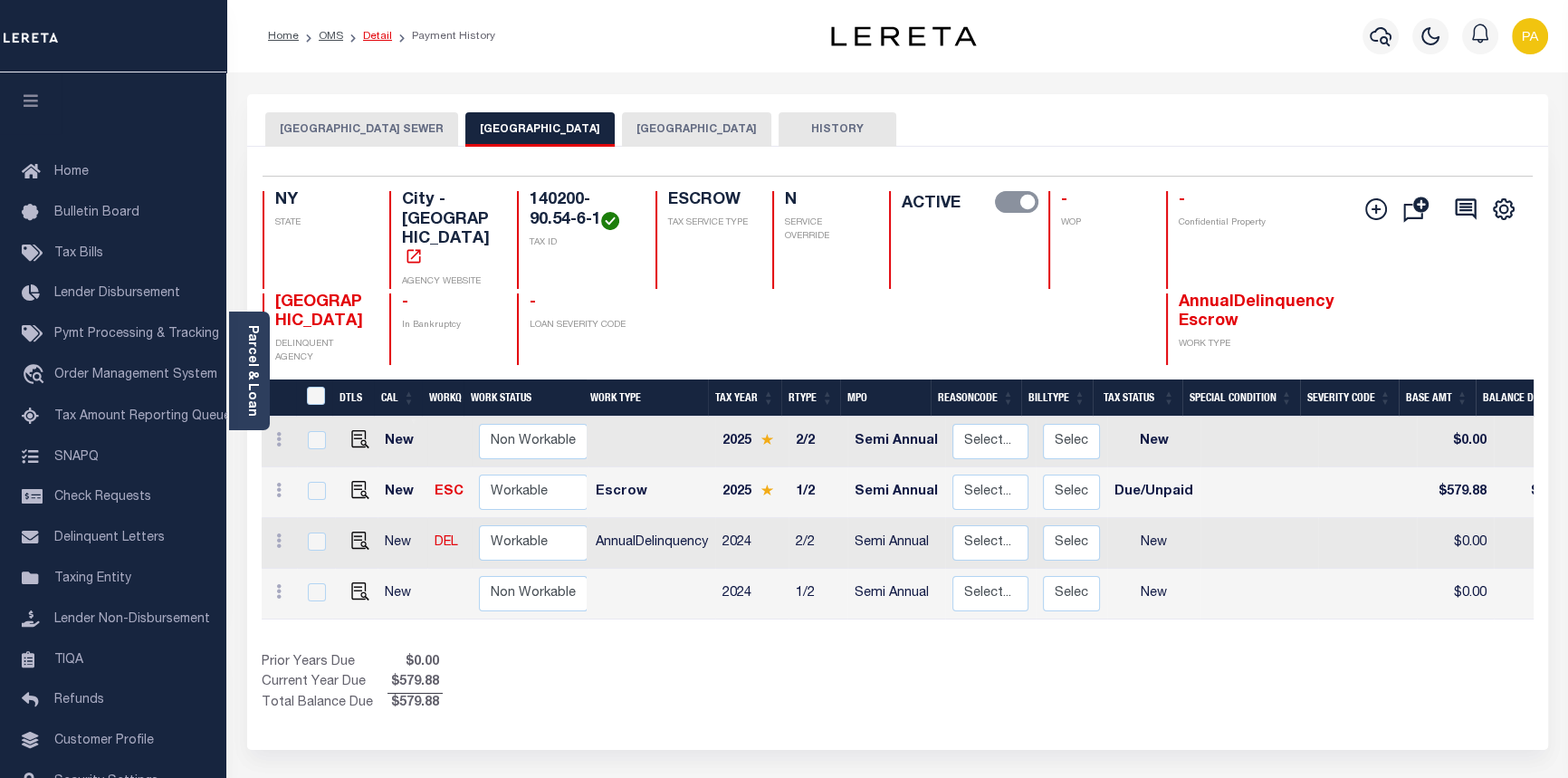
click at [369, 32] on link "Detail" at bounding box center [378, 36] width 29 height 10
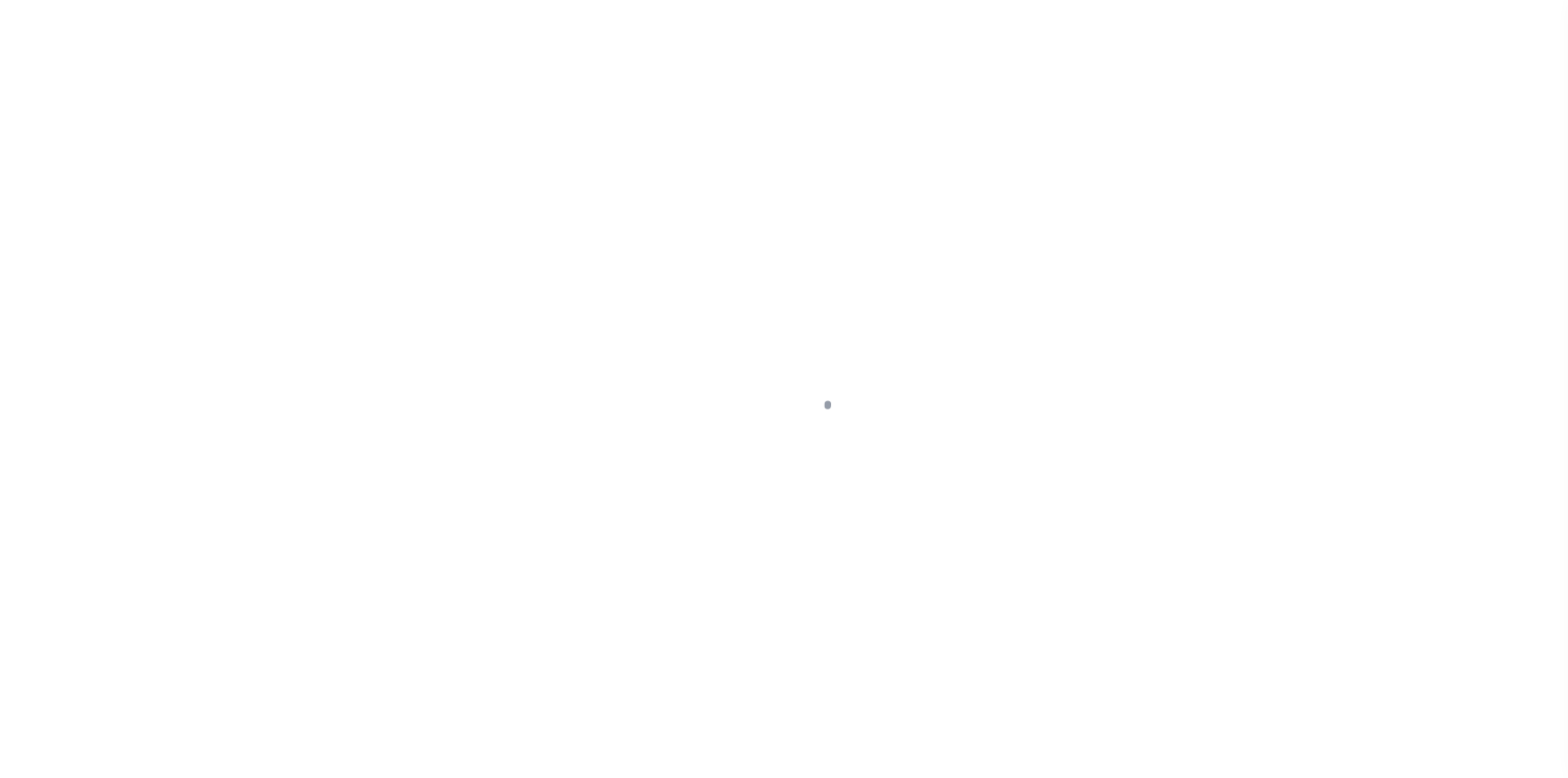
type input "[STREET_ADDRESS]"
radio input "true"
select select "Escrow"
type input "BUFFALO NY 14215"
type input "116432-1"
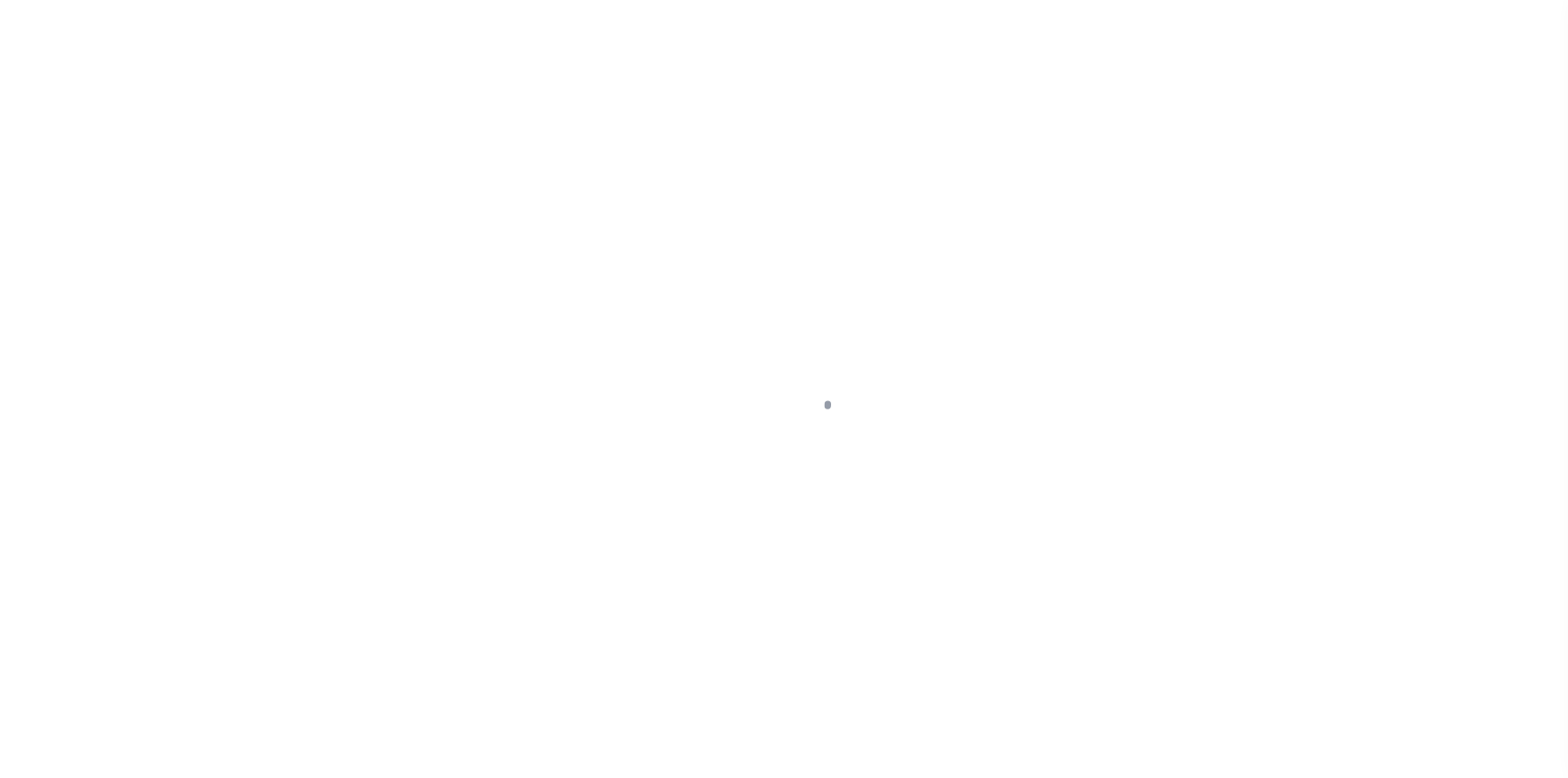
type input "NY"
type textarea "COLLECTOR: ENTITY: PARCEL: 0"
select select "4"
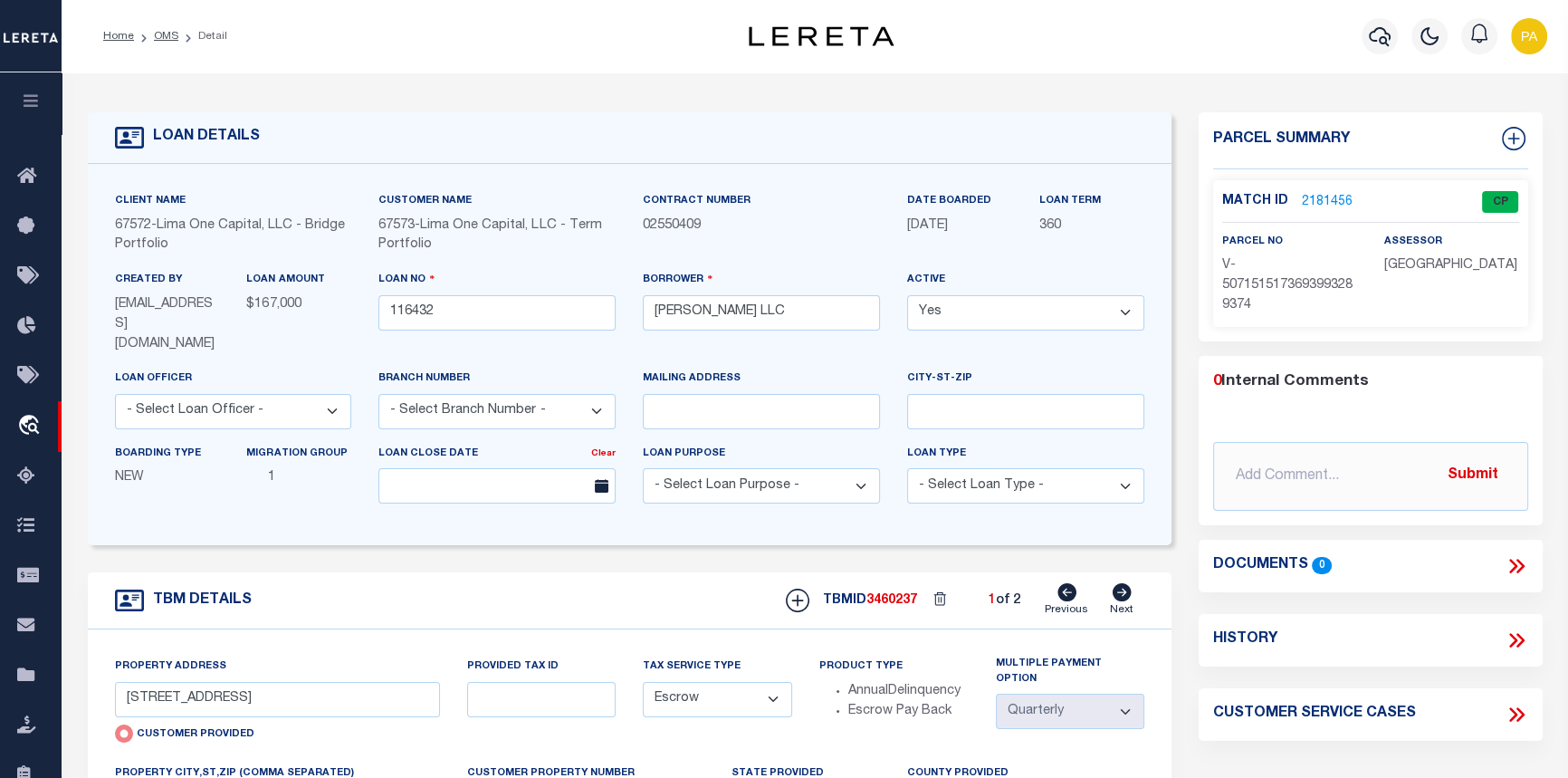
click at [1322, 198] on link "2181456" at bounding box center [1327, 203] width 51 height 19
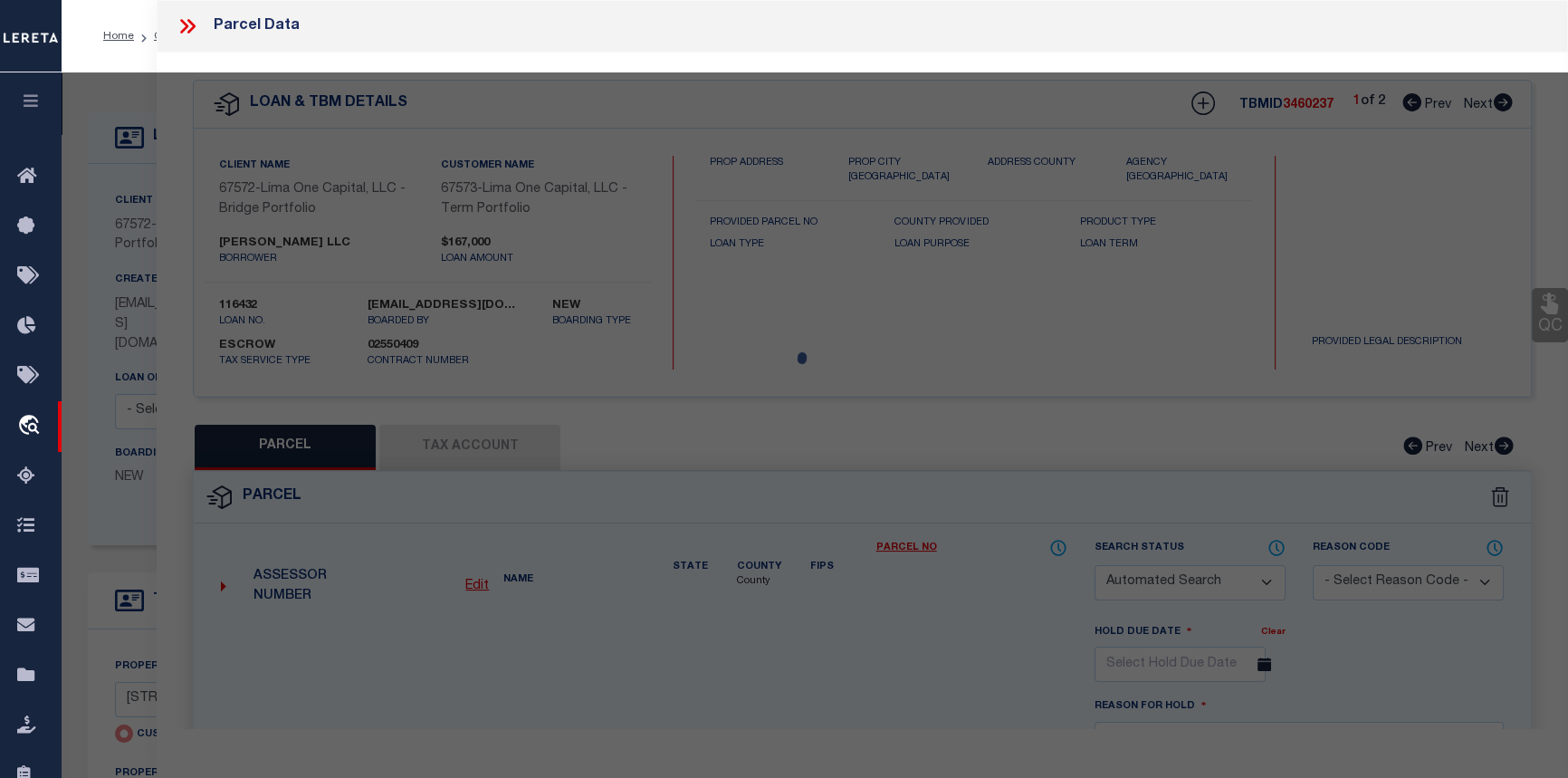
checkbox input "false"
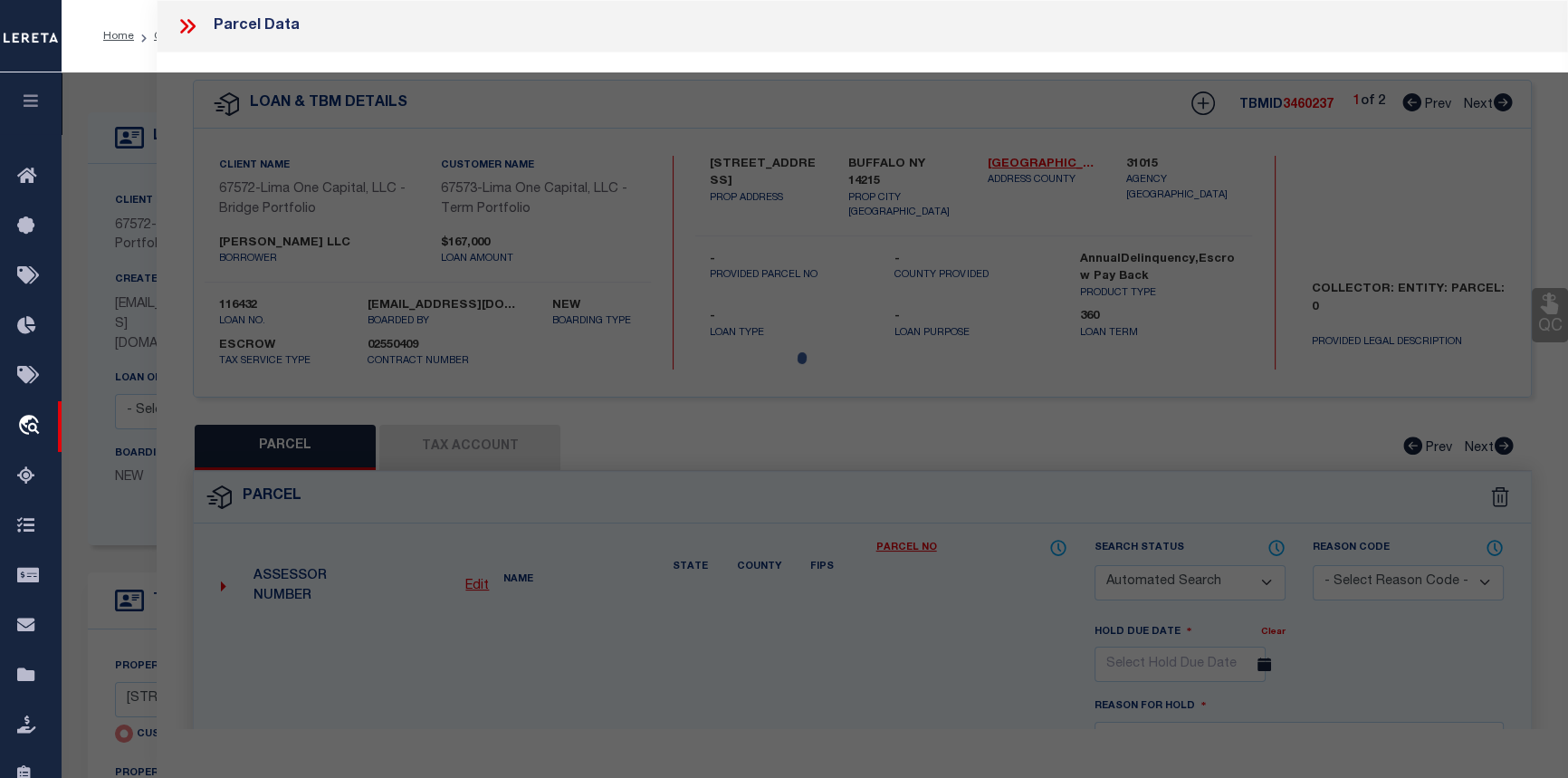
select select "CP"
select select "AGW"
select select
type input "[STREET_ADDRESS]"
checkbox input "false"
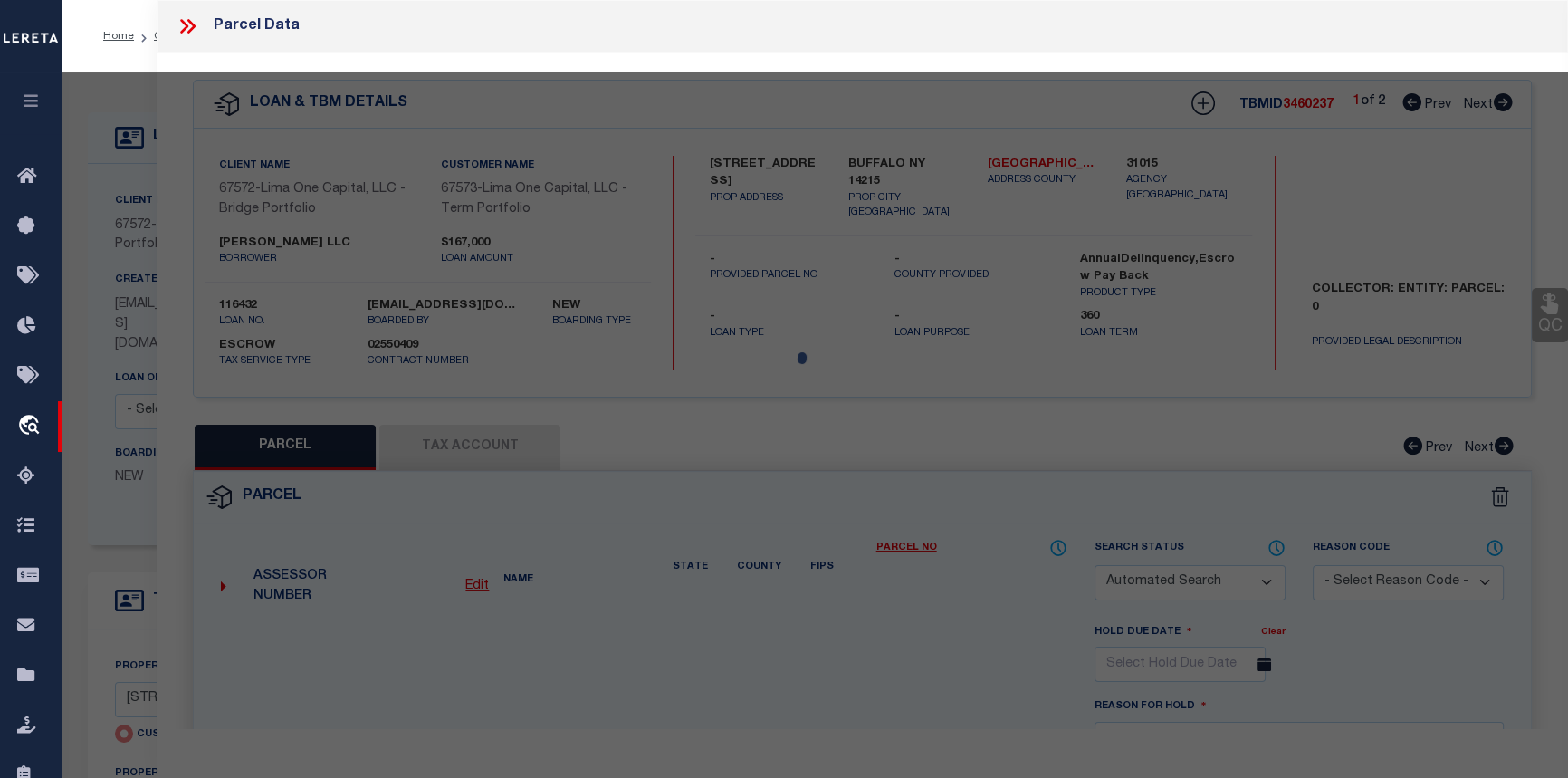
type input "BUFFALO NY 14215"
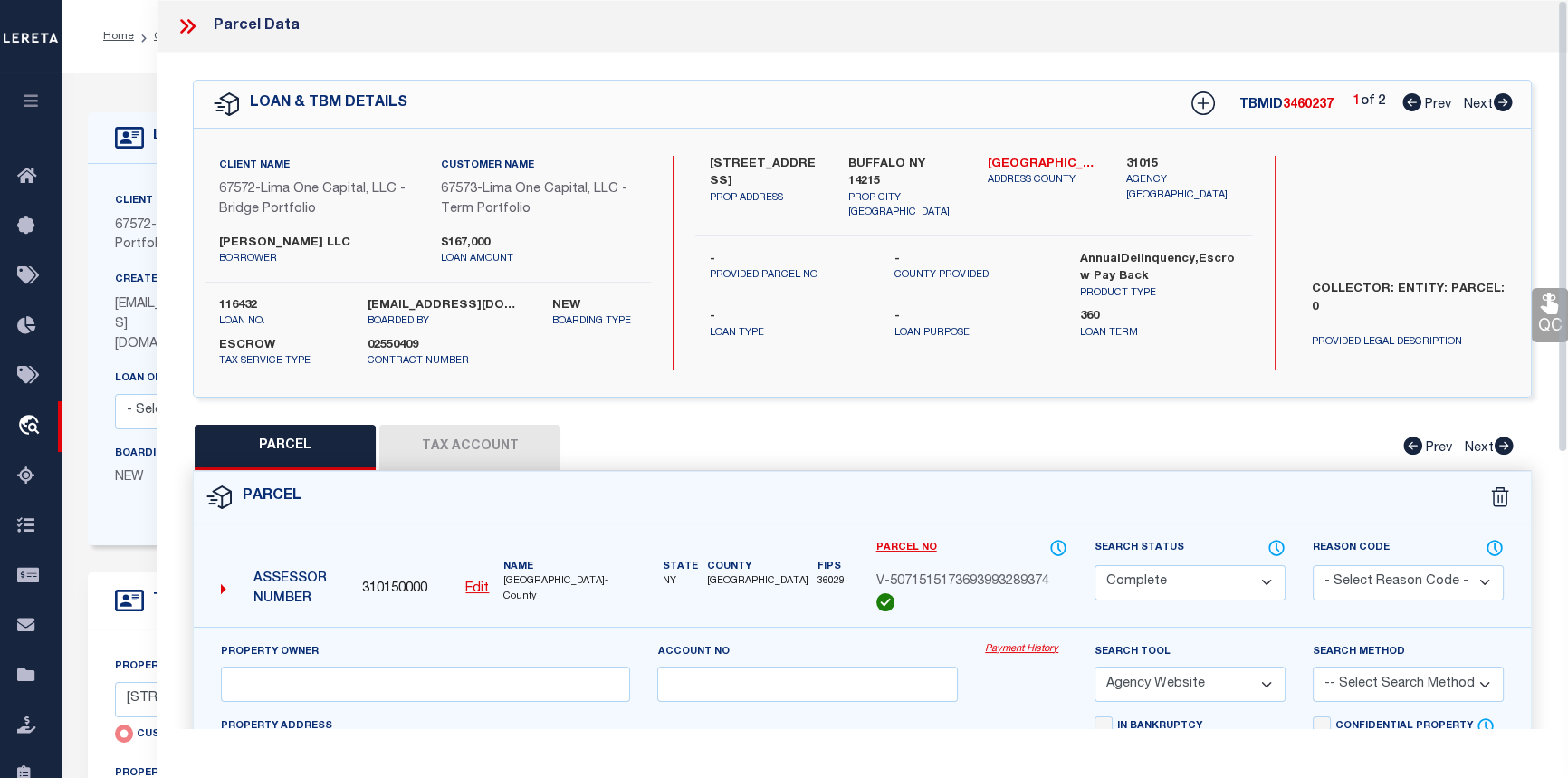
click at [1015, 651] on link "Payment History" at bounding box center [1026, 649] width 82 height 15
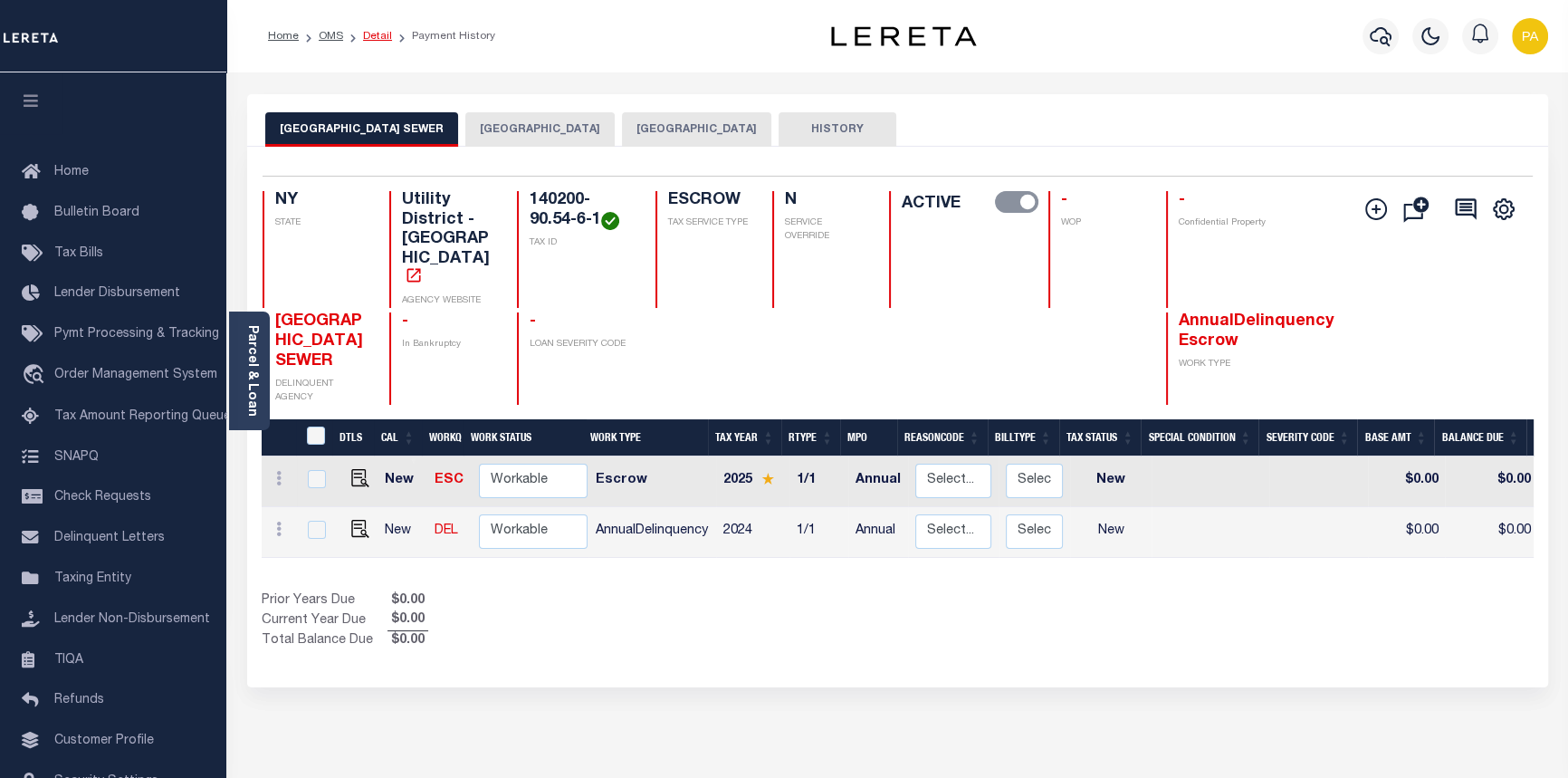
click at [369, 37] on link "Detail" at bounding box center [378, 36] width 29 height 10
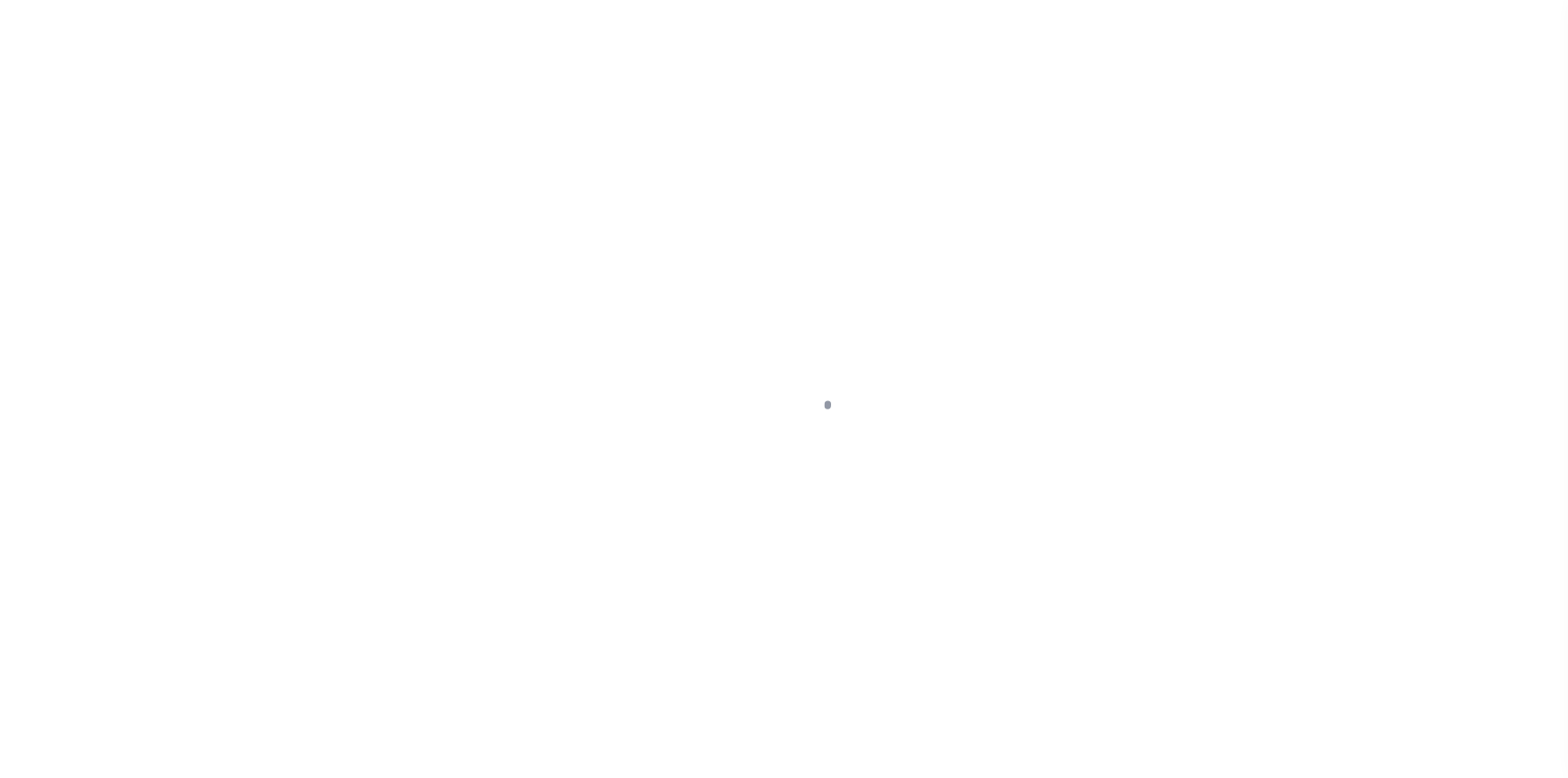
type input "[STREET_ADDRESS]"
radio input "true"
select select "Escrow"
type input "BUFFALO NY 14215"
type input "116432-1"
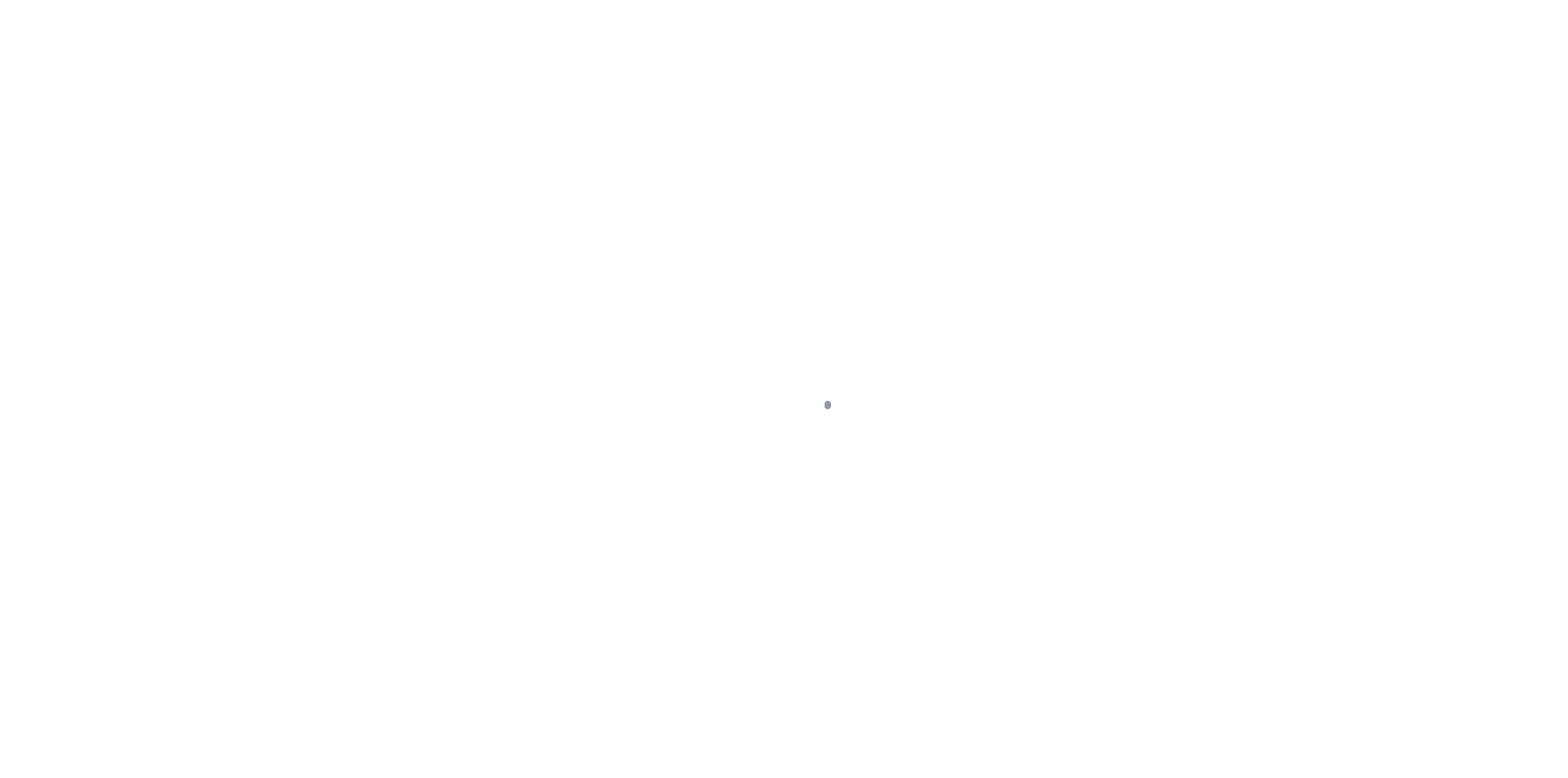
type input "NY"
type textarea "COLLECTOR: ENTITY: PARCEL: 0"
select select "4"
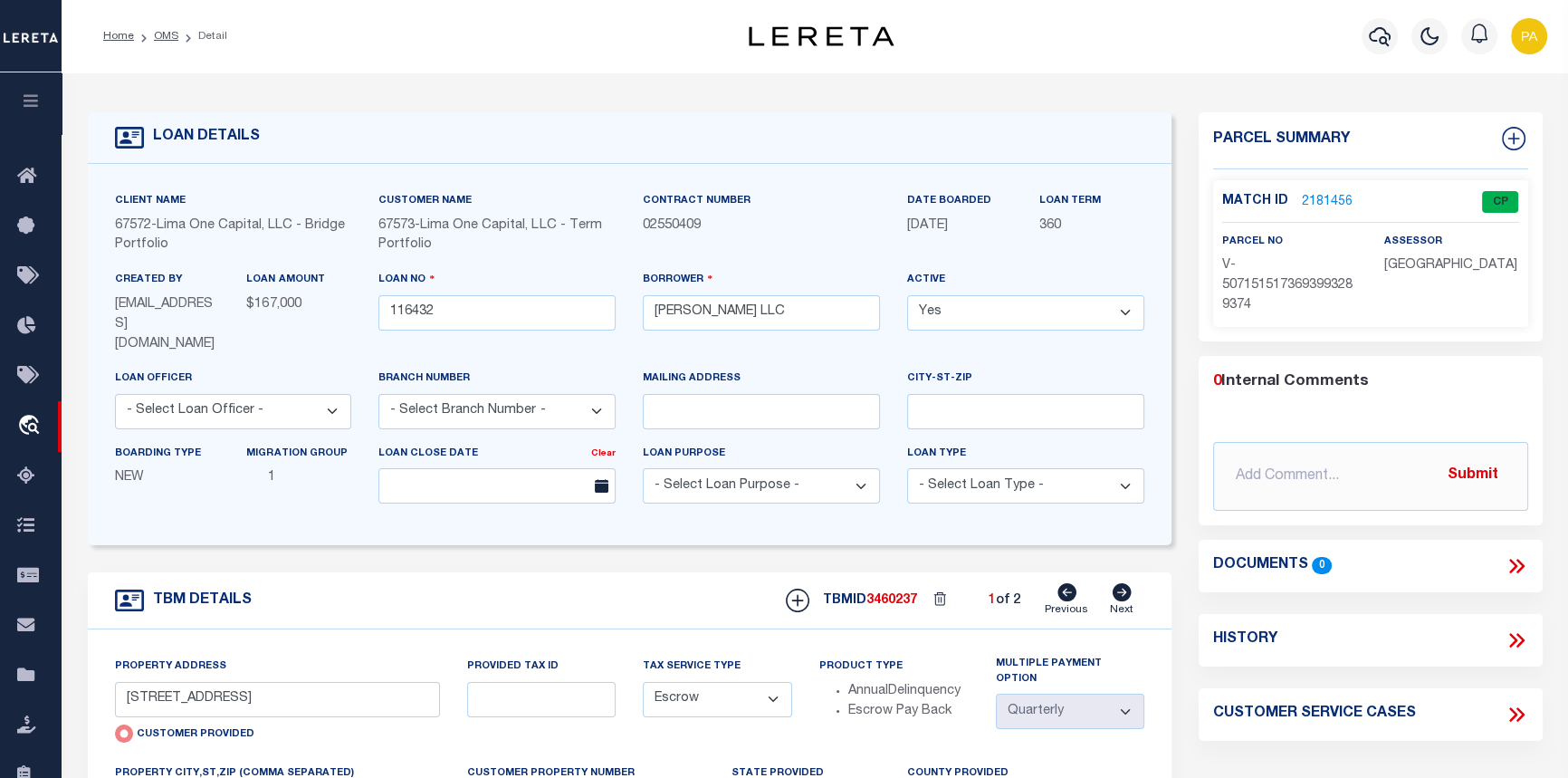
click at [1333, 198] on link "2181456" at bounding box center [1327, 203] width 51 height 19
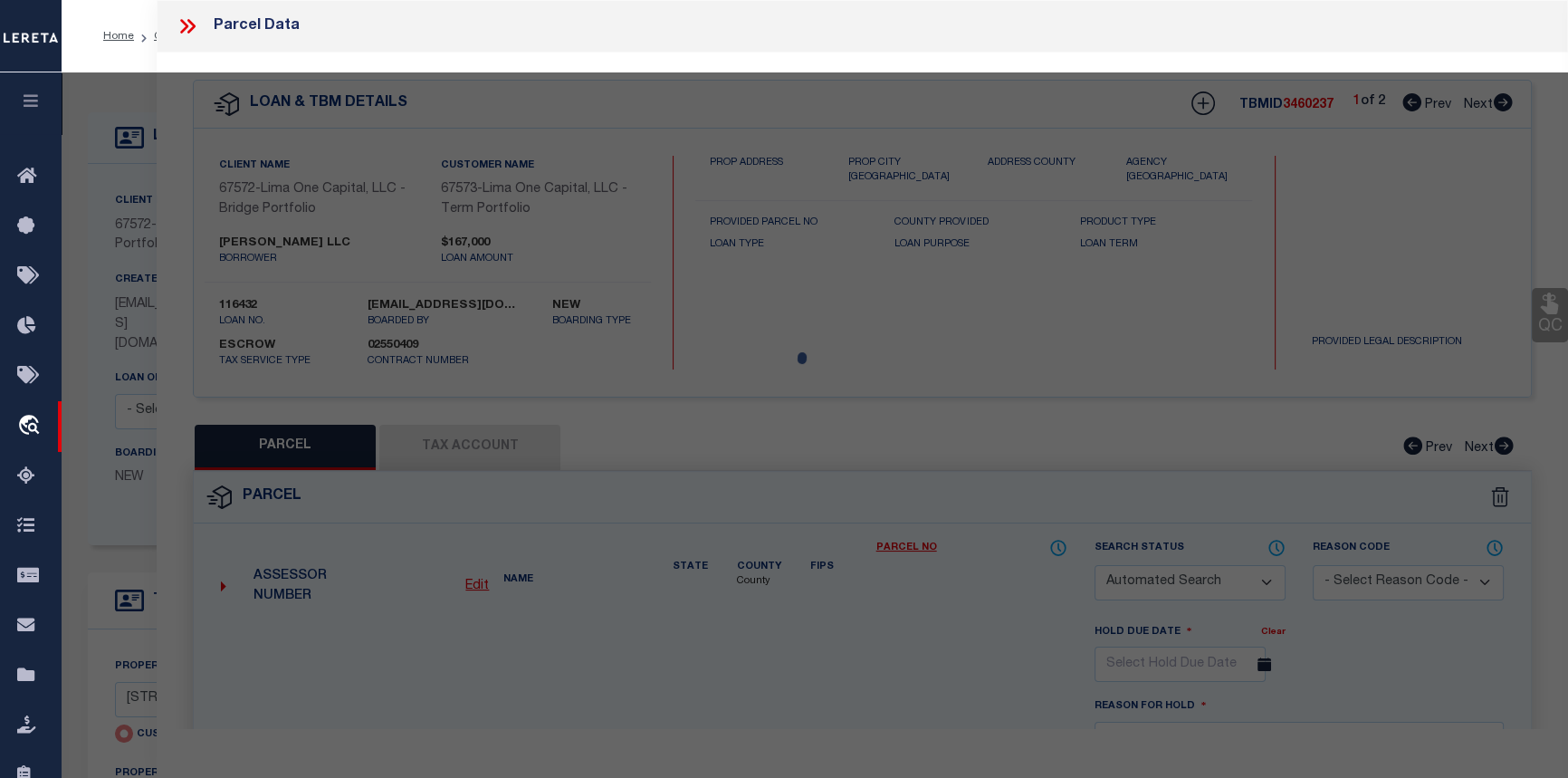
checkbox input "false"
select select "CP"
select select "AGW"
select select
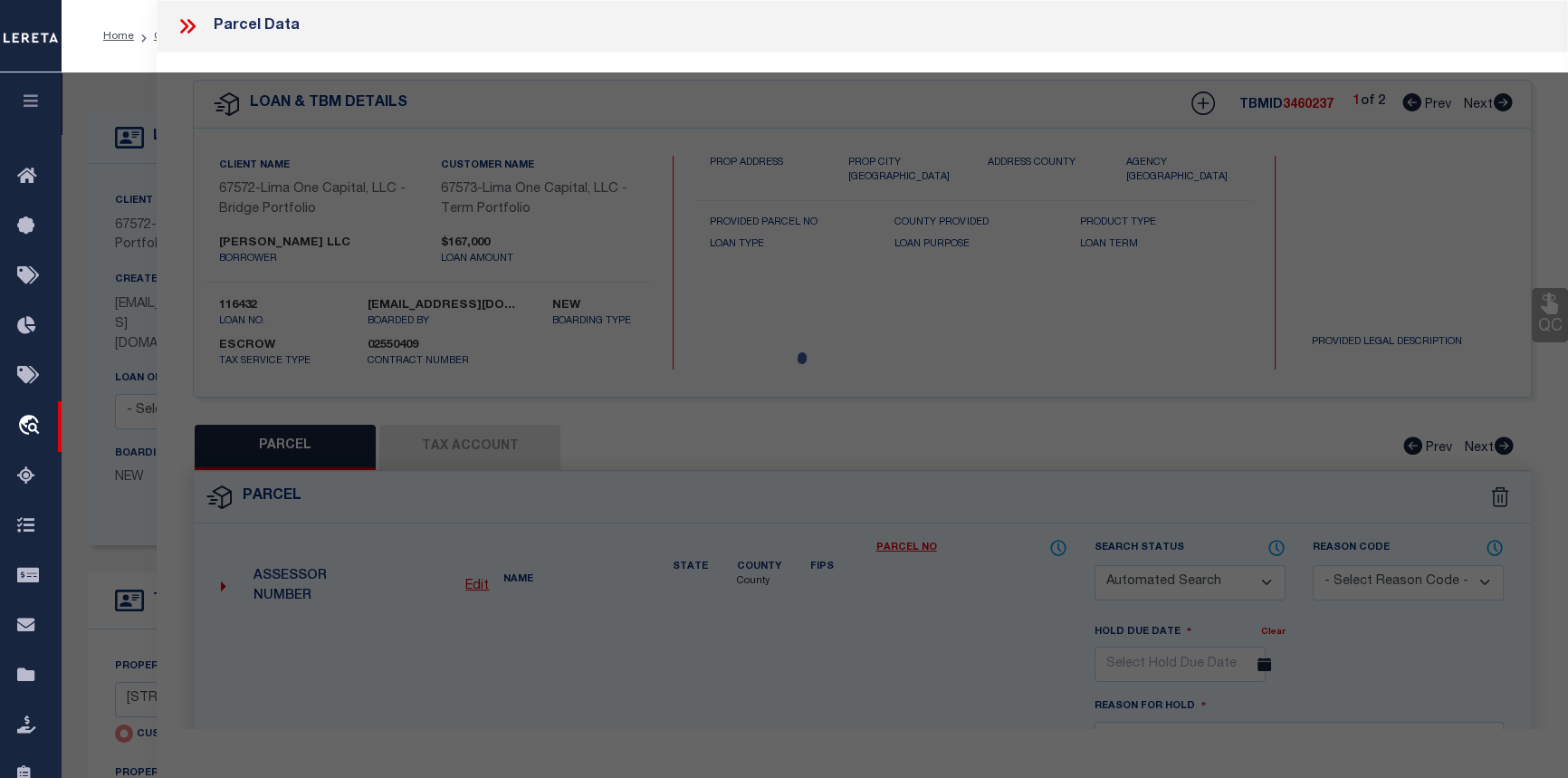
type input "[STREET_ADDRESS]"
checkbox input "false"
type input "BUFFALO NY 14215"
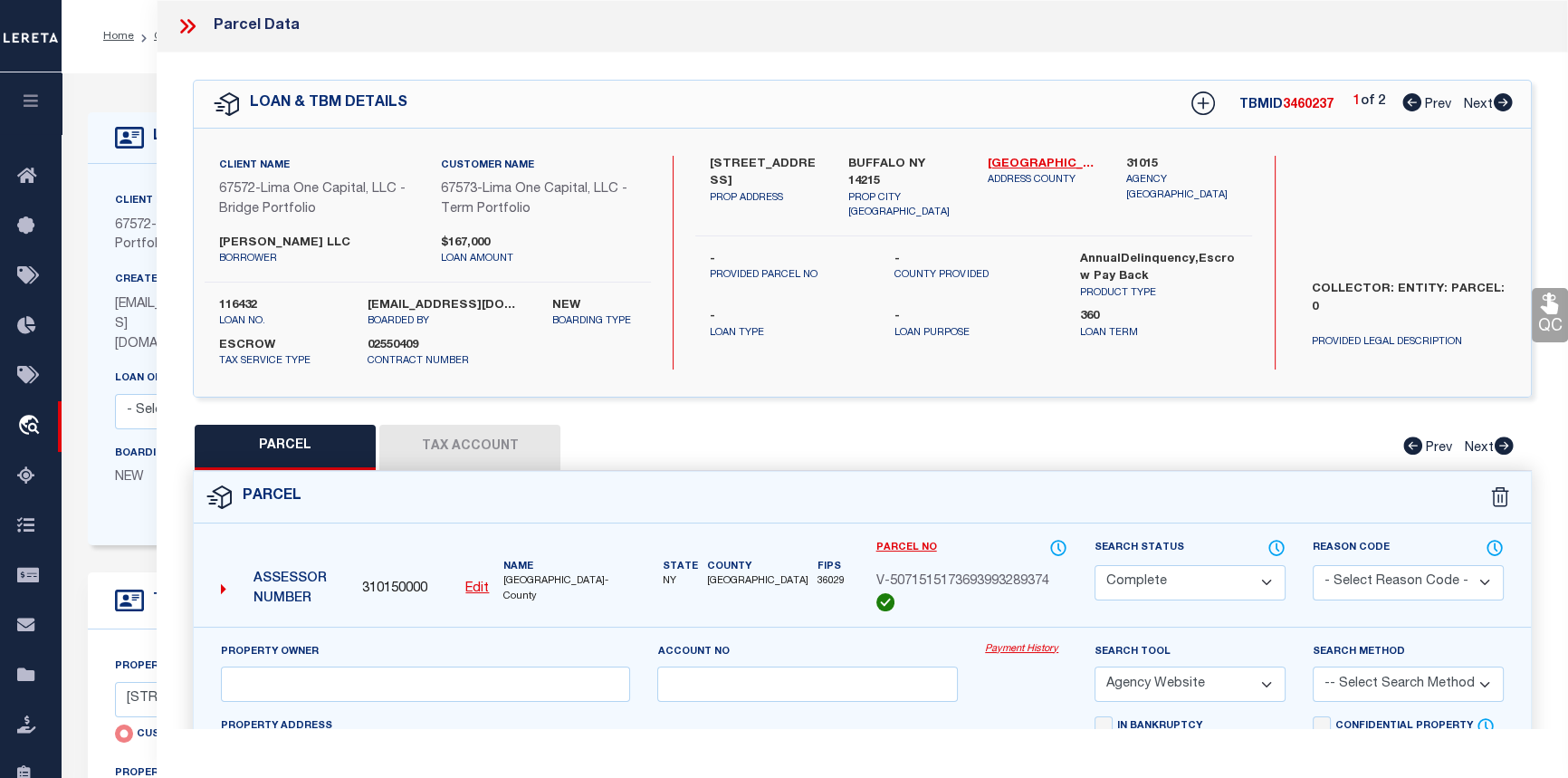
click at [1027, 652] on link "Payment History" at bounding box center [1026, 649] width 82 height 15
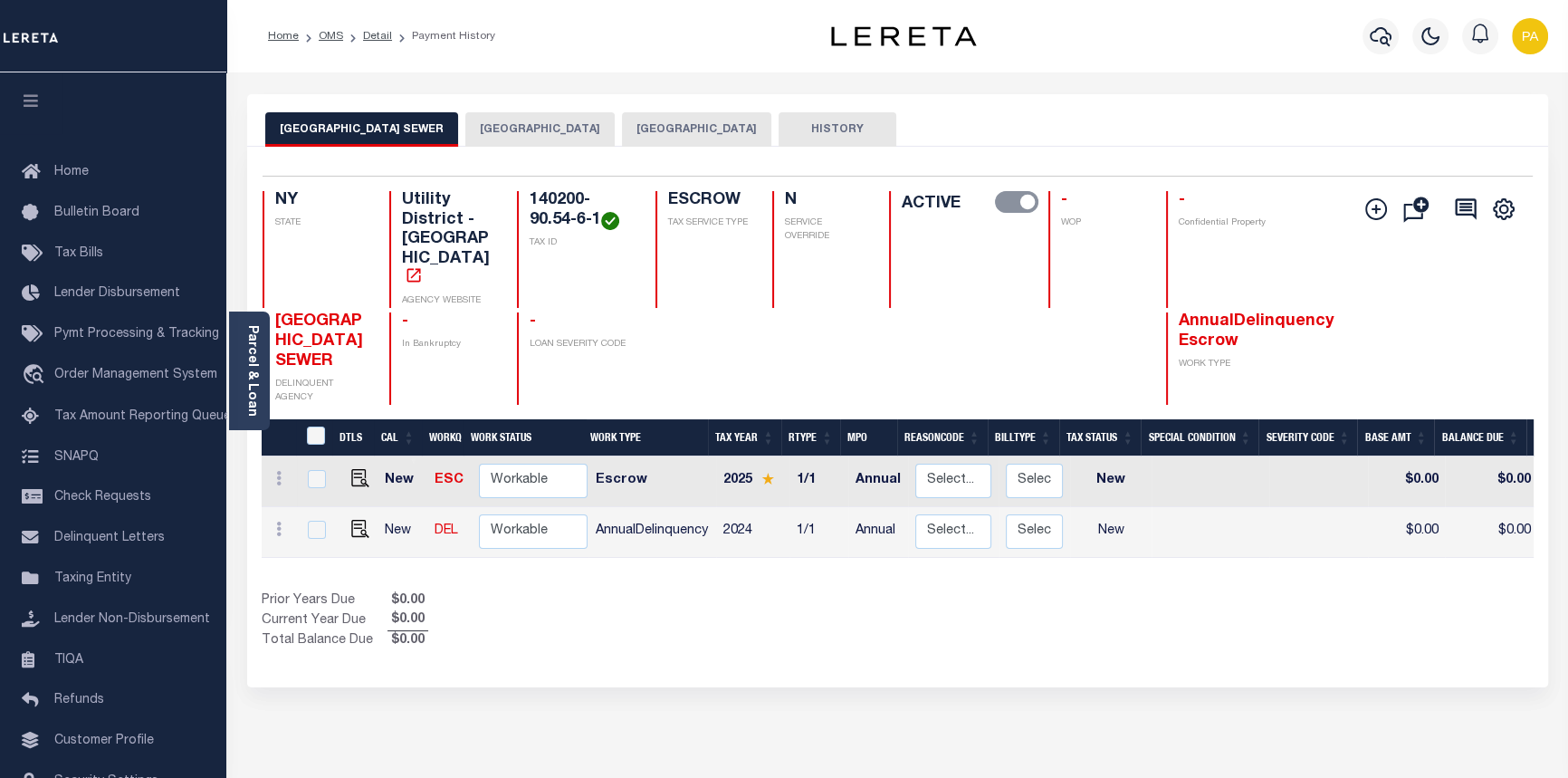
click at [466, 121] on button "[GEOGRAPHIC_DATA]" at bounding box center [540, 130] width 150 height 34
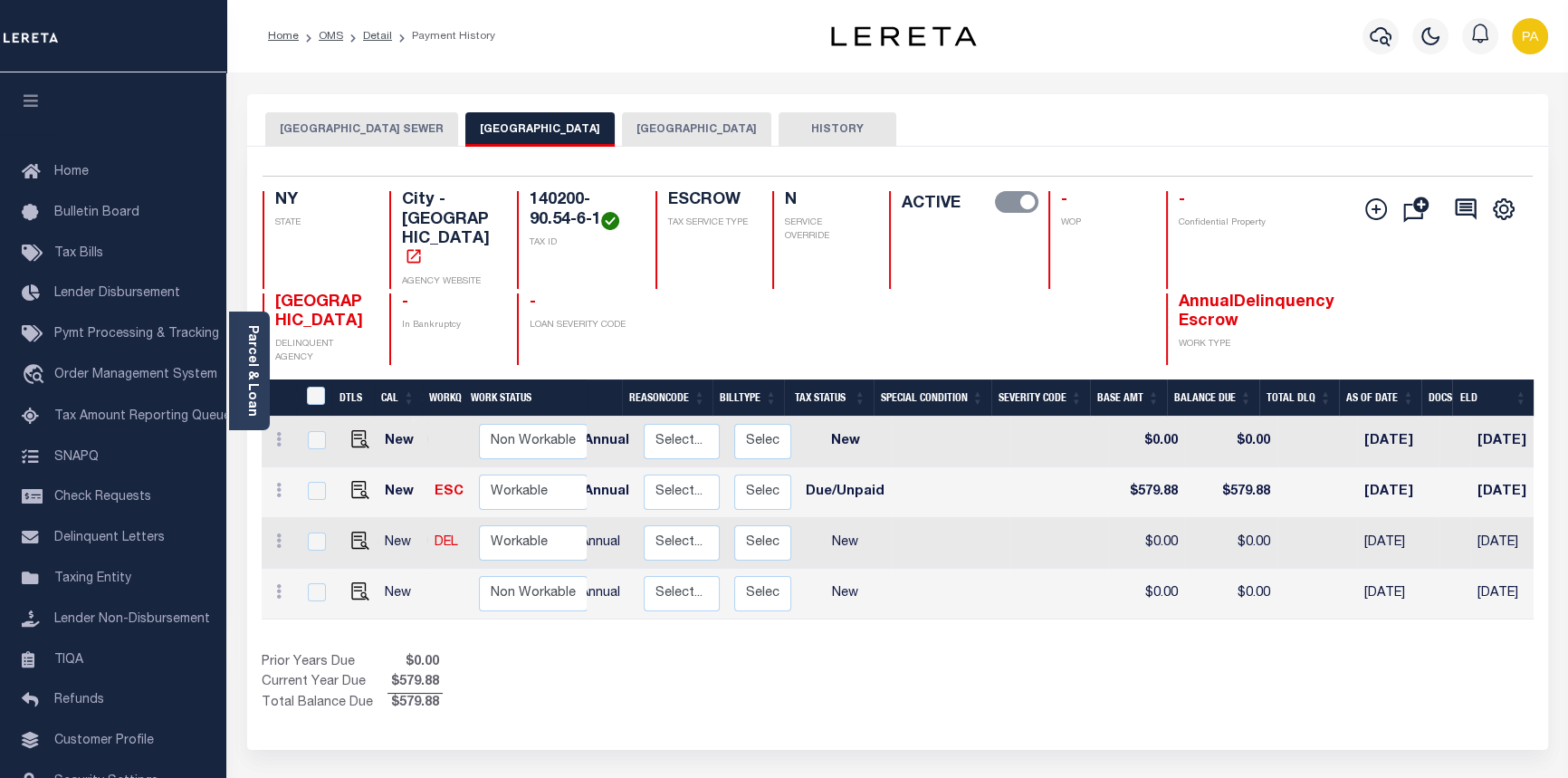
scroll to position [0, 375]
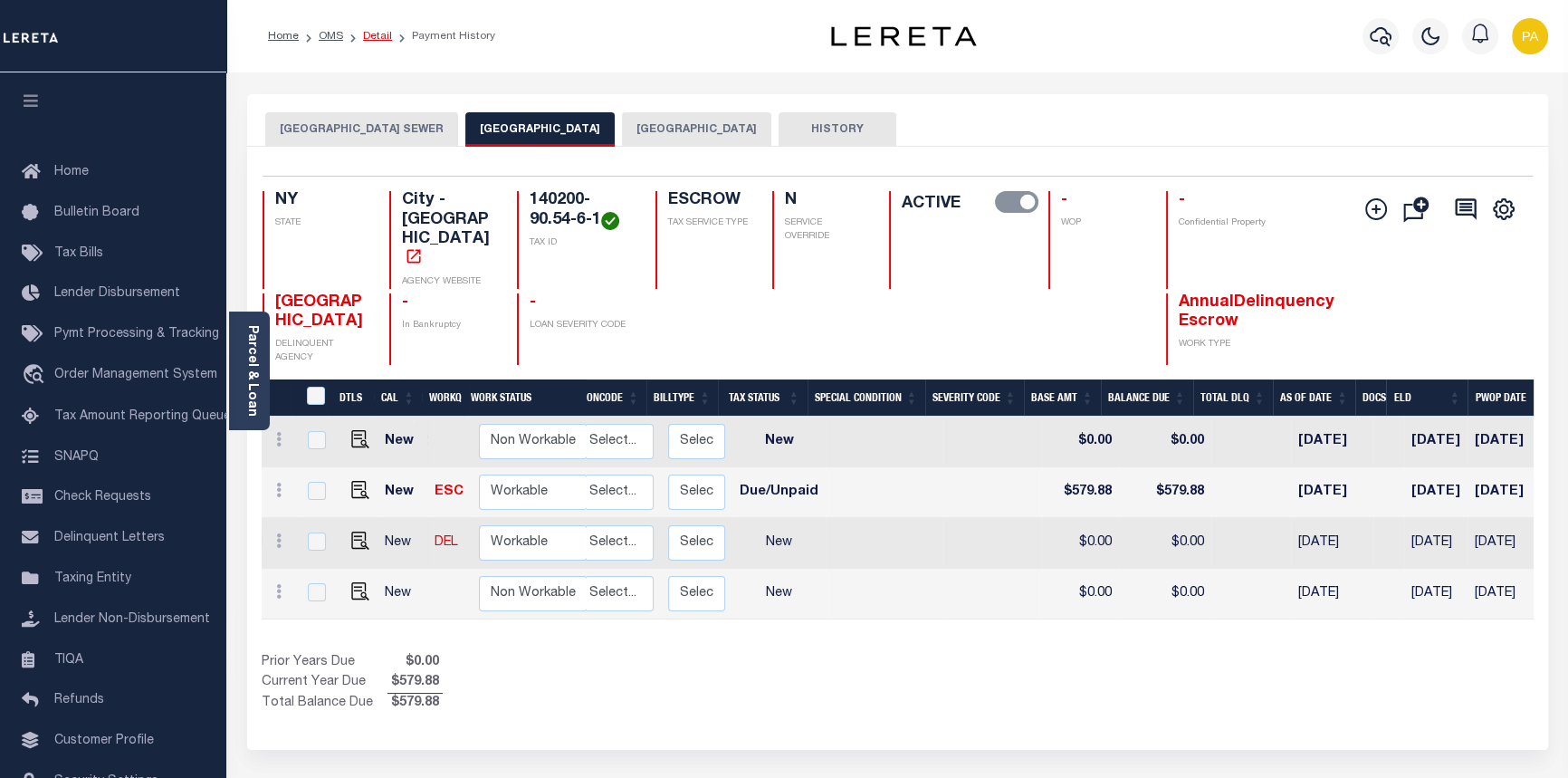
click at [381, 32] on link "Detail" at bounding box center [378, 36] width 29 height 10
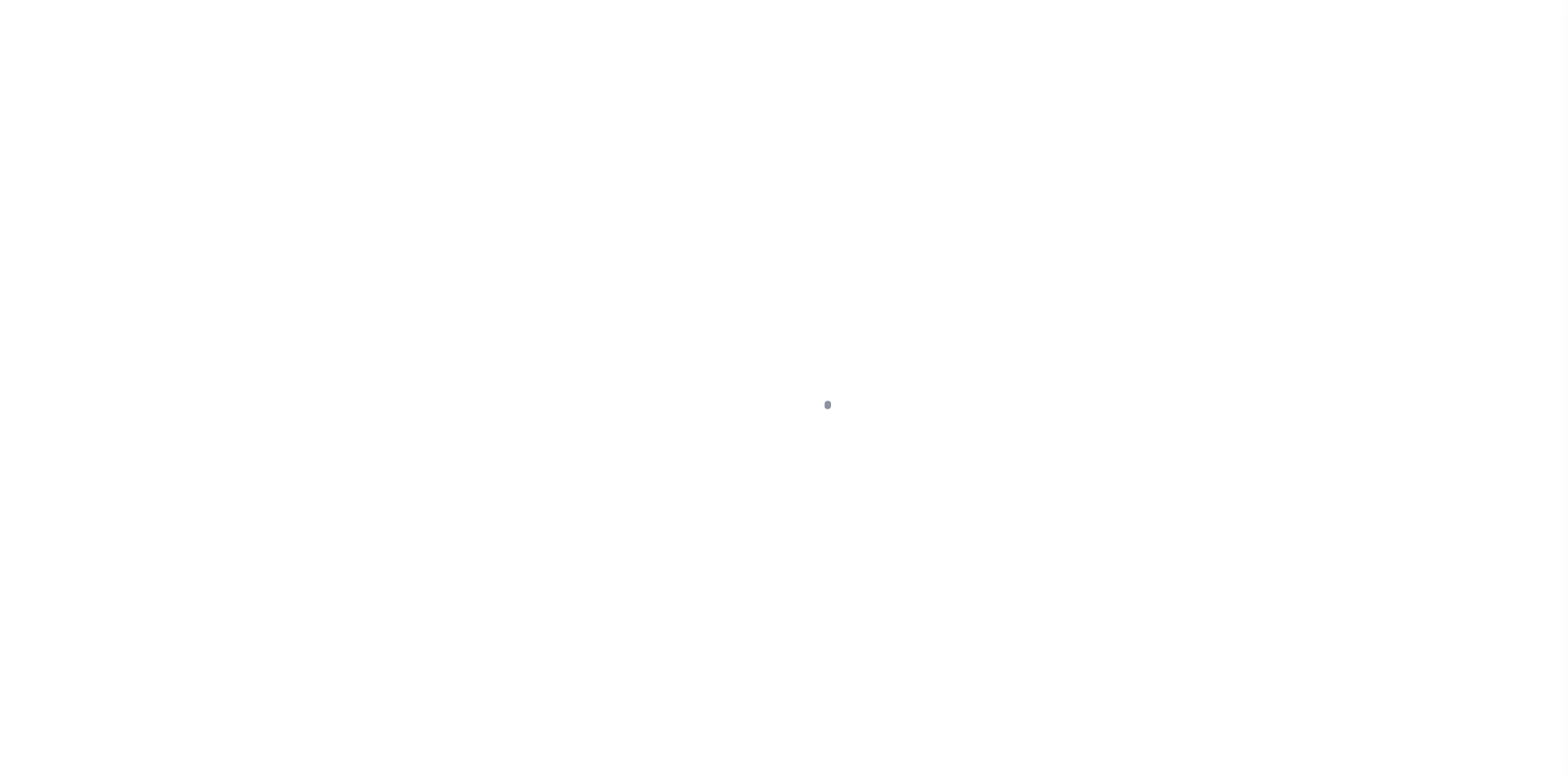
type input "[STREET_ADDRESS]"
radio input "true"
select select "Escrow"
type input "BUFFALO NY 14215"
type input "116432-1"
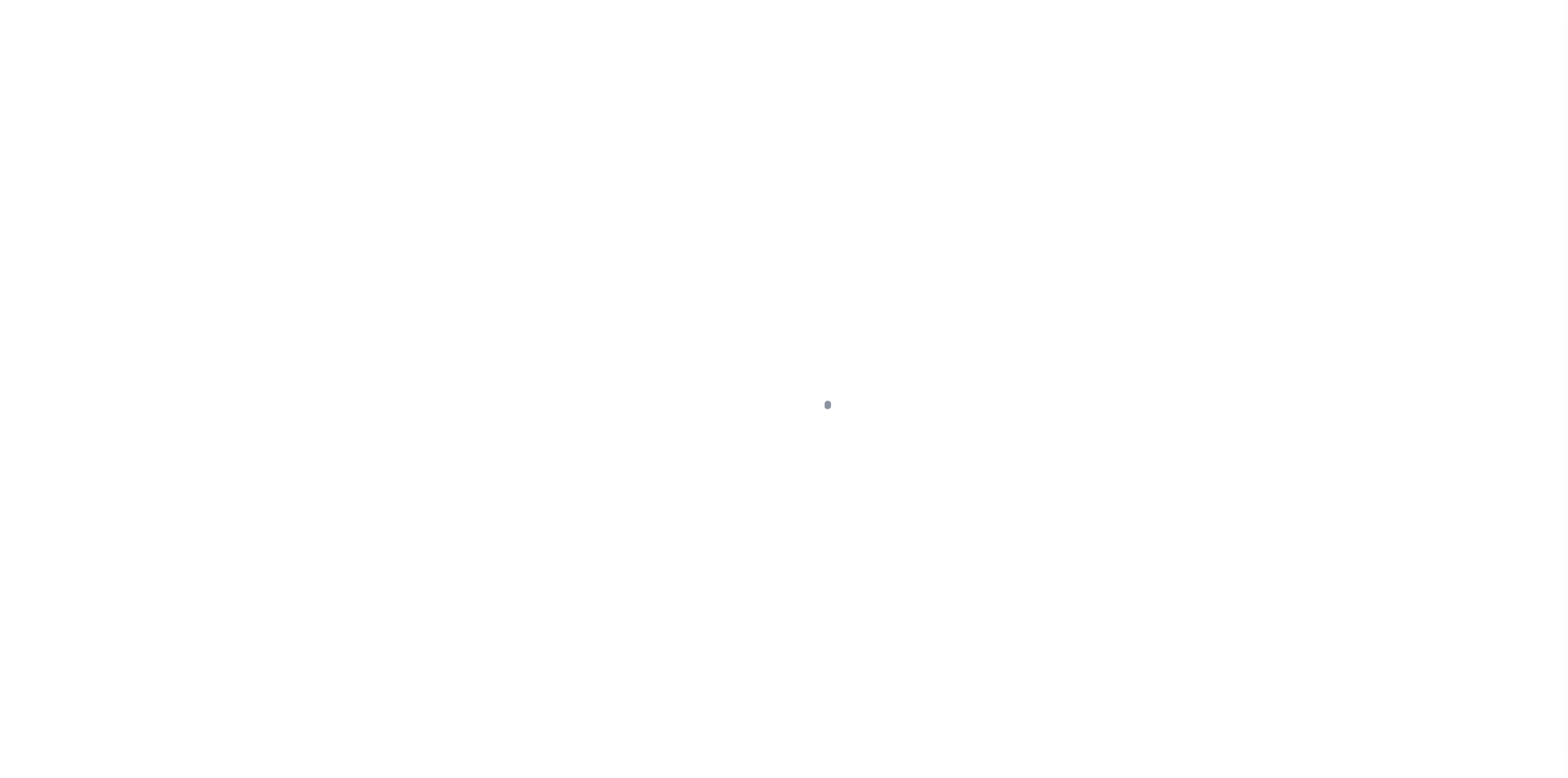
type input "NY"
type textarea "COLLECTOR: ENTITY: PARCEL: 0"
select select "4"
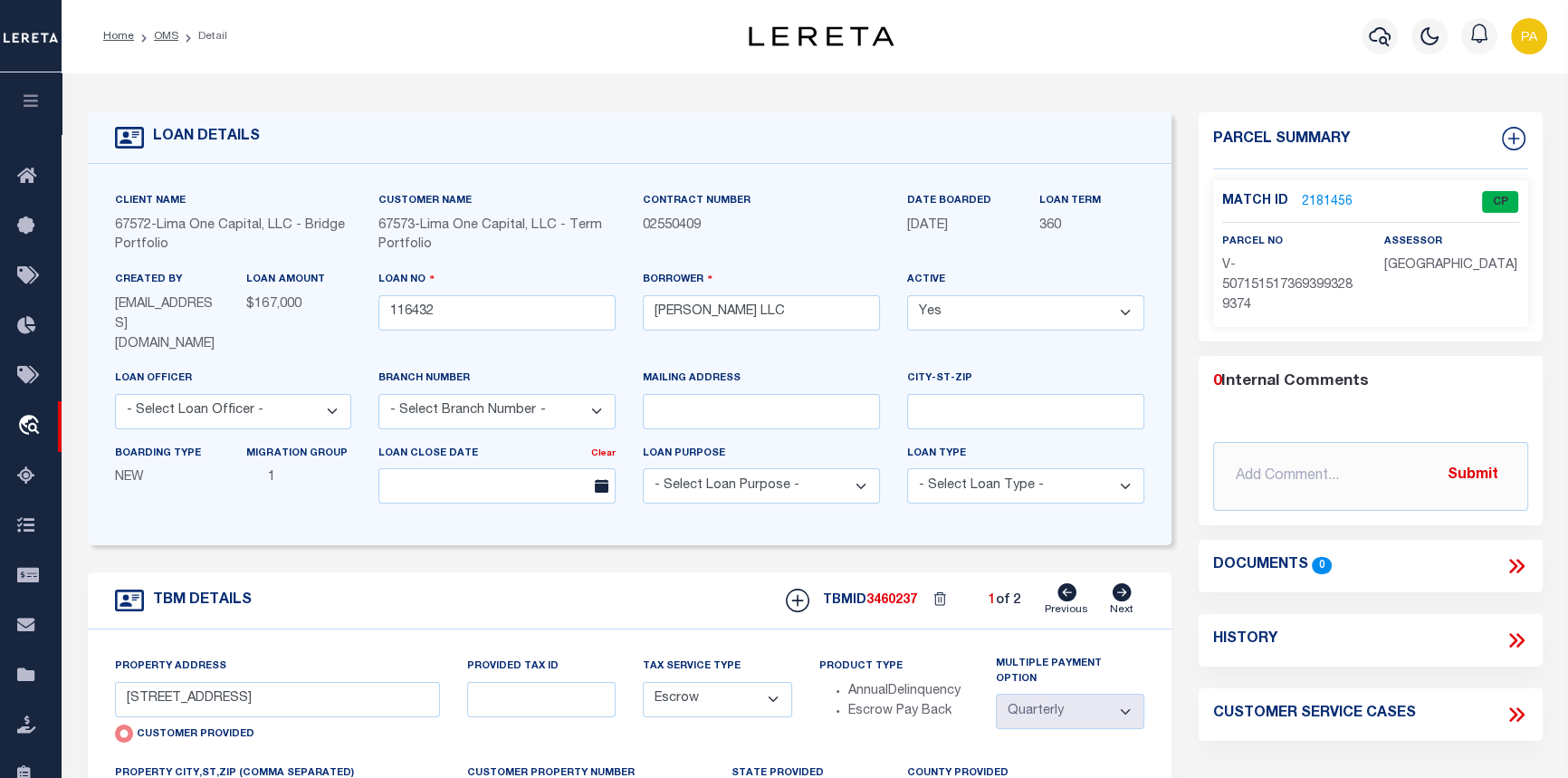
click at [1124, 583] on icon at bounding box center [1122, 592] width 19 height 18
type input "[STREET_ADDRESS]"
radio input "false"
type input "116432-2"
click at [1309, 198] on link "2181457" at bounding box center [1327, 203] width 51 height 19
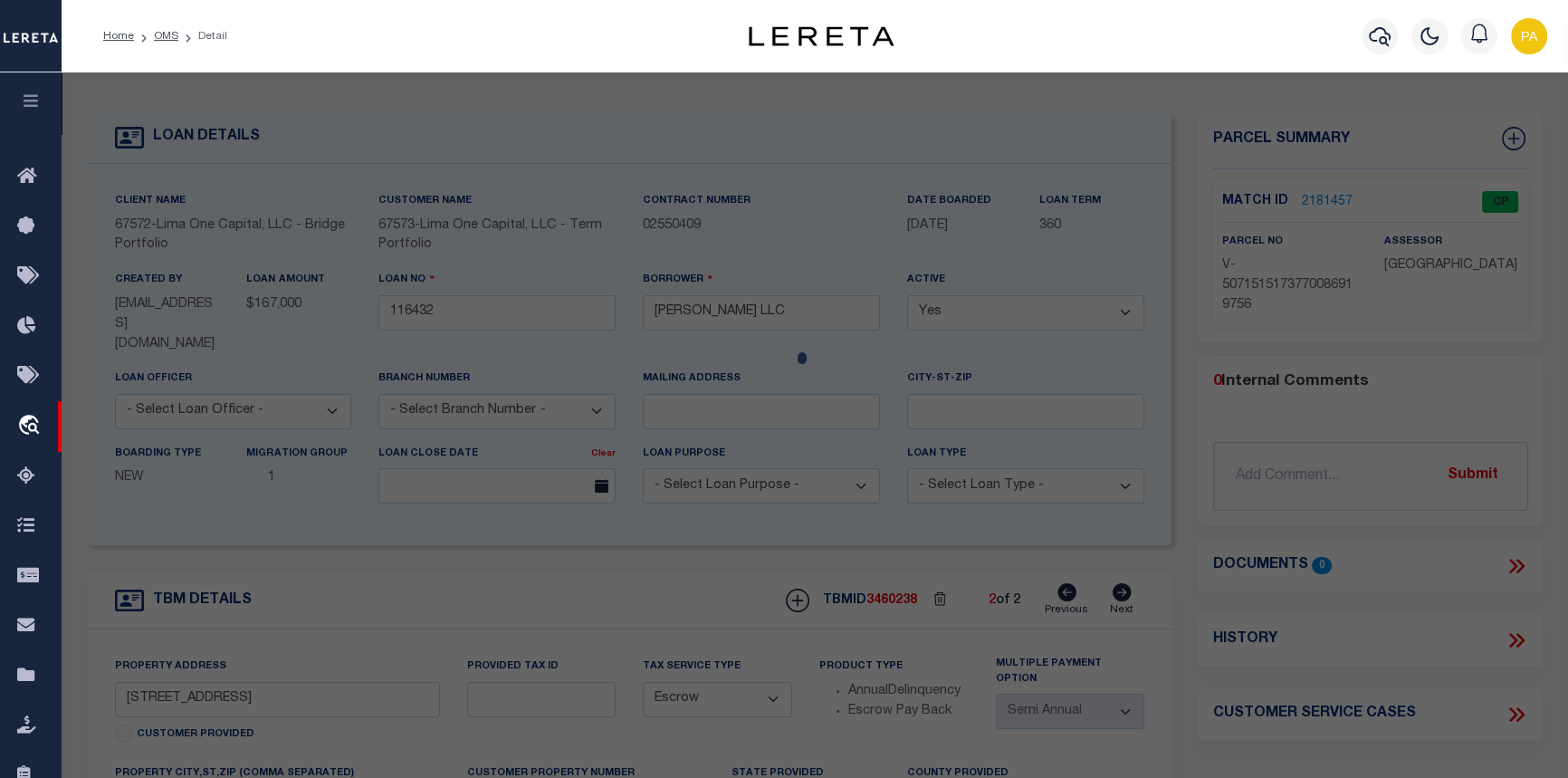
checkbox input "false"
select select "CP"
select select "AGW"
select select
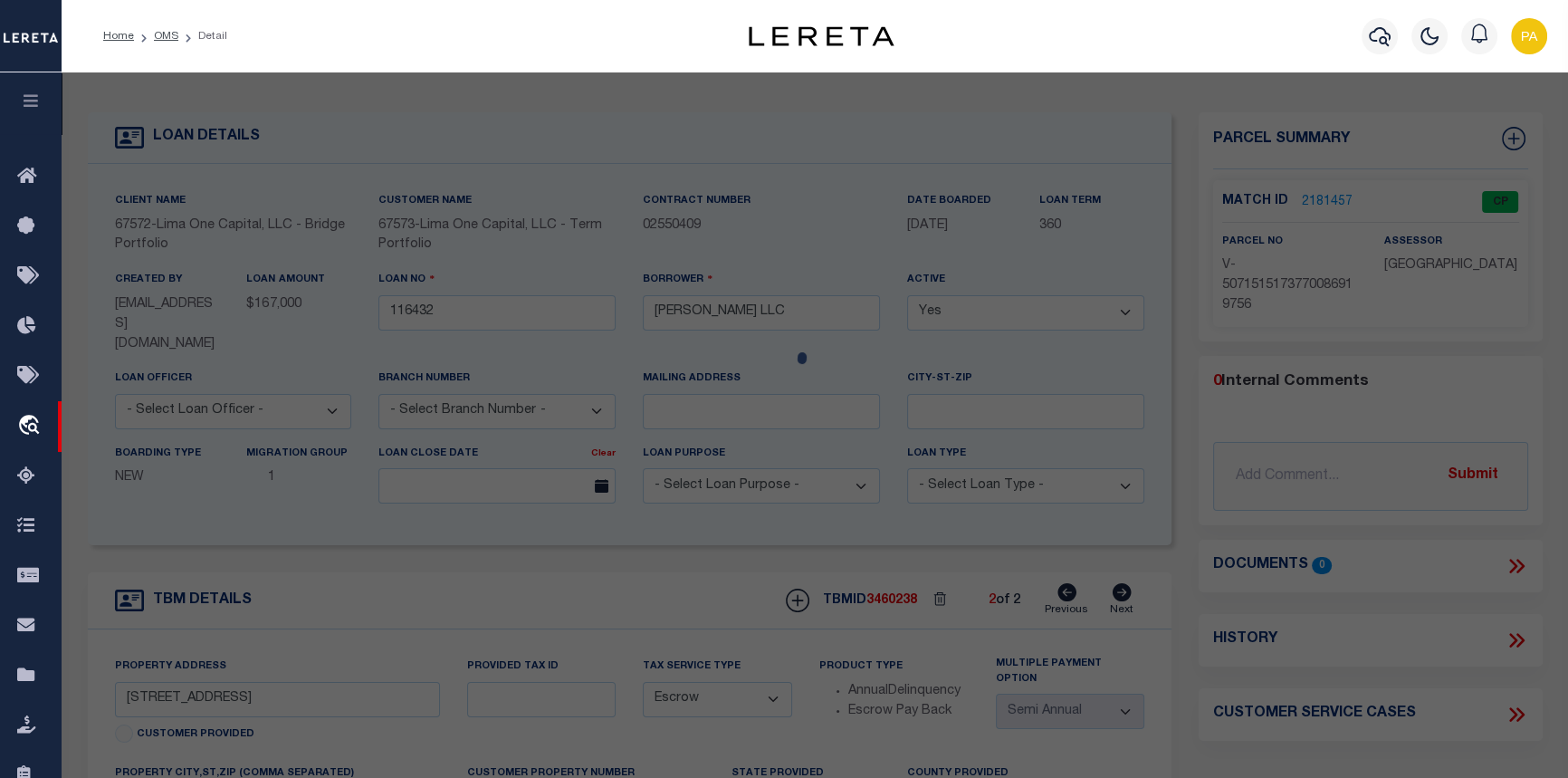
type input "[STREET_ADDRESS]"
checkbox input "false"
type input "BUFFALO NY 14215"
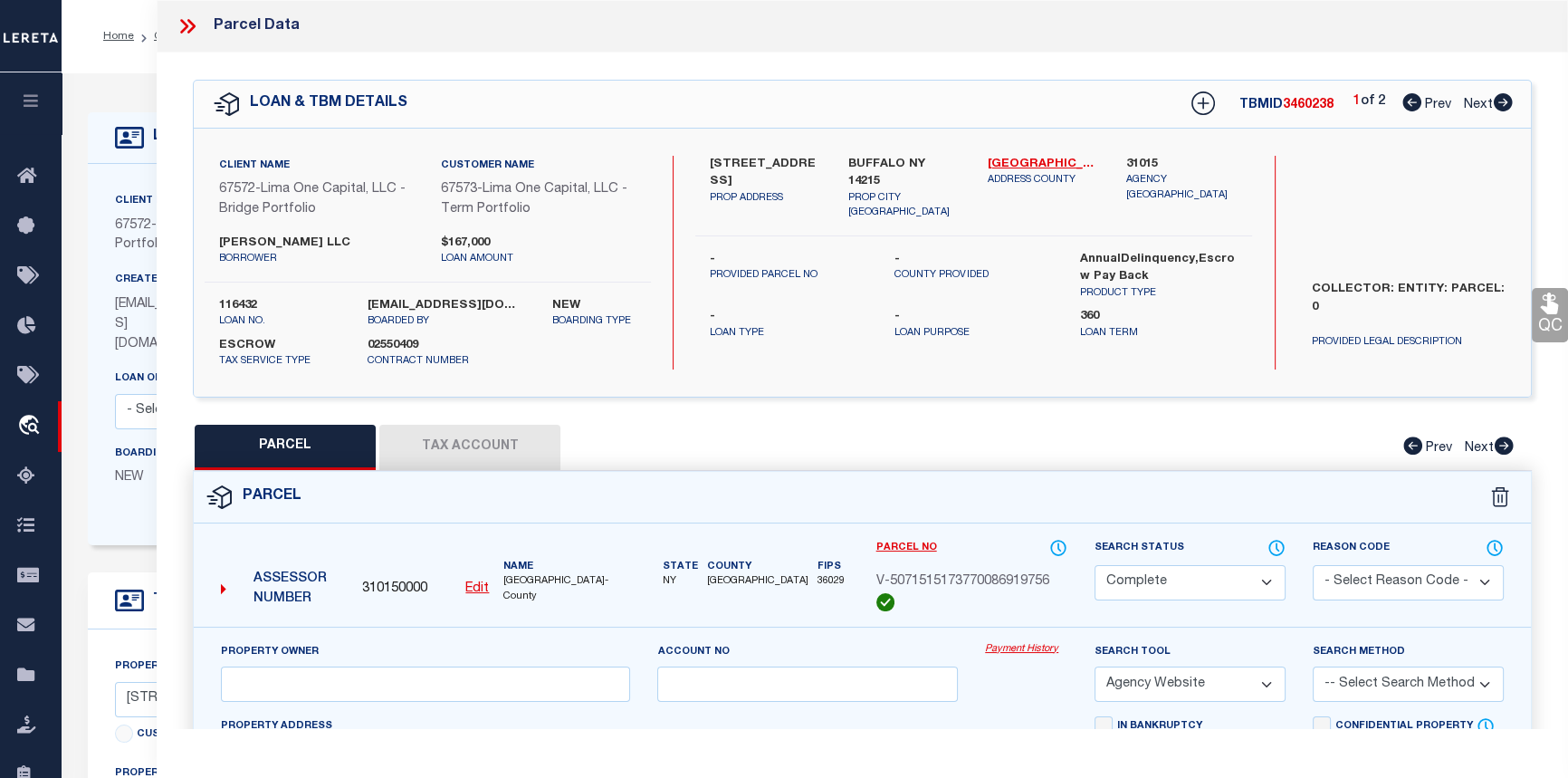
click at [494, 449] on button "Tax Account" at bounding box center [469, 448] width 181 height 45
select select "100"
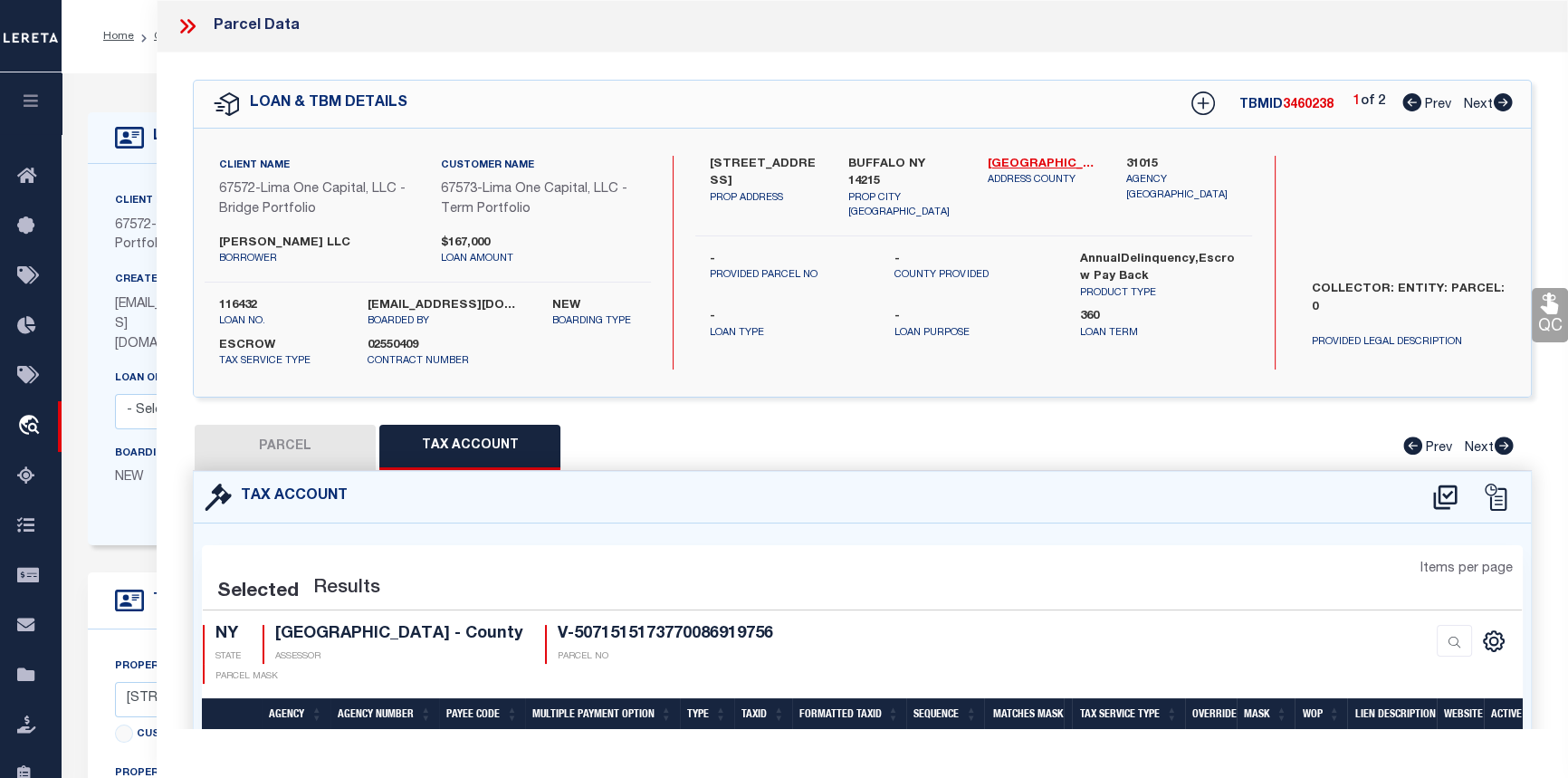
select select "100"
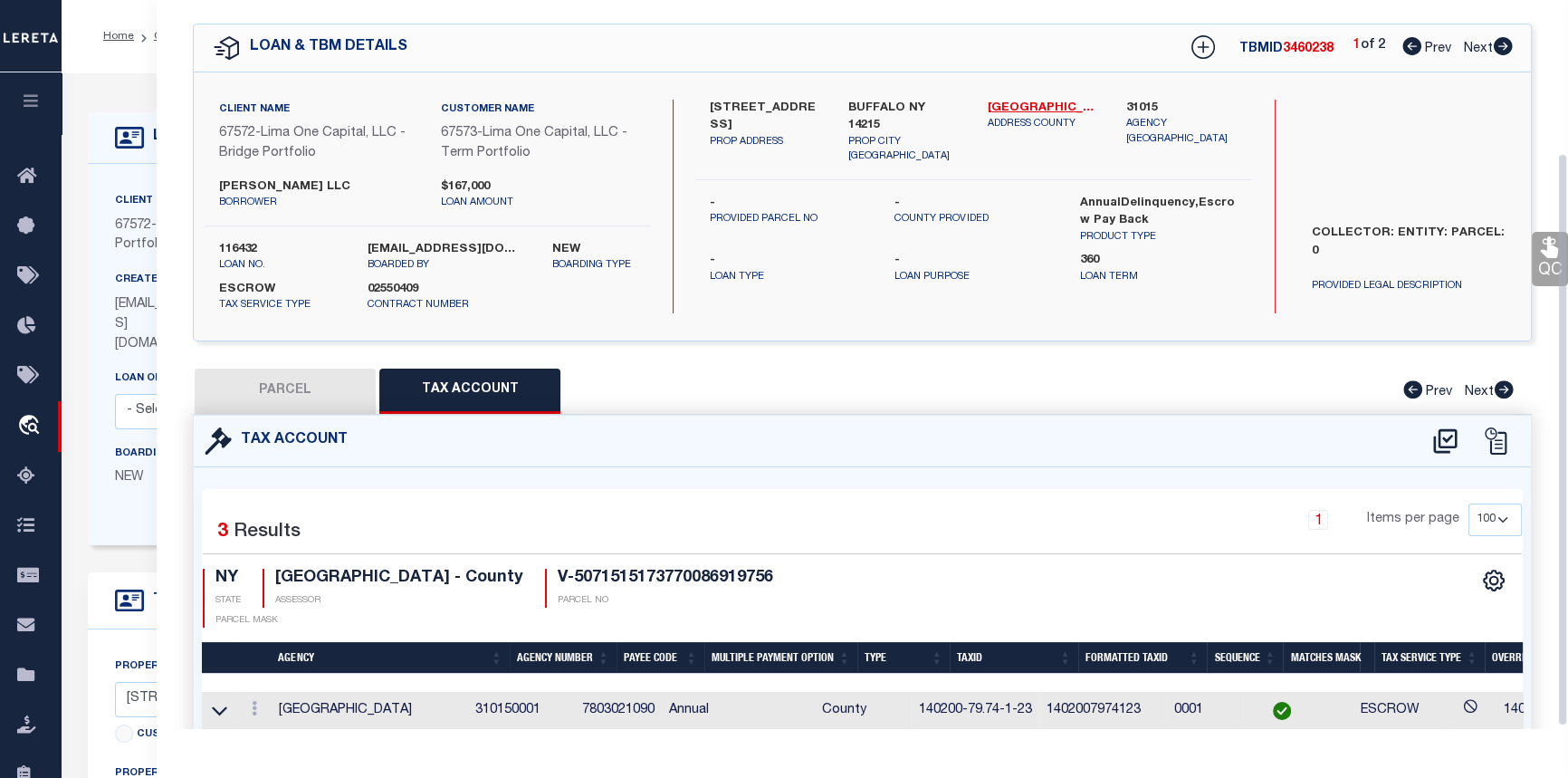
scroll to position [196, 0]
